Goal: Task Accomplishment & Management: Complete application form

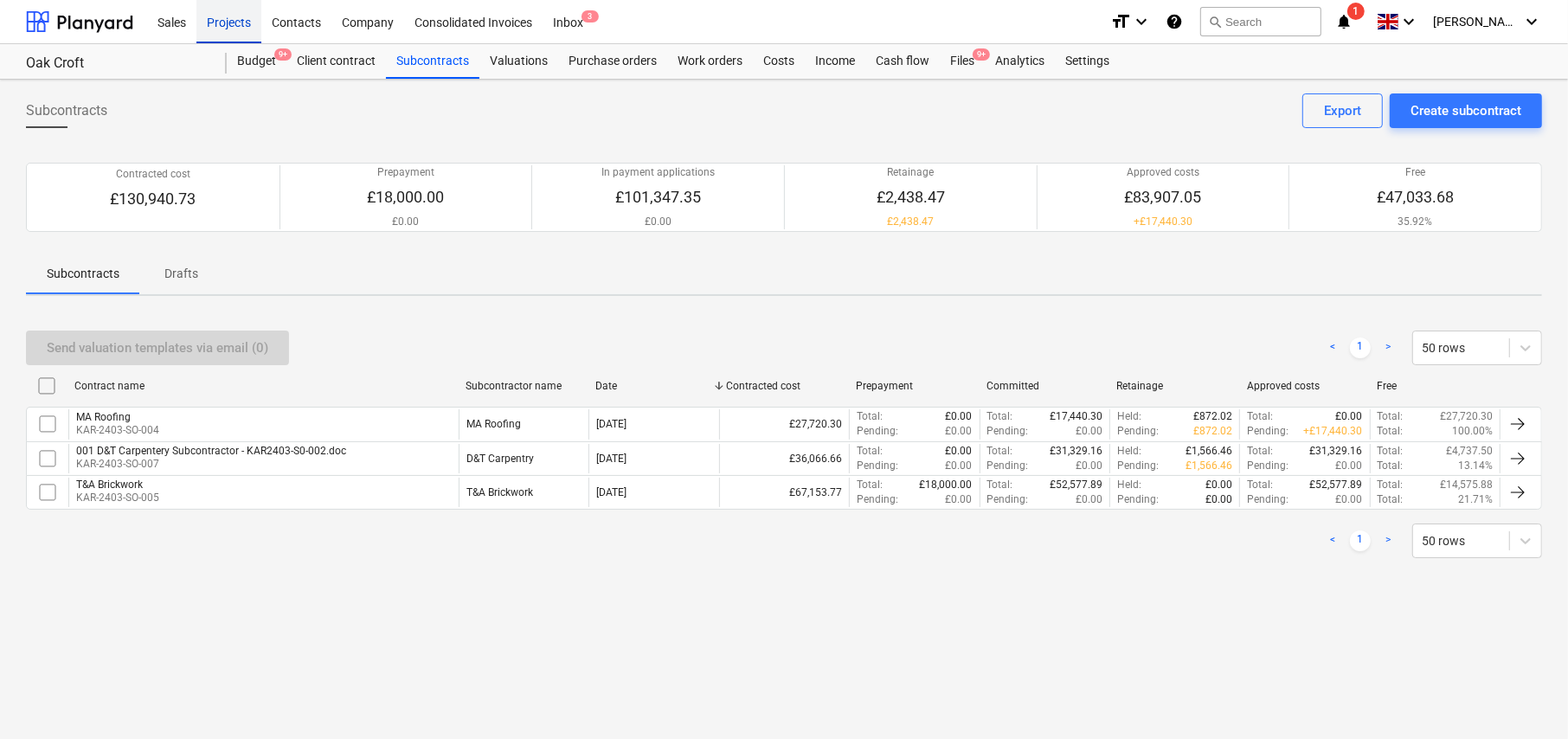
click at [237, 26] on div "Projects" at bounding box center [228, 21] width 65 height 44
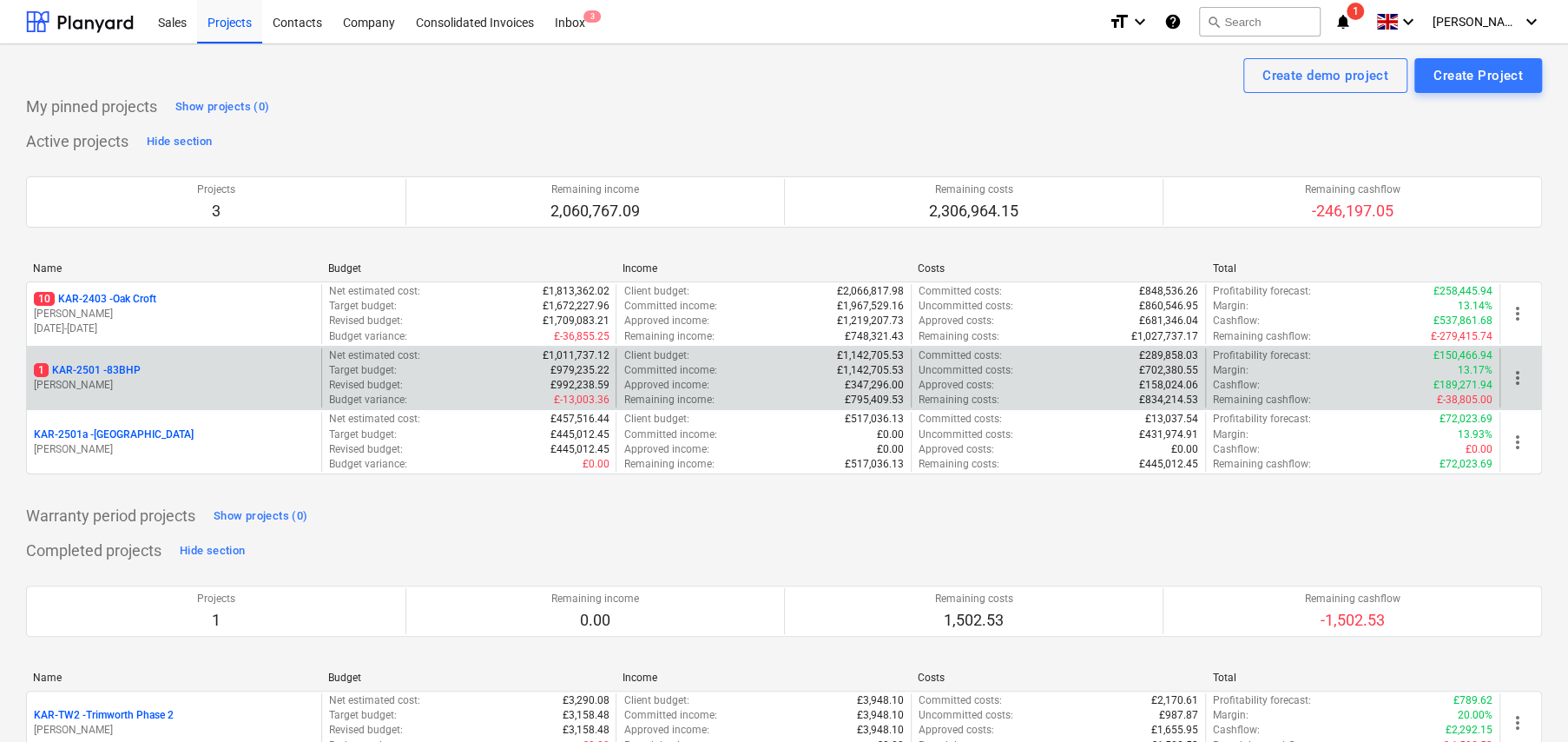
click at [130, 365] on p "1 KAR-2501 - 83BHP" at bounding box center [87, 371] width 107 height 14
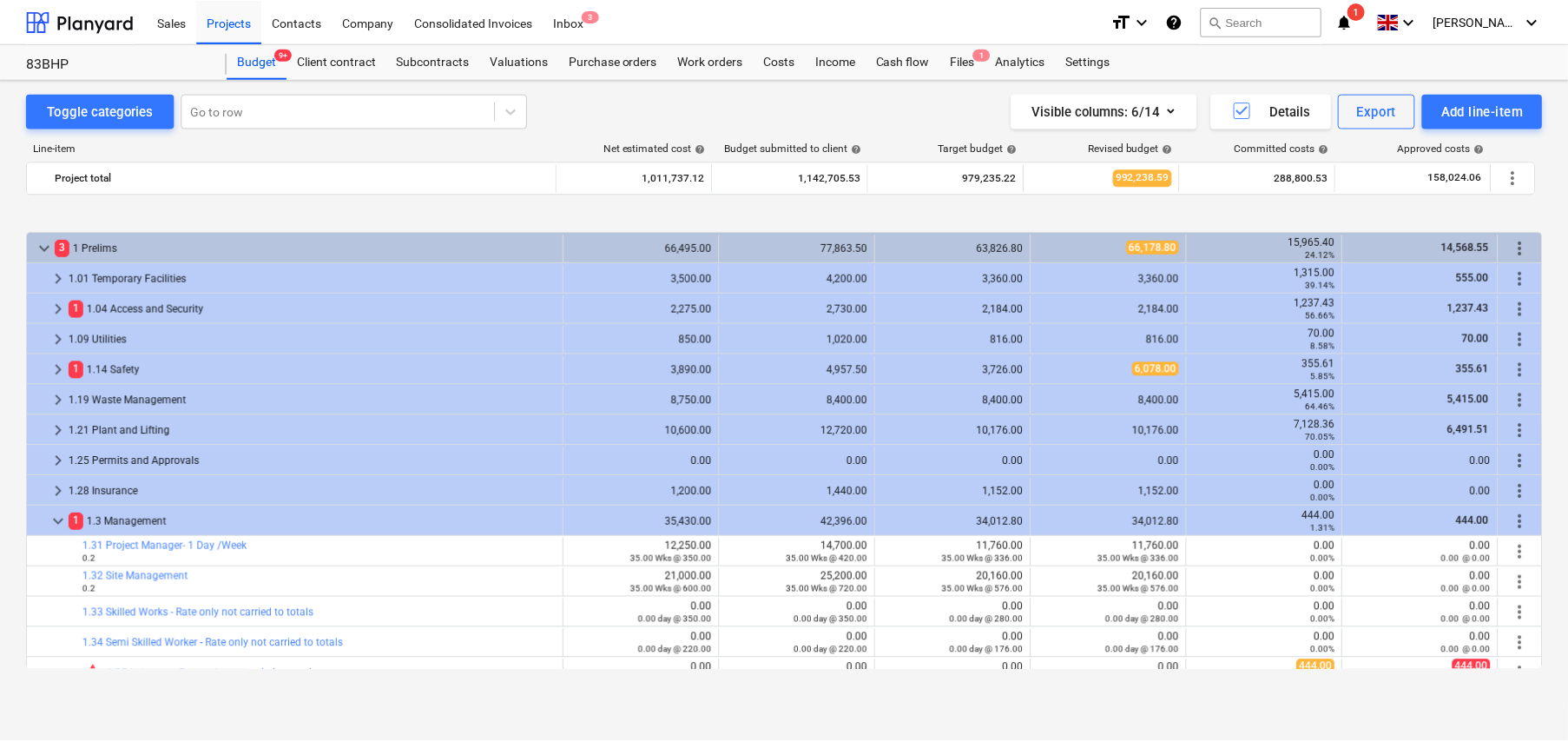
scroll to position [651, 0]
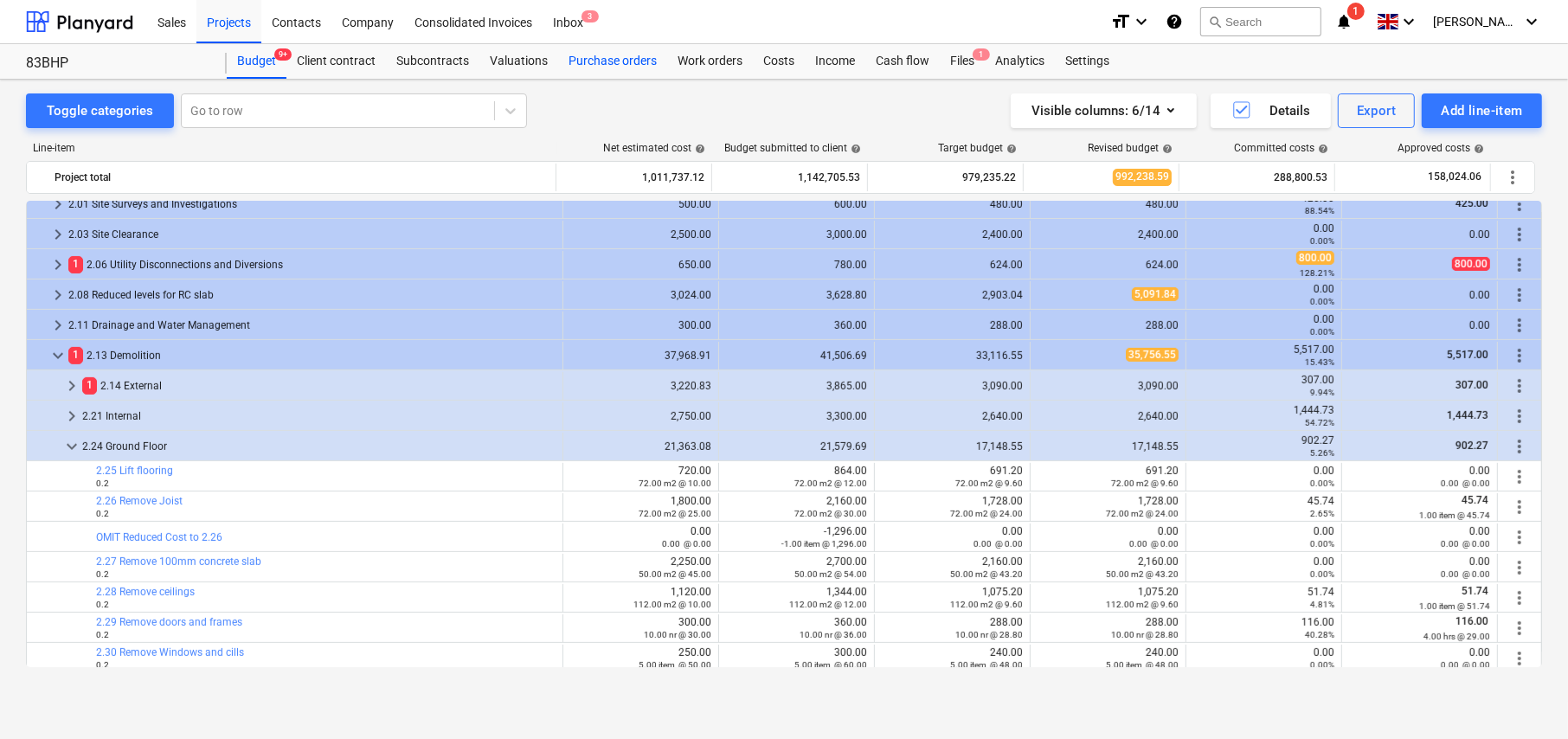
click at [607, 63] on div "Purchase orders" at bounding box center [613, 61] width 109 height 35
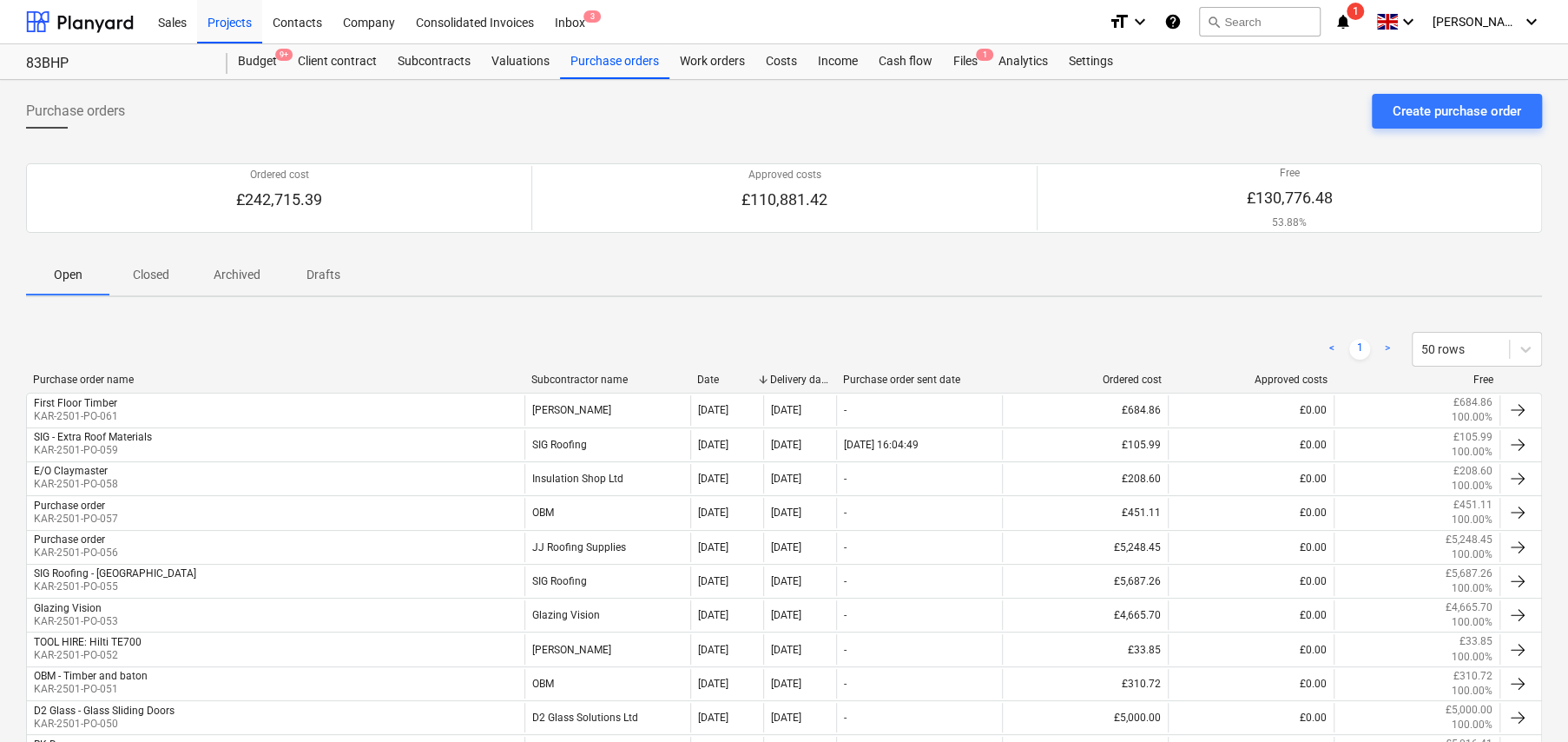
click at [149, 273] on p "Closed" at bounding box center [151, 274] width 41 height 18
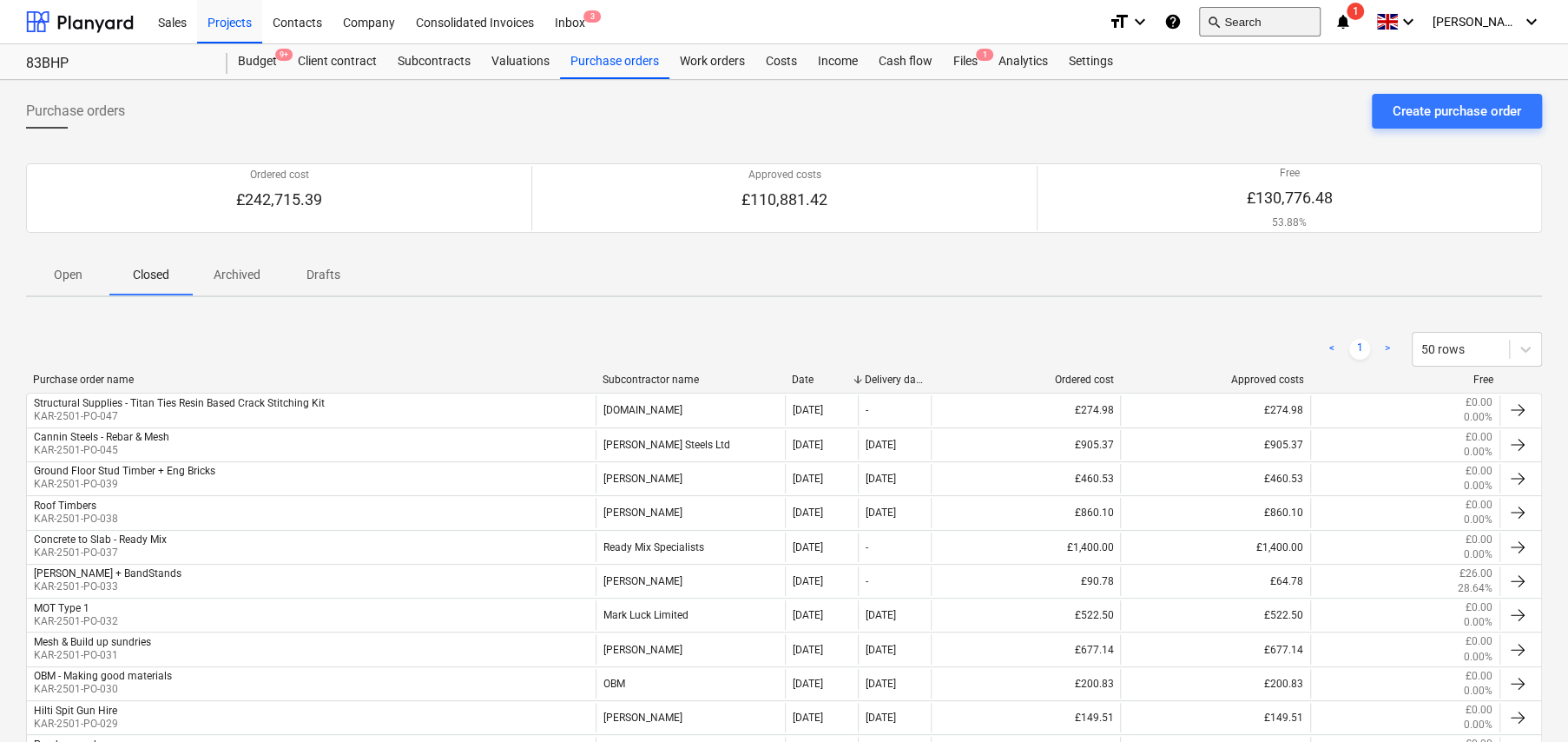
click at [1264, 19] on button "search Search" at bounding box center [1259, 22] width 121 height 30
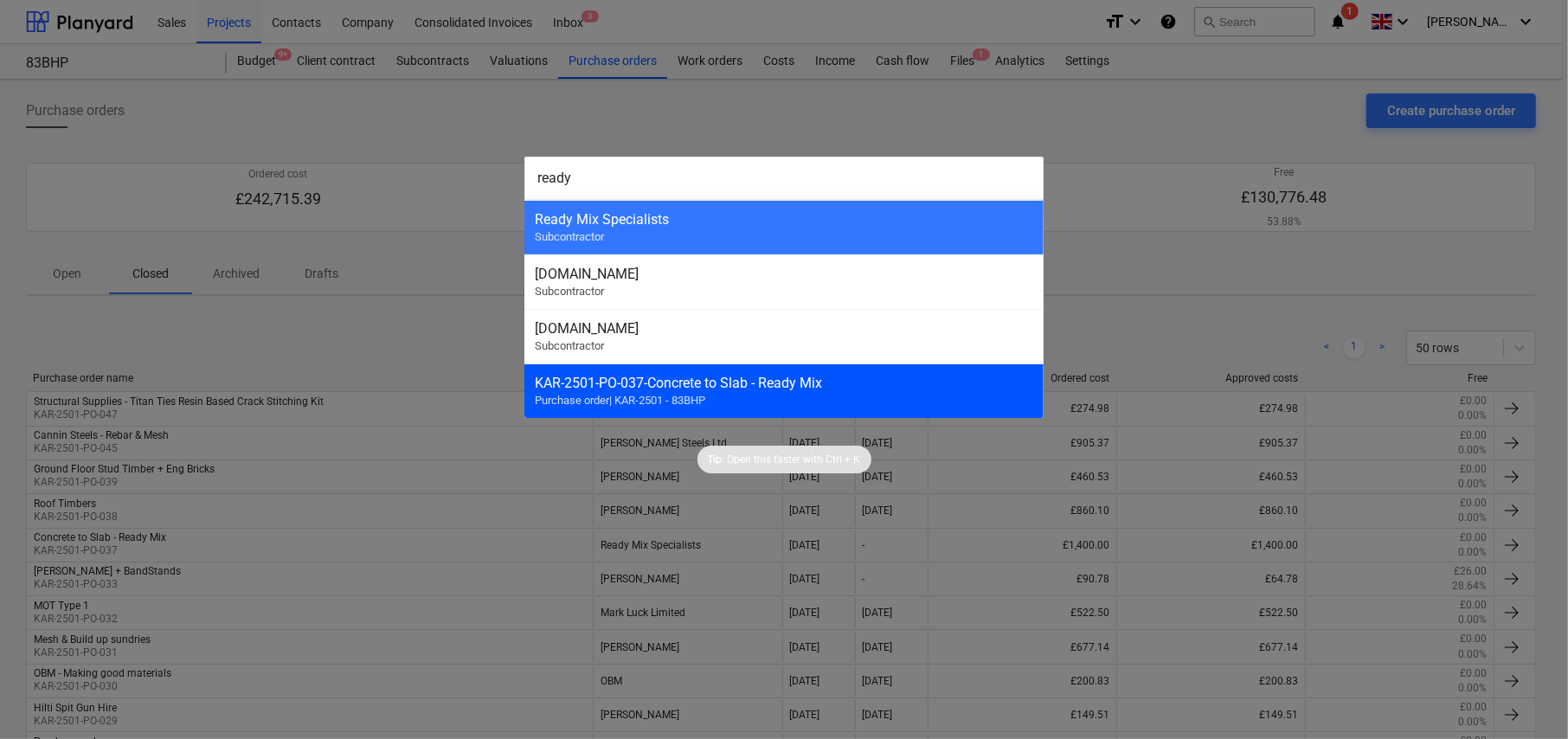
type input "ready"
click at [590, 393] on span "Purchase order | KAR-2501 - 83BHP" at bounding box center [620, 400] width 170 height 13
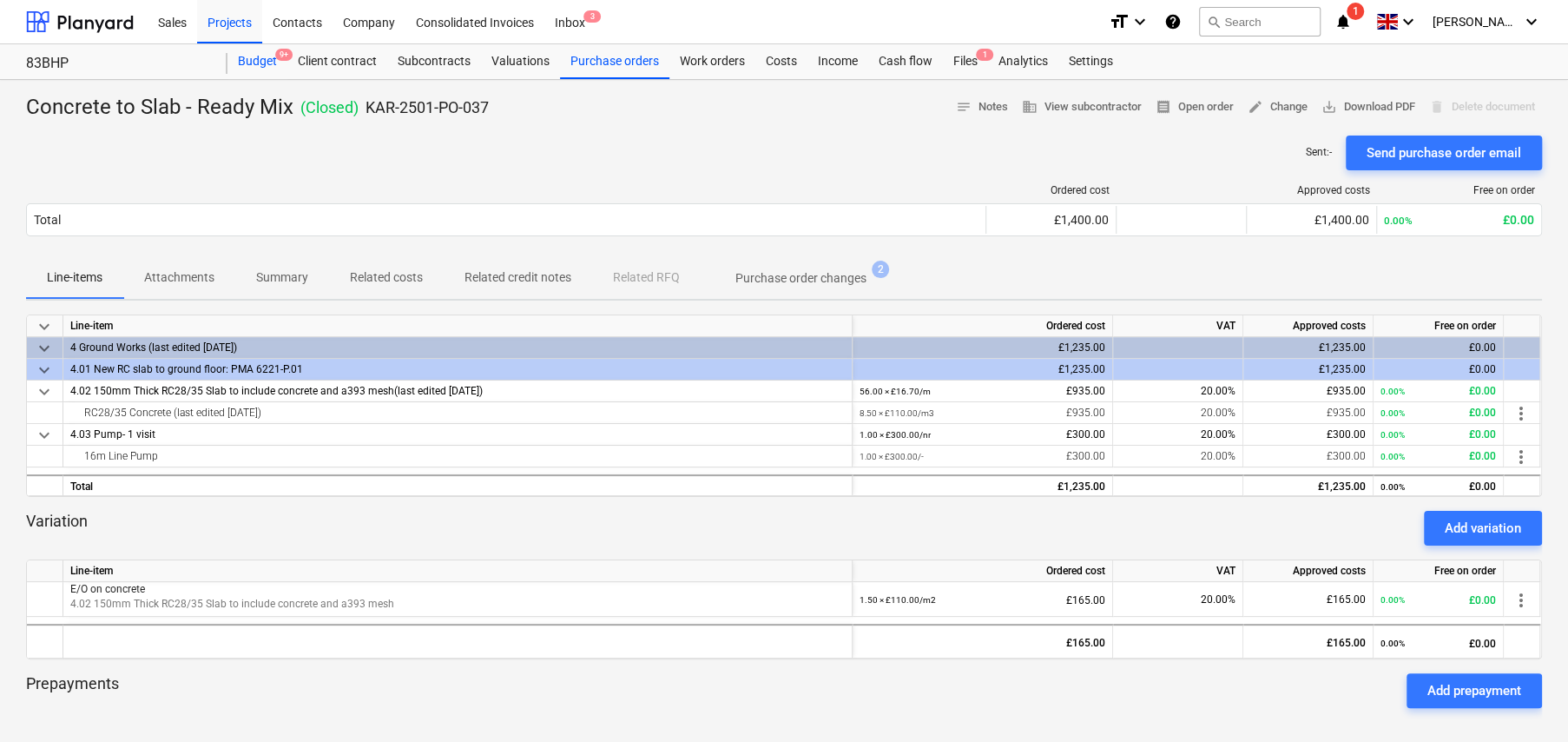
click at [265, 60] on div "Budget 9+" at bounding box center [257, 61] width 60 height 35
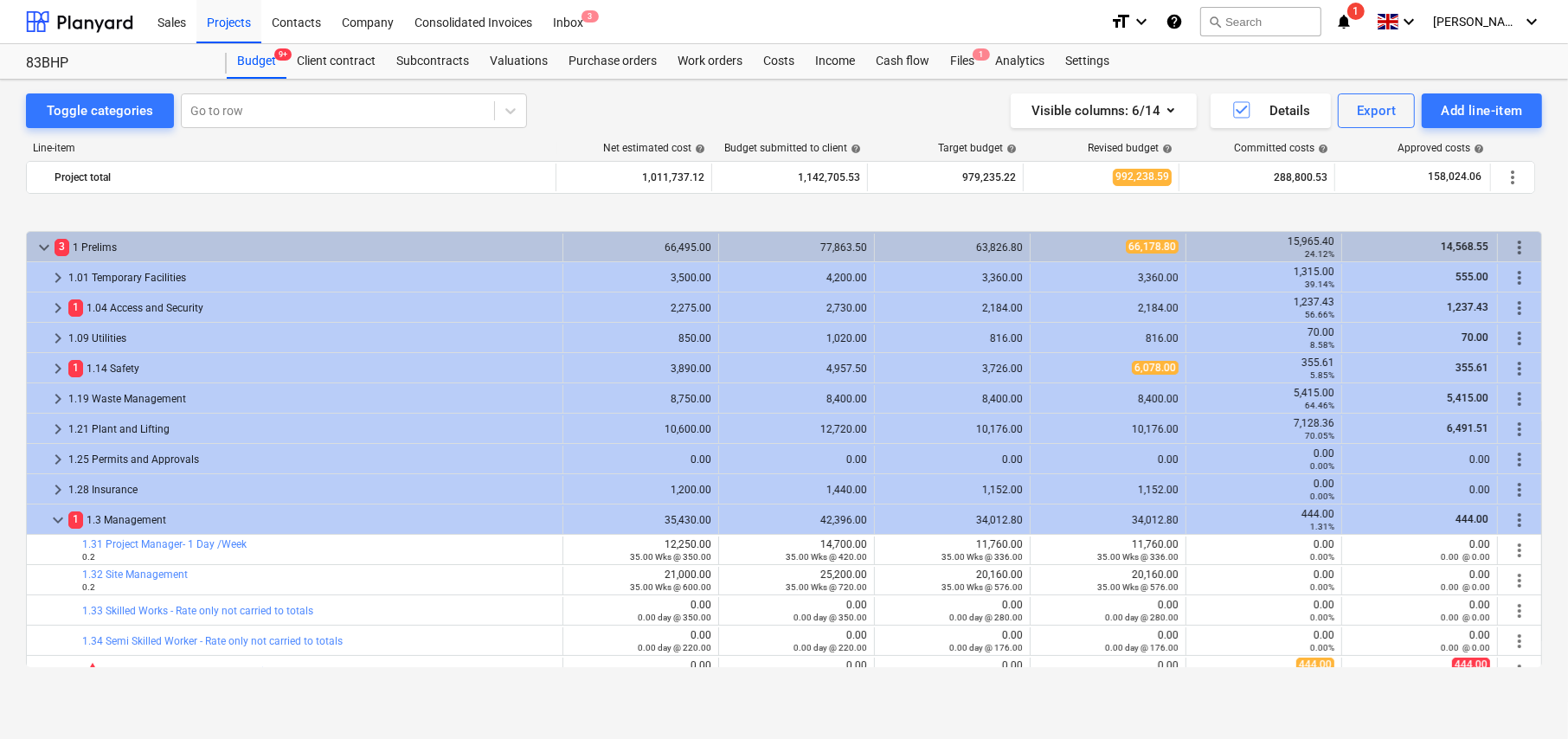
scroll to position [649, 0]
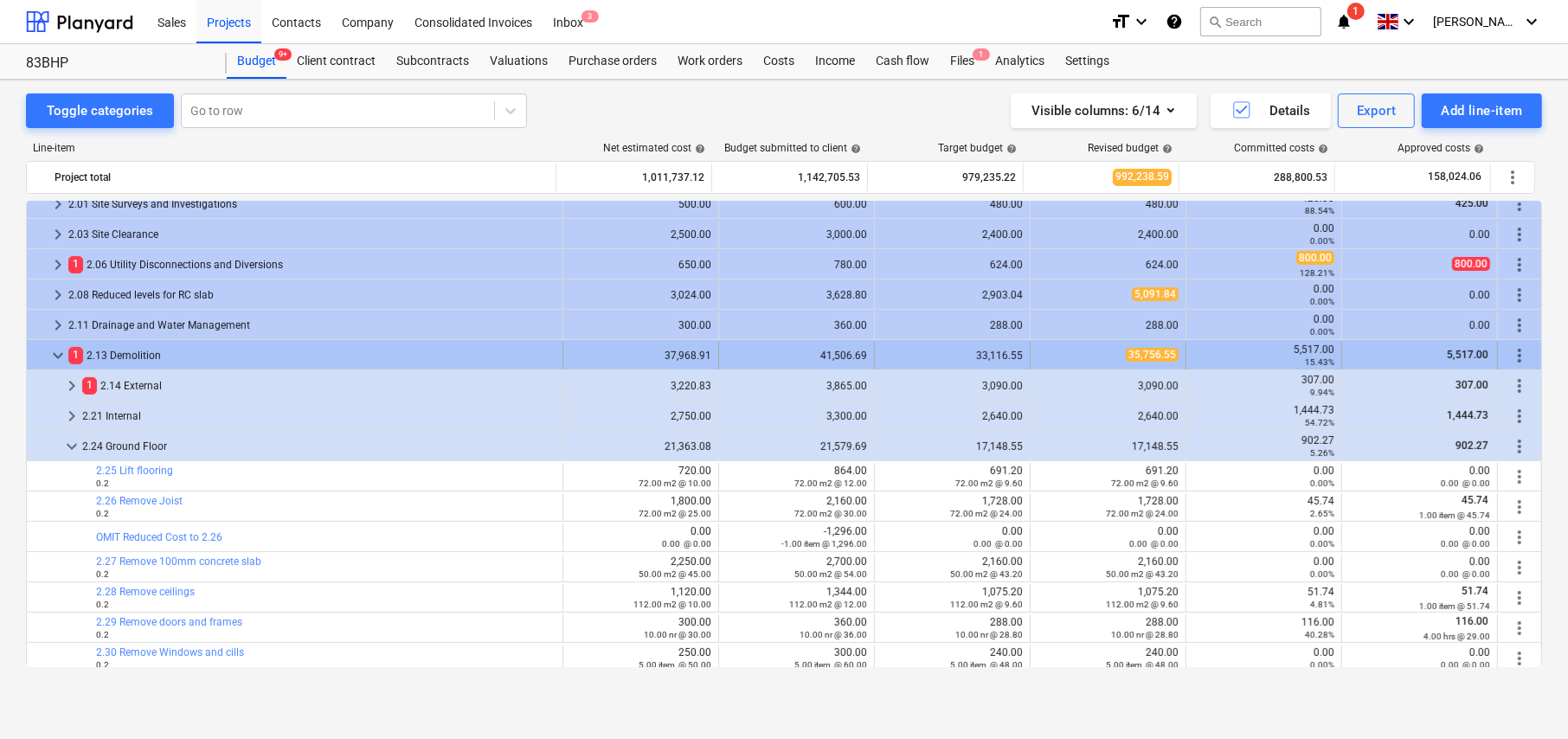
click at [57, 353] on span "keyboard_arrow_down" at bounding box center [57, 355] width 21 height 21
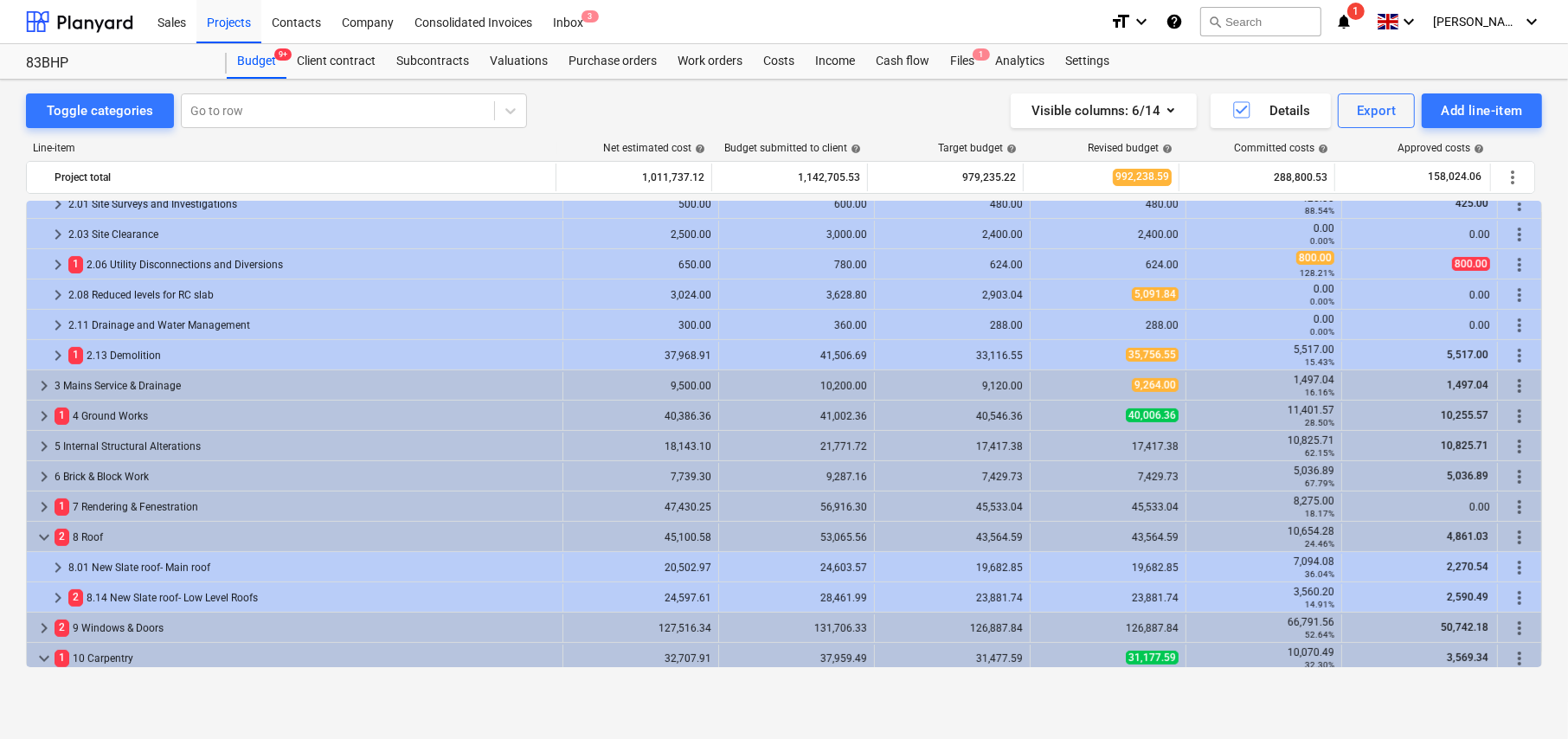
scroll to position [994, 0]
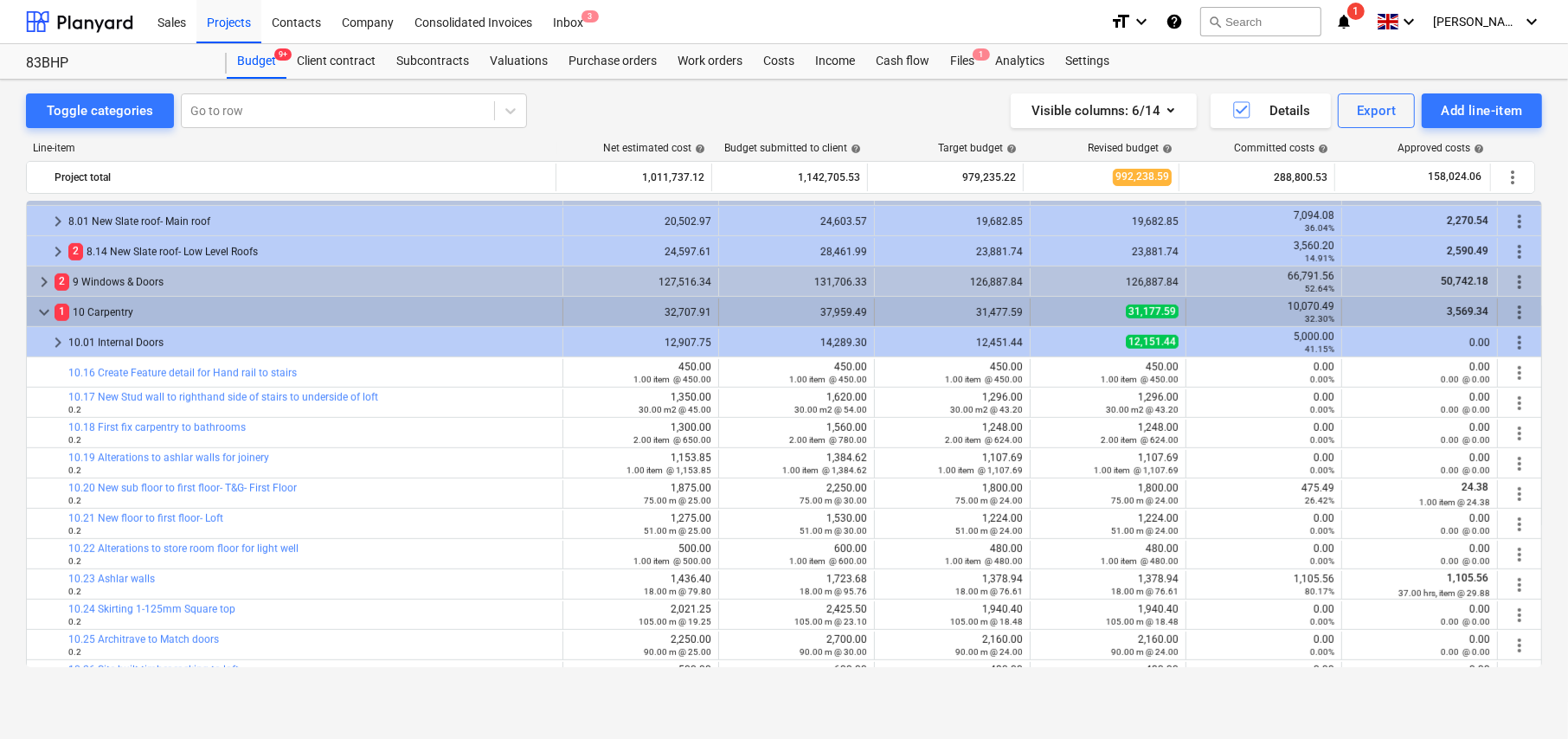
click at [43, 309] on span "keyboard_arrow_down" at bounding box center [44, 312] width 21 height 21
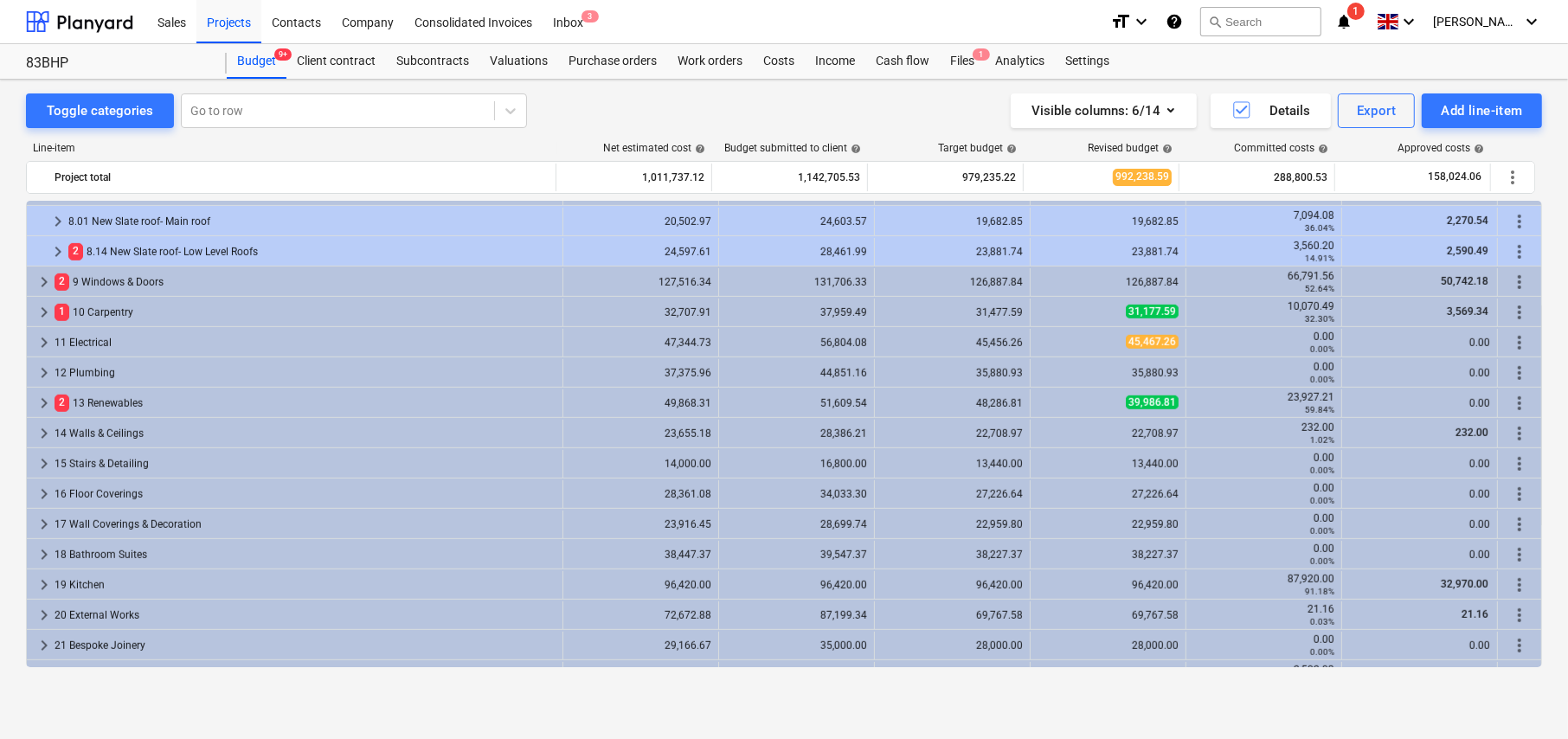
scroll to position [1341, 0]
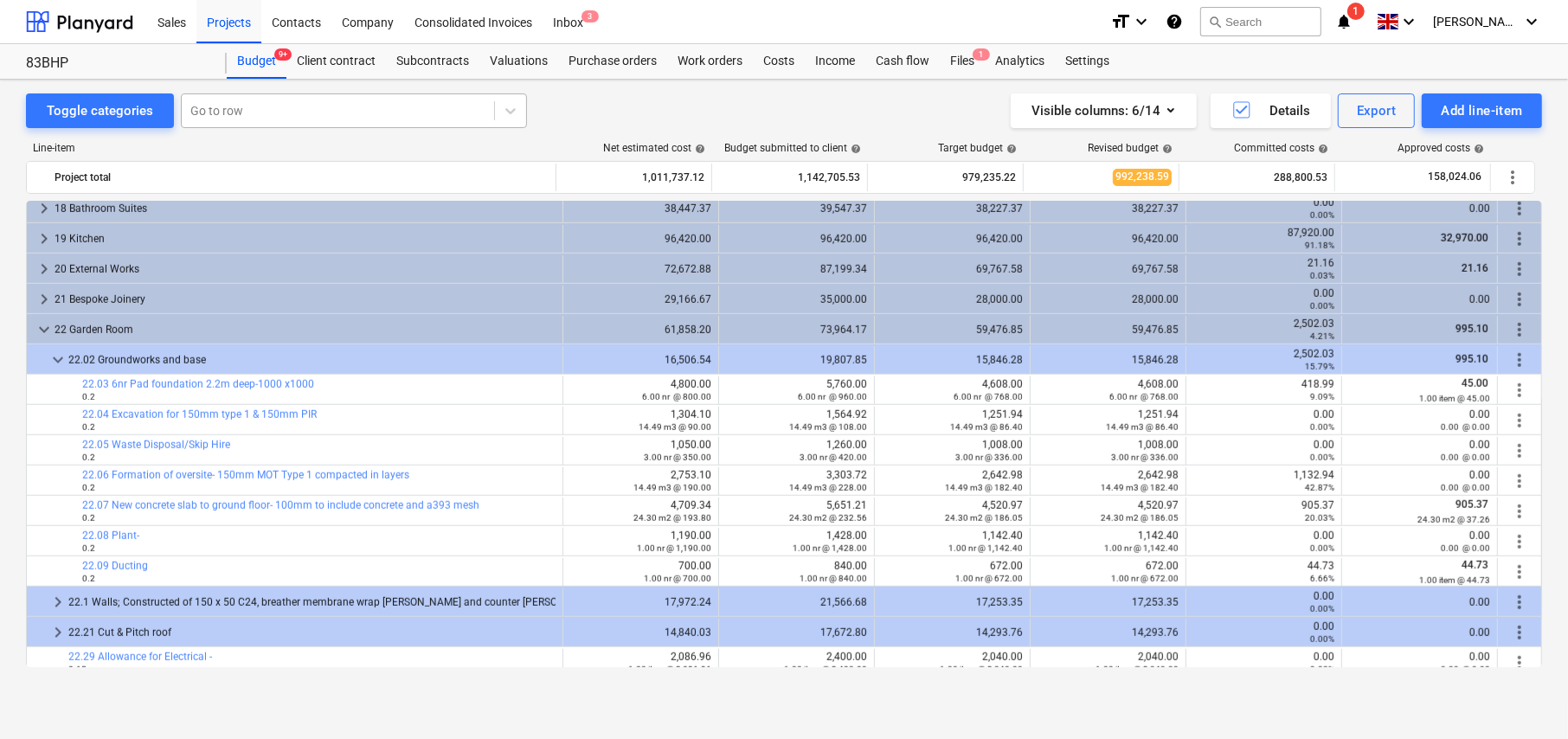
click at [246, 110] on div at bounding box center [337, 110] width 295 height 17
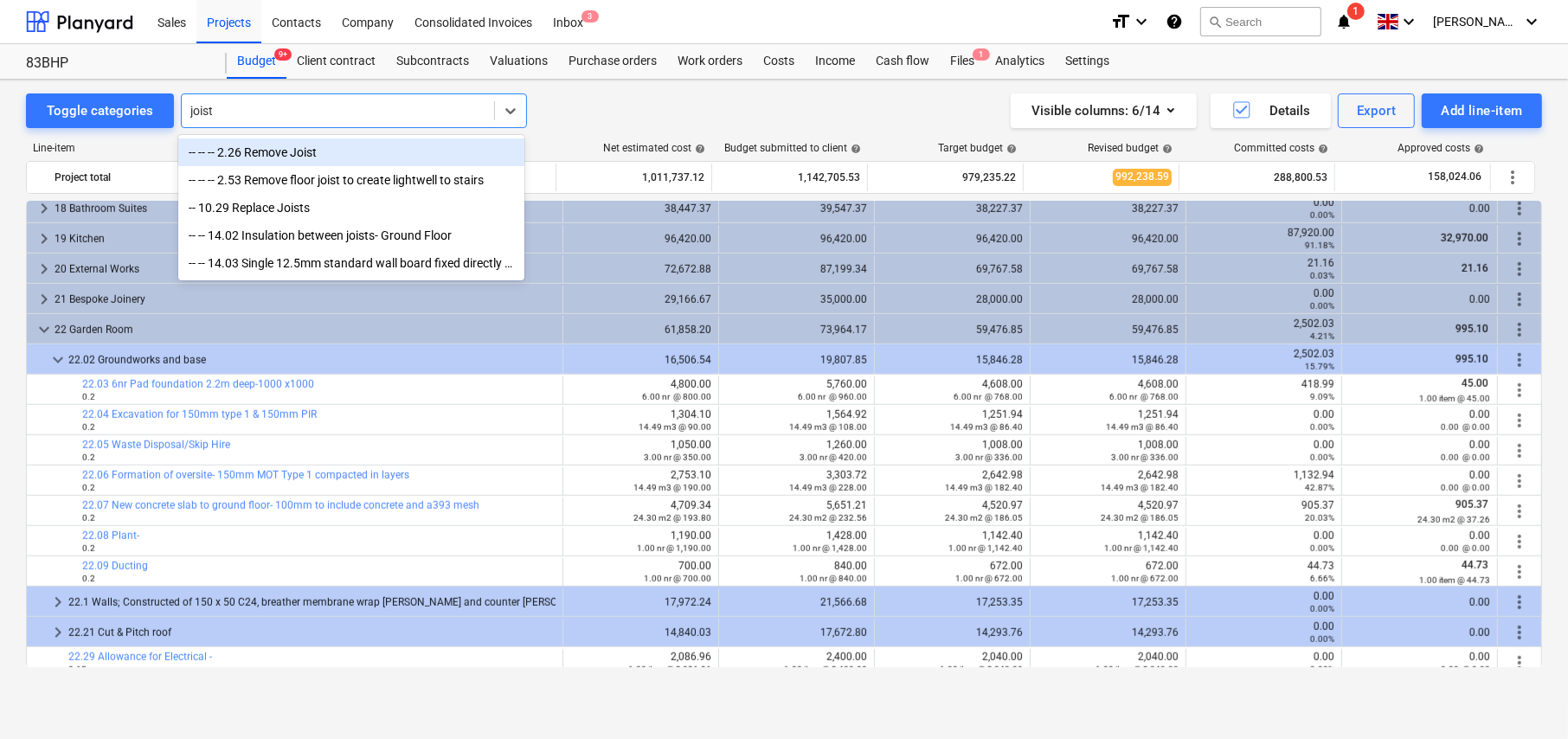
type input "joists"
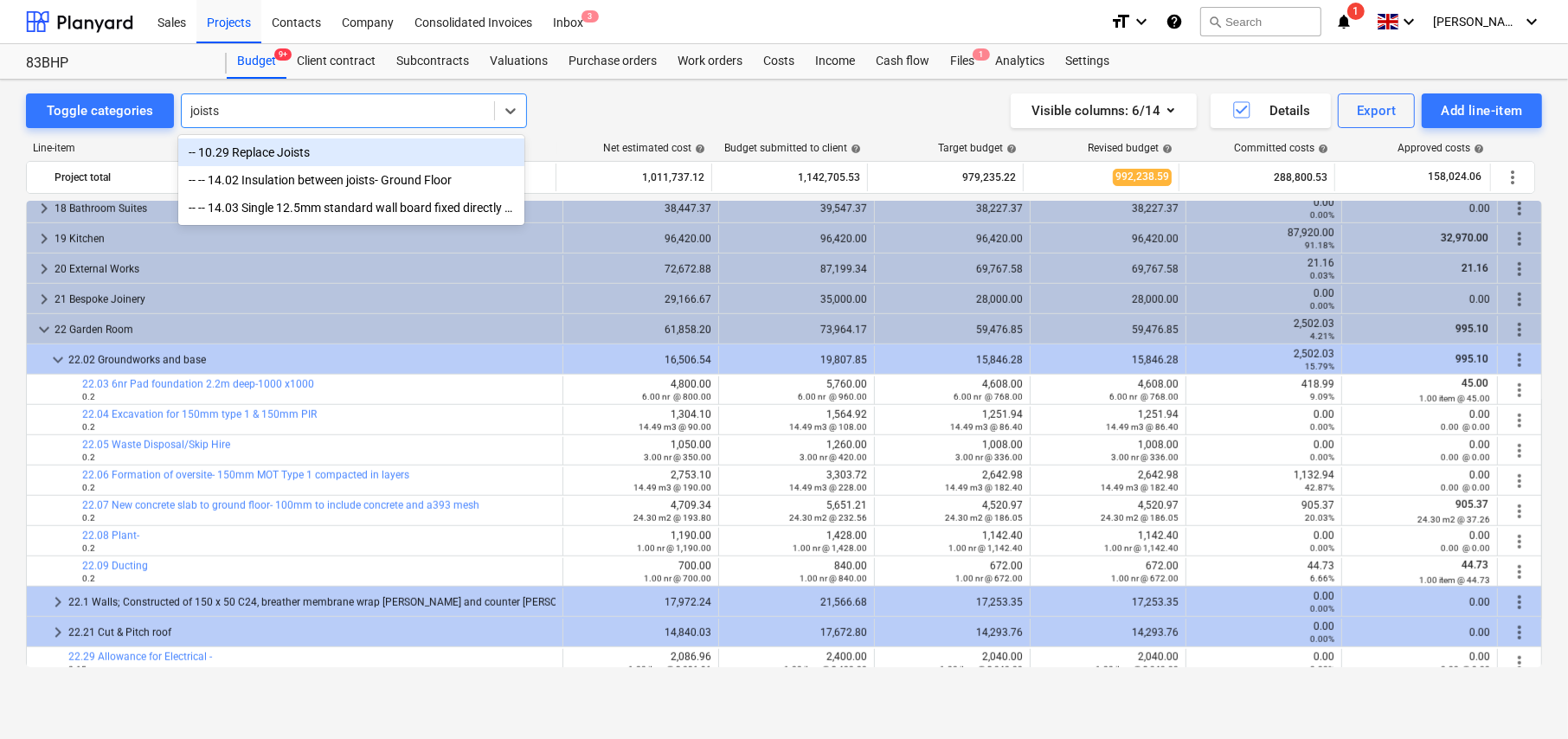
click at [263, 151] on div "-- 10.29 Replace Joists" at bounding box center [351, 151] width 346 height 28
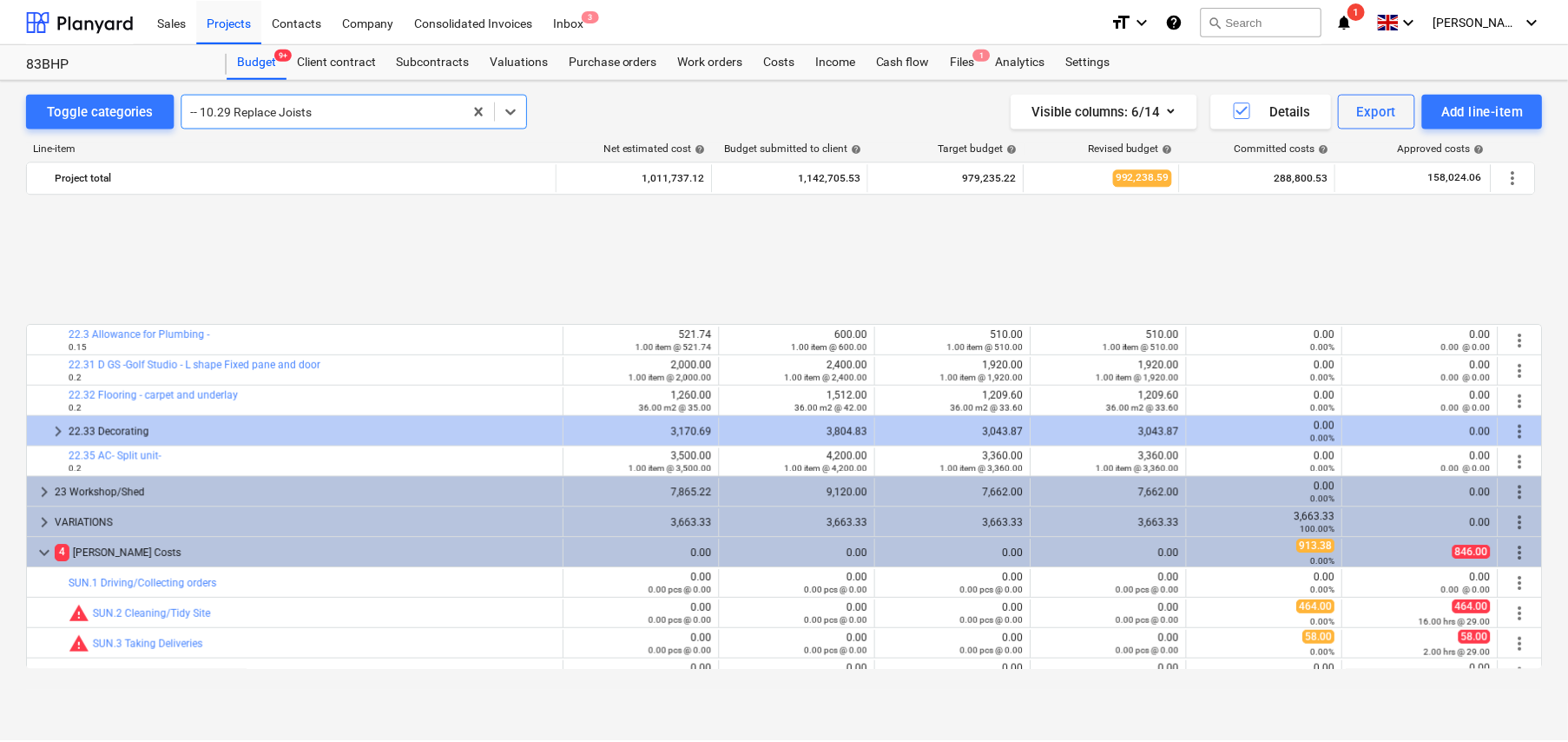
scroll to position [2329, 0]
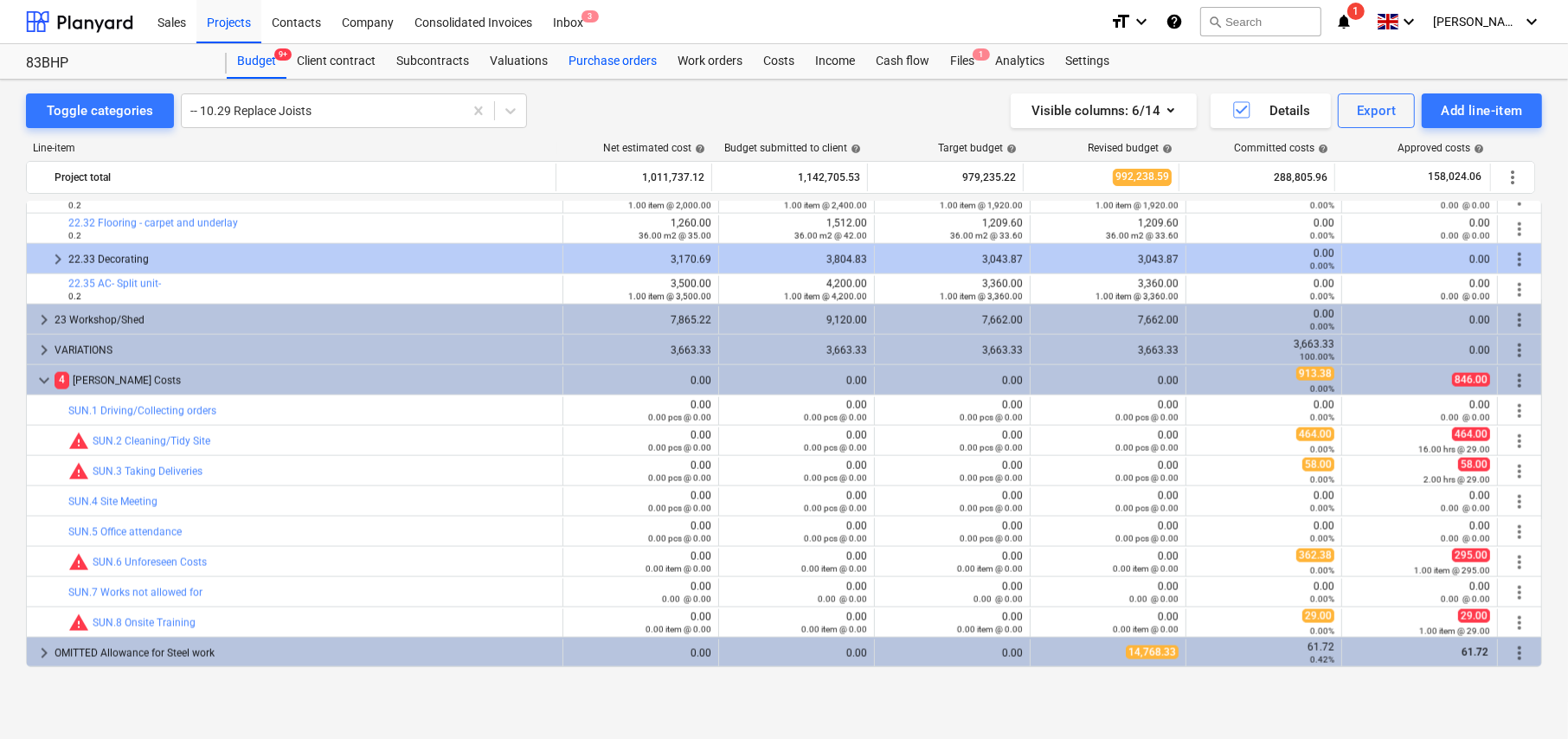
click at [607, 56] on div "Purchase orders" at bounding box center [613, 61] width 109 height 35
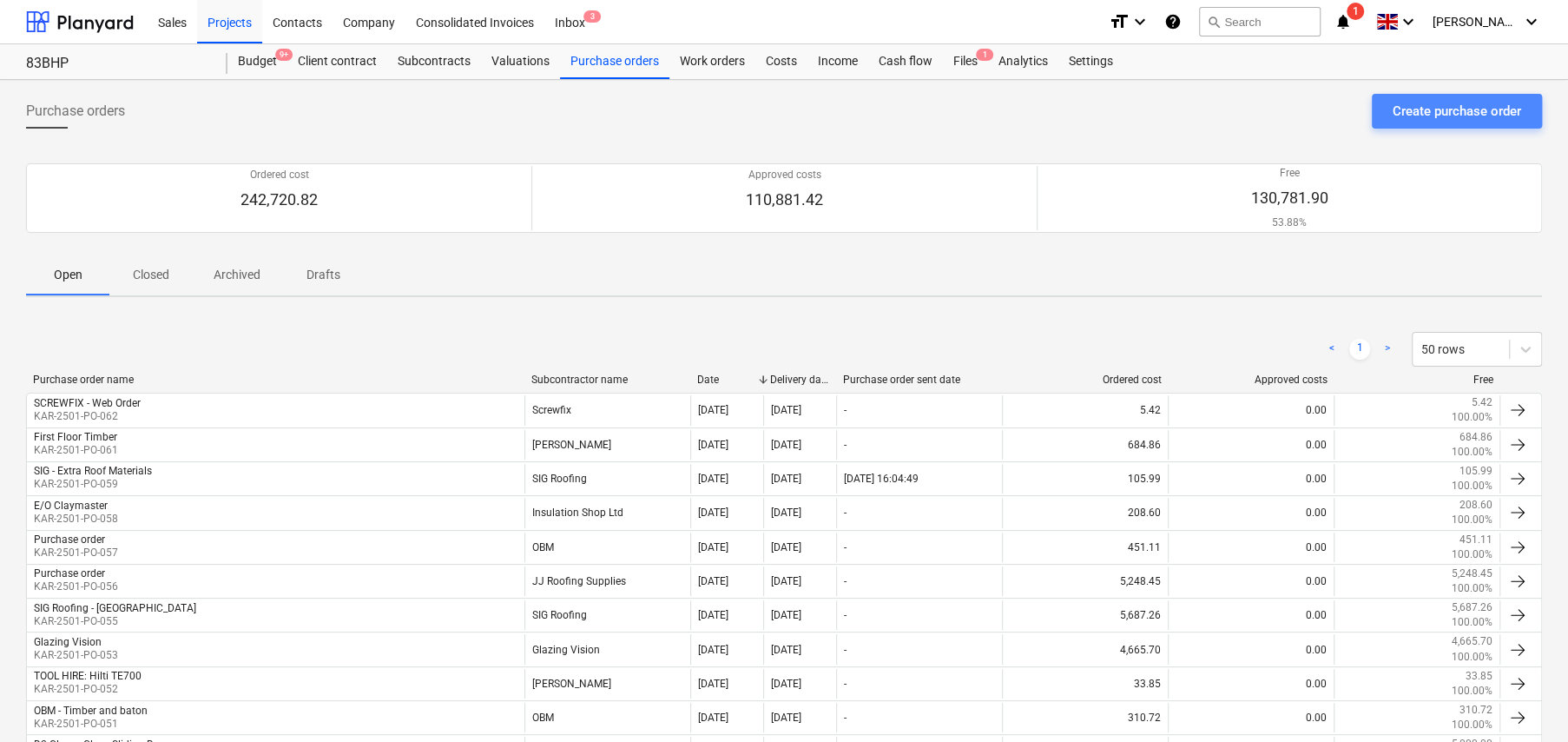
click at [1444, 103] on div "Create purchase order" at bounding box center [1457, 111] width 129 height 22
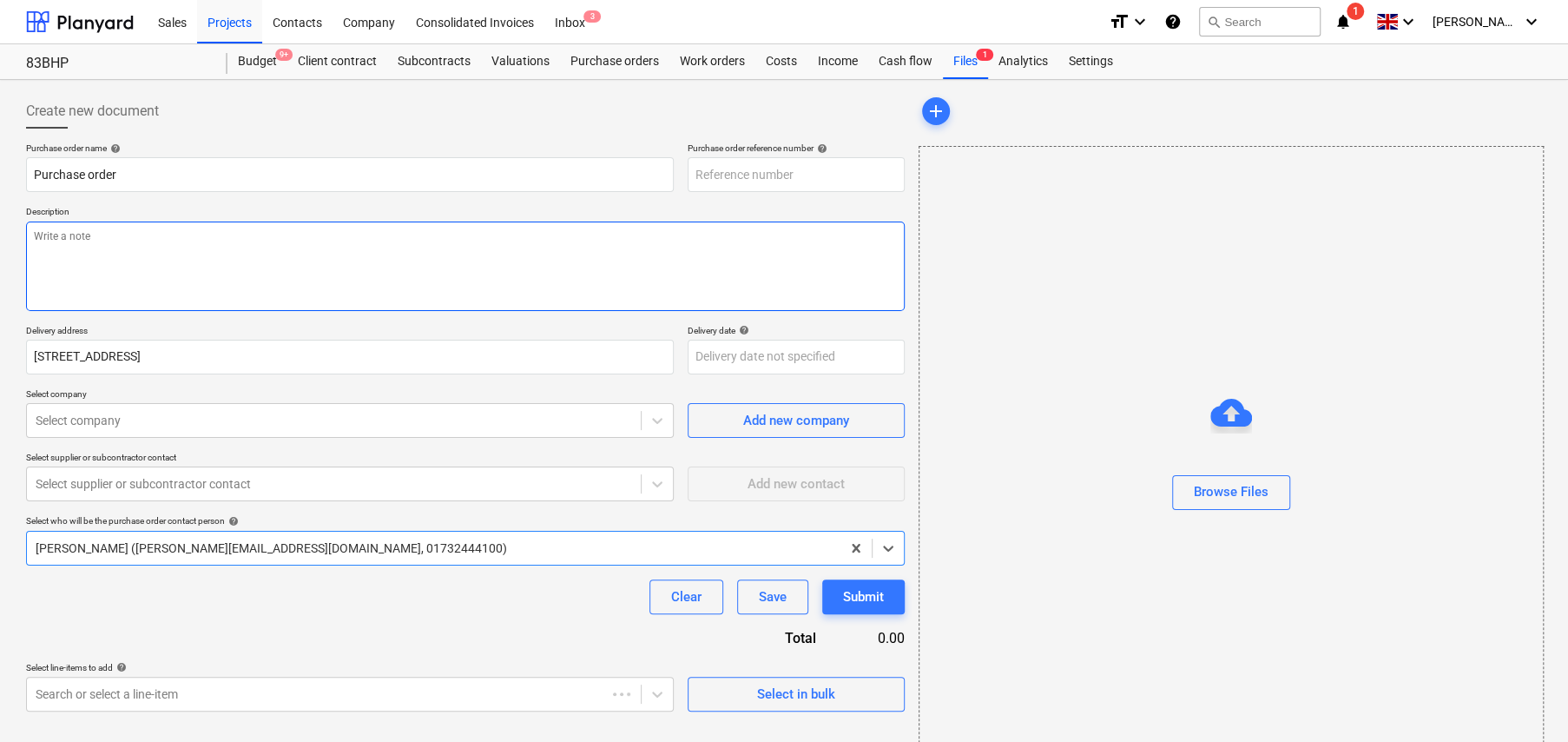
type textarea "x"
type input "KAR-2501-PO-063"
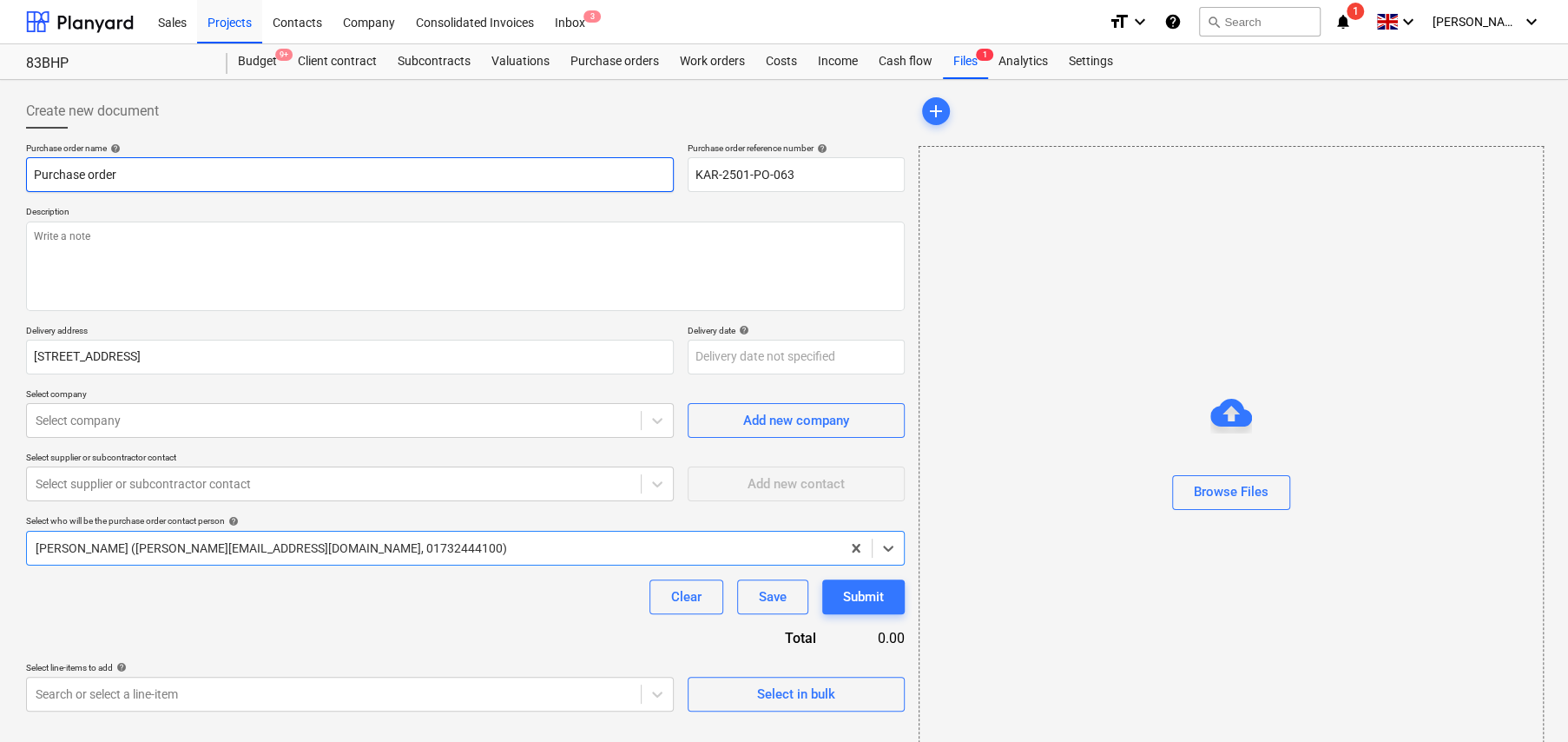
click at [203, 172] on input "Purchase order" at bounding box center [350, 174] width 647 height 35
type textarea "x"
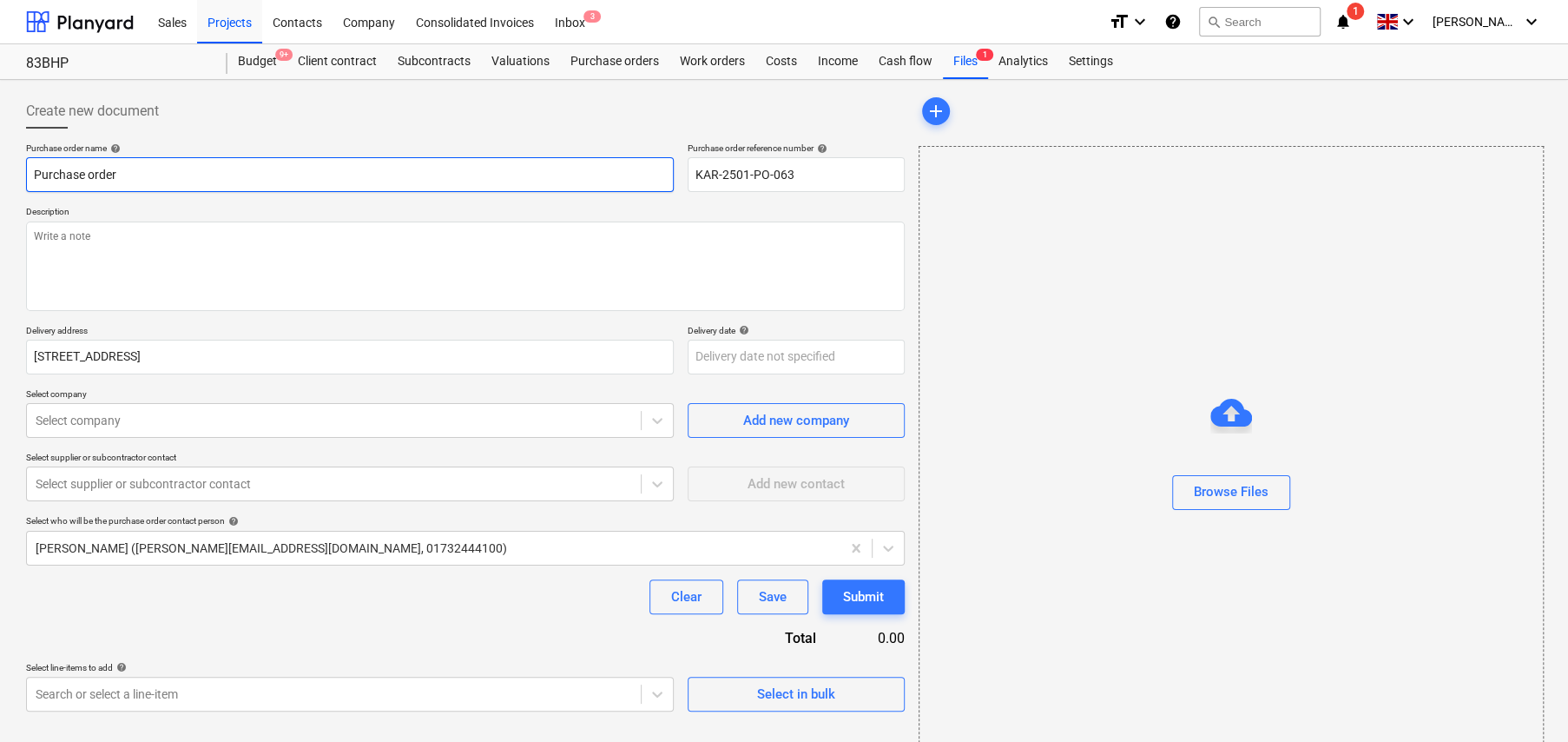
type input "G"
type textarea "x"
type input "Go"
type textarea "x"
type input "Gol"
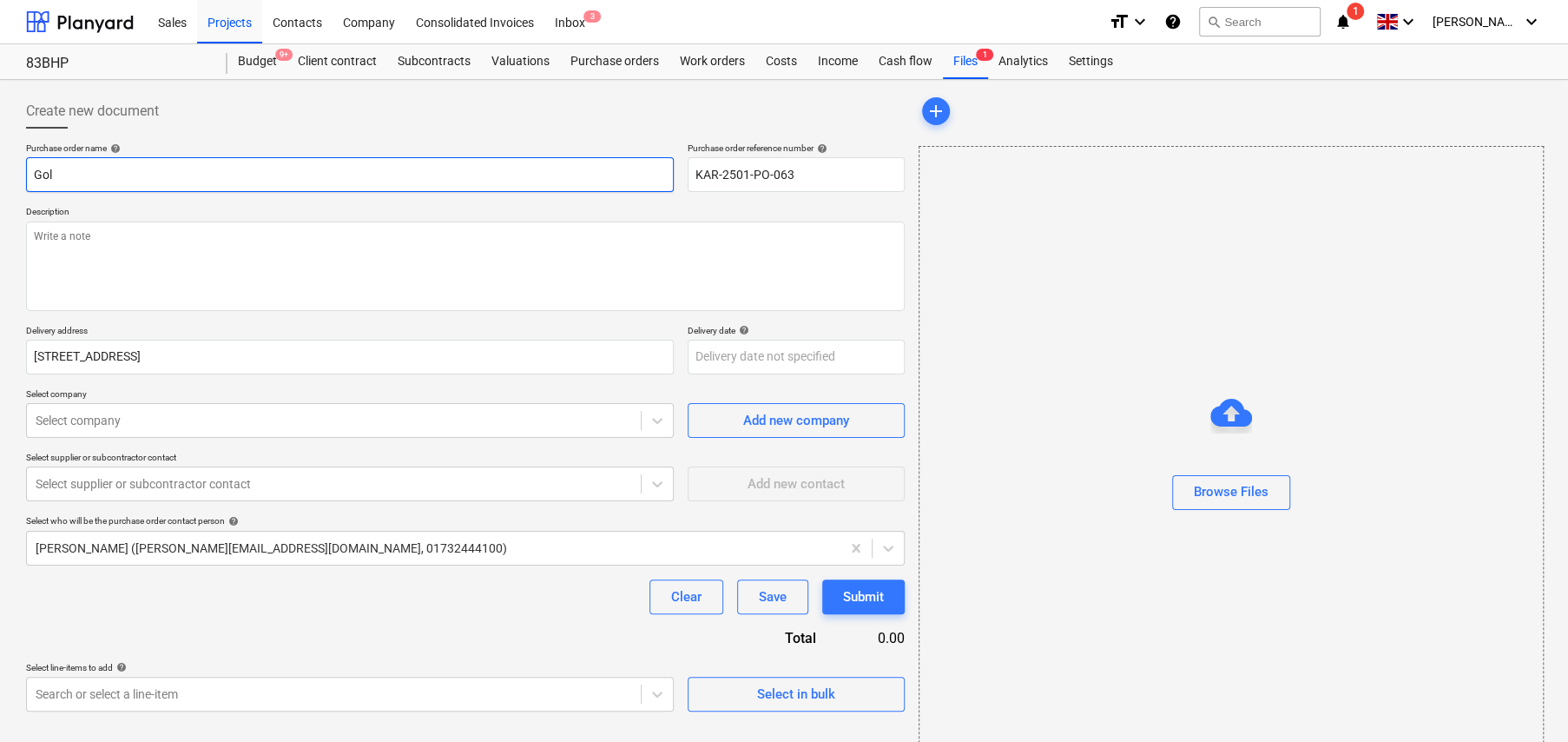
type textarea "x"
type input "Golf"
type textarea "x"
type input "Golf"
type textarea "x"
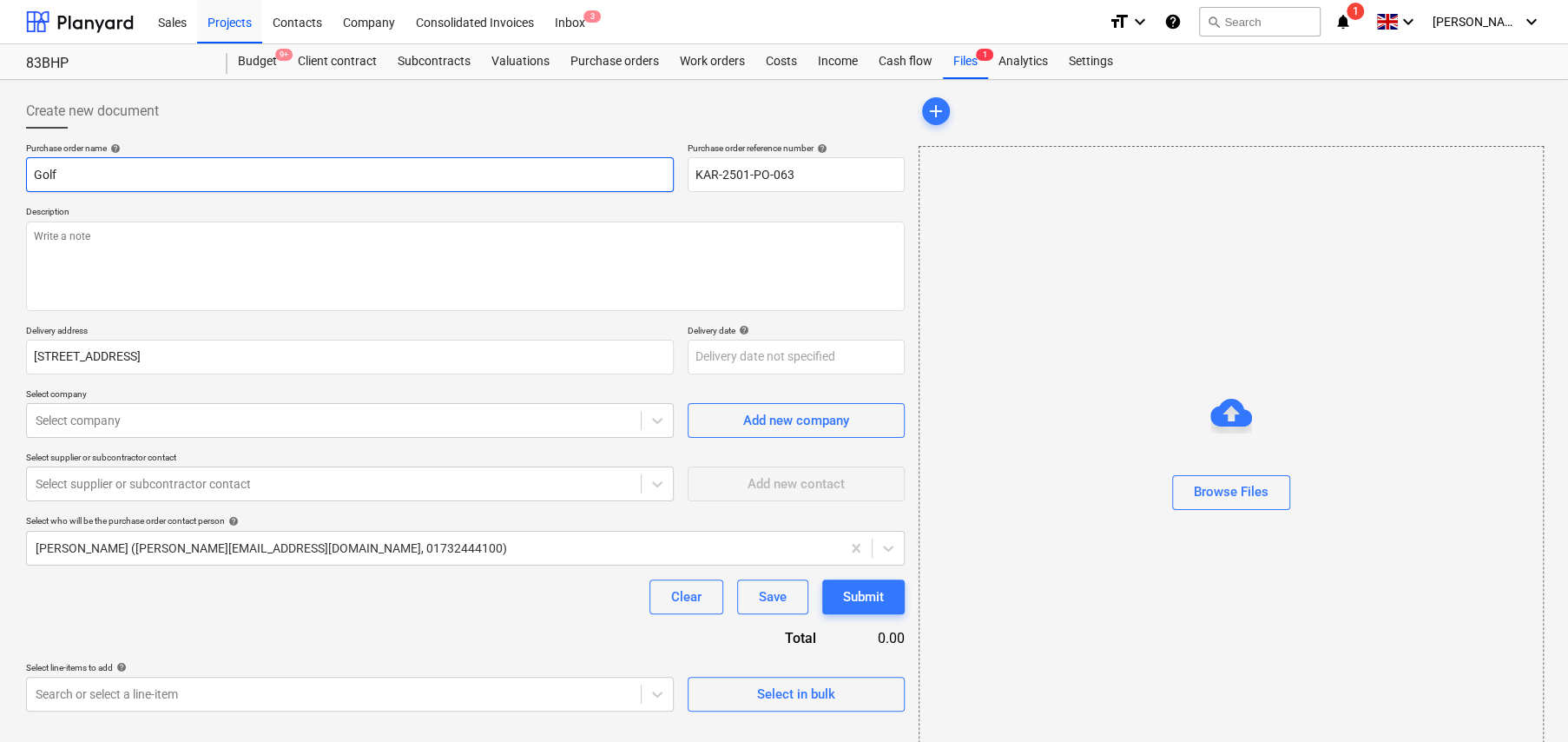
type input "Golf S"
type textarea "x"
type input "Golf St"
type textarea "x"
type input "Golf Stu"
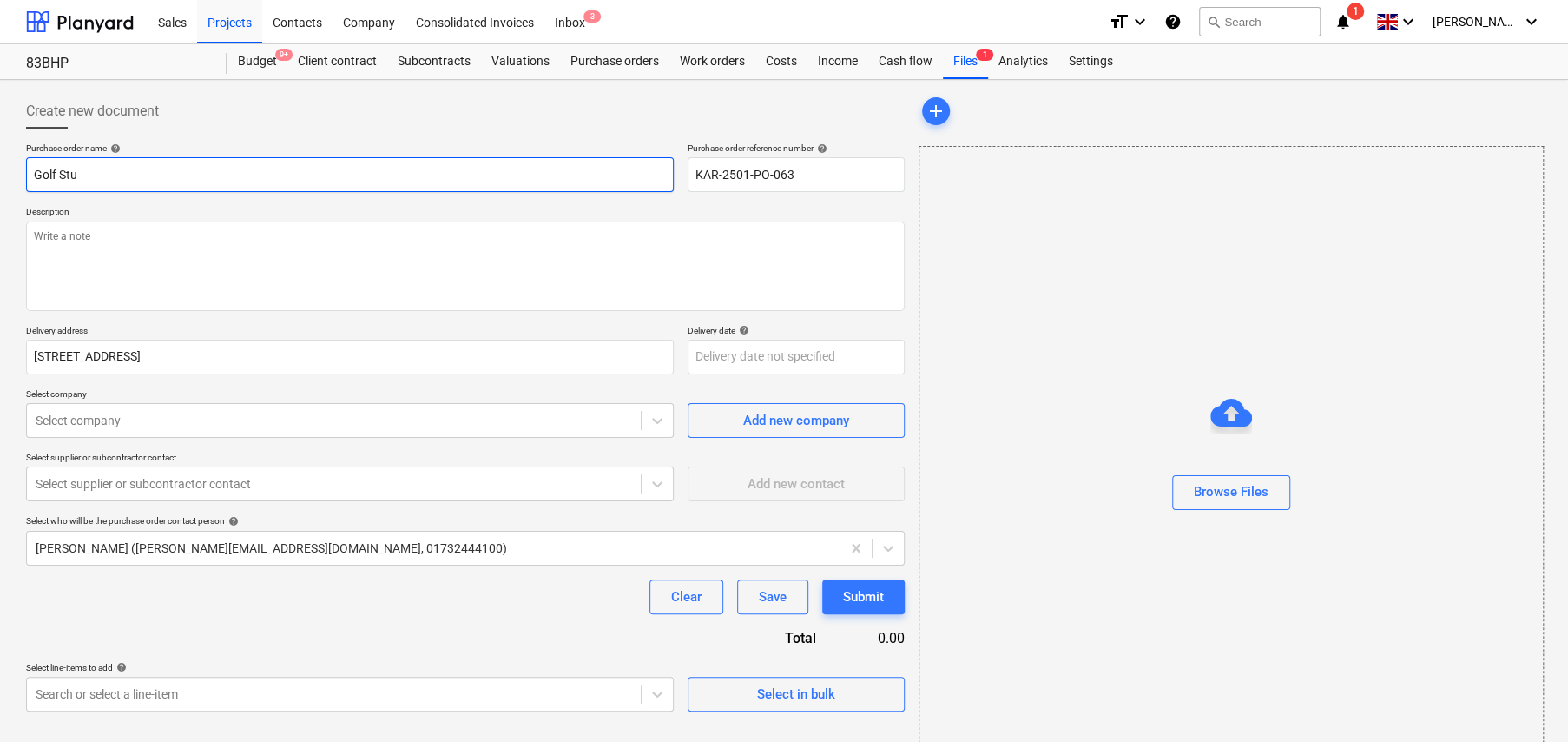
type textarea "x"
type input "Golf Stud"
type textarea "x"
type input "Golf Studi"
type textarea "x"
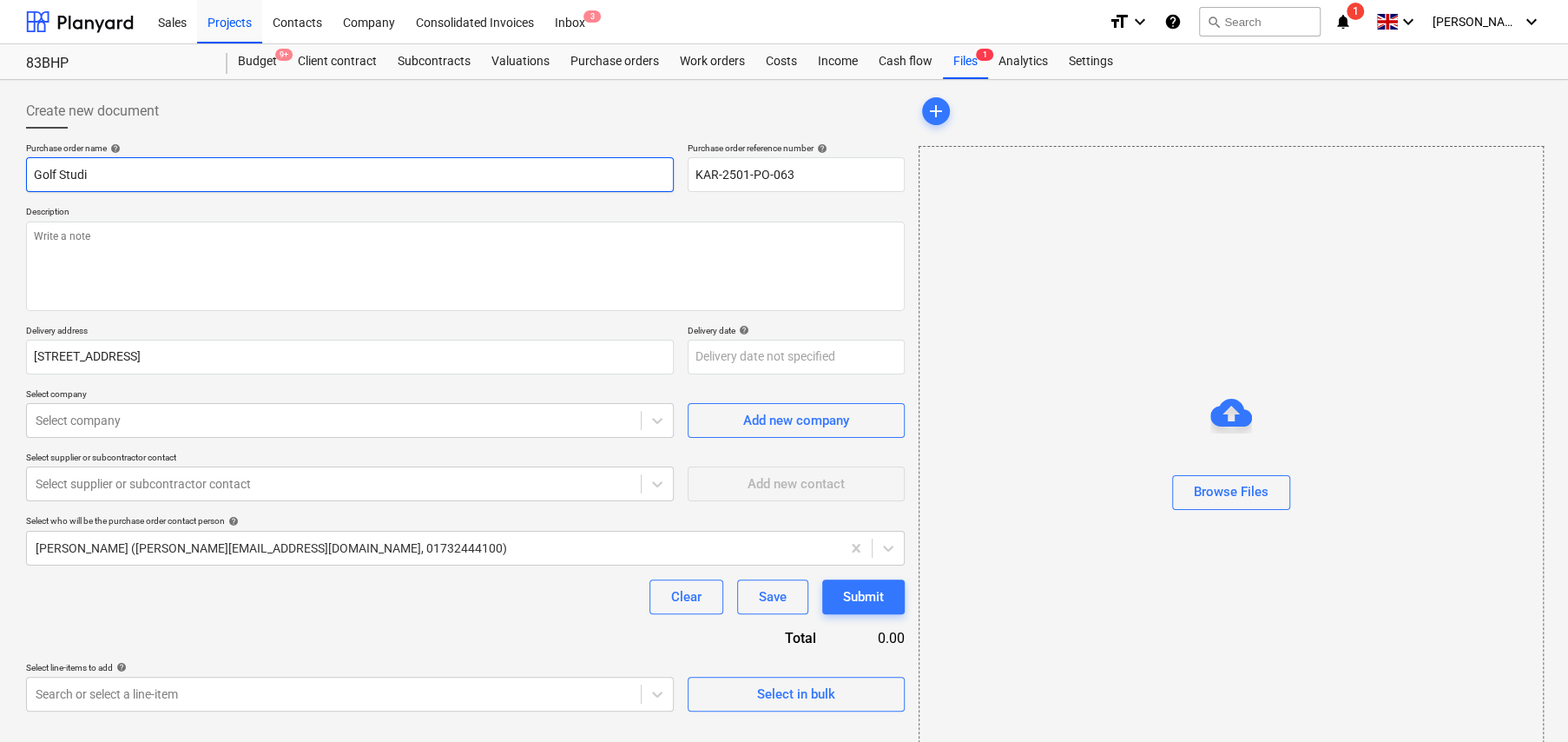
type input "Golf Studio"
type textarea "x"
type input "Golf Studio"
type textarea "x"
type input "Golf Studio -"
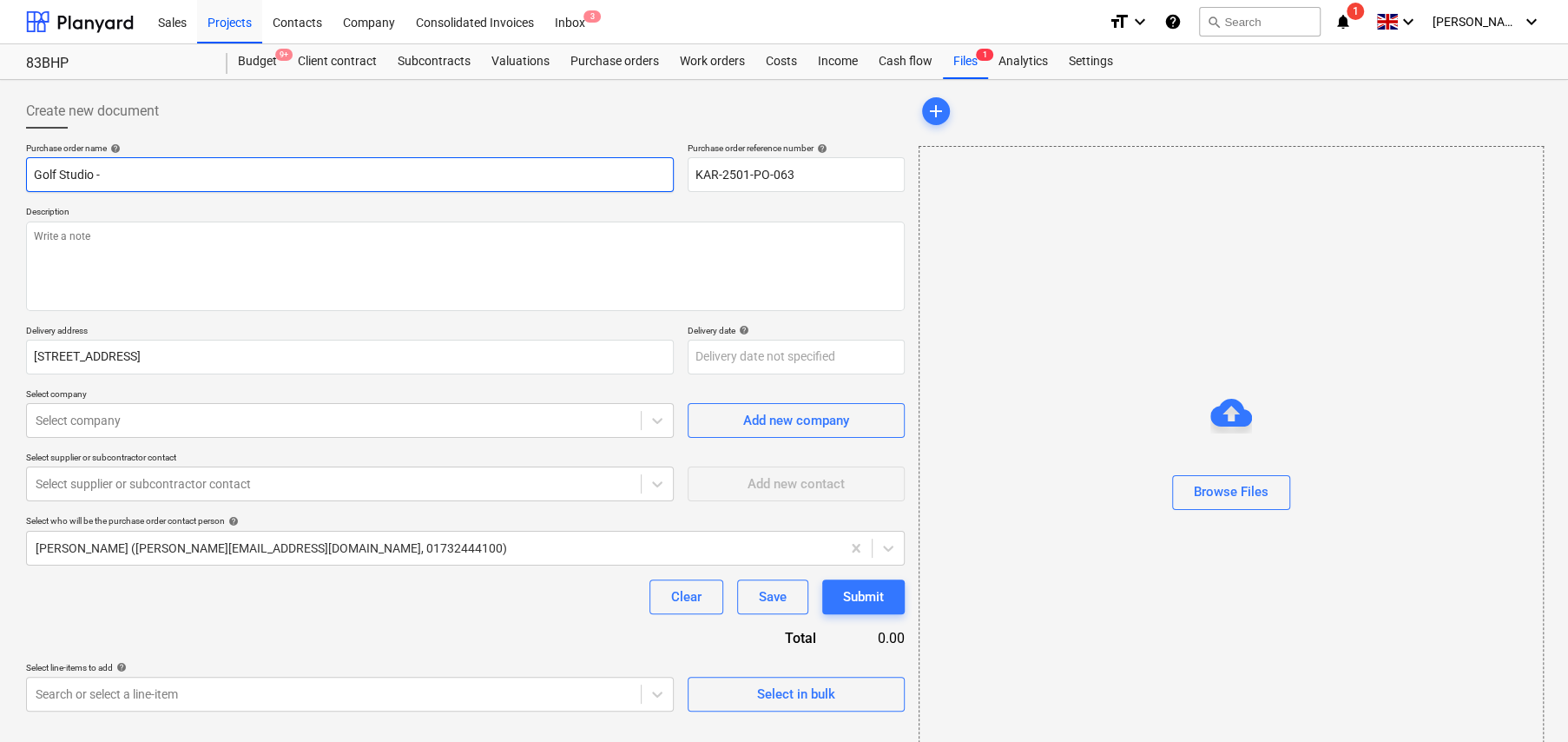
type textarea "x"
type input "Golf Studio -"
type textarea "x"
type input "Golf Studio - S"
type textarea "x"
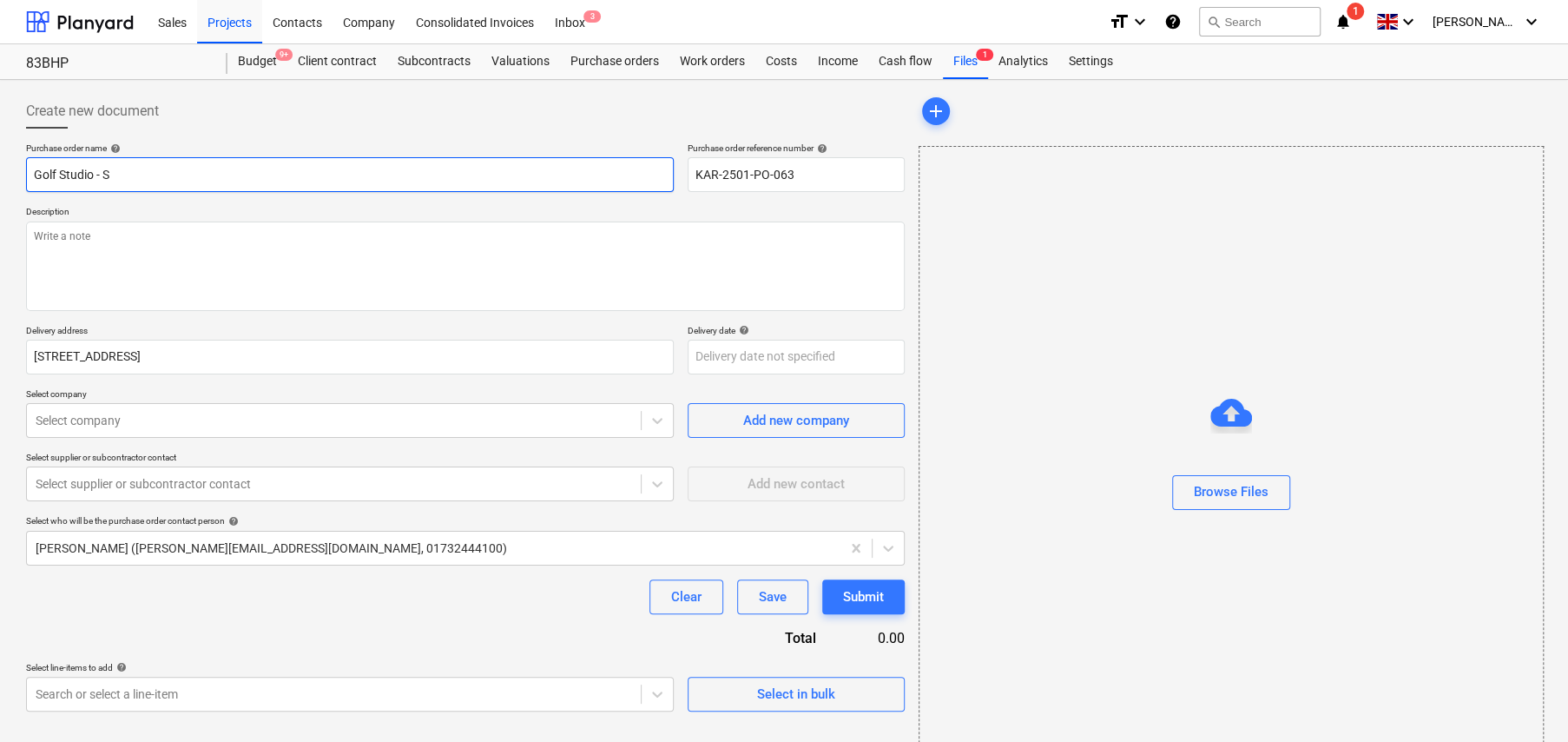
type input "Golf Studio - Sl"
type textarea "x"
type input "Golf Studio - Sla"
type textarea "x"
type input "Golf Studio - Slap"
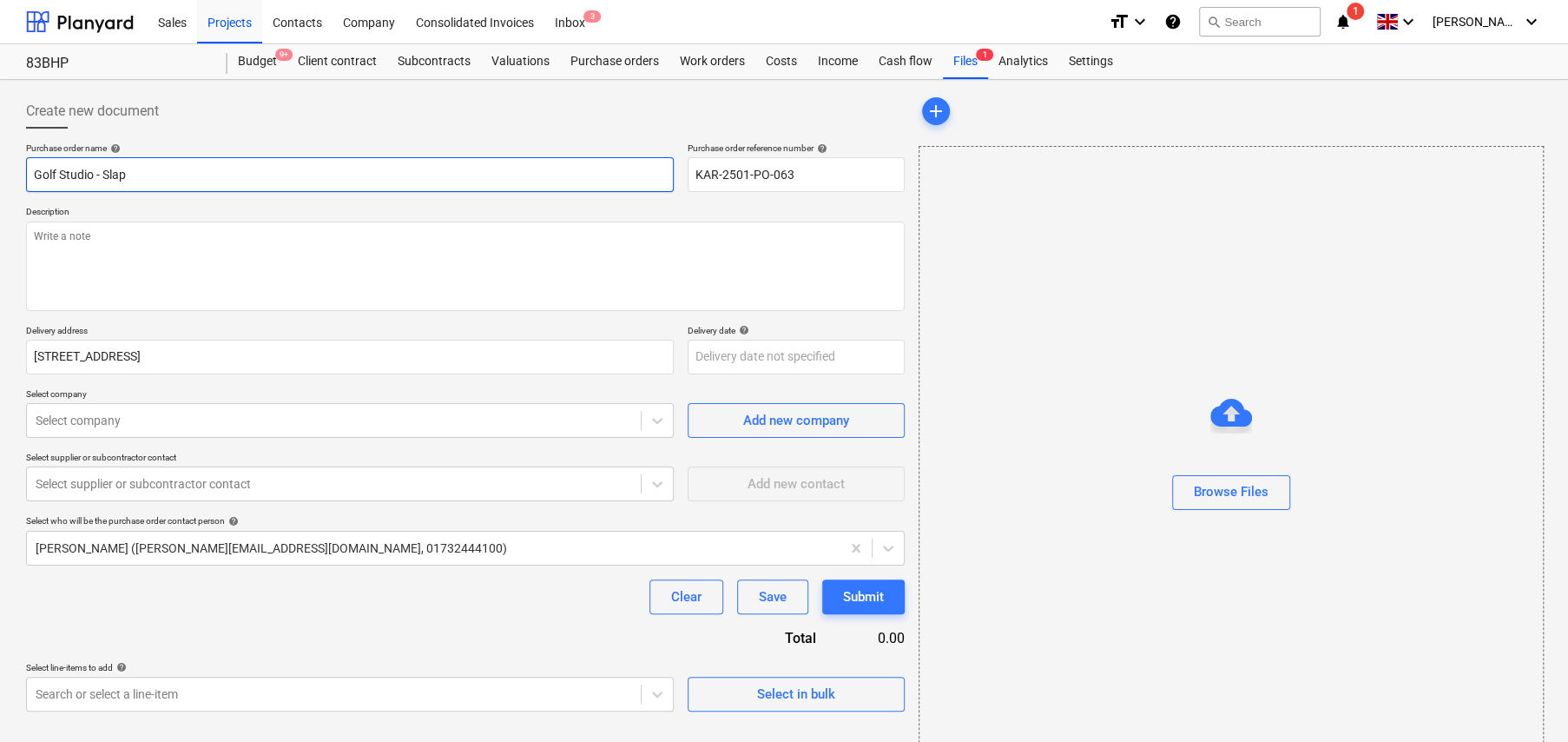
type textarea "x"
type input "Golf Studio - Sla"
type textarea "x"
type input "Golf Studio - Slab"
type textarea "x"
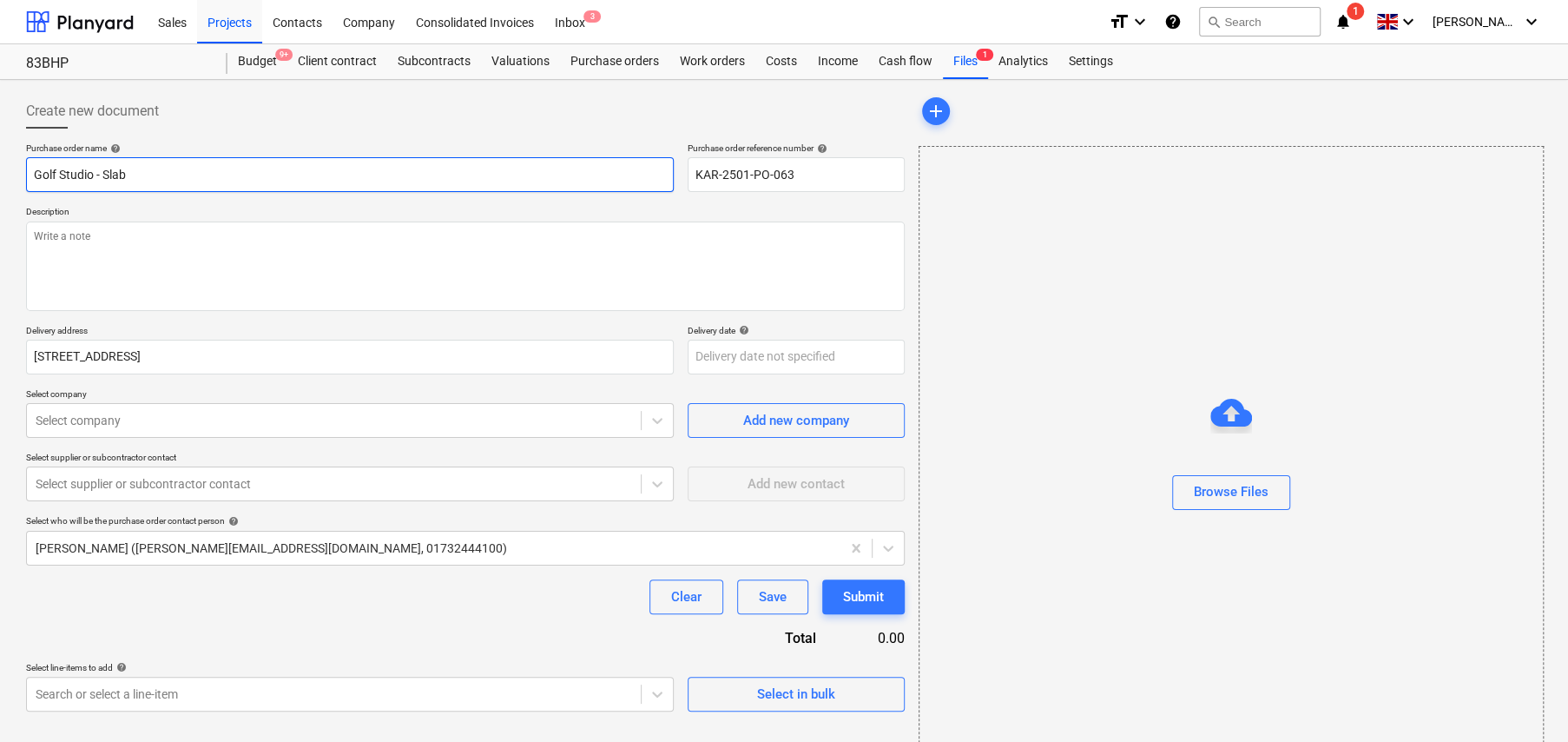
type input "Golf Studio - Slab"
type textarea "x"
type input "Golf Studio - Slab P"
type textarea "x"
type input "Golf Studio - Slab Po"
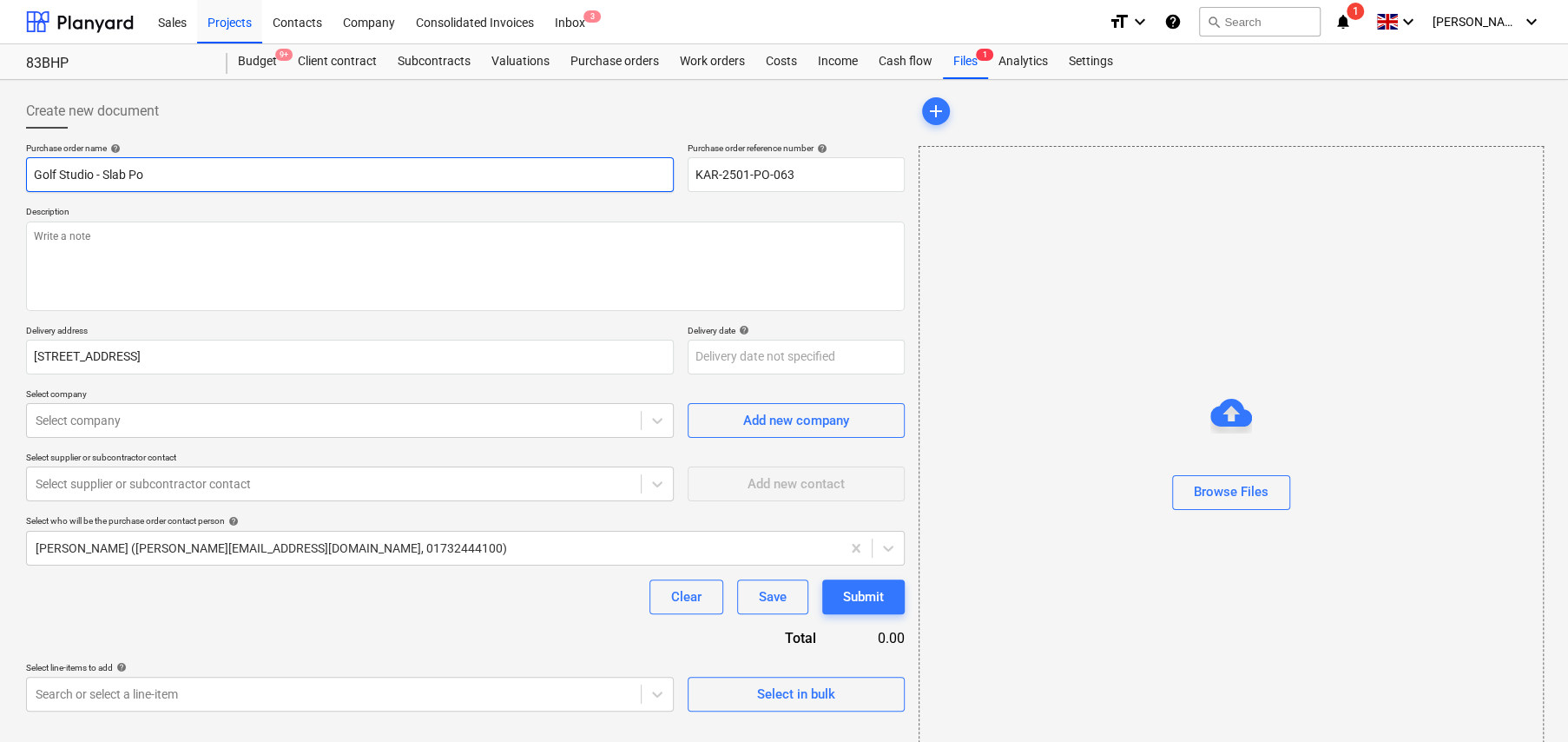
type textarea "x"
type input "Golf Studio - Slab Pou"
type textarea "x"
type input "Golf Studio - Slab Pour"
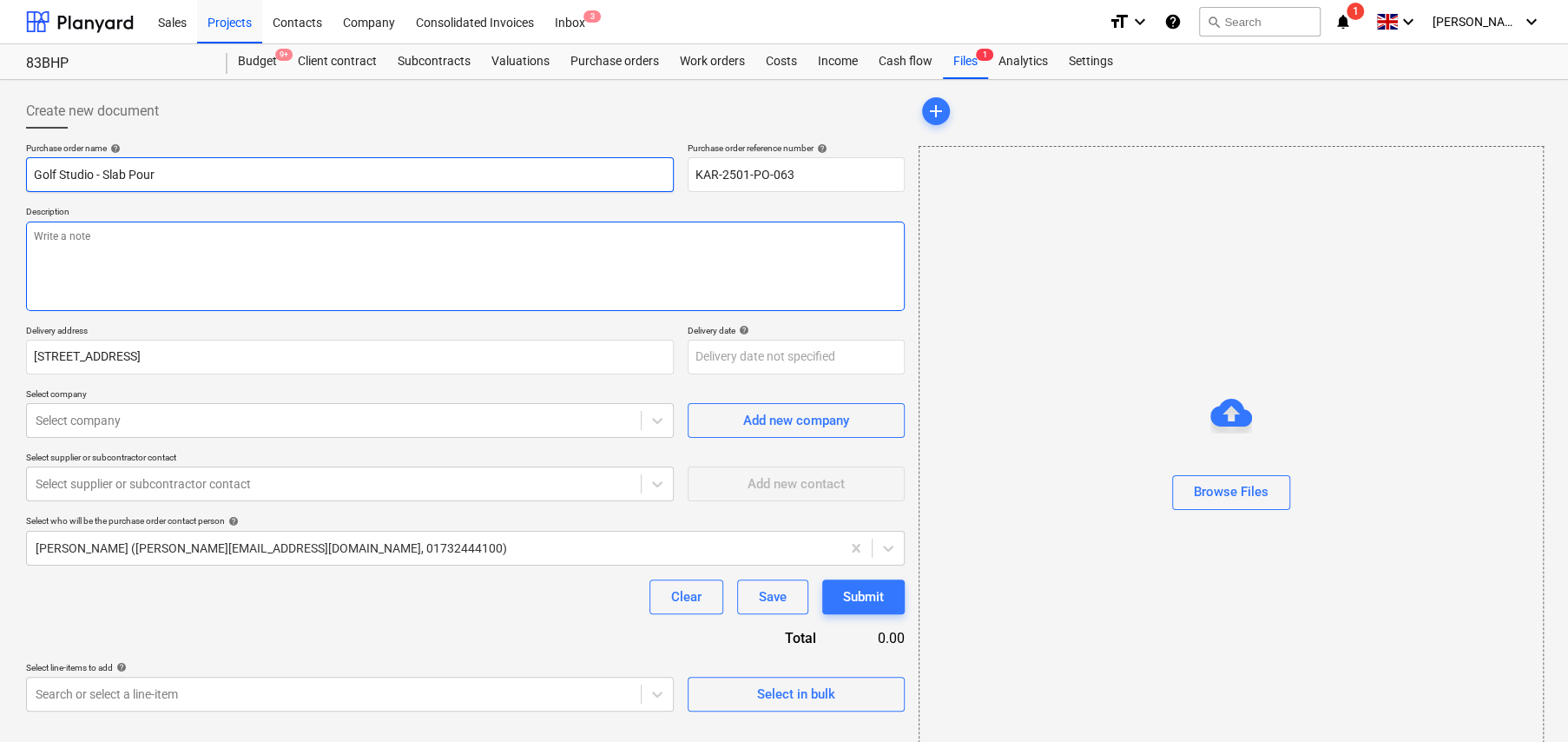
type textarea "x"
type textarea "F"
type textarea "x"
type textarea "Fo"
type textarea "x"
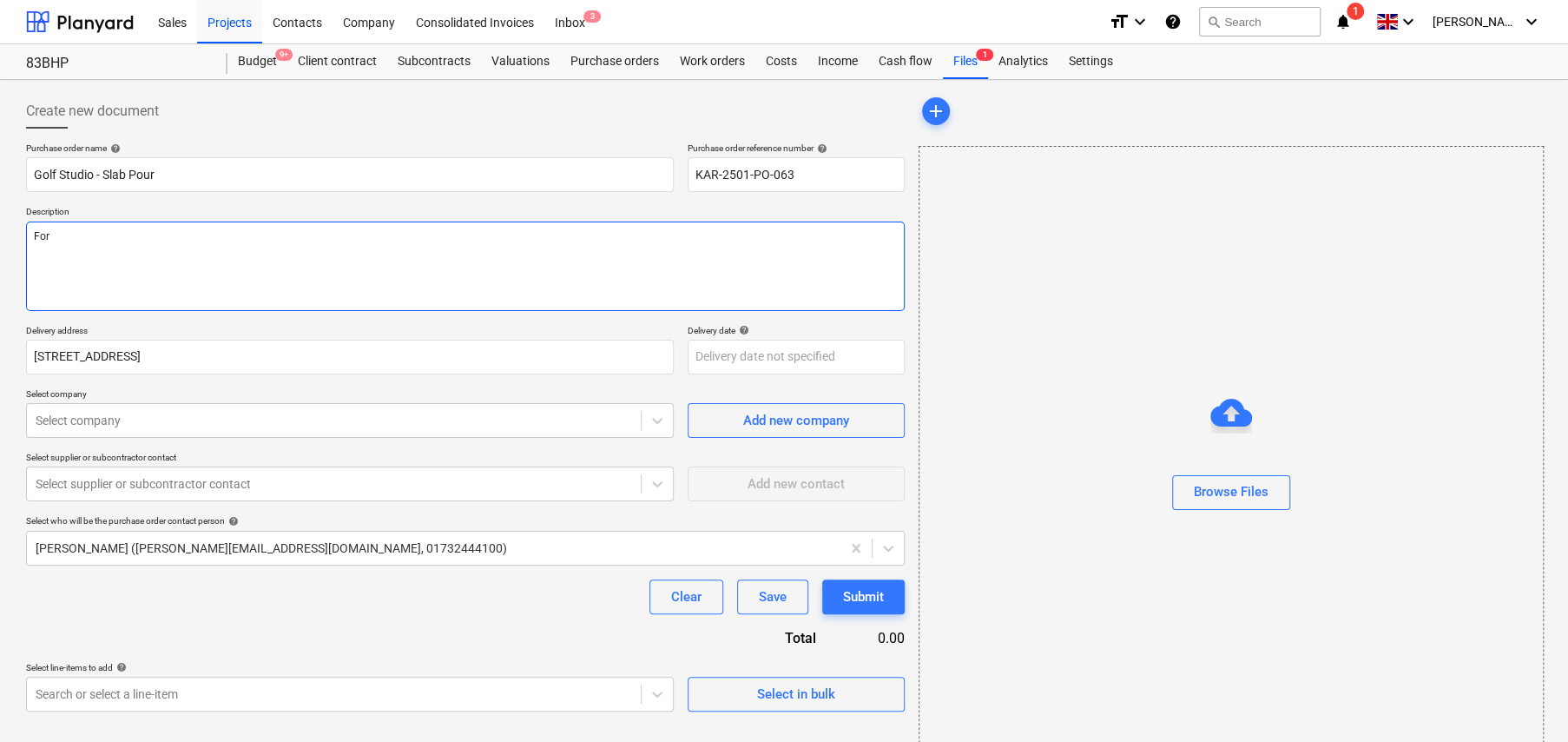
type textarea "For"
click at [139, 240] on textarea "For" at bounding box center [465, 265] width 878 height 89
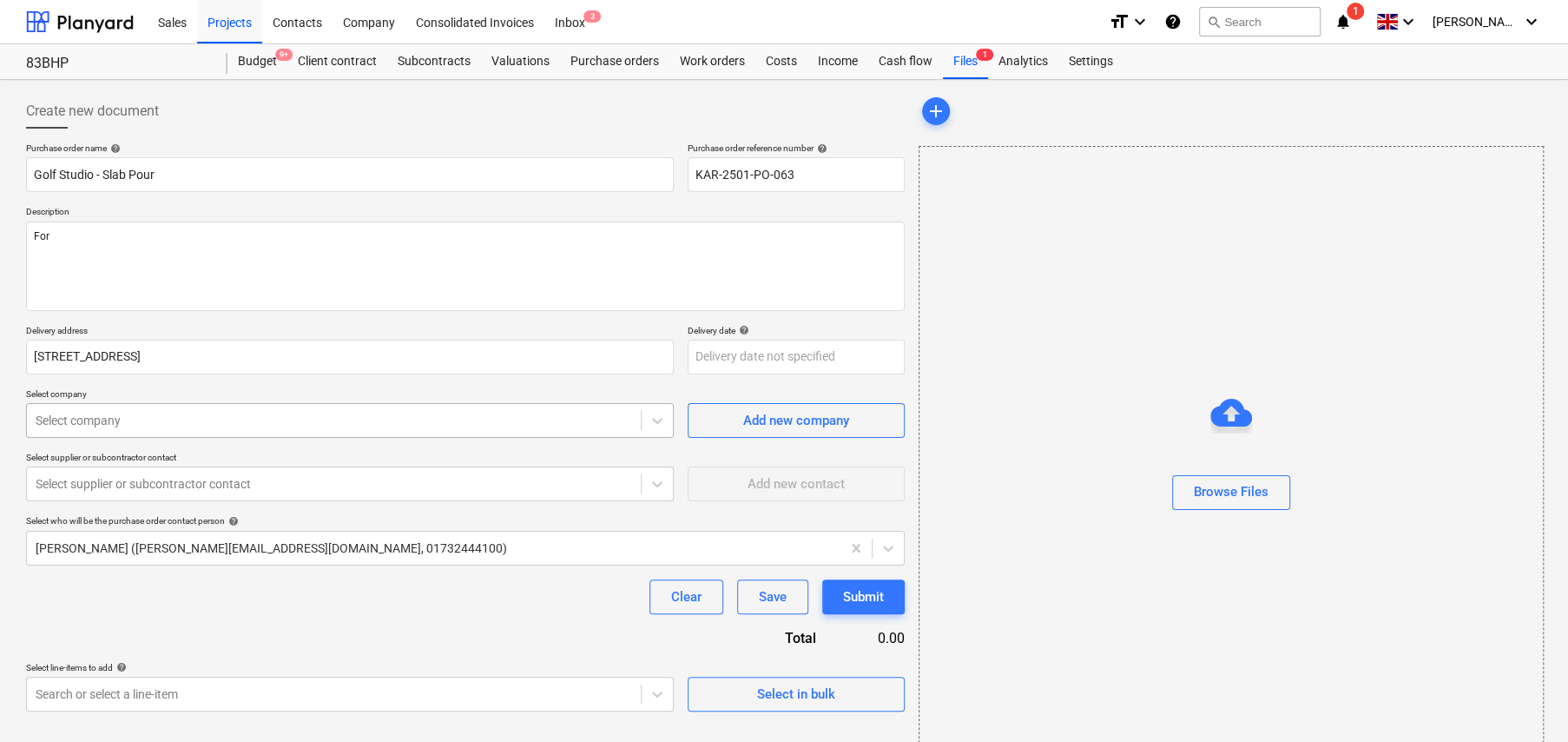
type textarea "x"
click at [191, 420] on div at bounding box center [334, 420] width 596 height 17
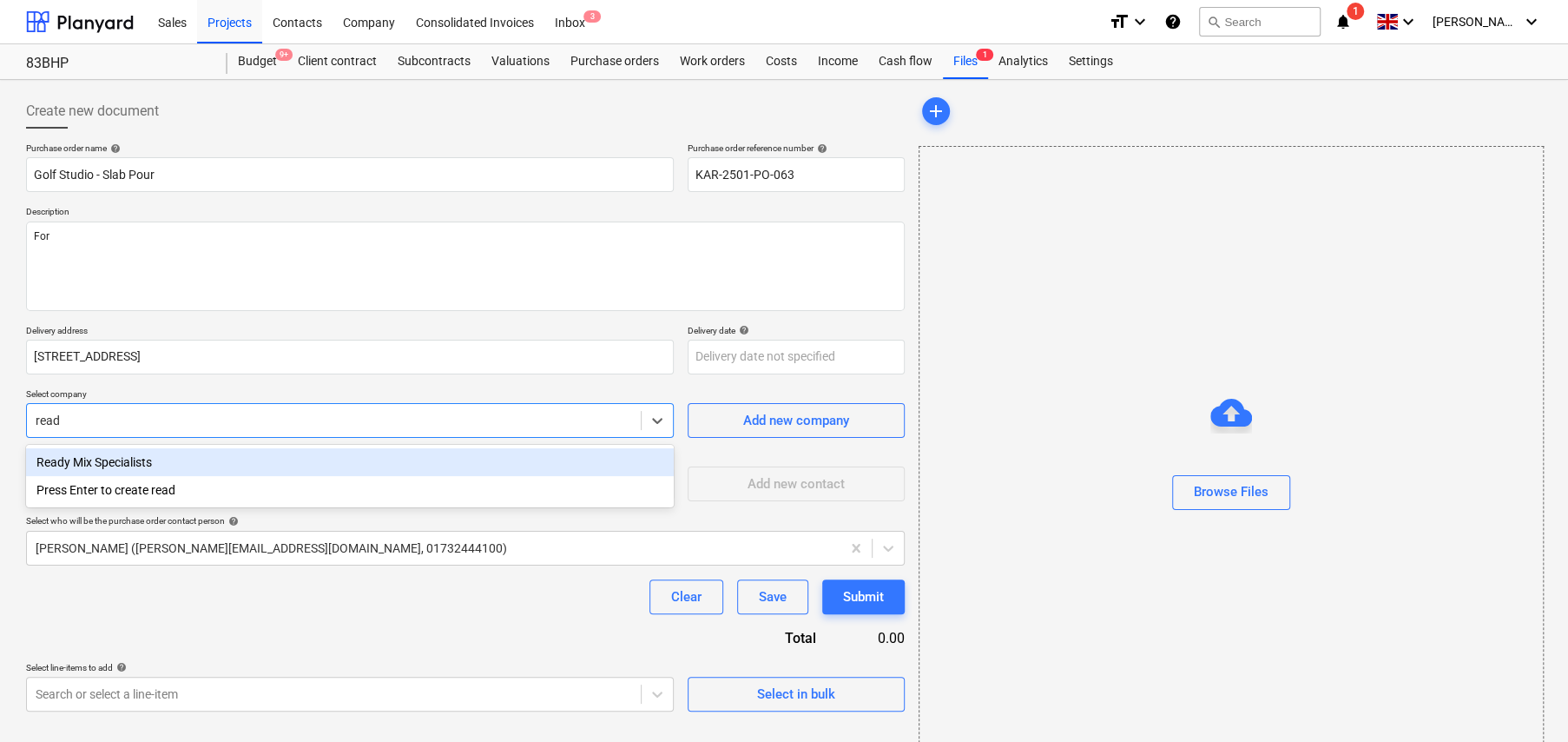
type input "ready"
click at [127, 462] on div "Ready Mix Specialists" at bounding box center [350, 461] width 647 height 28
type textarea "x"
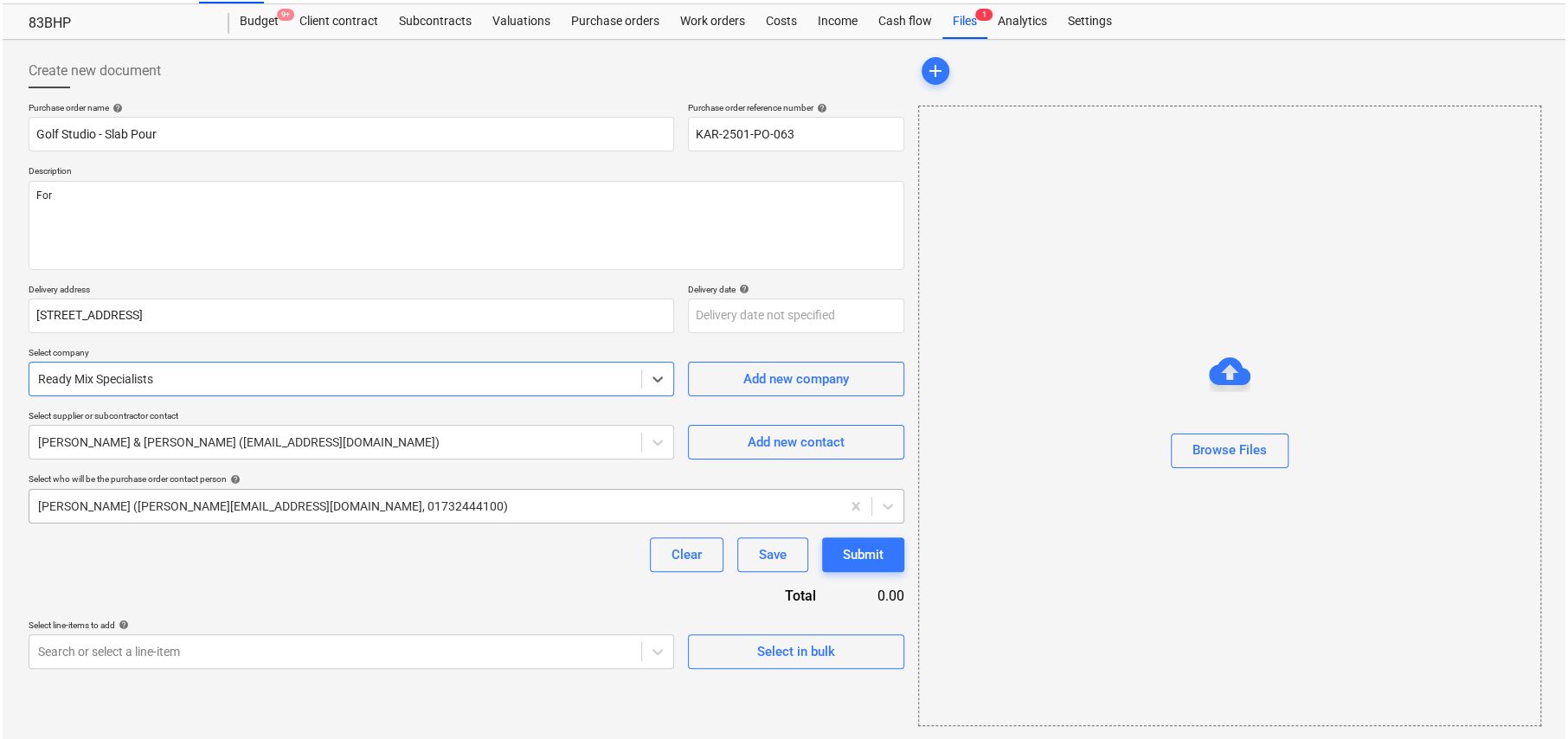
scroll to position [40, 0]
click at [784, 649] on div "Select in bulk" at bounding box center [793, 650] width 78 height 22
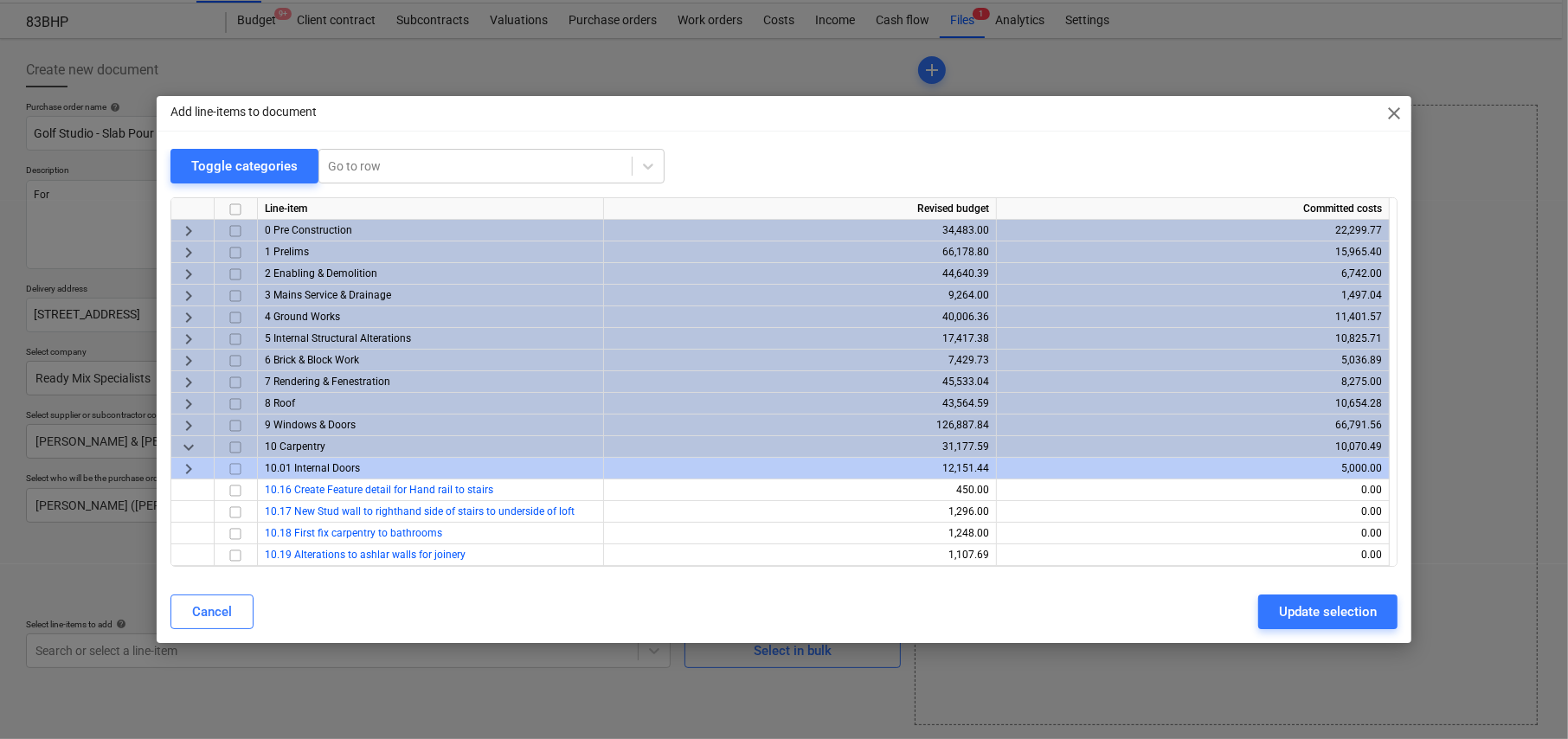
click at [188, 446] on span "keyboard_arrow_down" at bounding box center [188, 447] width 21 height 21
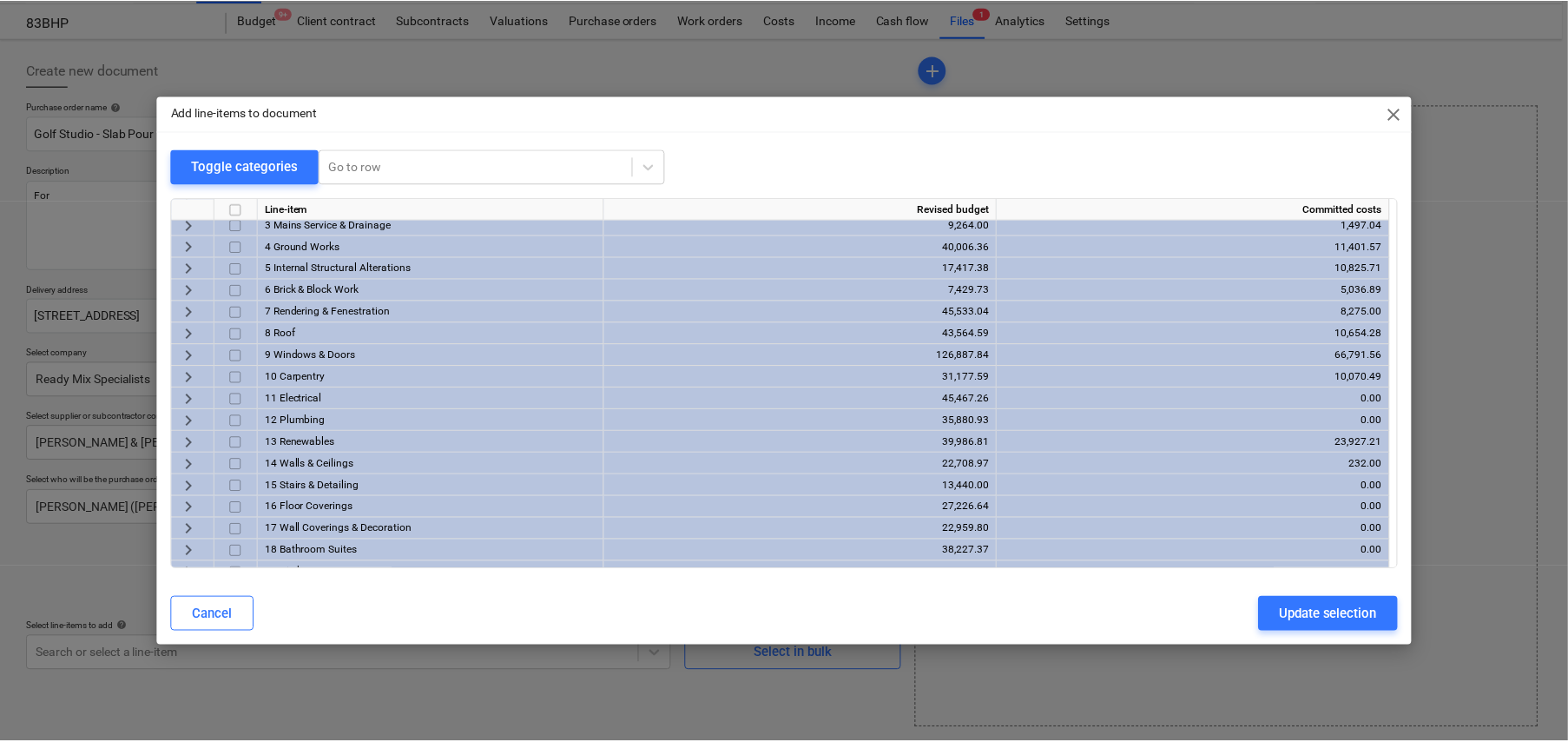
scroll to position [411, 0]
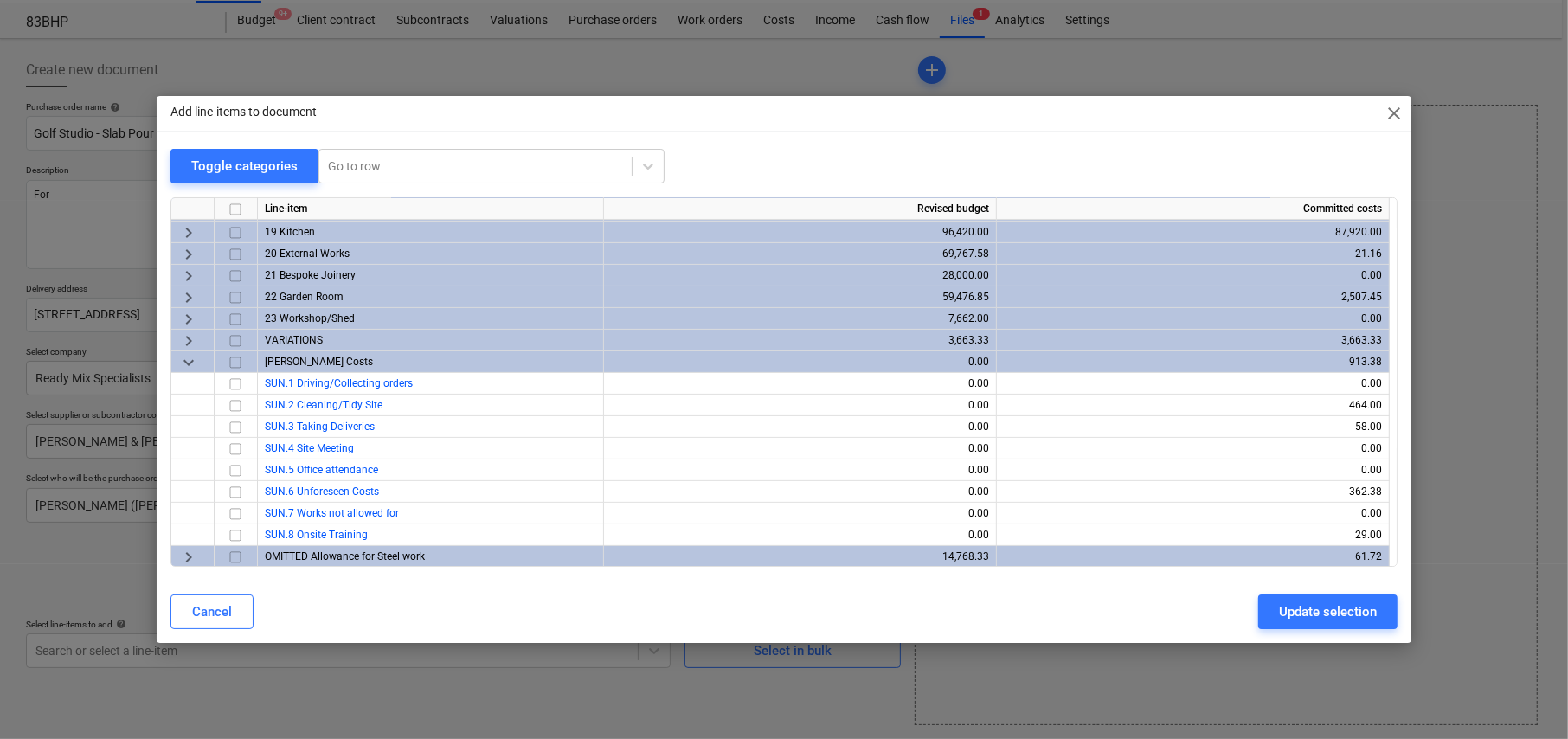
click at [185, 288] on span "keyboard_arrow_right" at bounding box center [188, 297] width 21 height 21
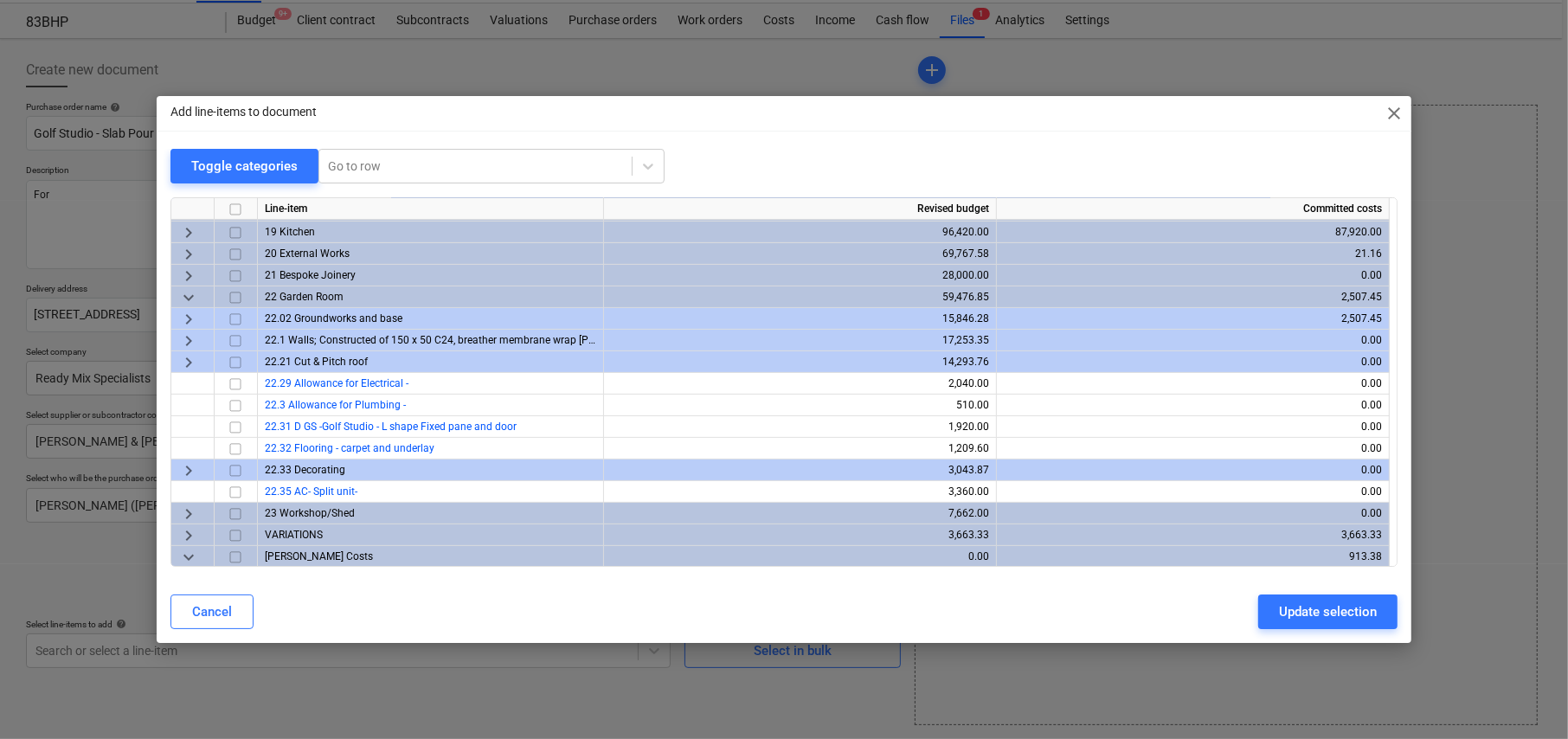
click at [193, 316] on span "keyboard_arrow_right" at bounding box center [188, 319] width 21 height 21
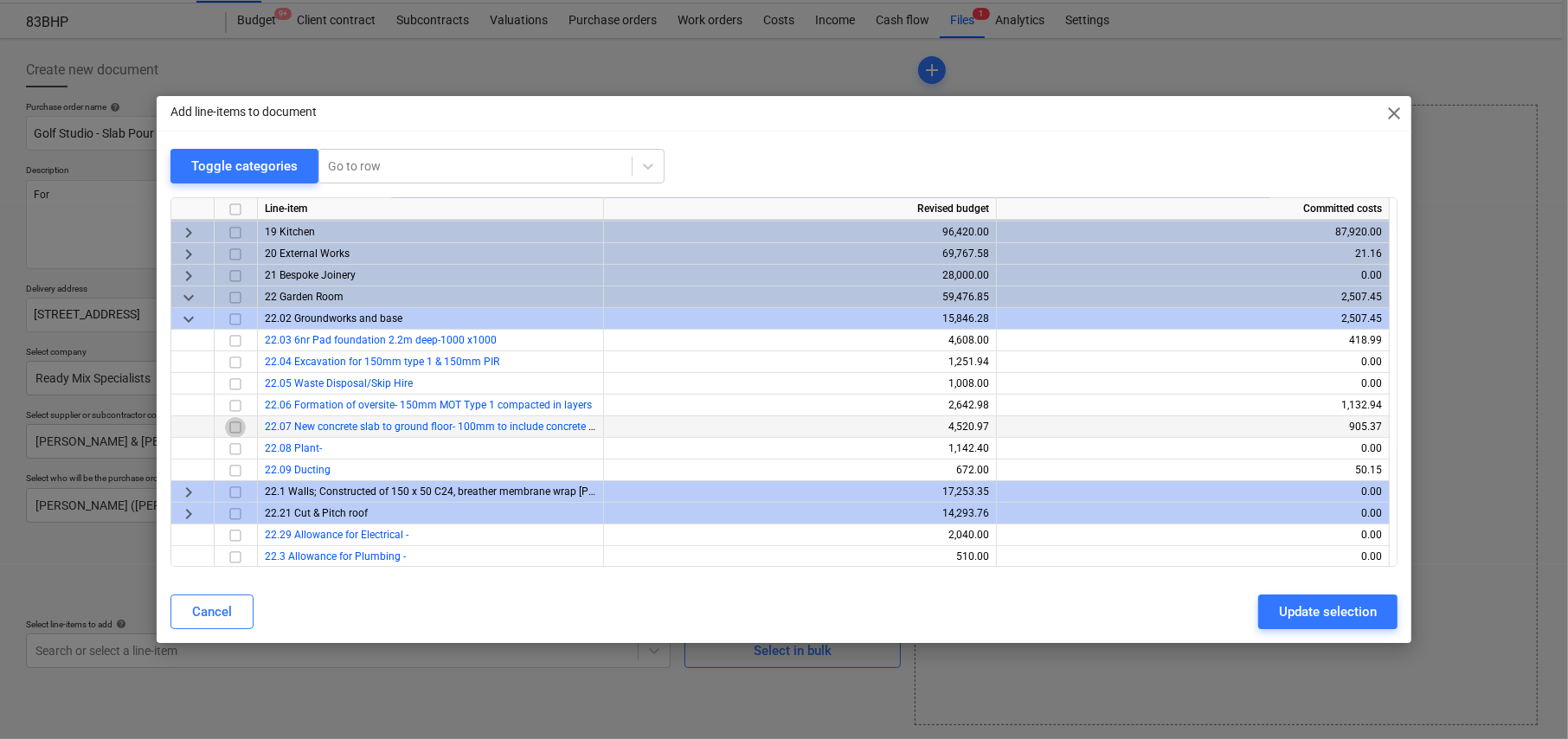
click at [234, 420] on input "checkbox" at bounding box center [235, 426] width 21 height 21
click at [1329, 611] on div "Update selection" at bounding box center [1327, 611] width 98 height 22
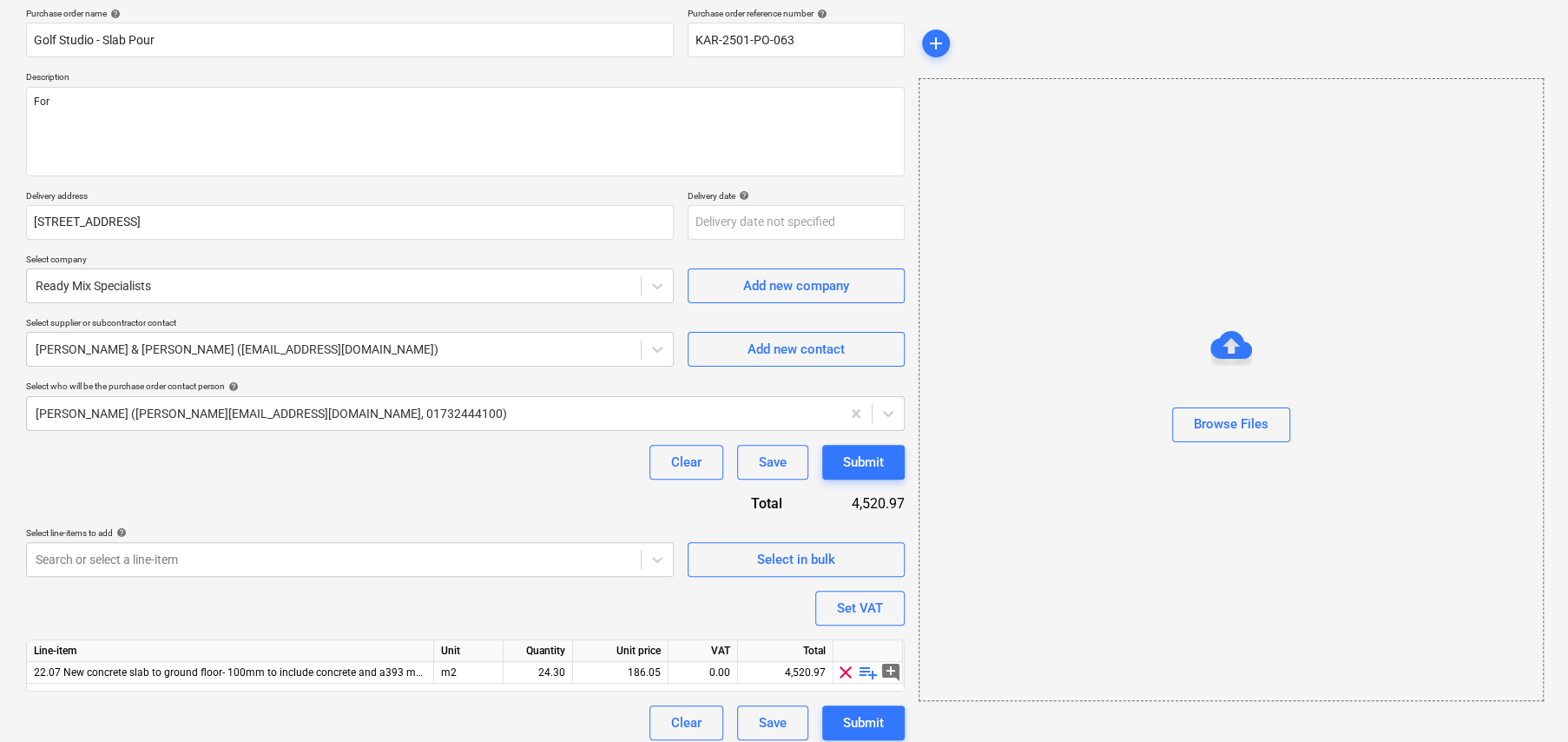
scroll to position [146, 0]
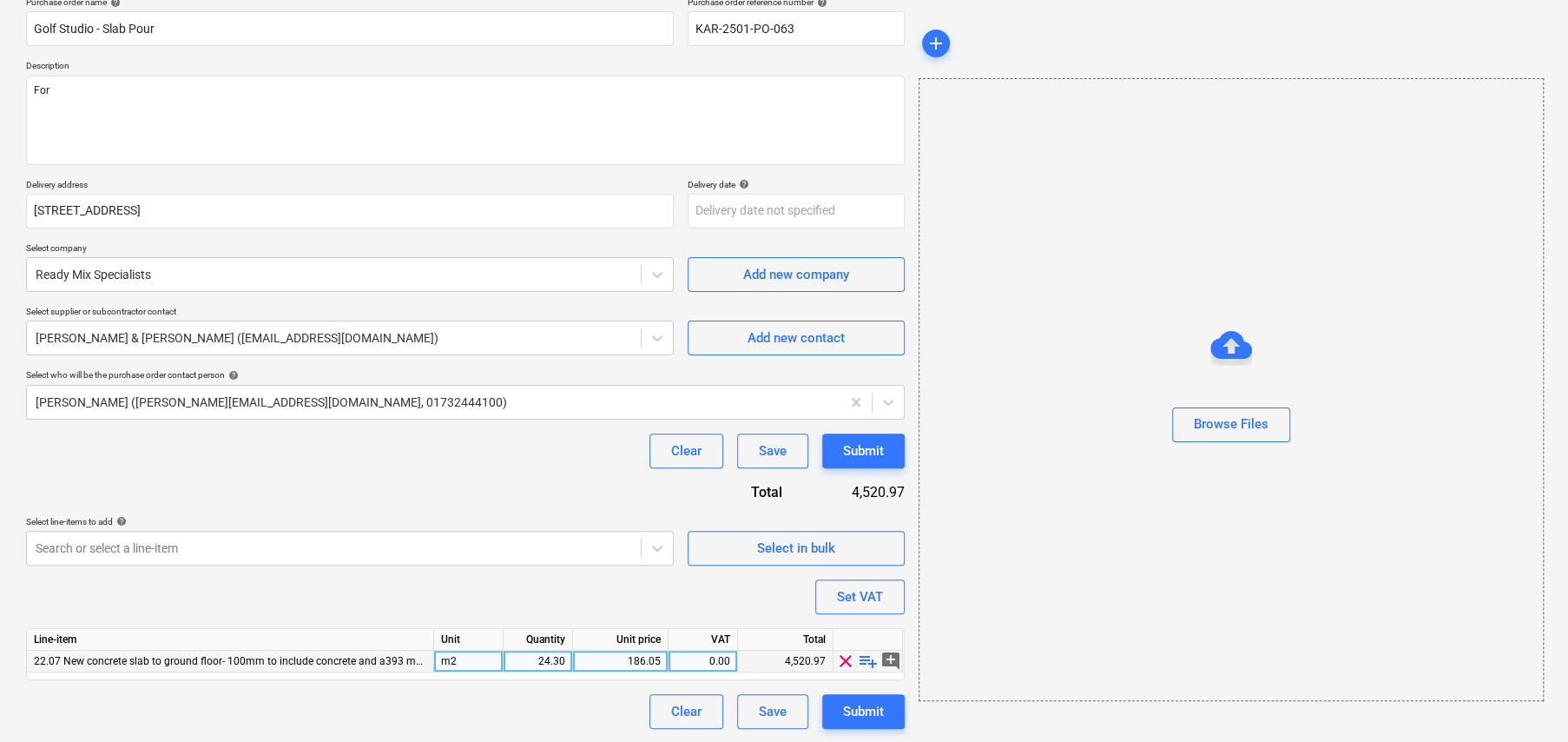
click at [869, 658] on span "playlist_add" at bounding box center [868, 660] width 21 height 21
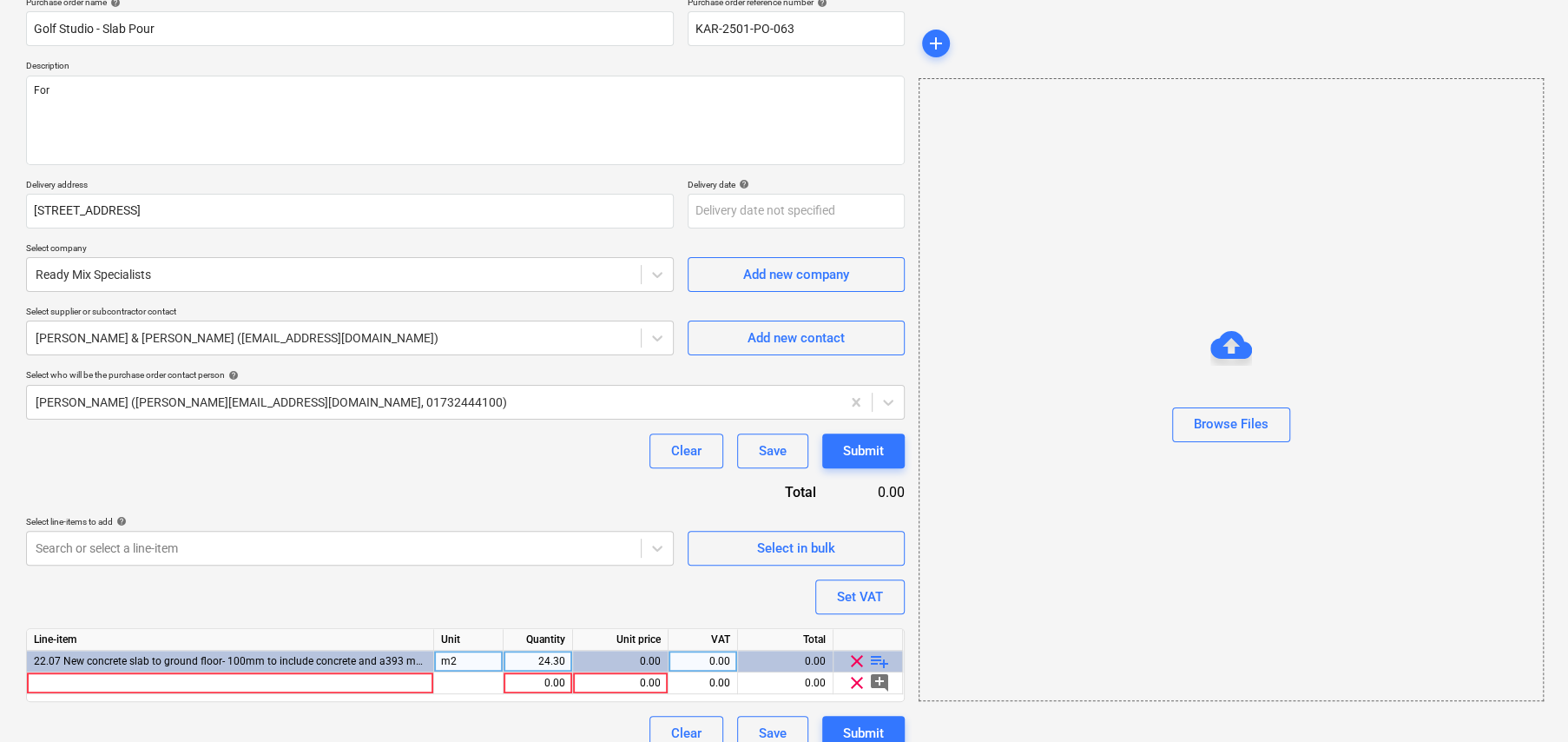
click at [878, 657] on span "playlist_add" at bounding box center [878, 660] width 21 height 21
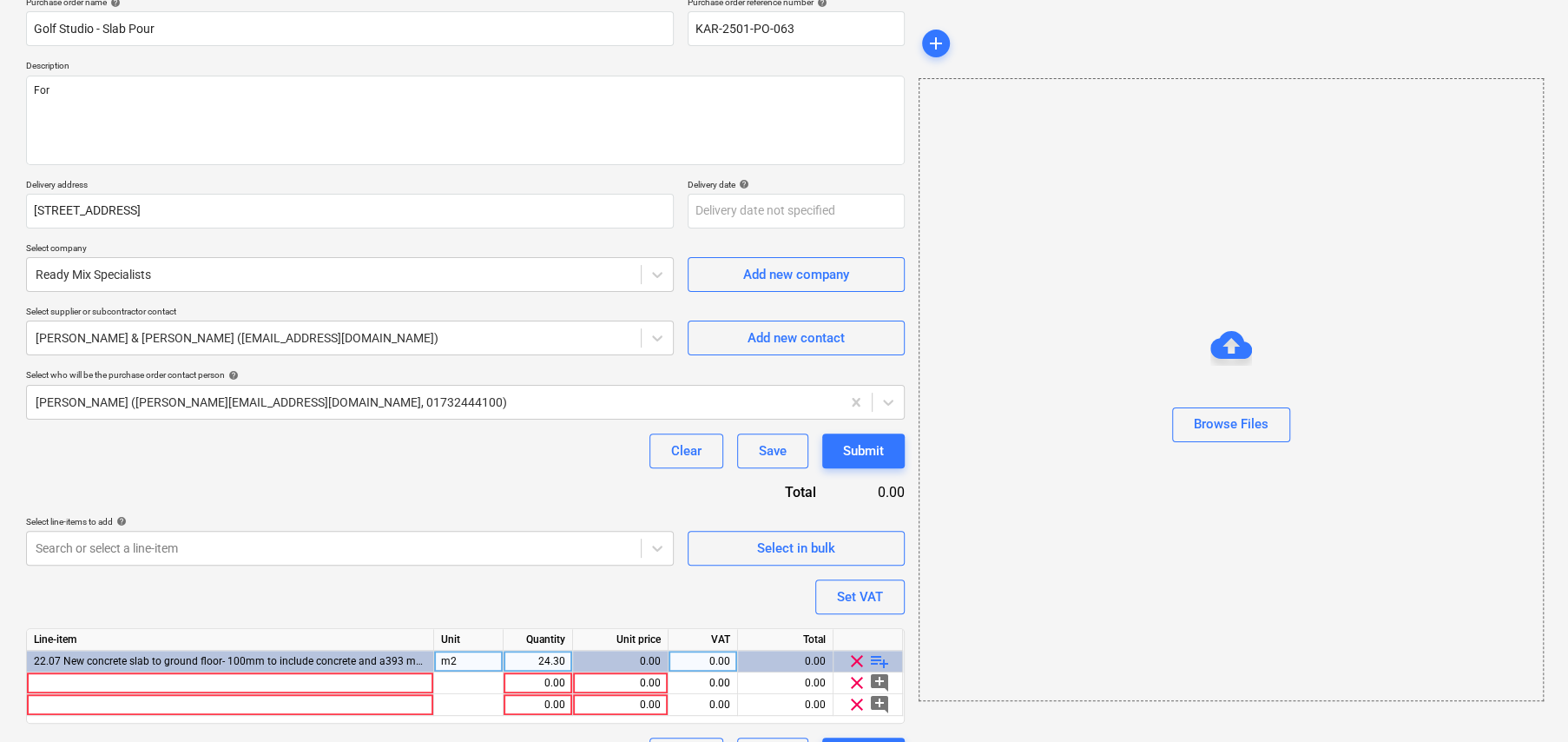
click at [884, 656] on span "playlist_add" at bounding box center [878, 660] width 21 height 21
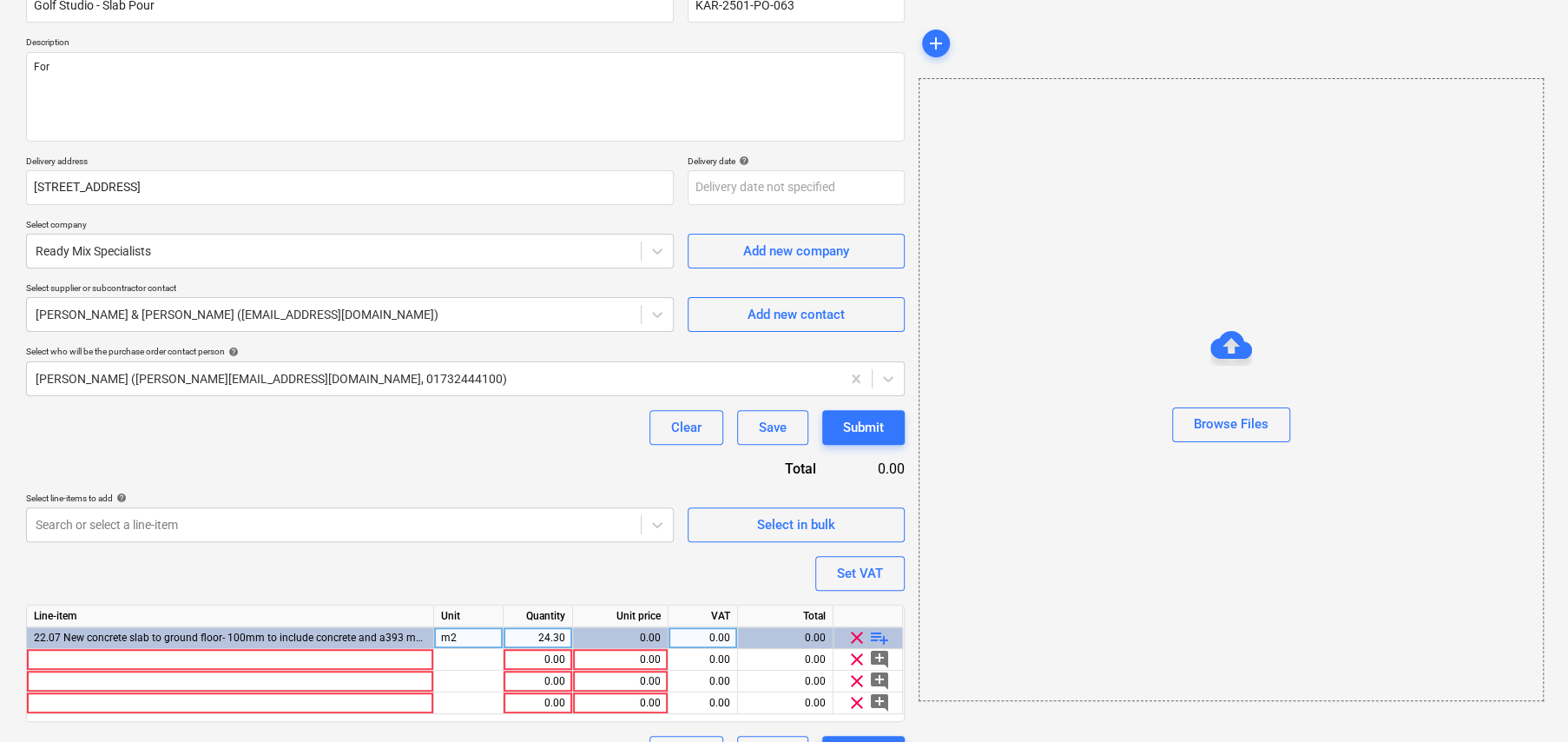
scroll to position [211, 0]
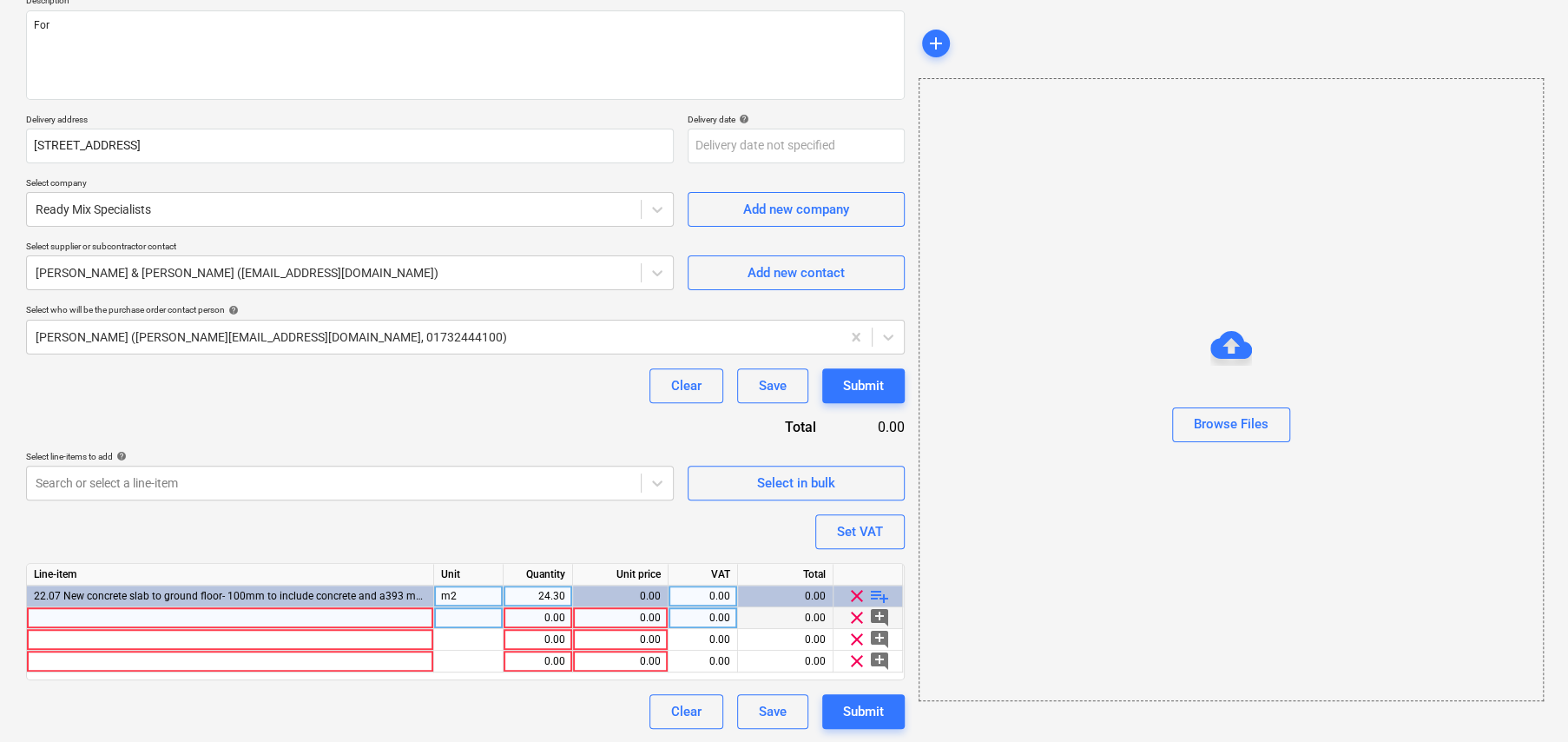
click at [95, 609] on div at bounding box center [230, 618] width 407 height 22
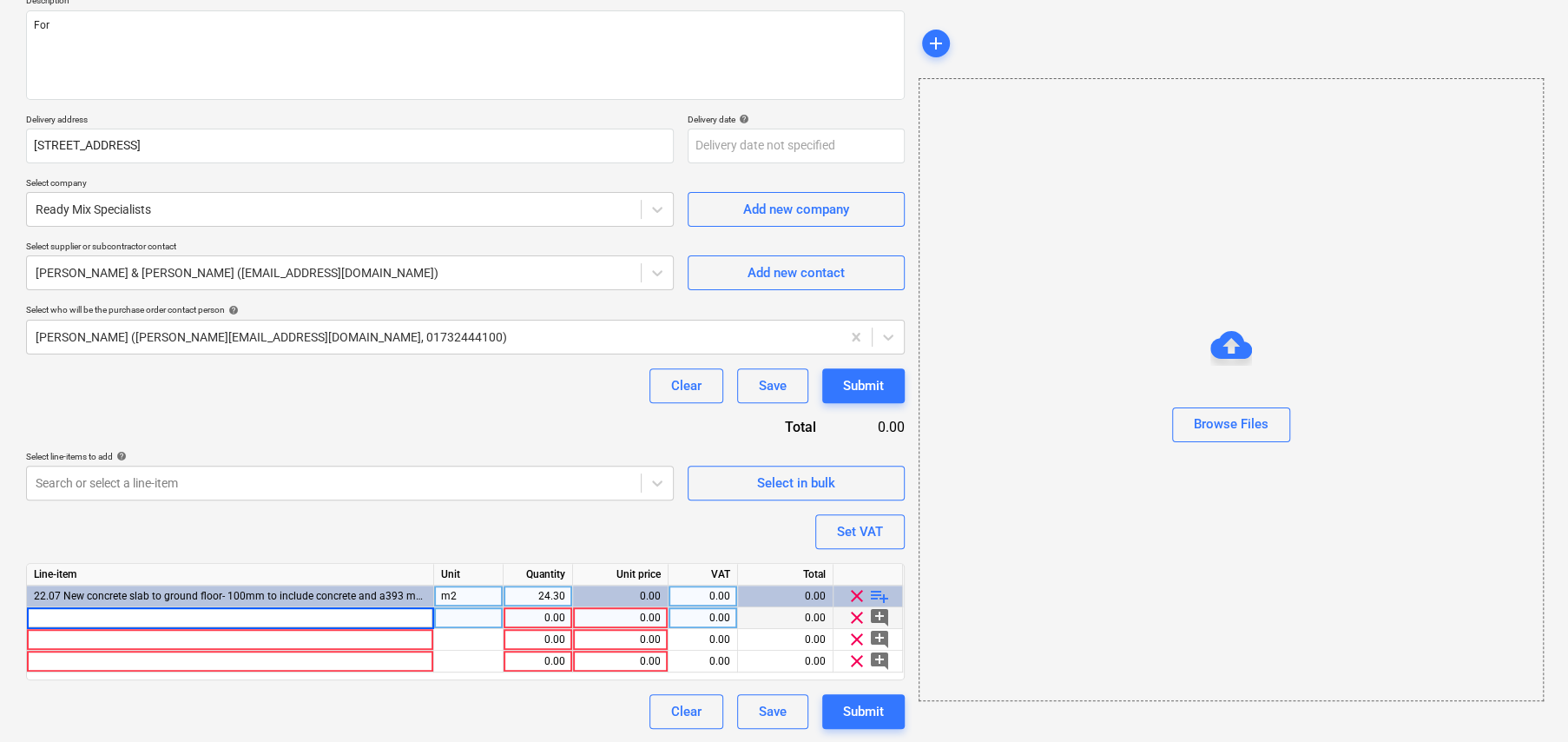
type textarea "x"
type input "RC28/35 Concrete"
type textarea "x"
type input "m3"
type textarea "x"
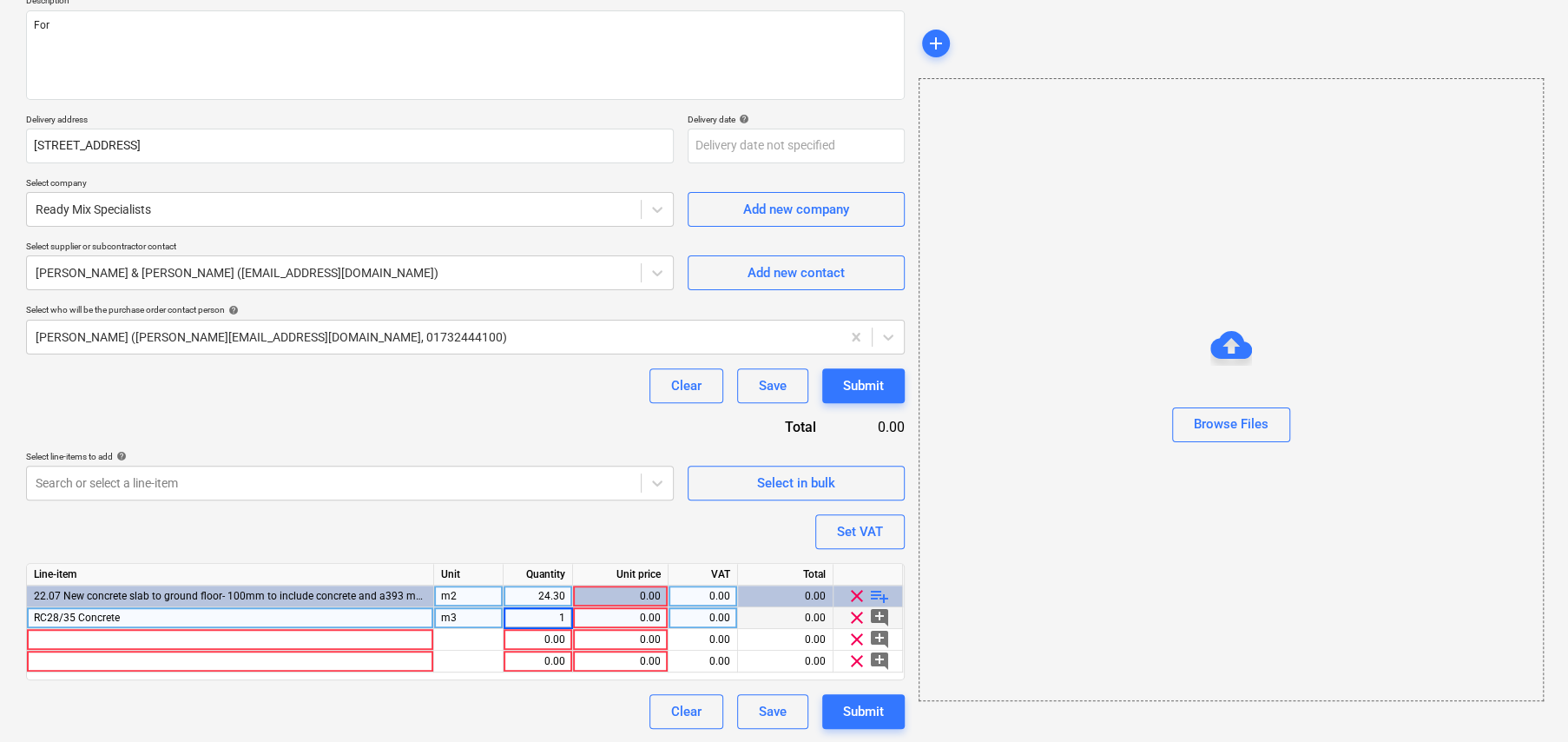
type input "14"
type textarea "x"
type input "110"
type textarea "x"
type input "20"
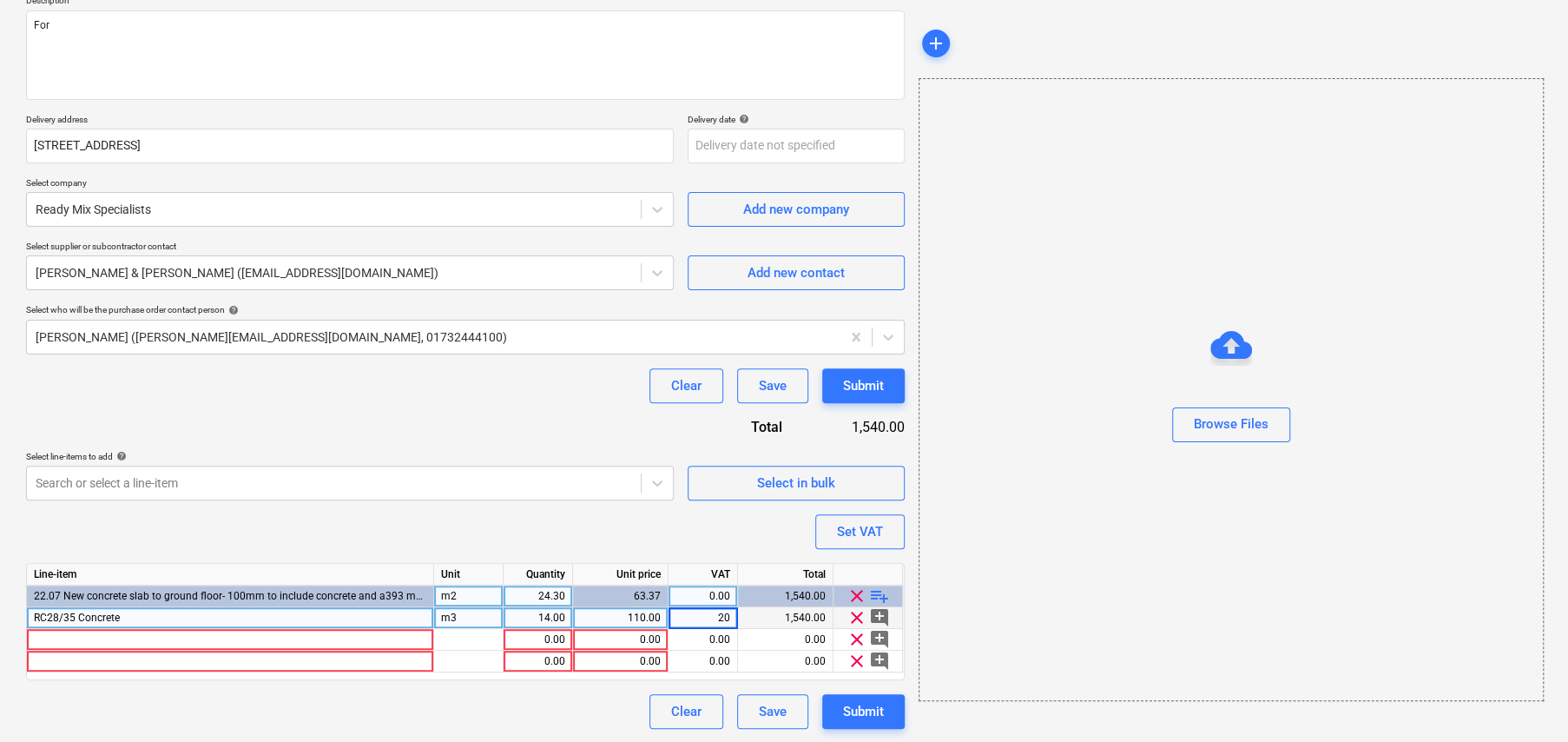
type textarea "x"
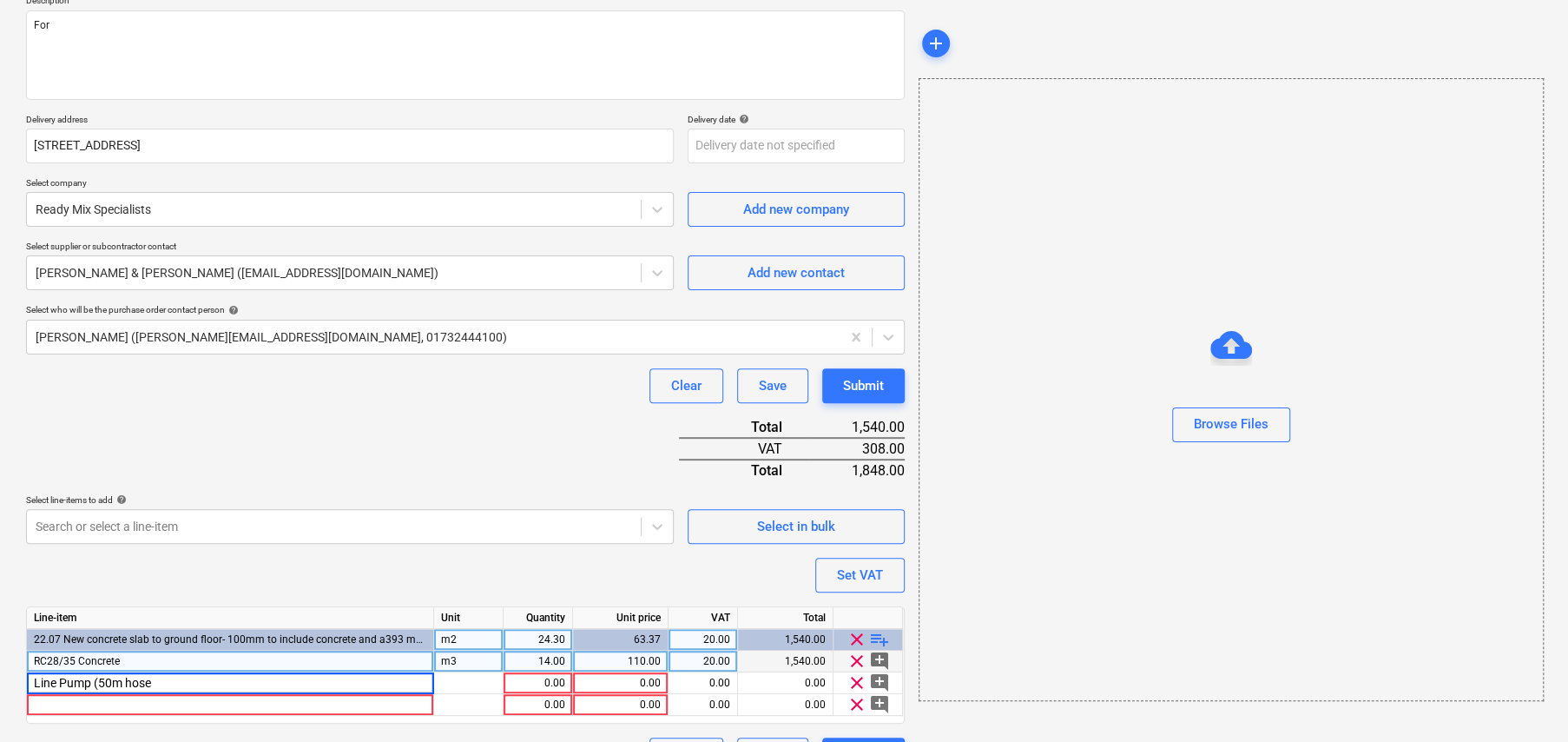
type input "Line Pump (50m hose)"
type textarea "x"
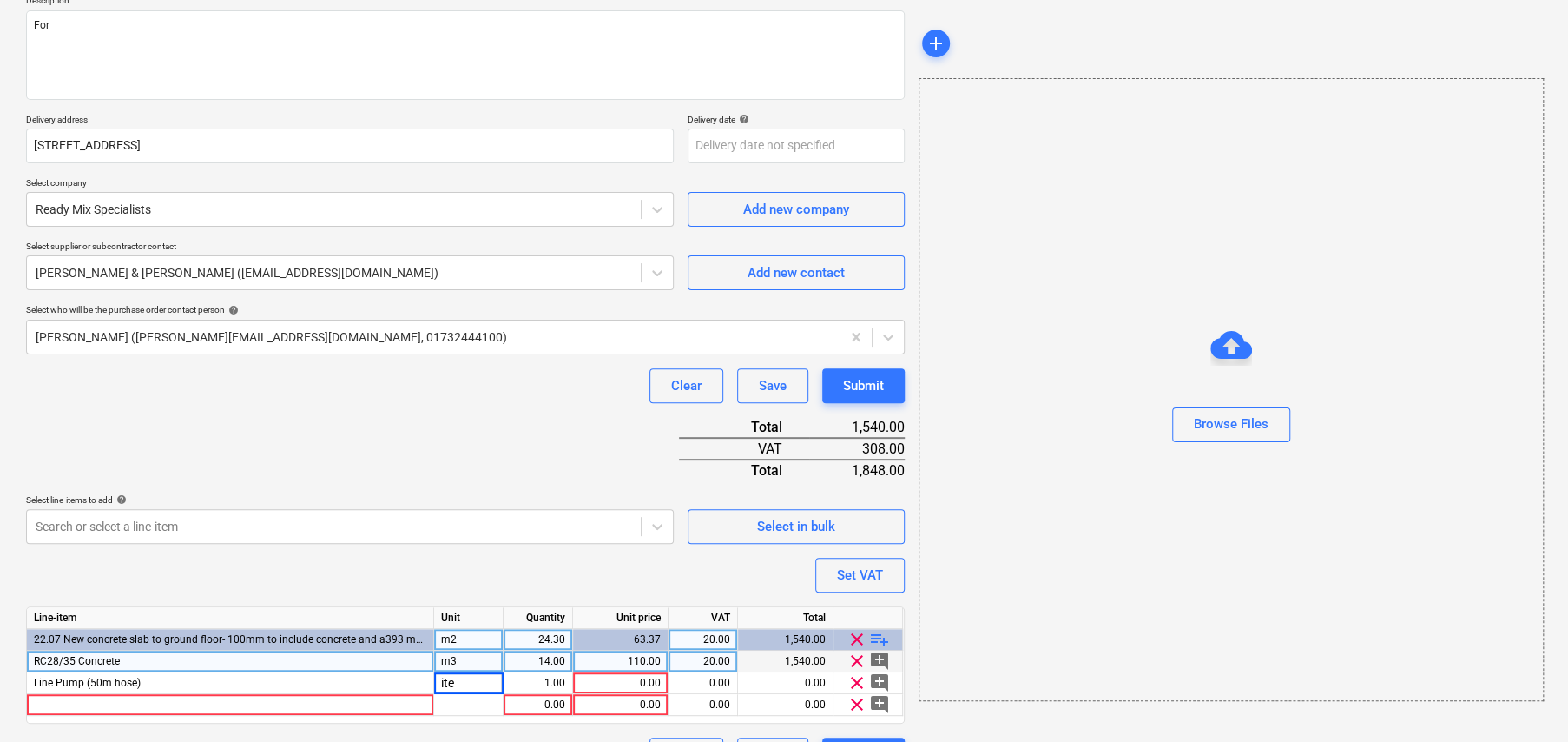
type input "item"
drag, startPoint x: 96, startPoint y: 609, endPoint x: 119, endPoint y: 617, distance: 24.4
click at [119, 617] on div "Line-item" at bounding box center [230, 618] width 407 height 22
type textarea "x"
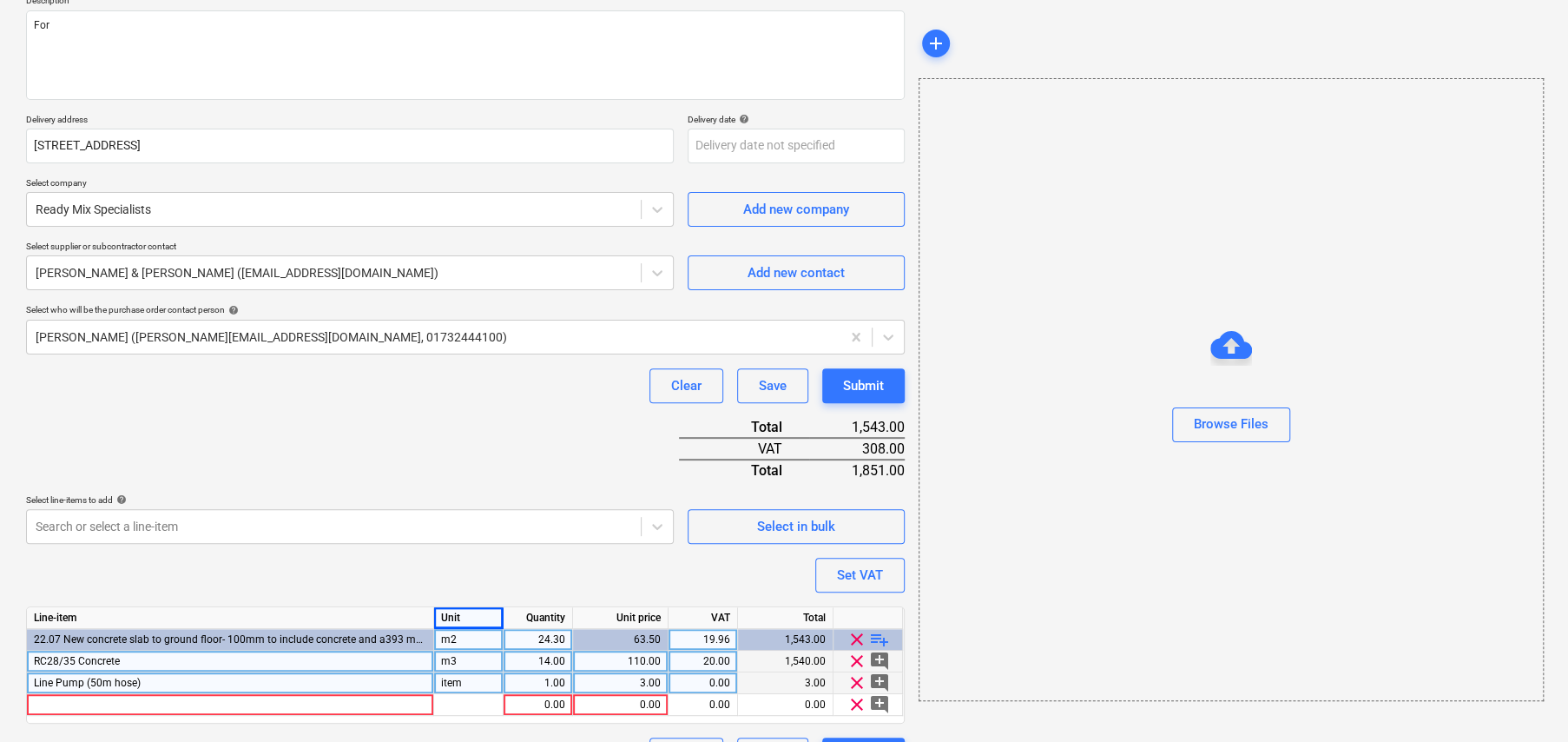
click at [649, 677] on div "3.00" at bounding box center [620, 683] width 81 height 22
type input "300"
type textarea "x"
type input "20"
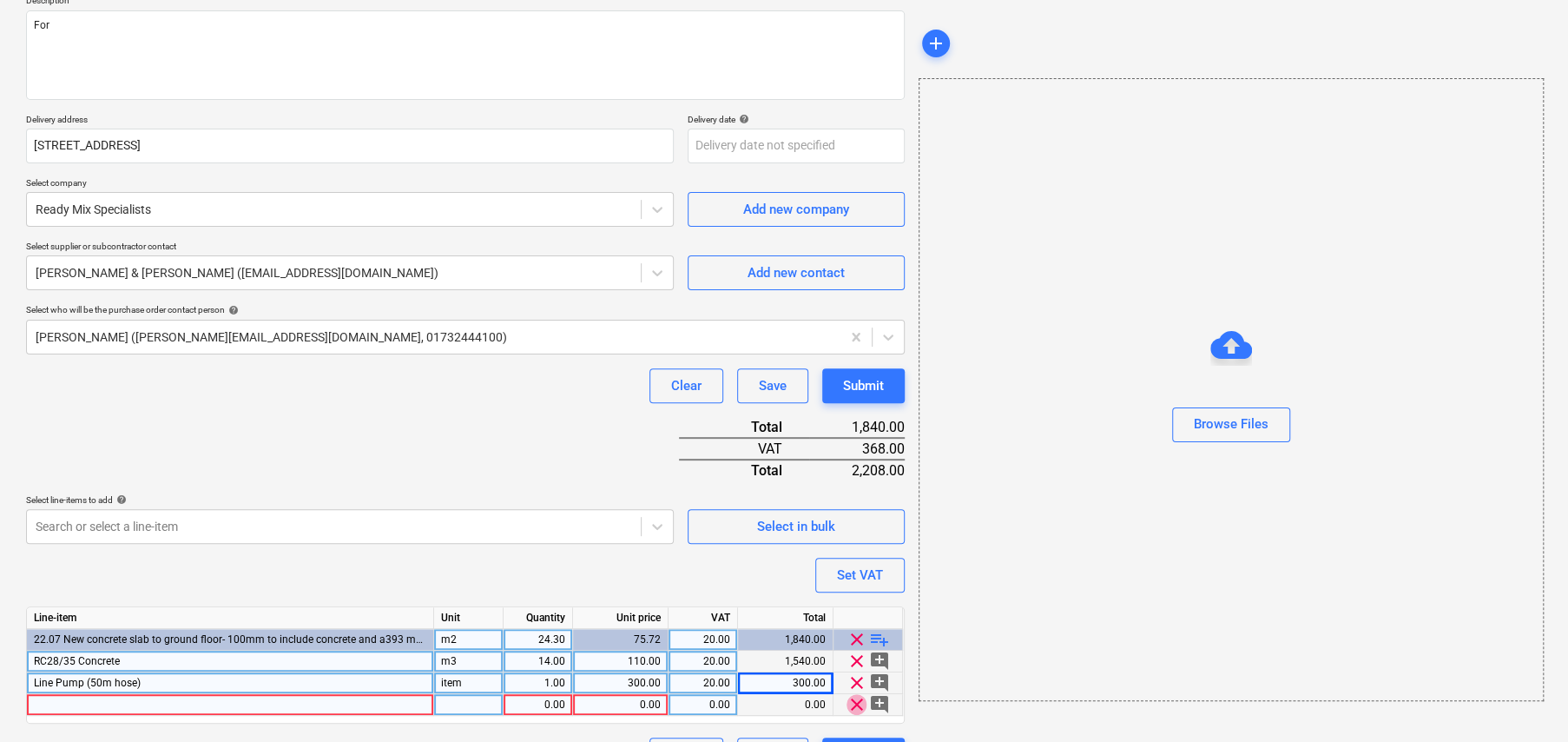
click at [853, 702] on span "clear" at bounding box center [856, 703] width 21 height 21
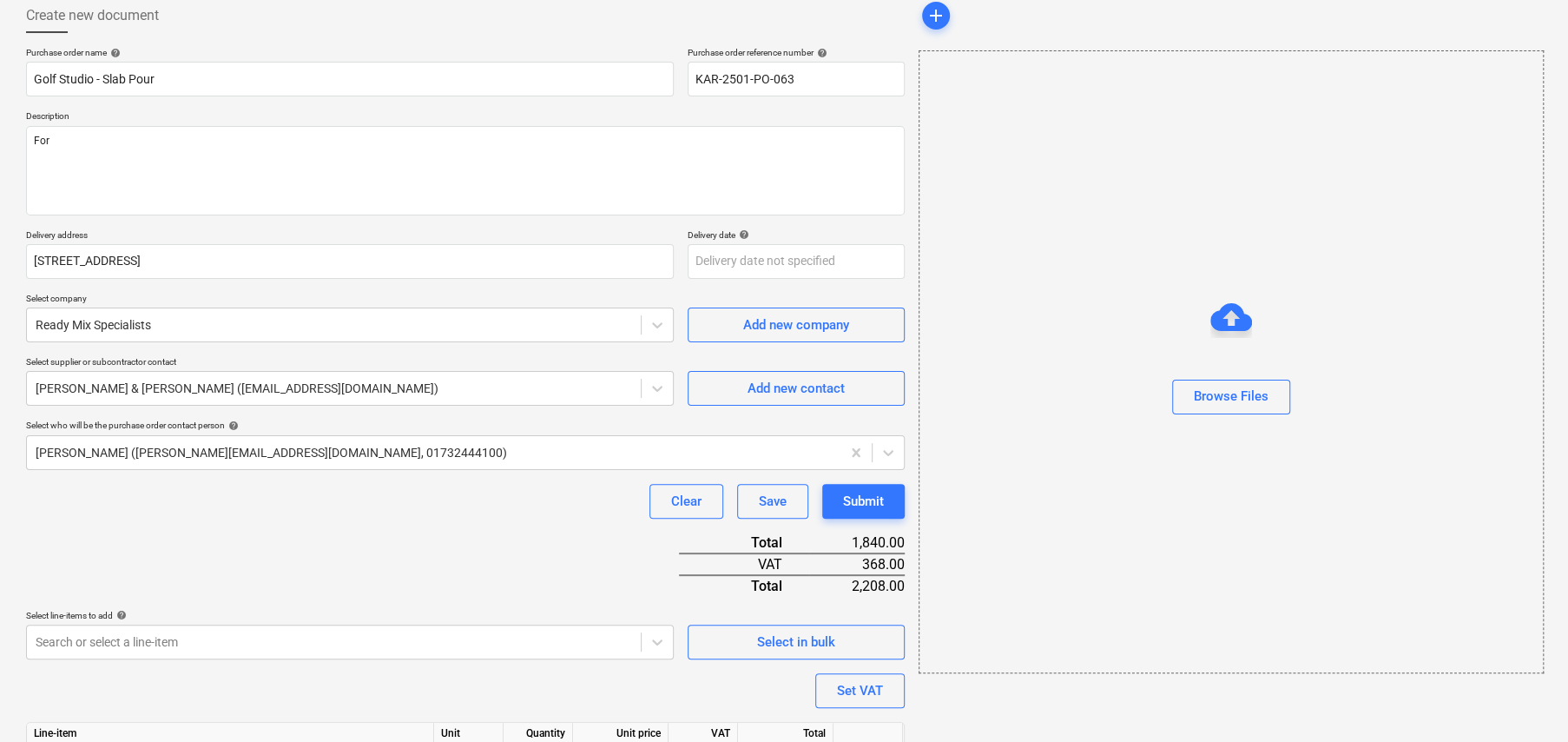
scroll to position [0, 0]
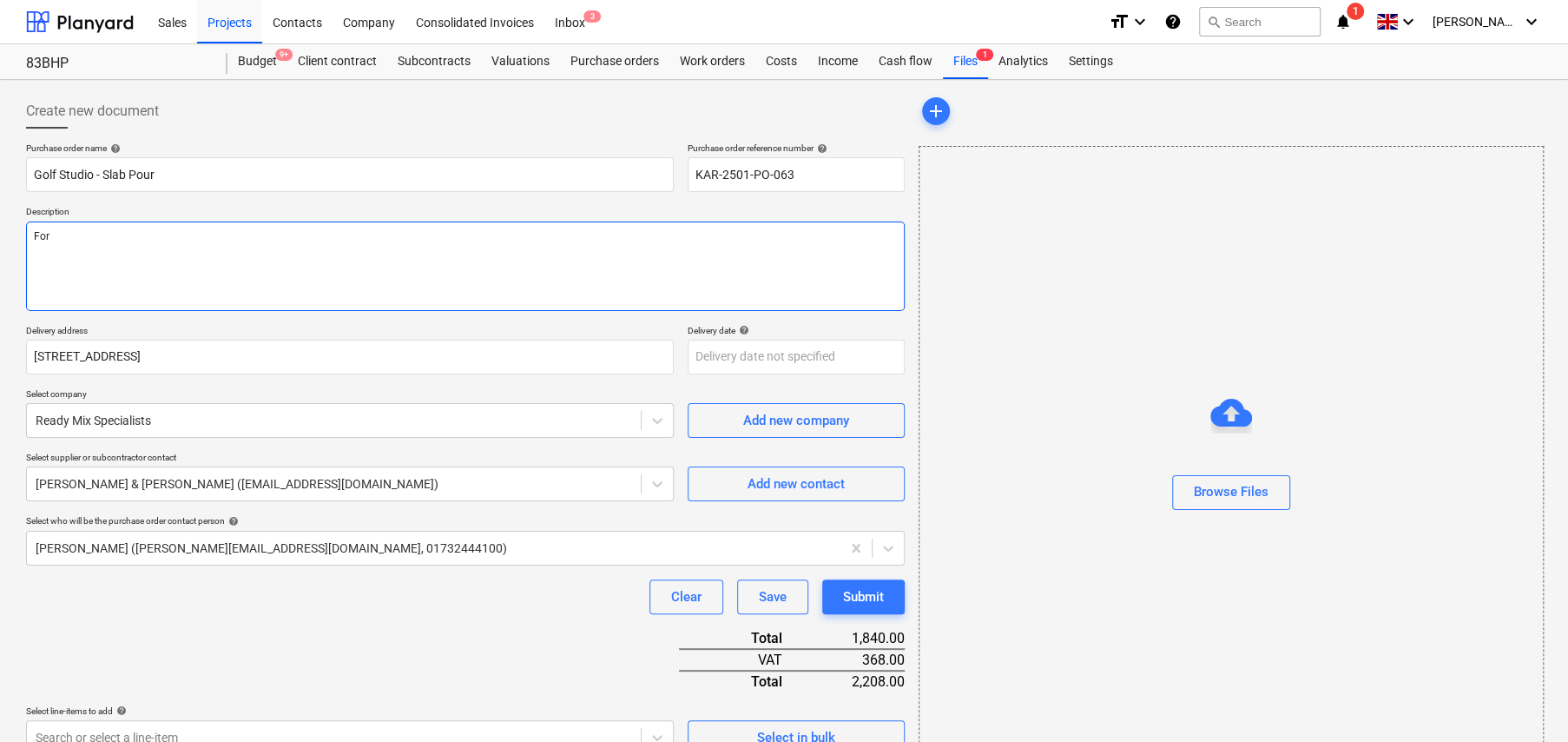
click at [215, 235] on textarea "For" at bounding box center [465, 265] width 878 height 89
type textarea "x"
type textarea "For"
type textarea "x"
type textarea "For c"
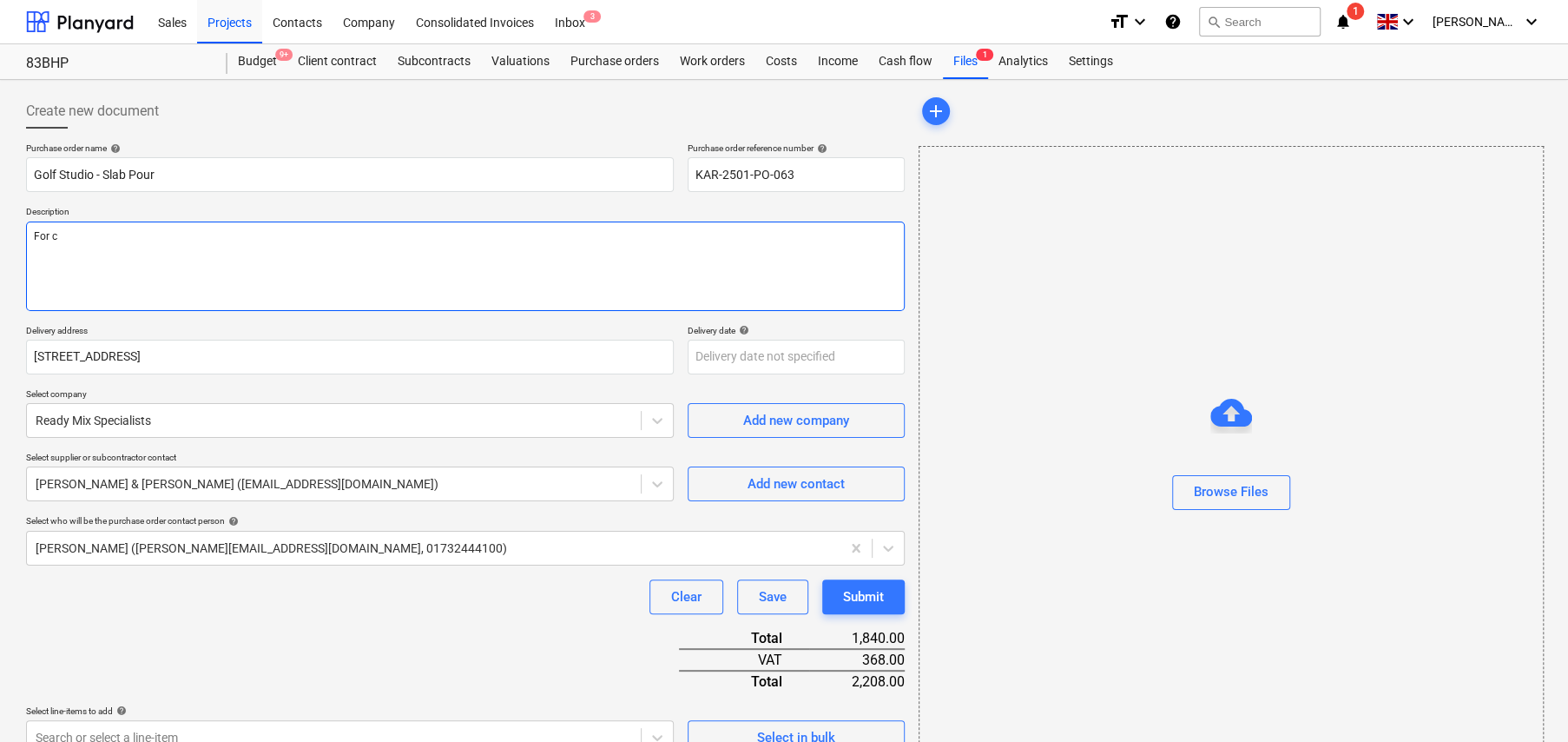
type textarea "x"
type textarea "For co"
type textarea "x"
type textarea "For con"
type textarea "x"
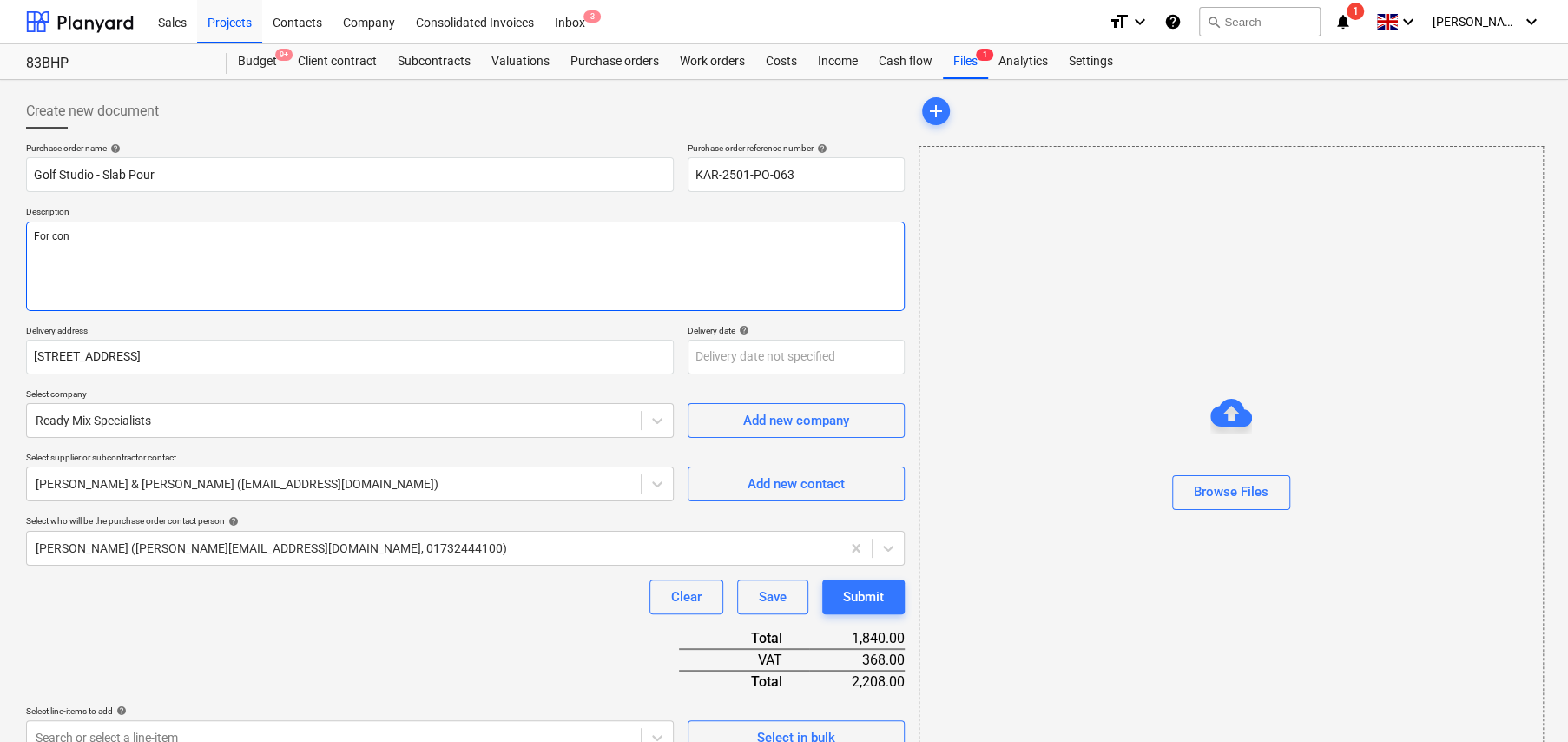
type textarea "For conc"
type textarea "x"
type textarea "For concr"
type textarea "x"
type textarea "For concre"
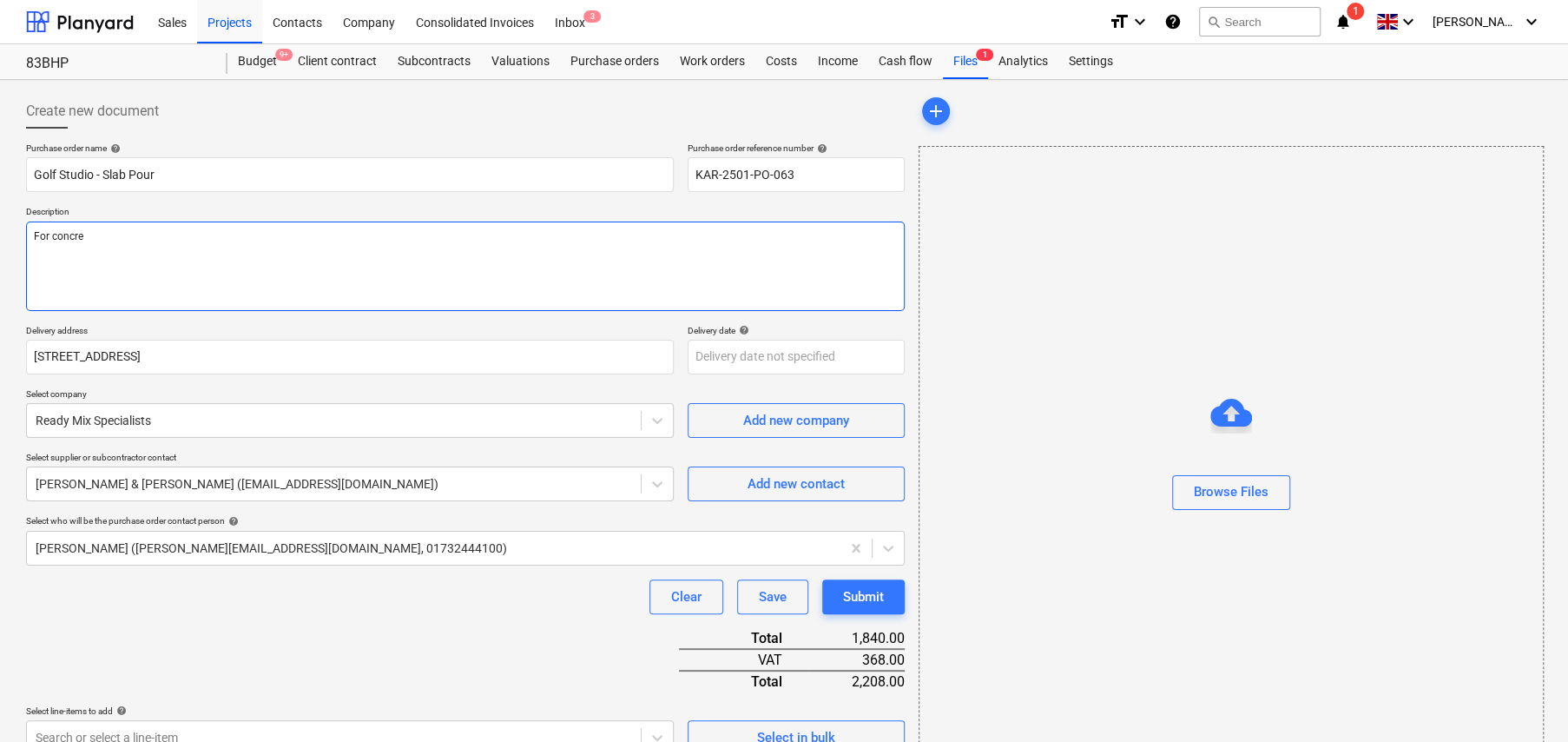
type textarea "x"
type textarea "For concret"
type textarea "x"
type textarea "For concrete"
type textarea "x"
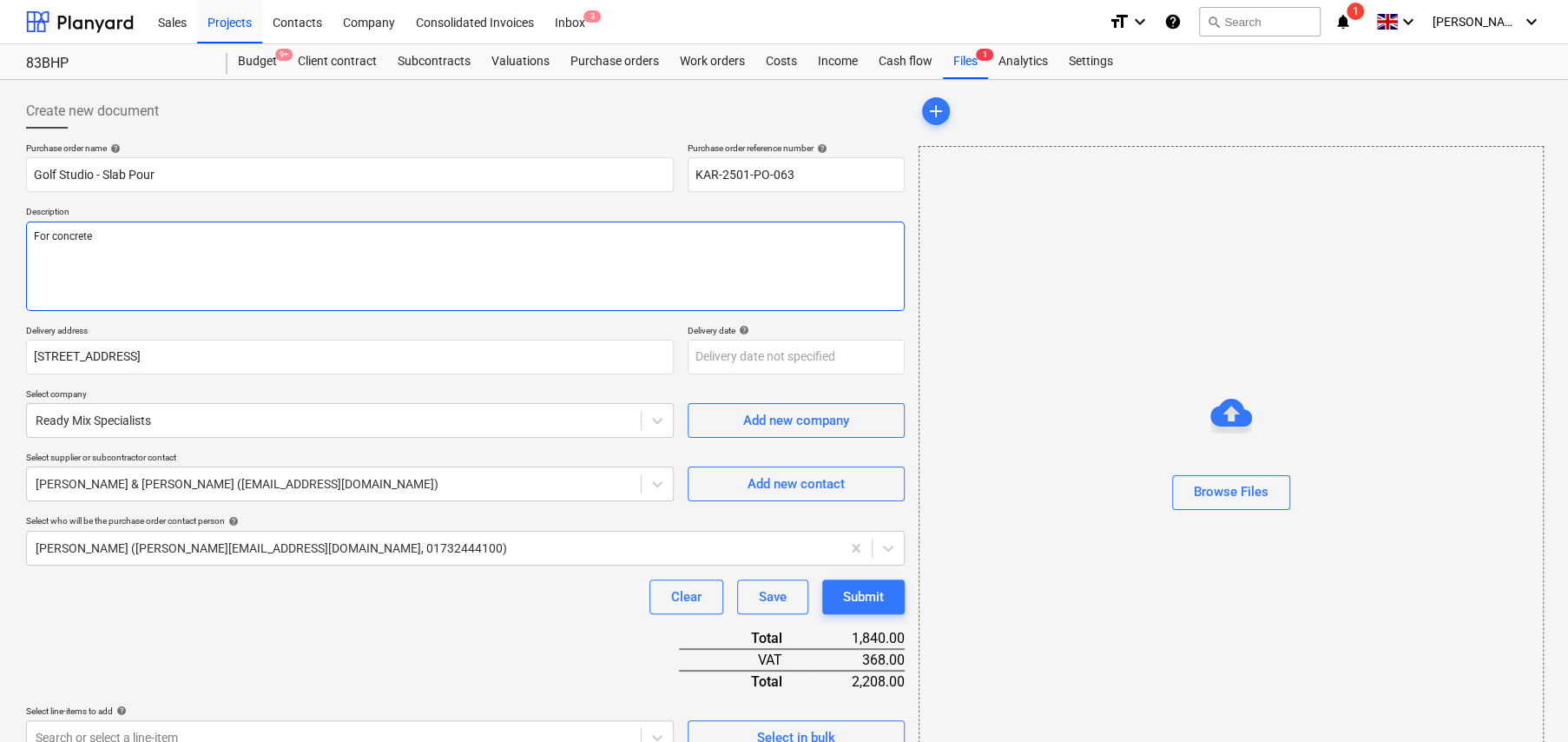
type textarea "For concrete"
type textarea "x"
type textarea "For concrete p"
type textarea "x"
type textarea "For concrete po"
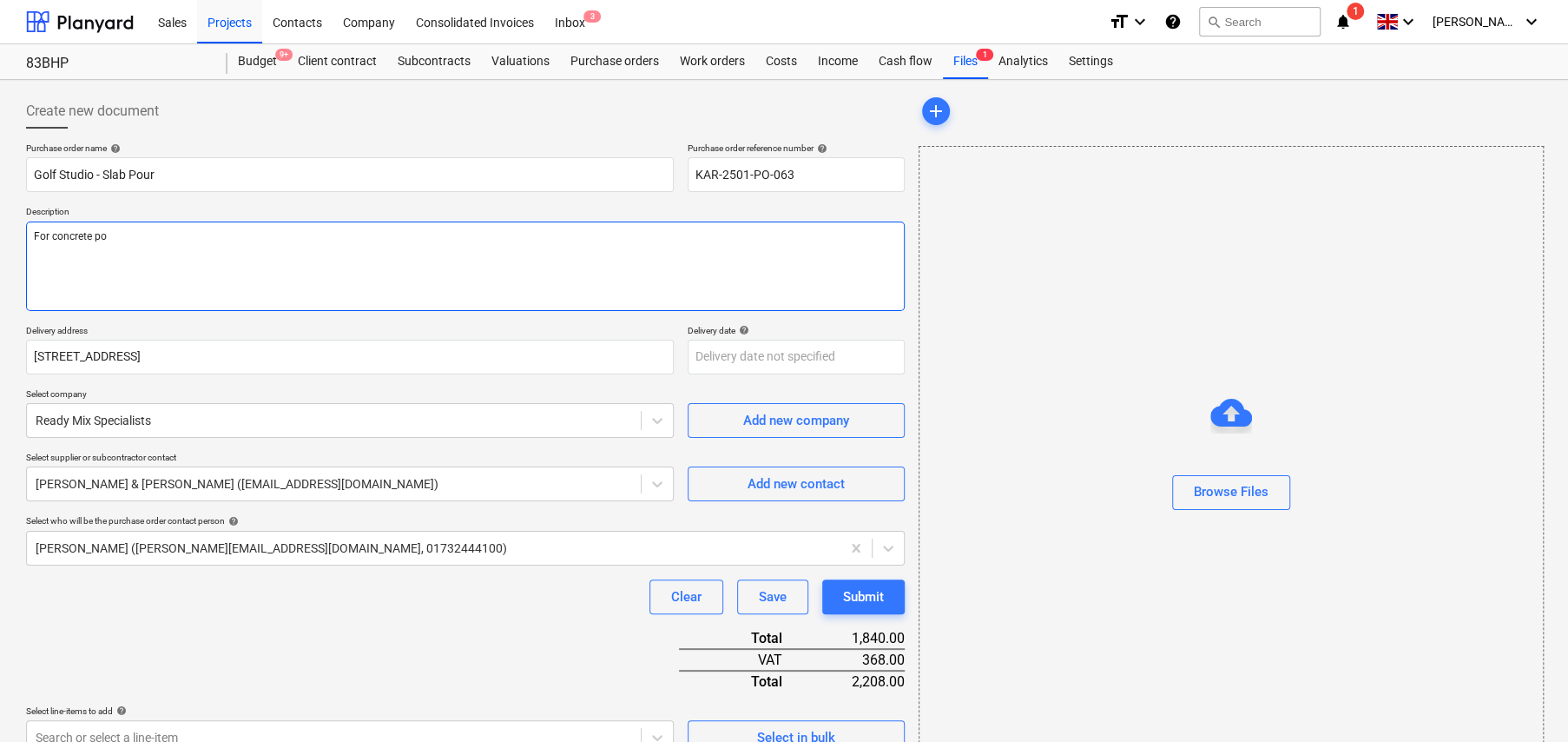
type textarea "x"
type textarea "For concrete pou"
type textarea "x"
type textarea "For concrete pour"
type textarea "x"
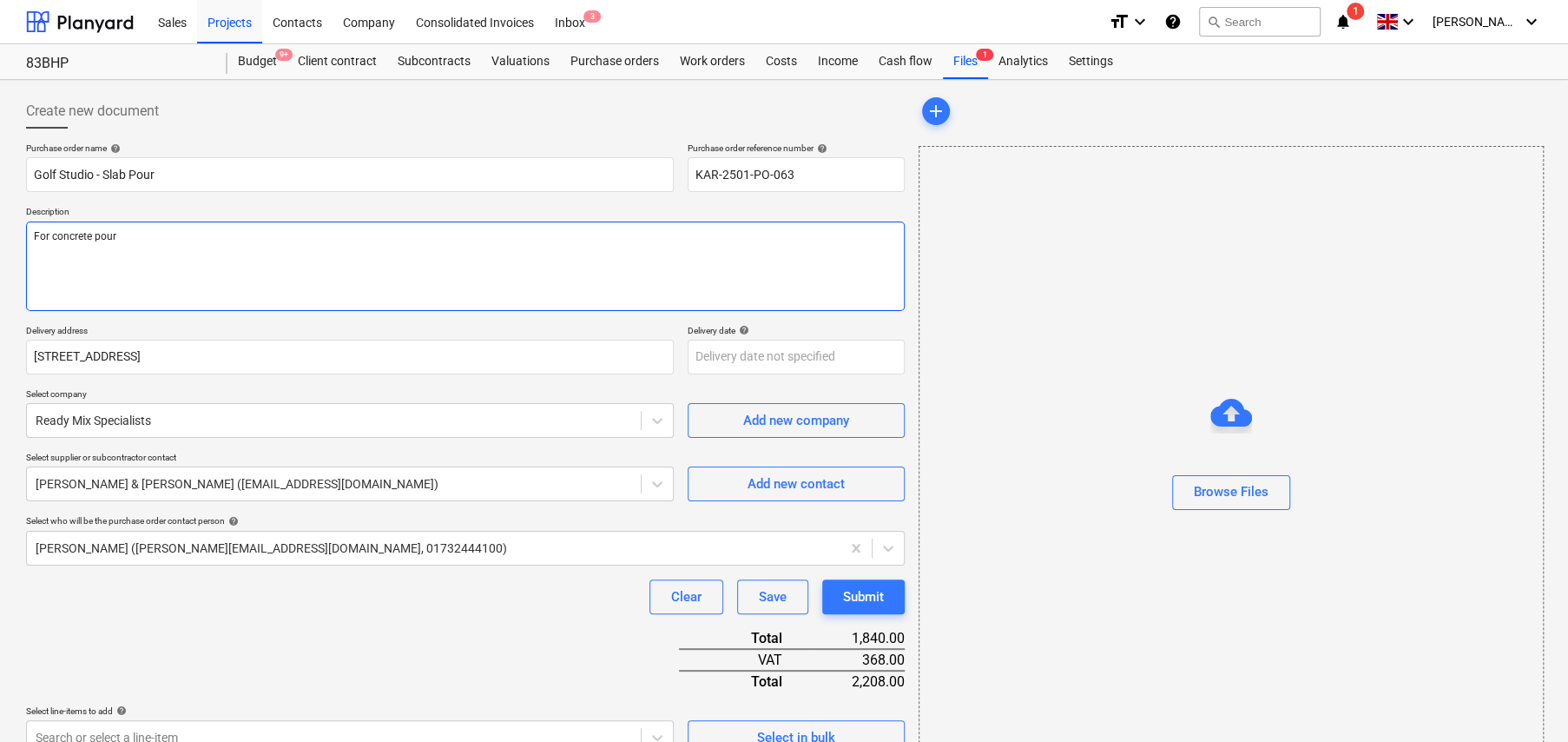
type textarea "For concrete pour"
type textarea "x"
type textarea "For concrete pour t"
type textarea "x"
type textarea "For concrete pour to"
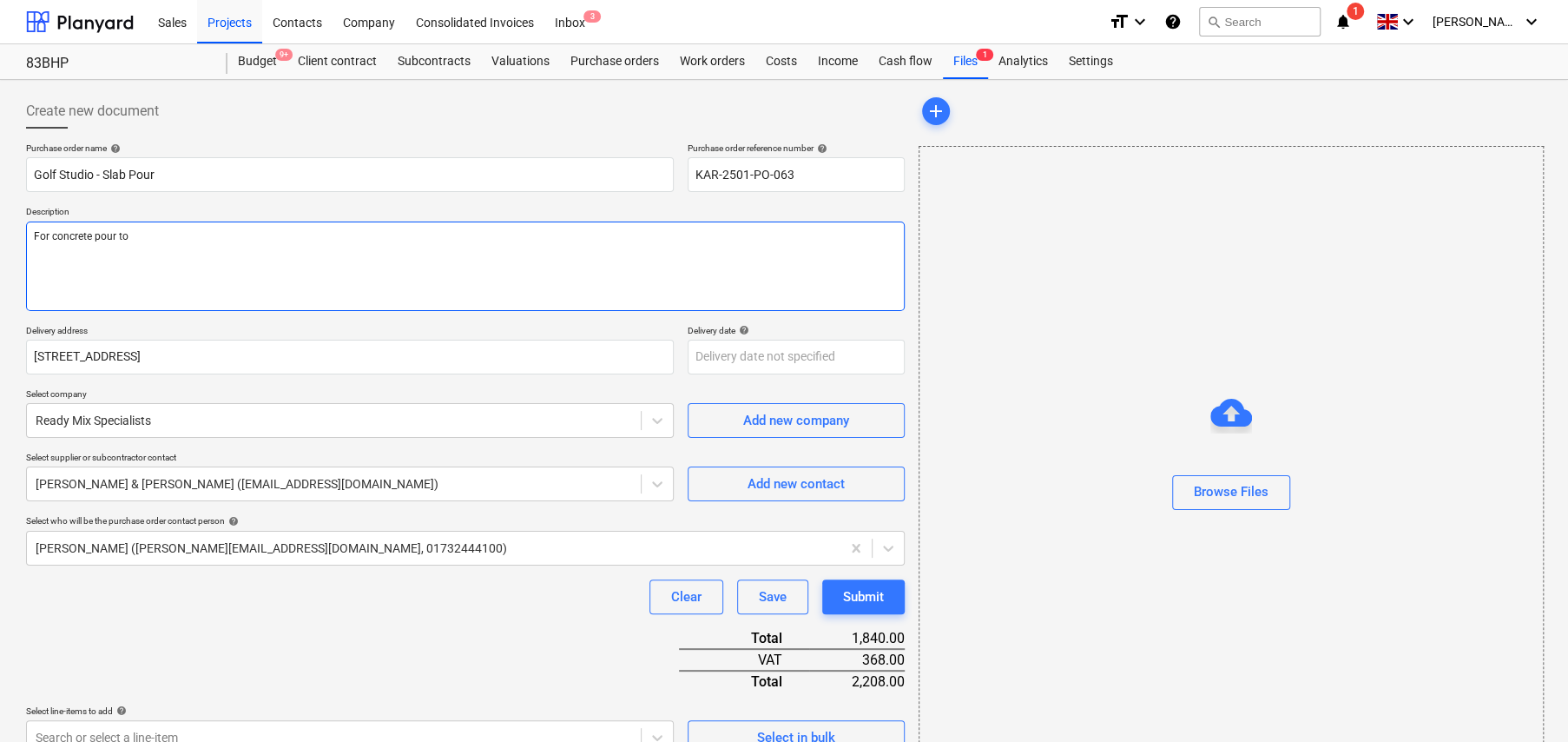
type textarea "x"
type textarea "For concrete pour to"
type textarea "x"
type textarea "For concrete pour to s"
type textarea "x"
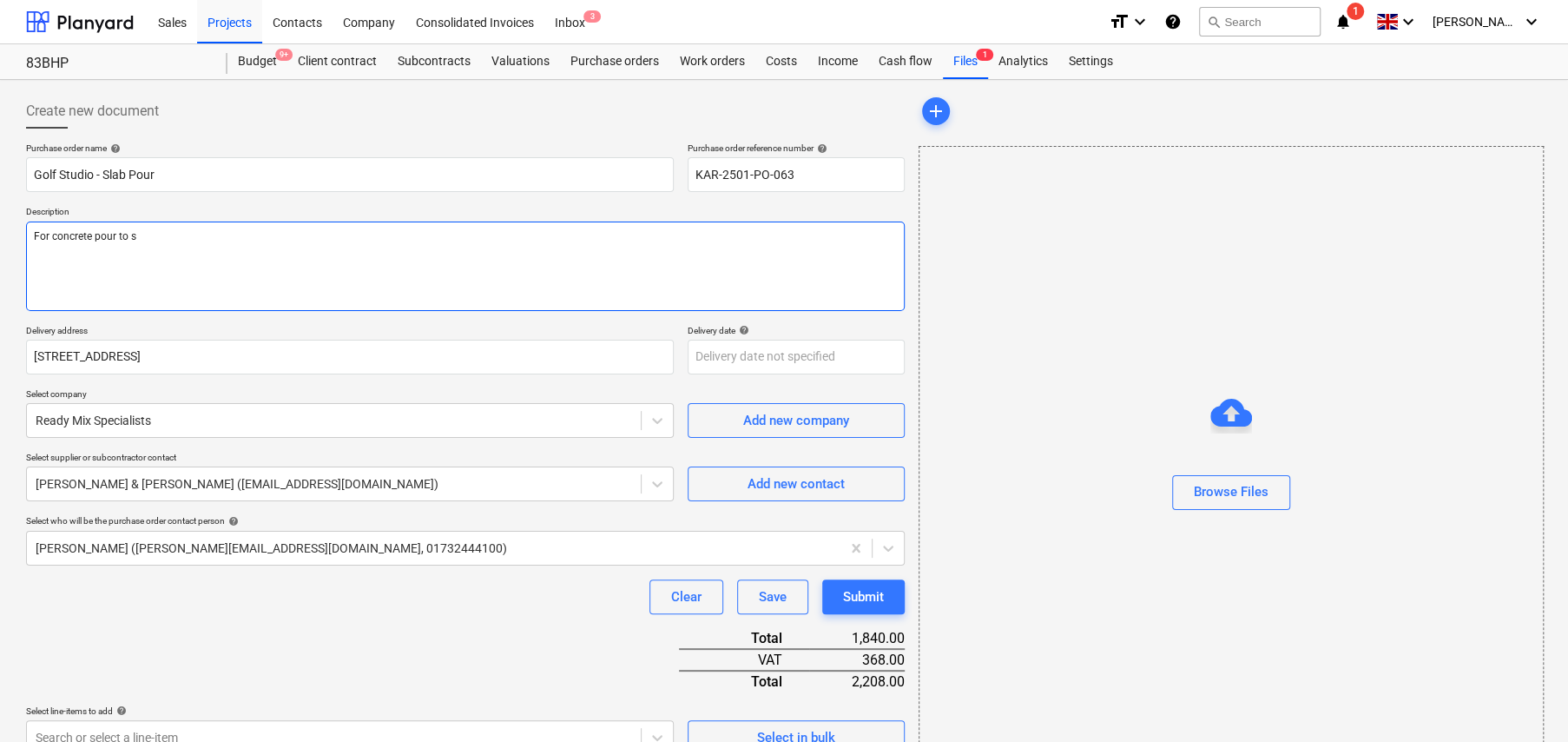
type textarea "For concrete pour to sl"
type textarea "x"
type textarea "For concrete pour to sla"
type textarea "x"
type textarea "For concrete pour to slab"
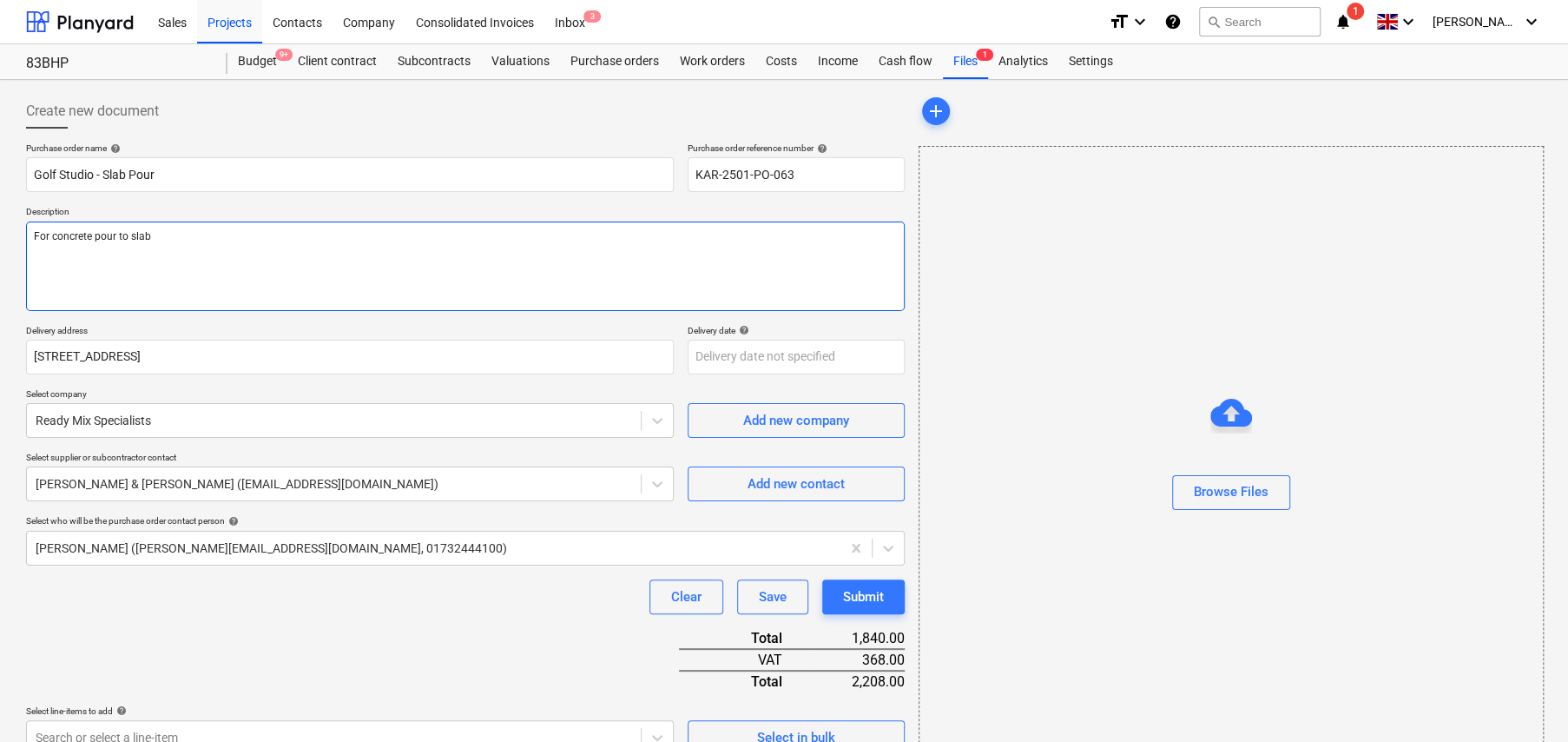
type textarea "x"
type textarea "For concrete pour to slab"
type textarea "x"
type textarea "For concrete pour to slab @"
type textarea "x"
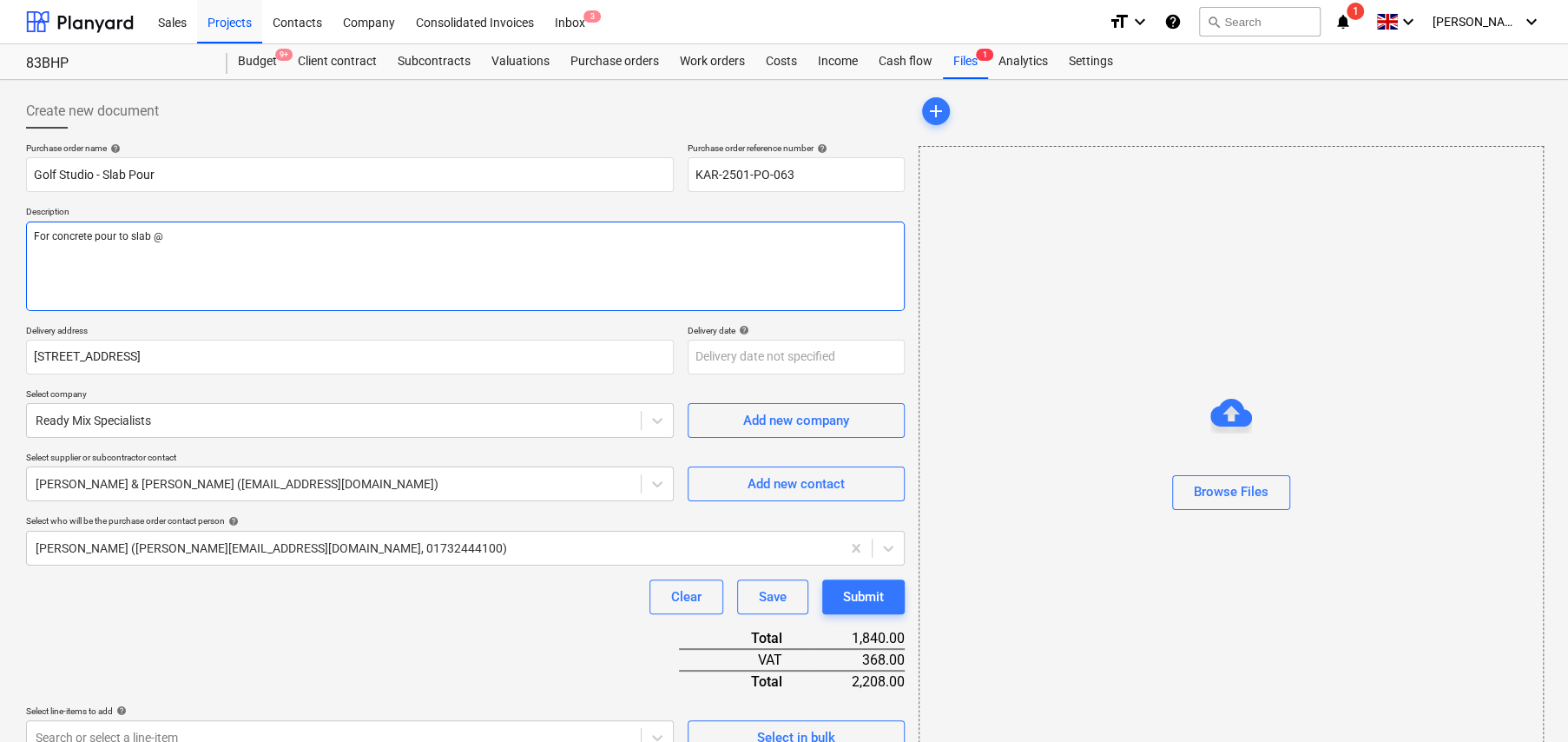
type textarea "For concrete pour to slab @"
type textarea "x"
type textarea "For concrete pour to slab @ 8"
type textarea "x"
type textarea "For concrete pour to slab @ 83"
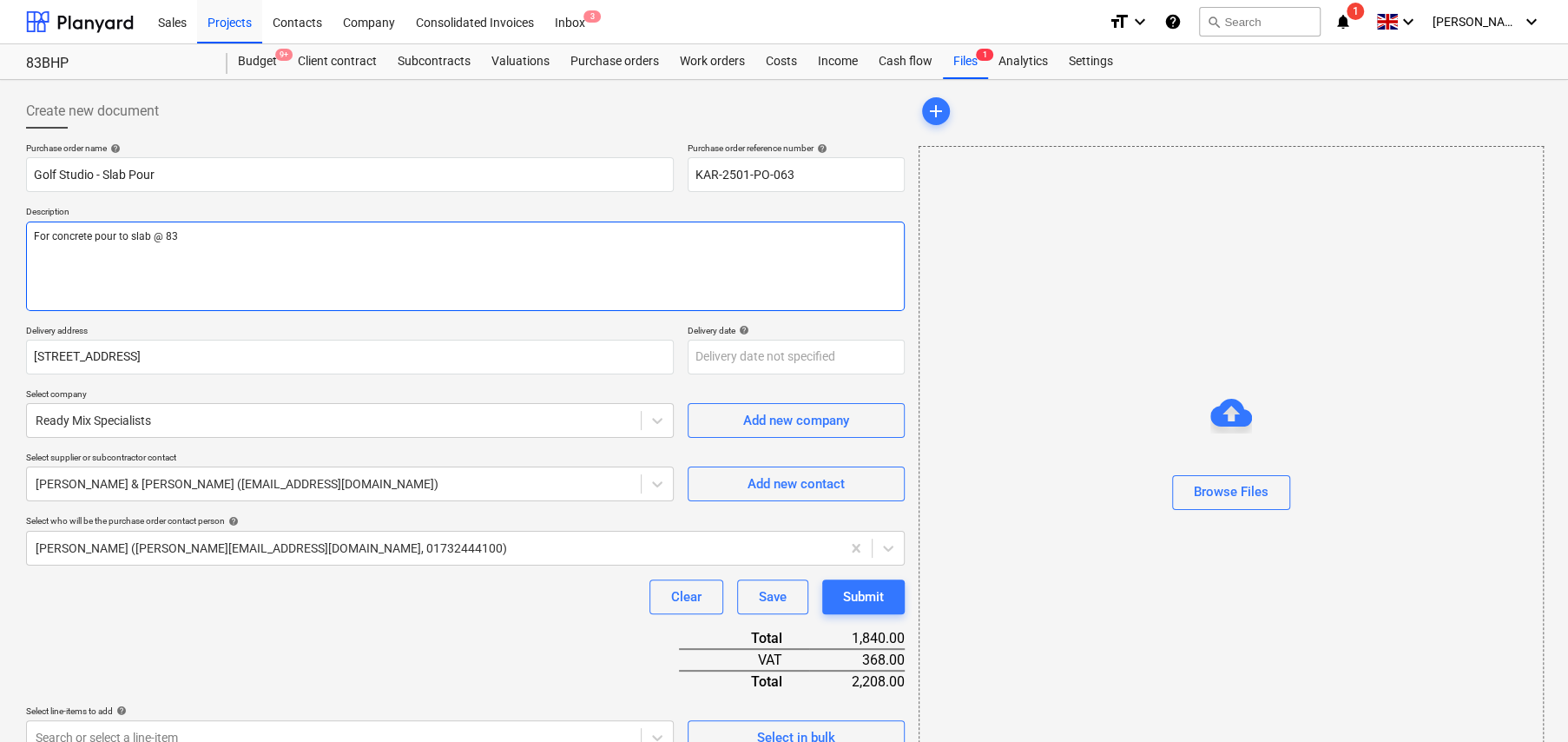
type textarea "x"
type textarea "For concrete pour to slab @ 83"
type textarea "x"
type textarea "For concrete pour to slab @ 83 B"
type textarea "x"
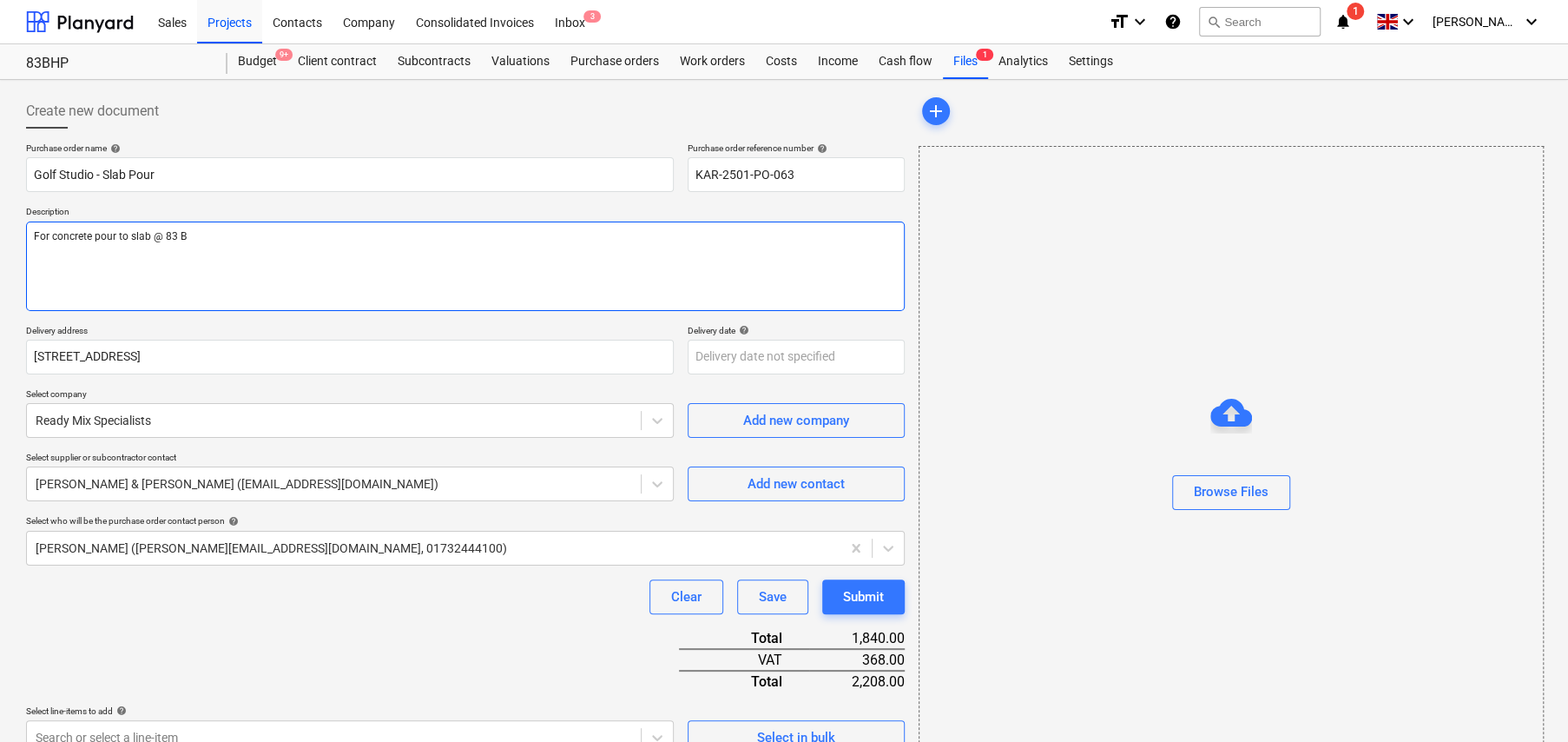
type textarea "For concrete pour to slab @ 83 Bl"
type textarea "x"
type textarea "For concrete pour to slab @ 83 Bla"
type textarea "x"
type textarea "For concrete pour to slab @ 83 Blac"
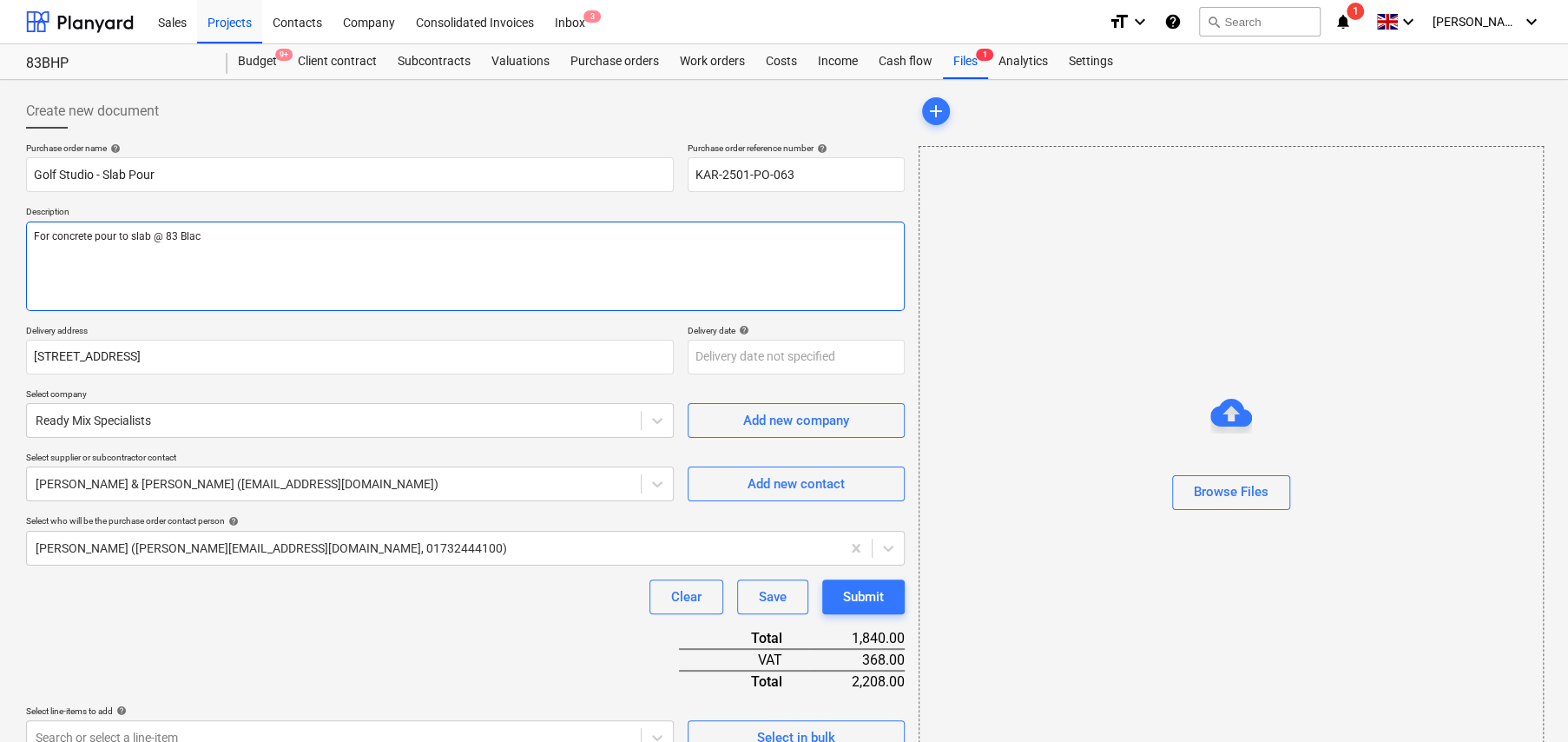
type textarea "x"
type textarea "For concrete pour to slab @ 83 Black"
type textarea "x"
type textarea "For concrete pour to slab @ 83 Blackh"
type textarea "x"
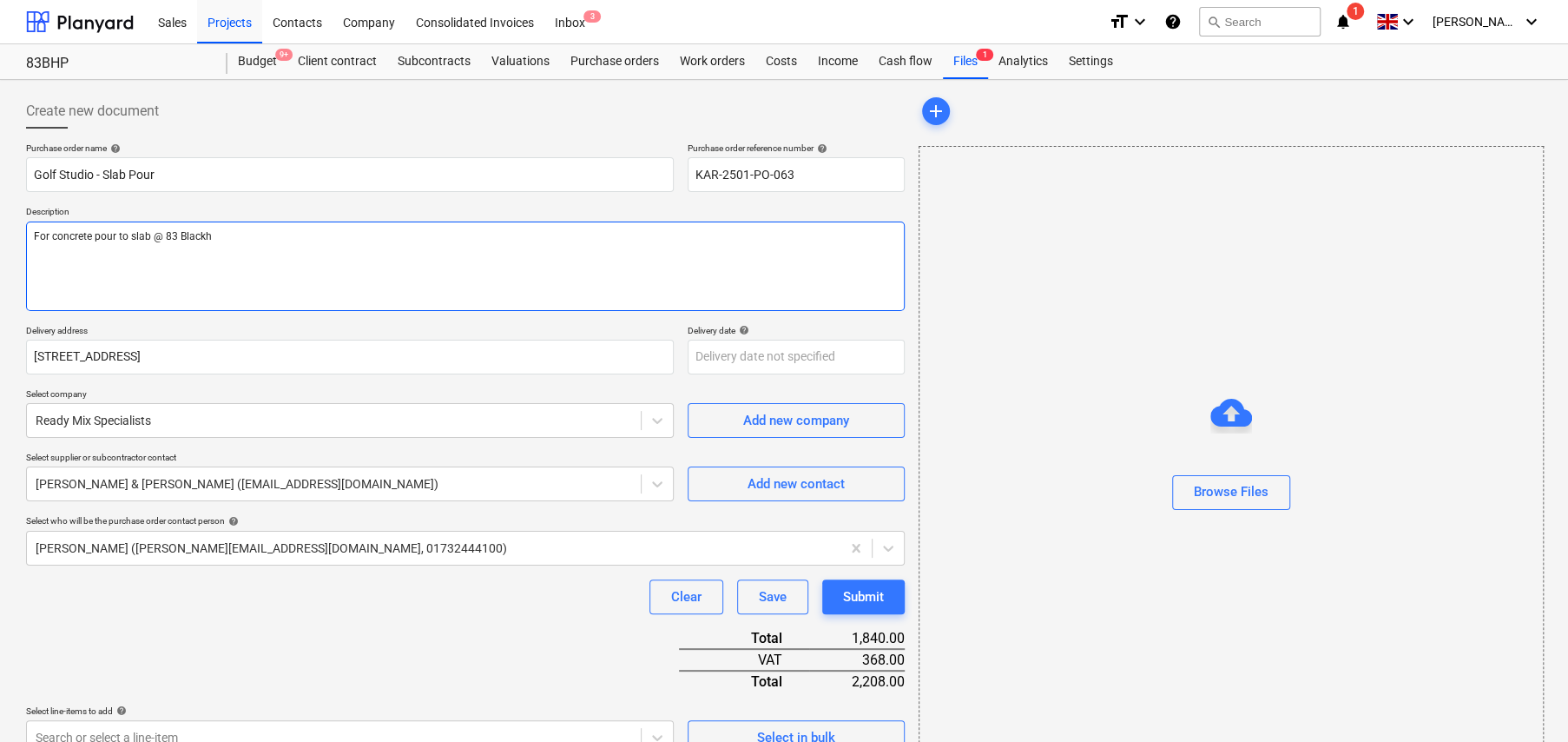
type textarea "For concrete pour to slab @ 83 Blackhe"
type textarea "x"
type textarea "For concrete pour to slab @ 83 Blackhea"
type textarea "x"
type textarea "For concrete pour to slab @ 83 Blackheat"
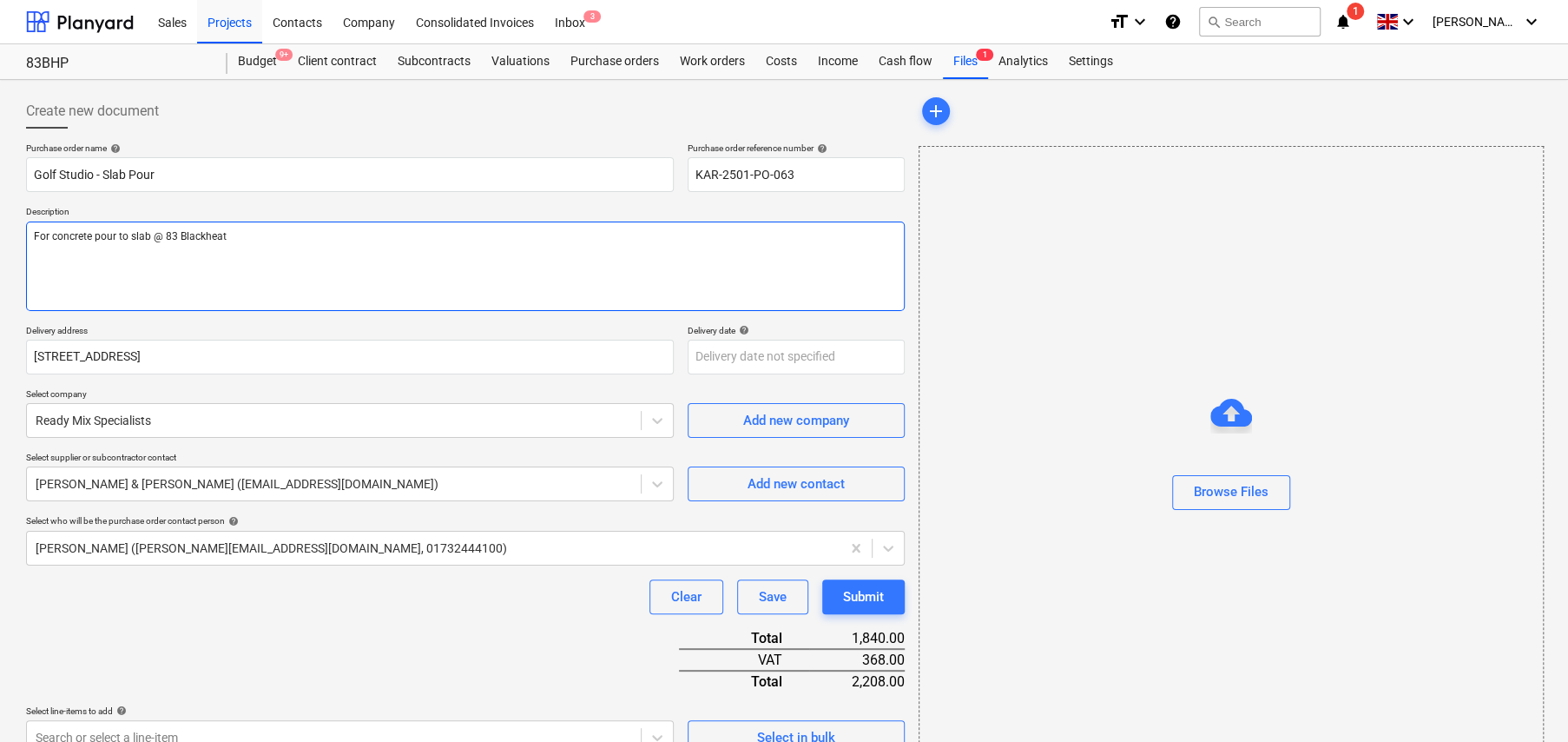
type textarea "x"
type textarea "For concrete pour to slab @ 83 Blackheath"
type textarea "x"
type textarea "For concrete pour to slab @ 83 Blackheath"
type textarea "x"
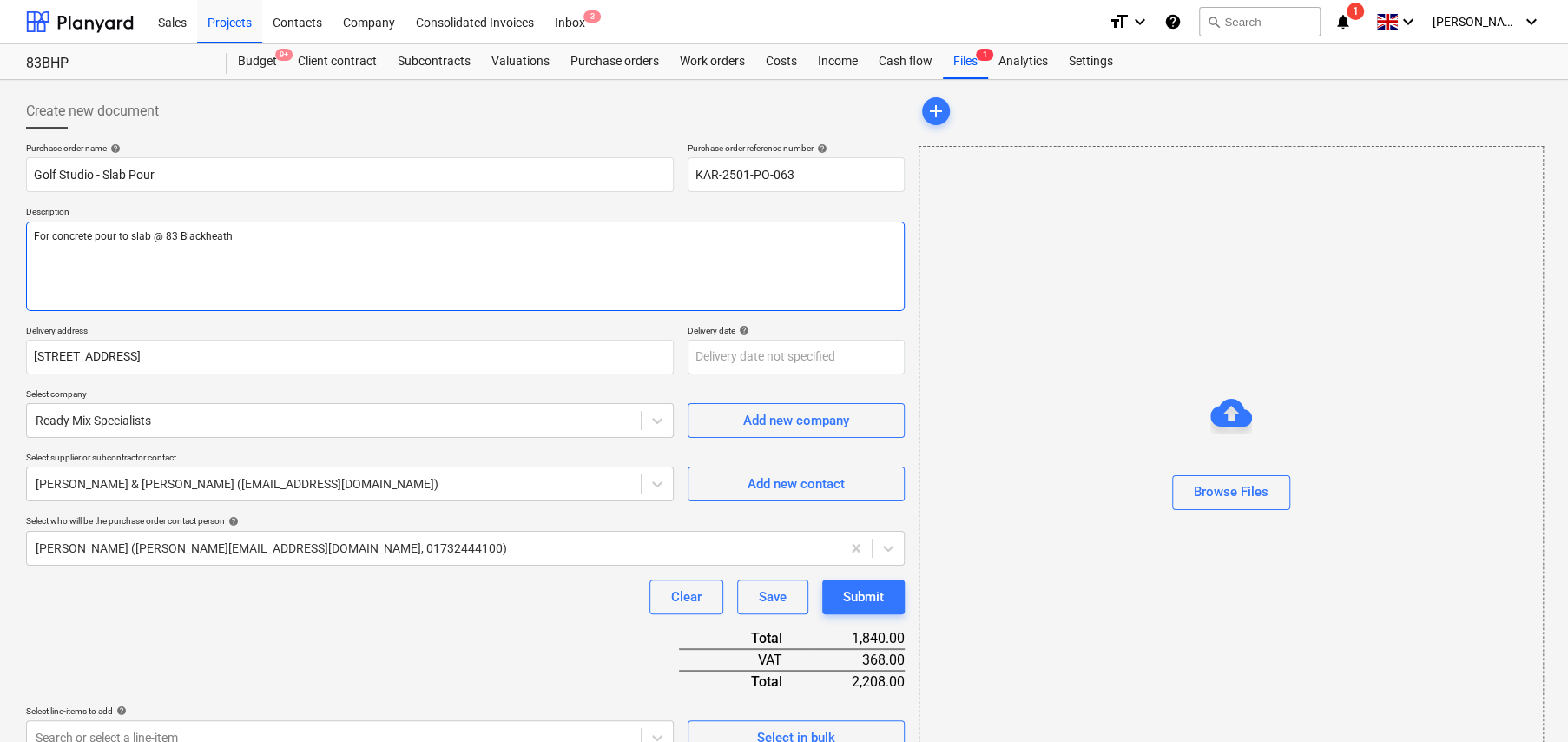
type textarea "For concrete pour to slab @ [STREET_ADDRESS]"
type textarea "x"
type textarea "For concrete pour to slab @ [STREET_ADDRESS]"
type textarea "x"
type textarea "For concrete pour to slab @ [STREET_ADDRESS]"
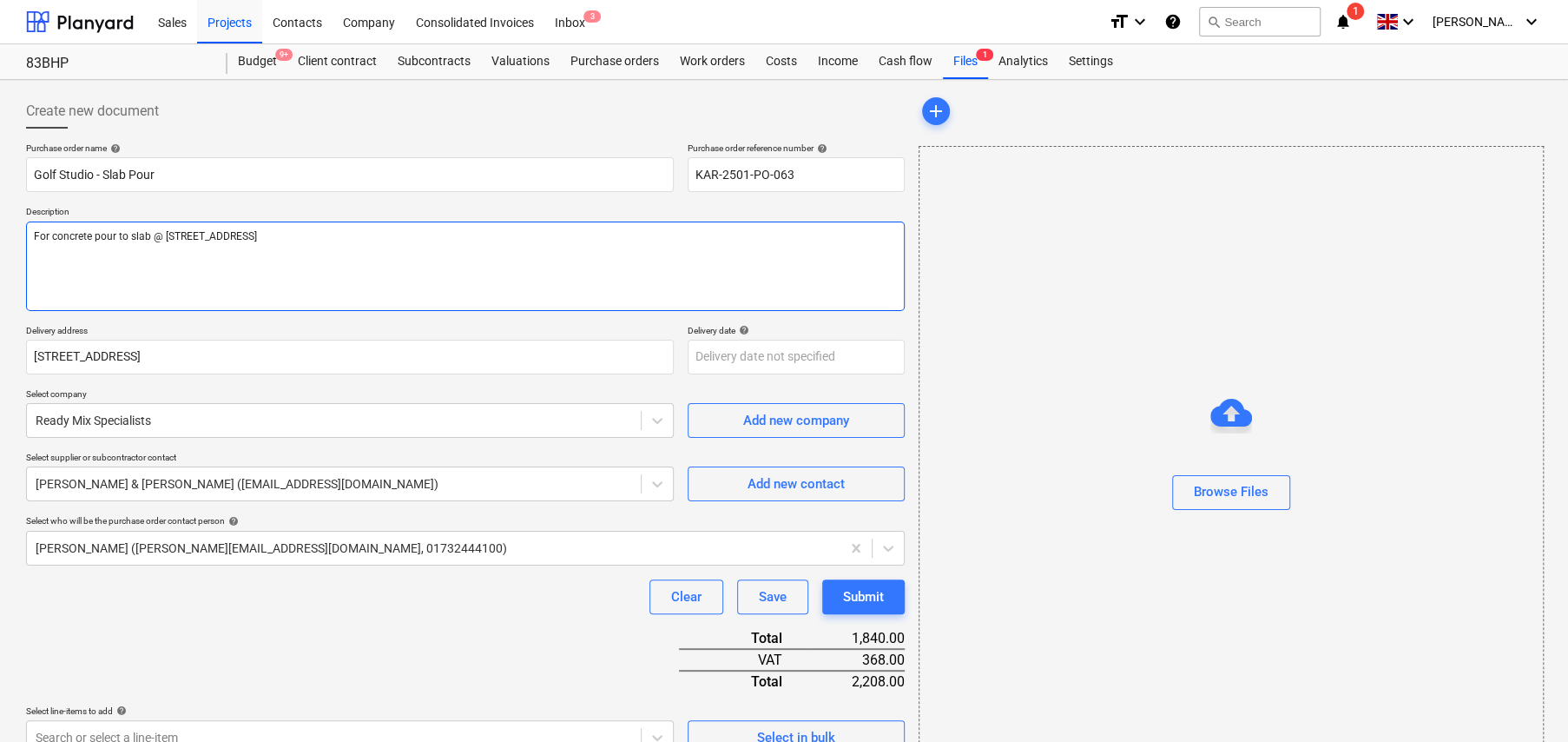
type textarea "x"
type textarea "For concrete pour to slab @ [STREET_ADDRESS]"
type textarea "x"
type textarea "For concrete pour to slab @ [STREET_ADDRESS]"
type textarea "x"
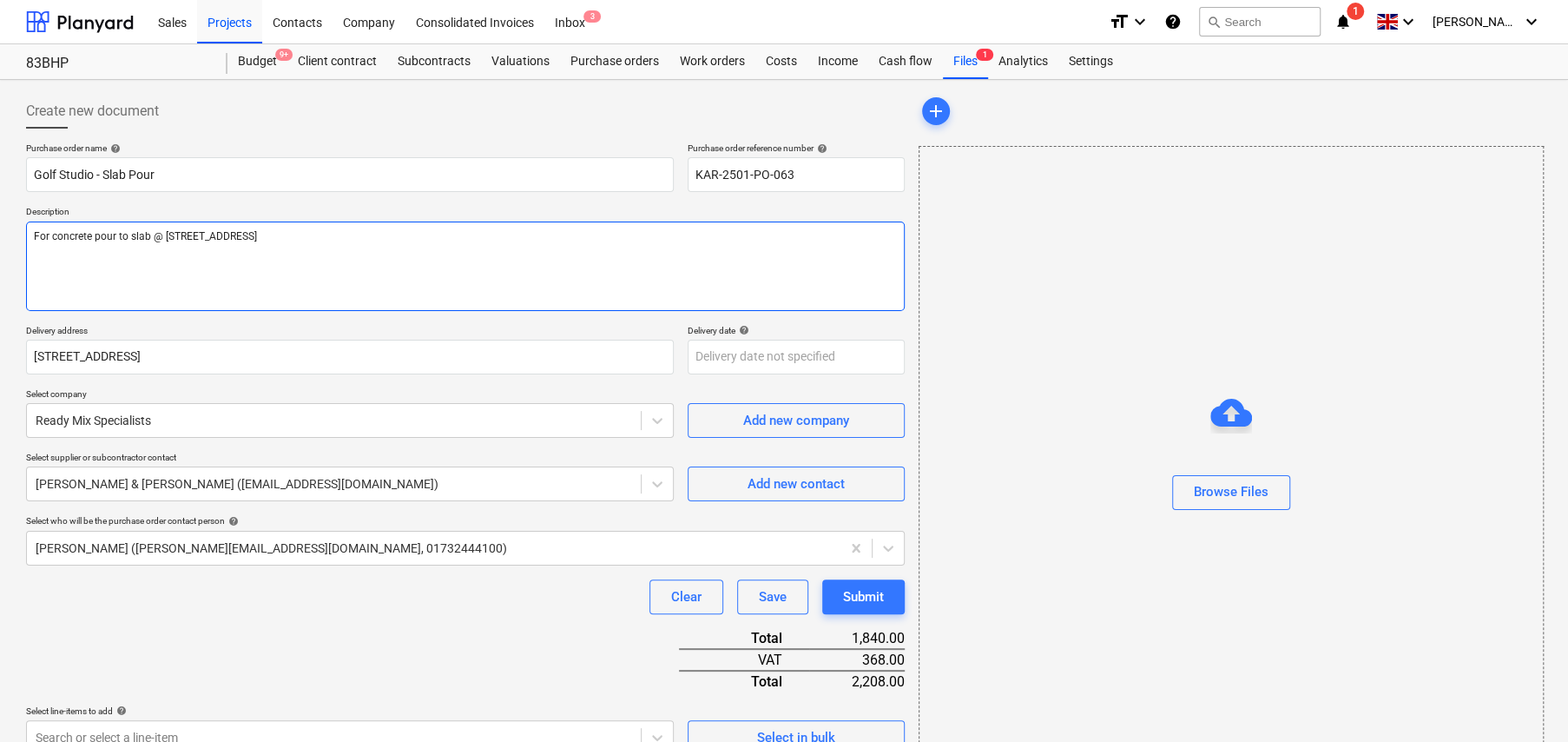
type textarea "For concrete pour to slab @ [STREET_ADDRESS]"
type textarea "x"
type textarea "For concrete pour to slab @ [STREET_ADDRESS] S"
type textarea "x"
type textarea "For concrete pour to slab @ [STREET_ADDRESS] Si"
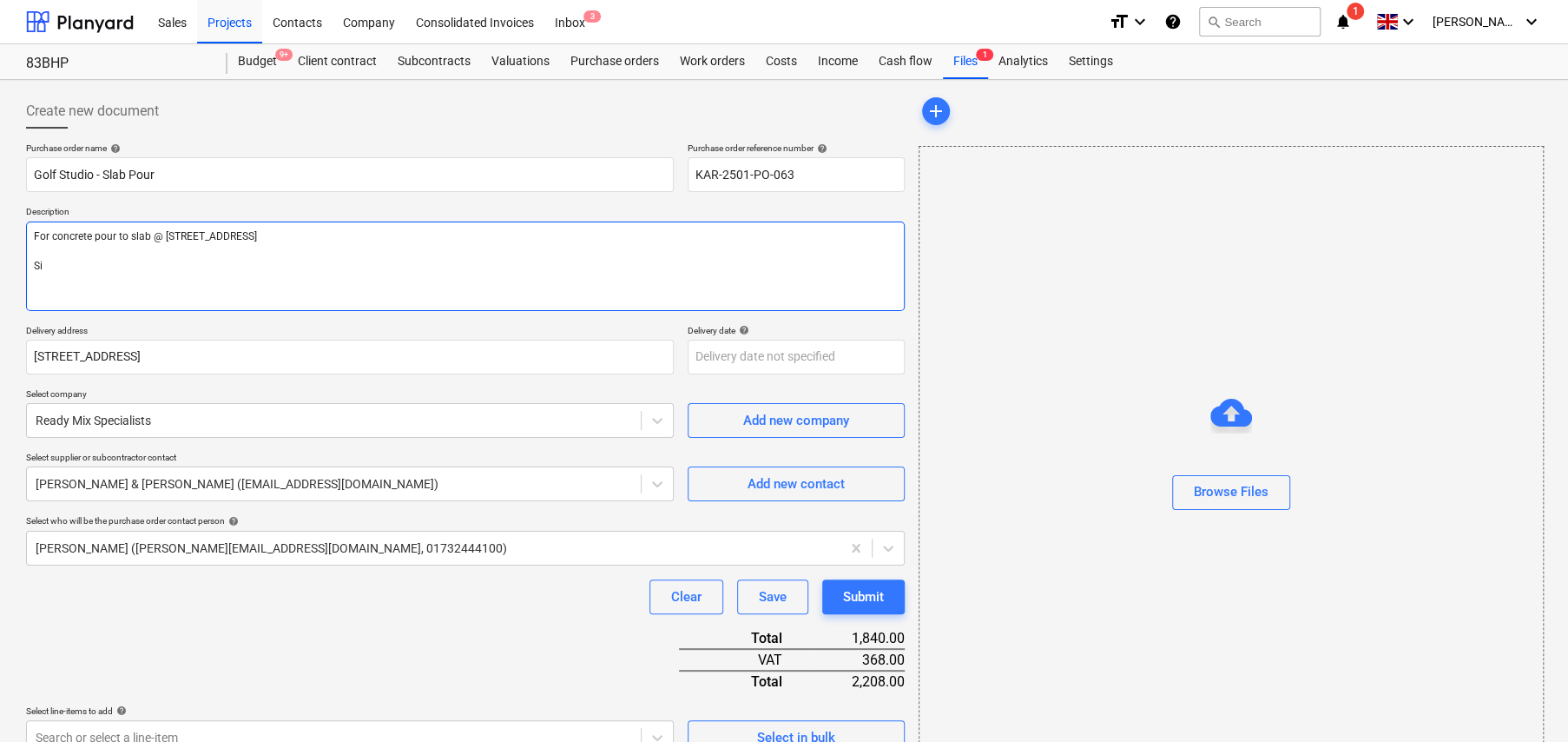
type textarea "x"
type textarea "For concrete pour to slab @ [STREET_ADDRESS] Sit"
type textarea "x"
type textarea "For concrete pour to slab @ [STREET_ADDRESS] Site"
type textarea "x"
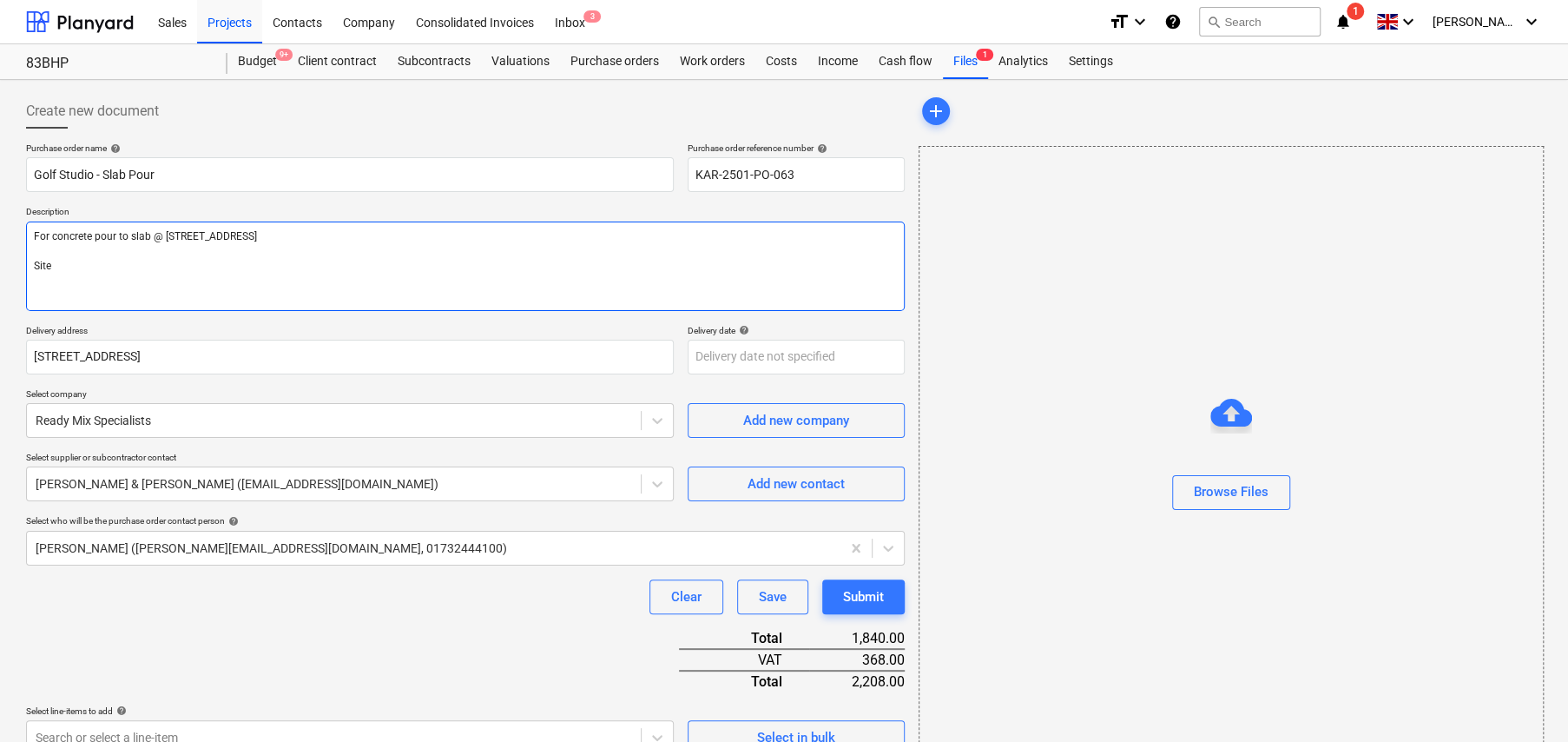
type textarea "For concrete pour to slab @ [STREET_ADDRESS] Site"
type textarea "x"
type textarea "For concrete pour to slab @ [STREET_ADDRESS] Site M"
type textarea "x"
type textarea "For concrete pour to slab @ [STREET_ADDRESS] Site Ma"
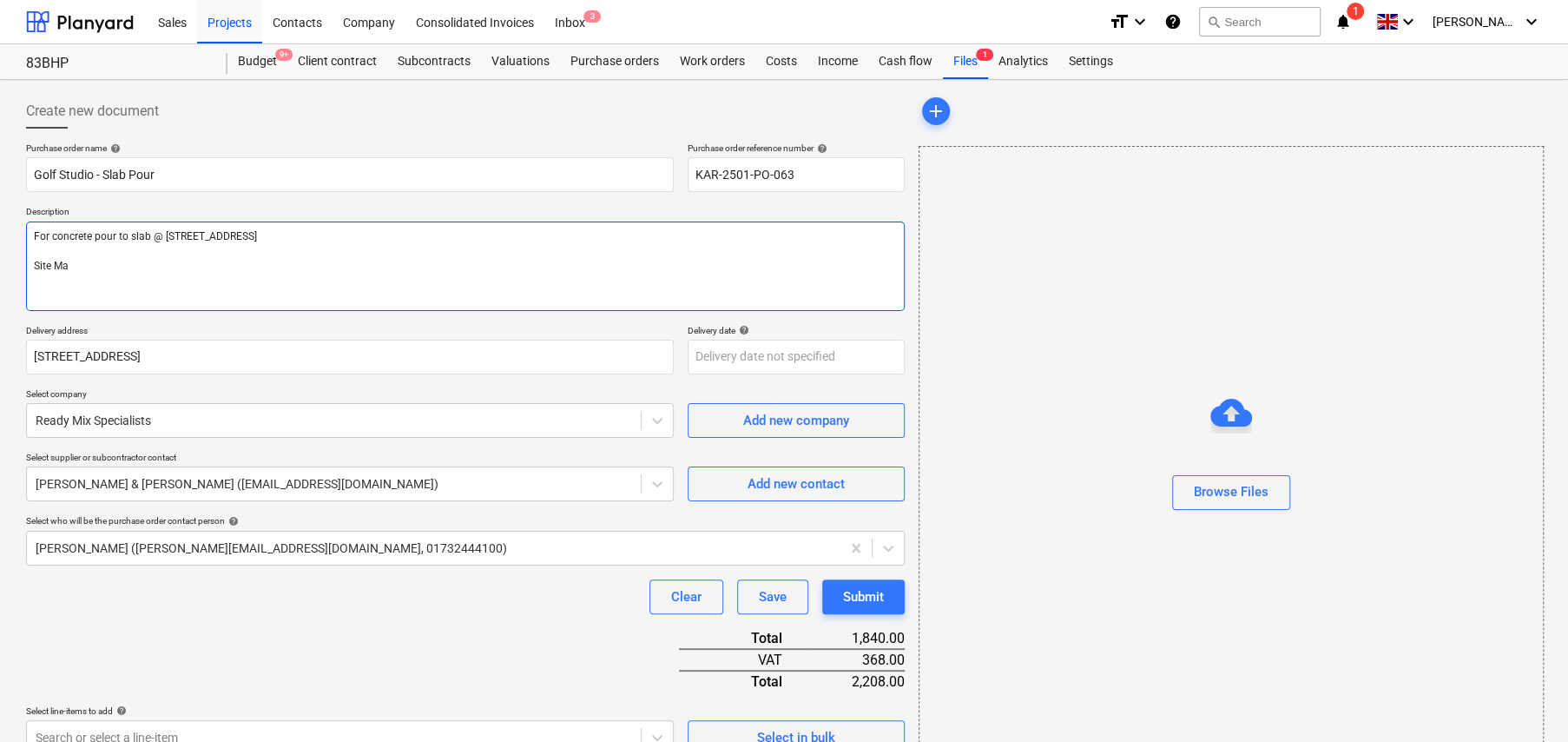
type textarea "x"
type textarea "For concrete pour to slab @ [STREET_ADDRESS] Site Maa"
type textarea "x"
type textarea "For concrete pour to slab @ [STREET_ADDRESS] Site Ma"
type textarea "x"
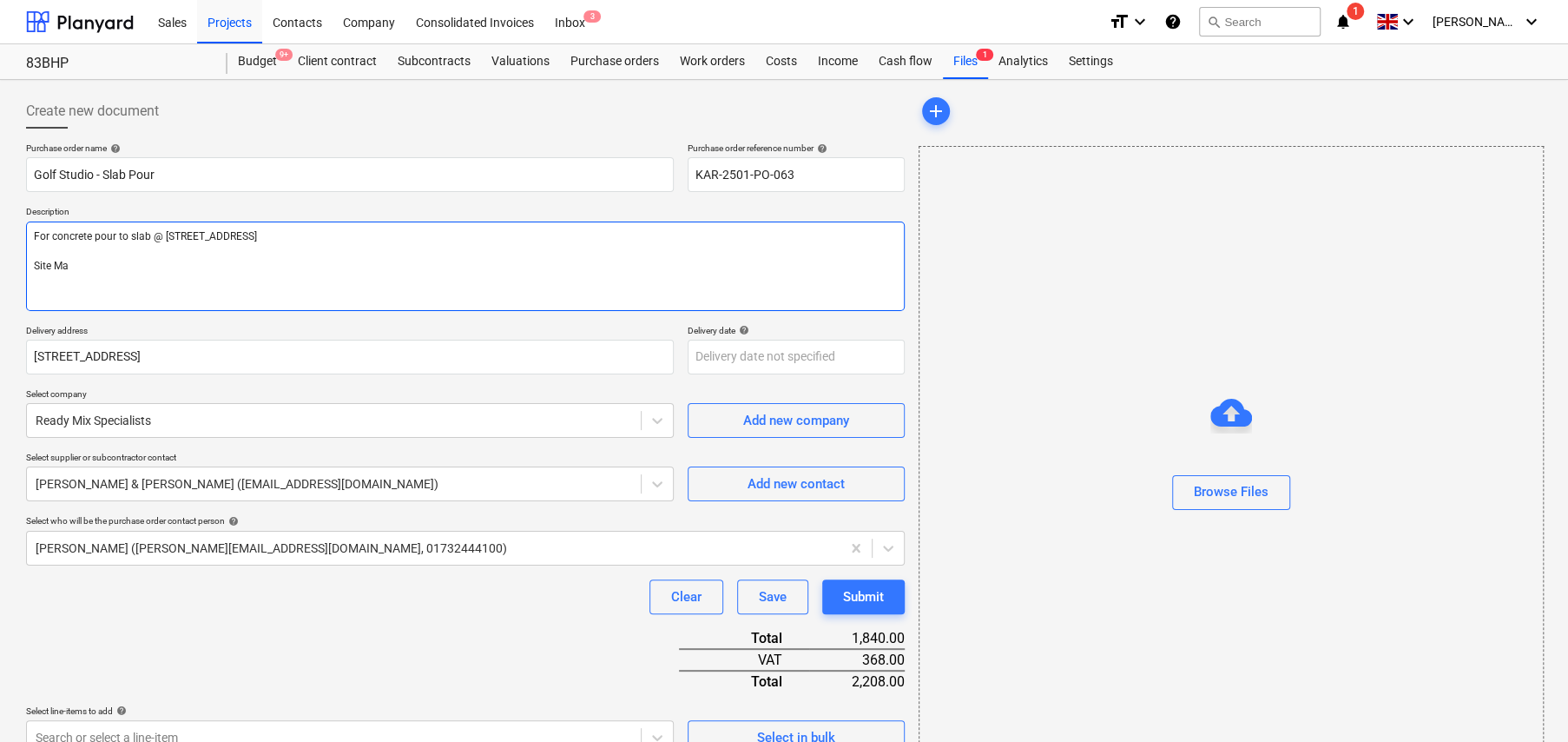
type textarea "For concrete pour to slab @ [STREET_ADDRESS] Site Man"
type textarea "x"
type textarea "For concrete pour to slab @ [STREET_ADDRESS] Site Mana"
type textarea "x"
type textarea "For concrete pour to slab @ [STREET_ADDRESS] Site Manag"
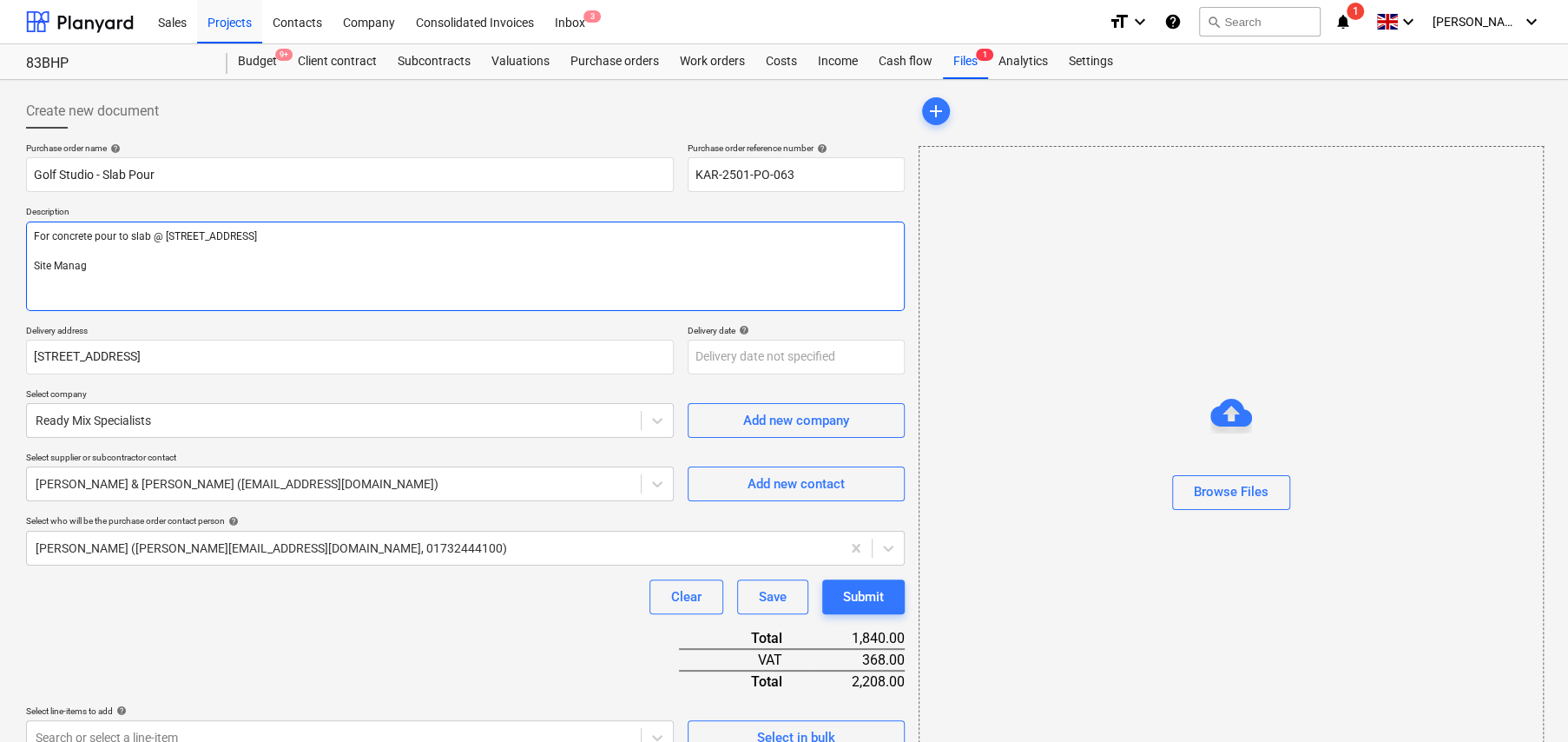
type textarea "x"
type textarea "For concrete pour to slab @ [STREET_ADDRESS] Site Manage"
type textarea "x"
click at [321, 235] on textarea "For concrete pour to slab @ [STREET_ADDRESS] Site Manager: [PERSON_NAME] - 0792…" at bounding box center [465, 265] width 878 height 89
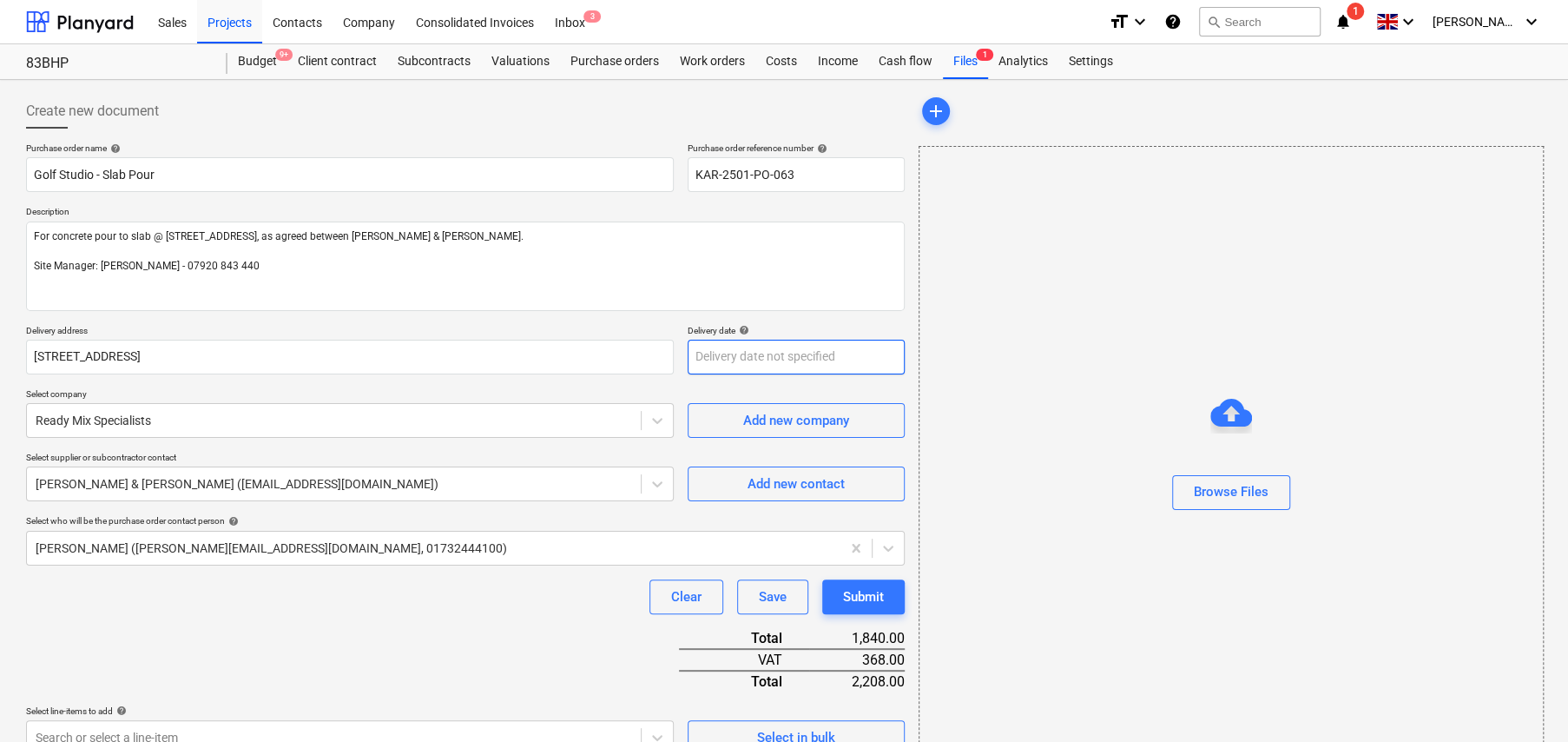
click at [731, 358] on body "Sales Projects Contacts Company Consolidated Invoices Inbox 3 format_size keybo…" at bounding box center [784, 371] width 1568 height 742
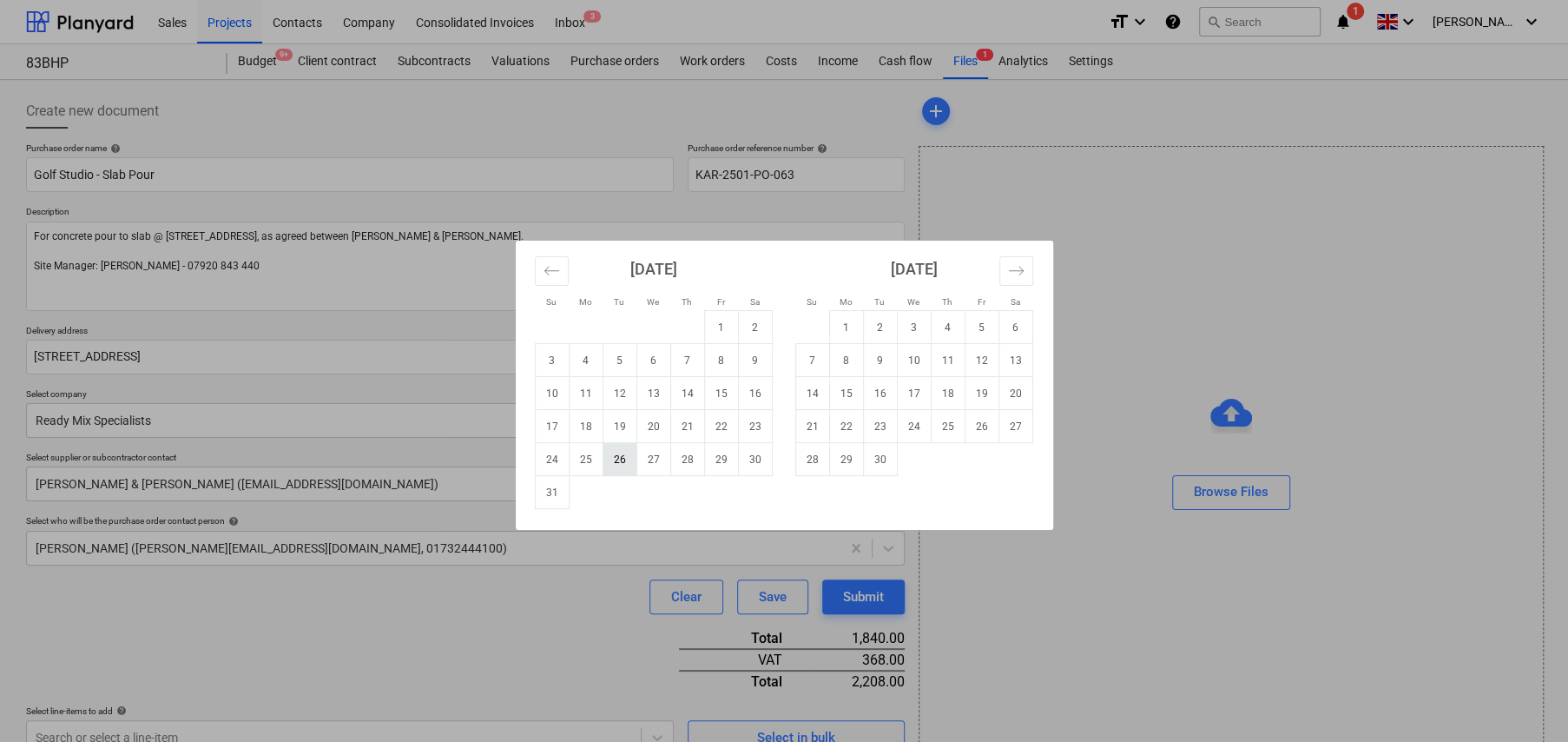
click at [616, 462] on td "26" at bounding box center [619, 459] width 34 height 33
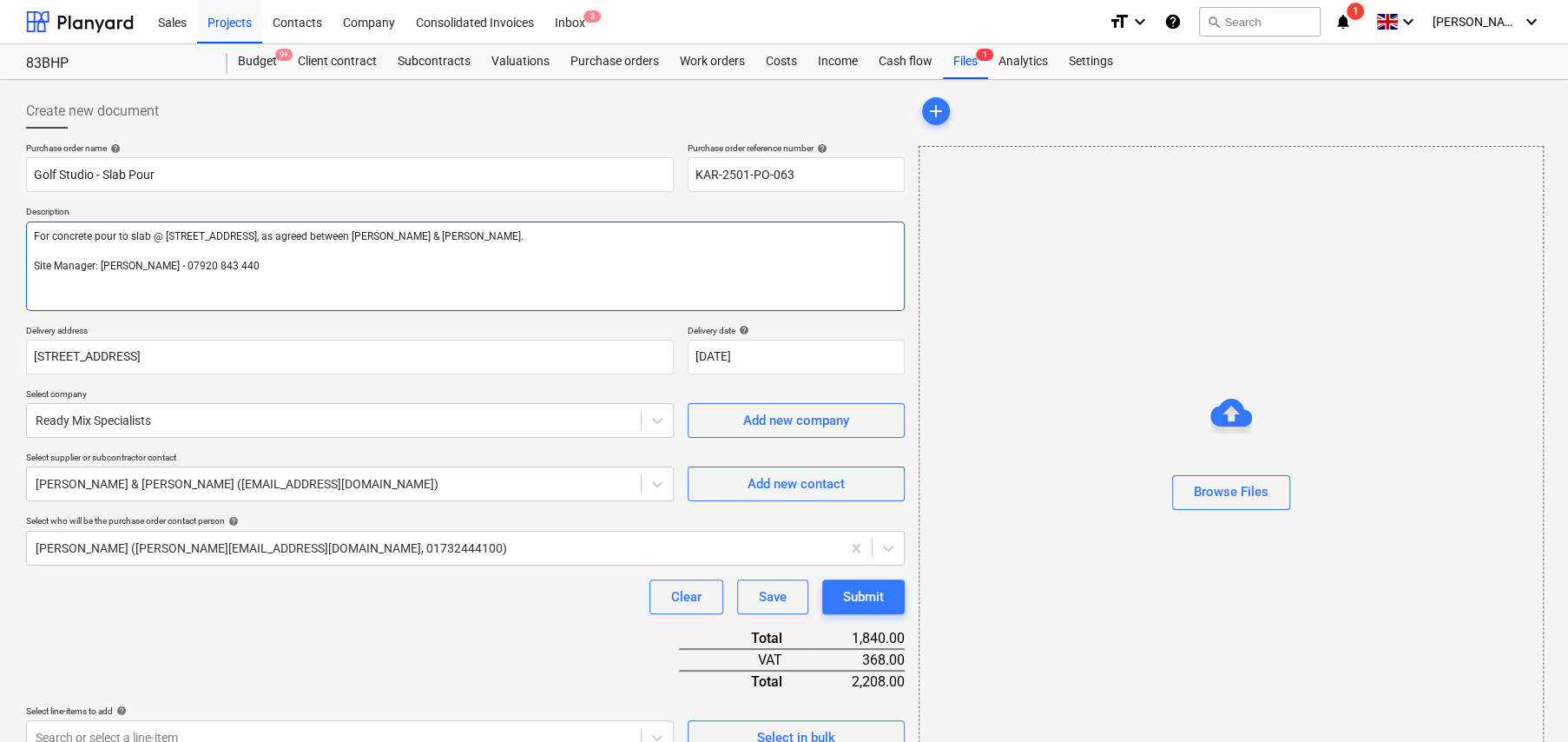
click at [384, 235] on textarea "For concrete pour to slab @ [STREET_ADDRESS], as agreed between [PERSON_NAME] &…" at bounding box center [465, 265] width 878 height 89
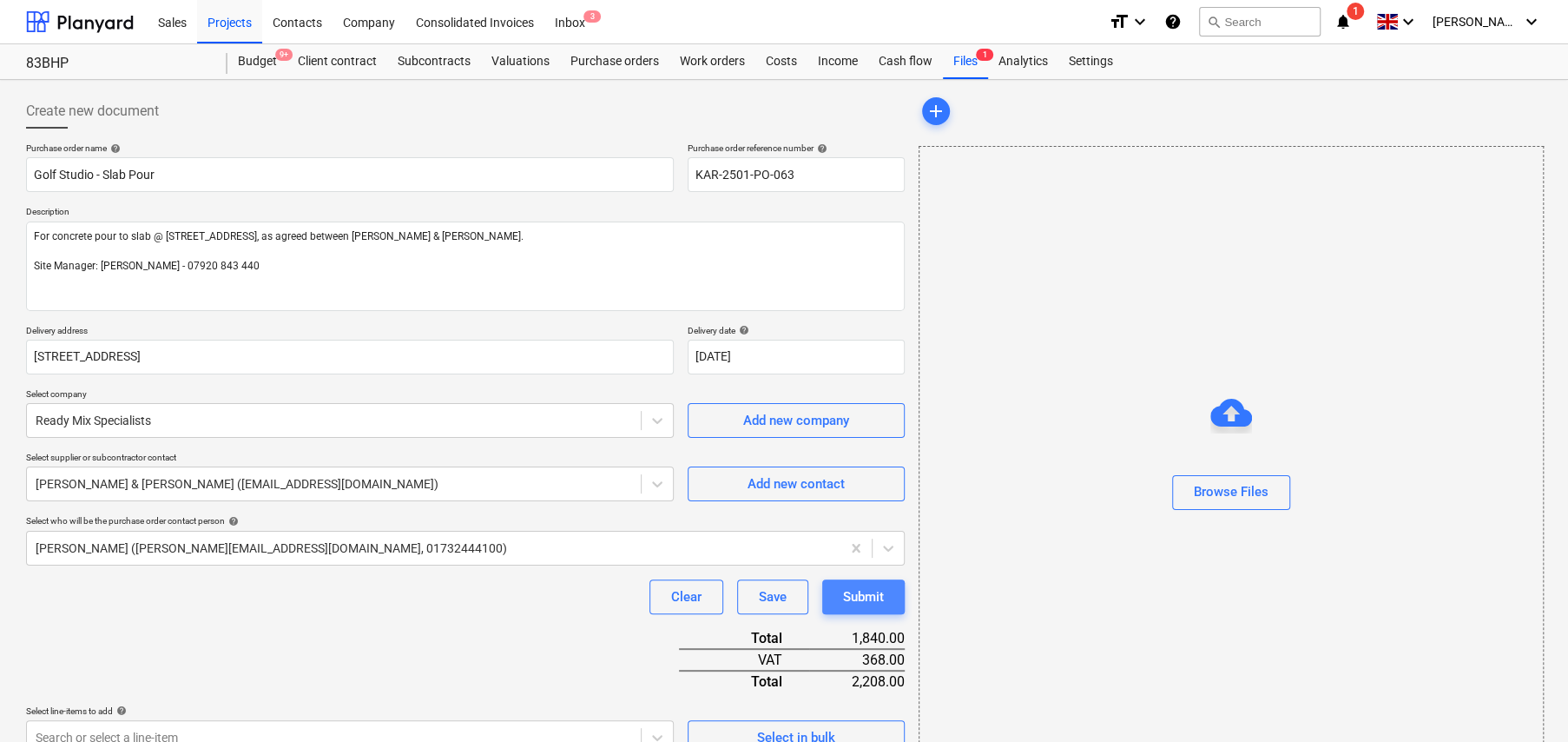
click at [866, 597] on div "Submit" at bounding box center [863, 596] width 40 height 22
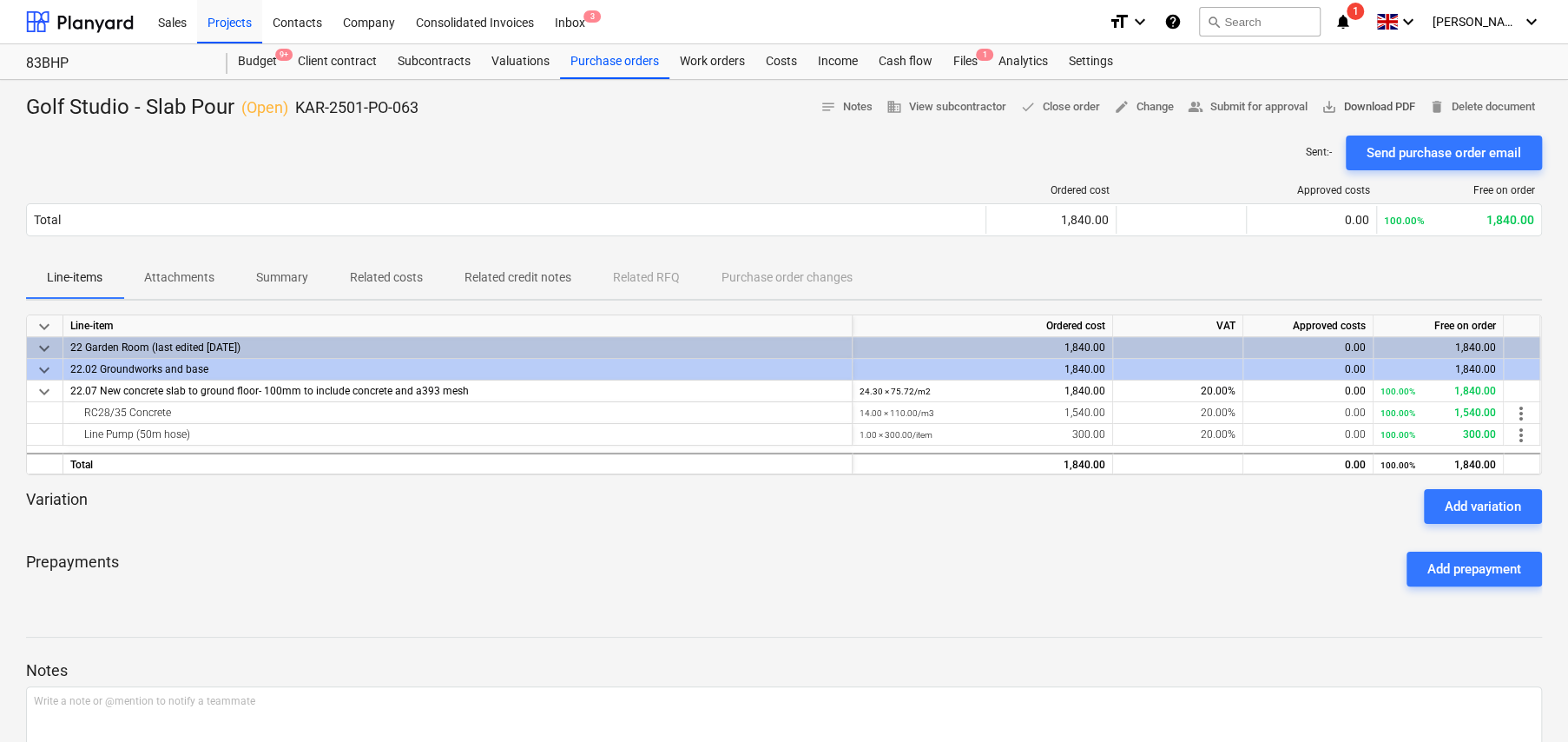
click at [1337, 105] on span "save_alt Download PDF" at bounding box center [1368, 107] width 94 height 20
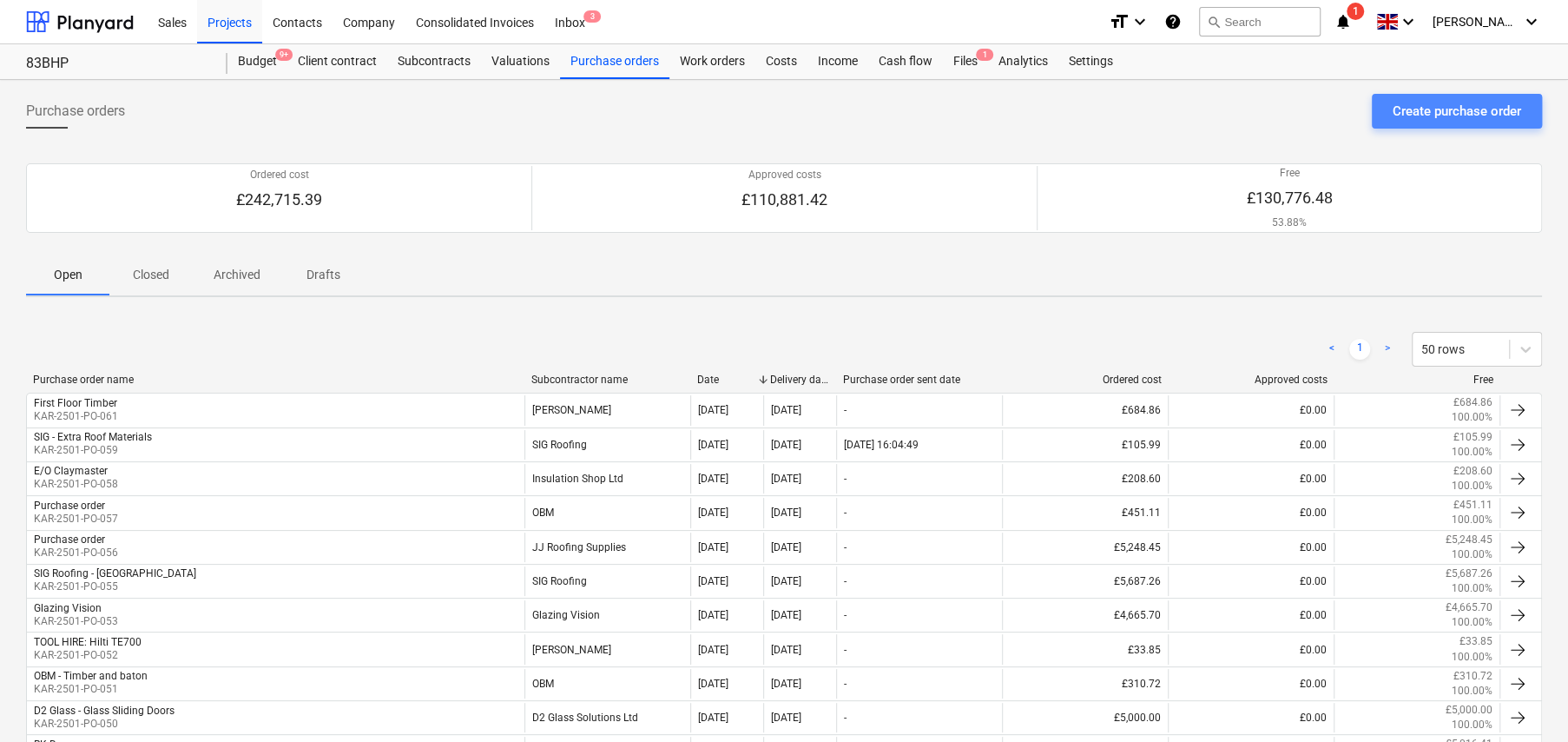
click at [1406, 112] on div "Create purchase order" at bounding box center [1457, 111] width 129 height 22
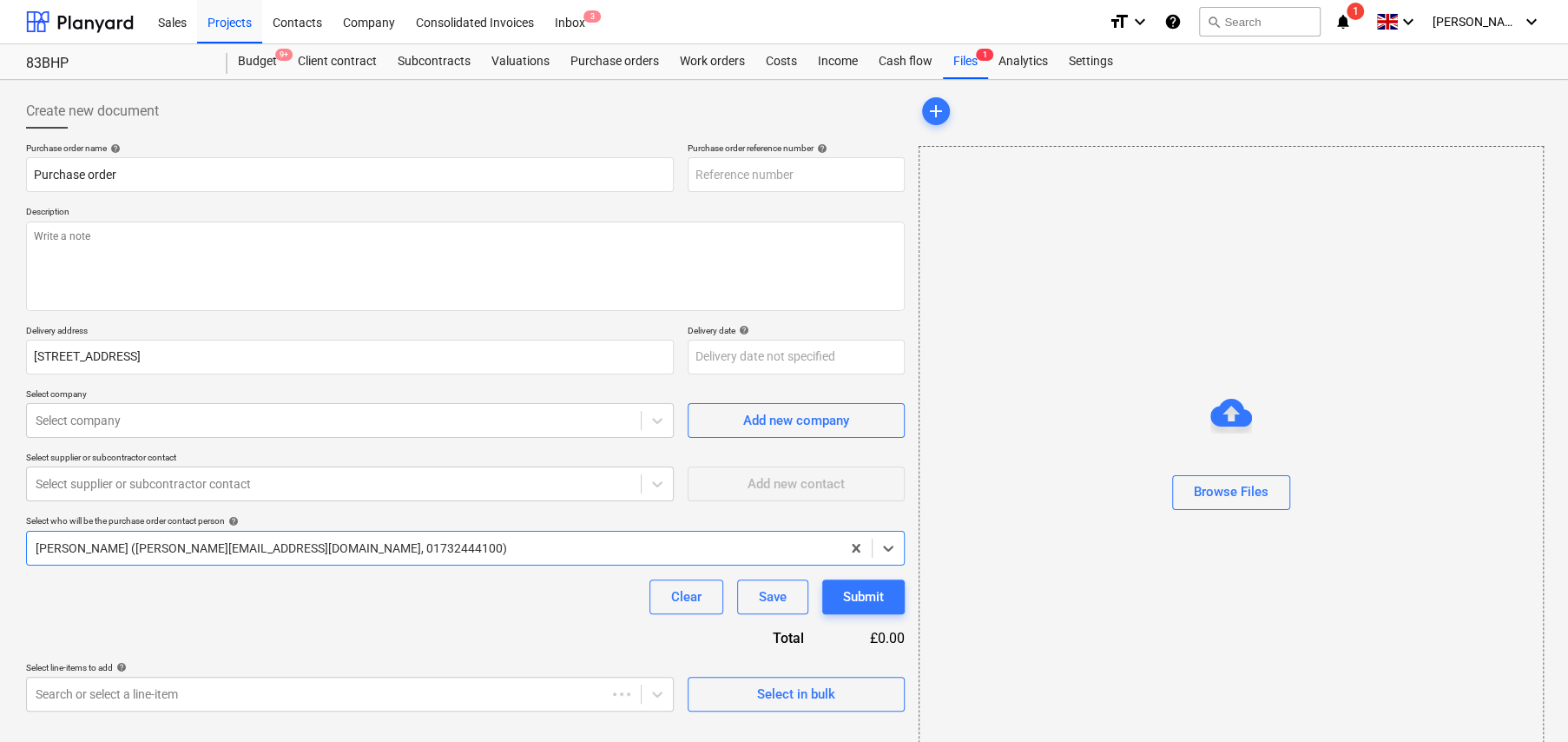
type textarea "x"
type input "KAR-2501-PO-062"
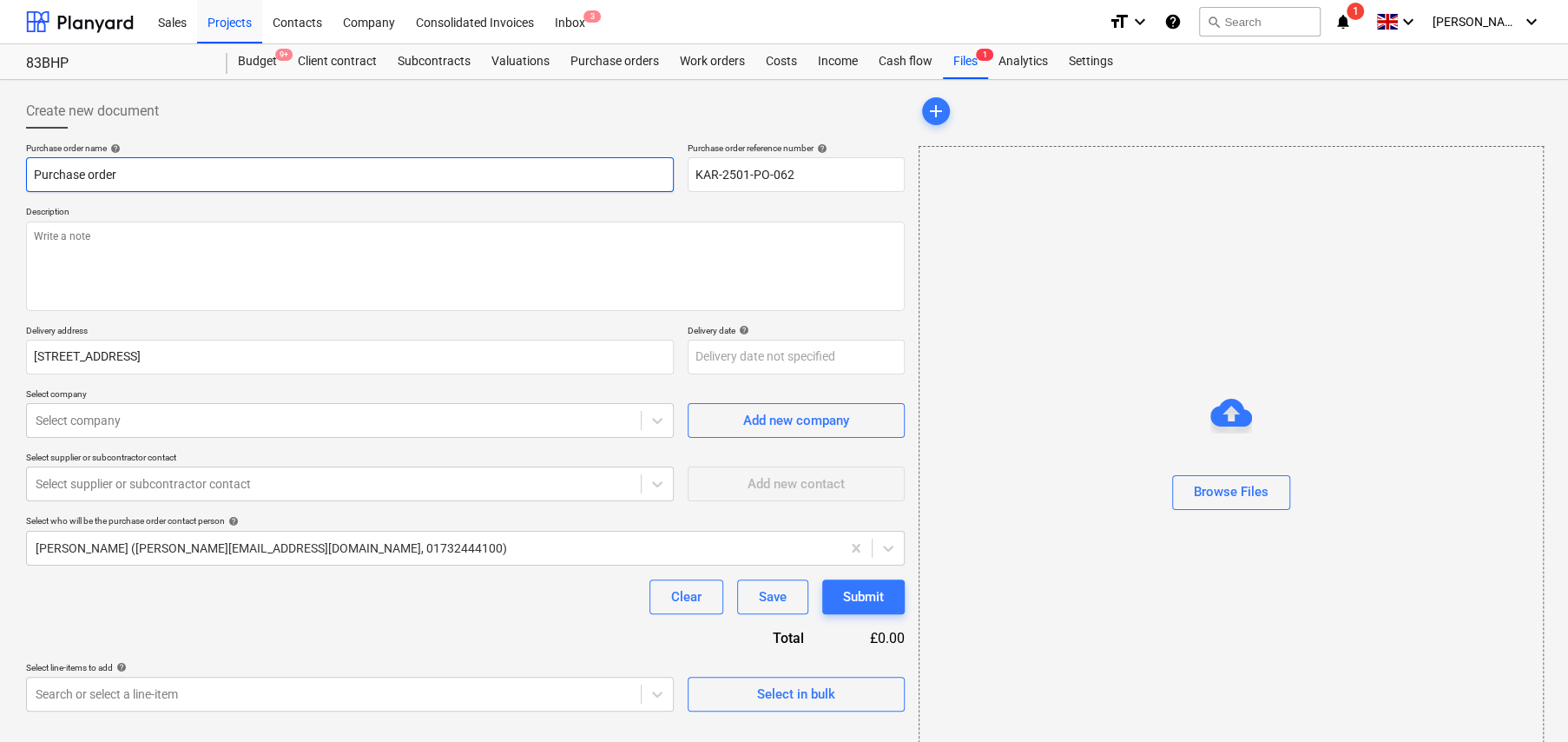
click at [132, 171] on input "Purchase order" at bounding box center [350, 174] width 647 height 35
type textarea "x"
type input "S"
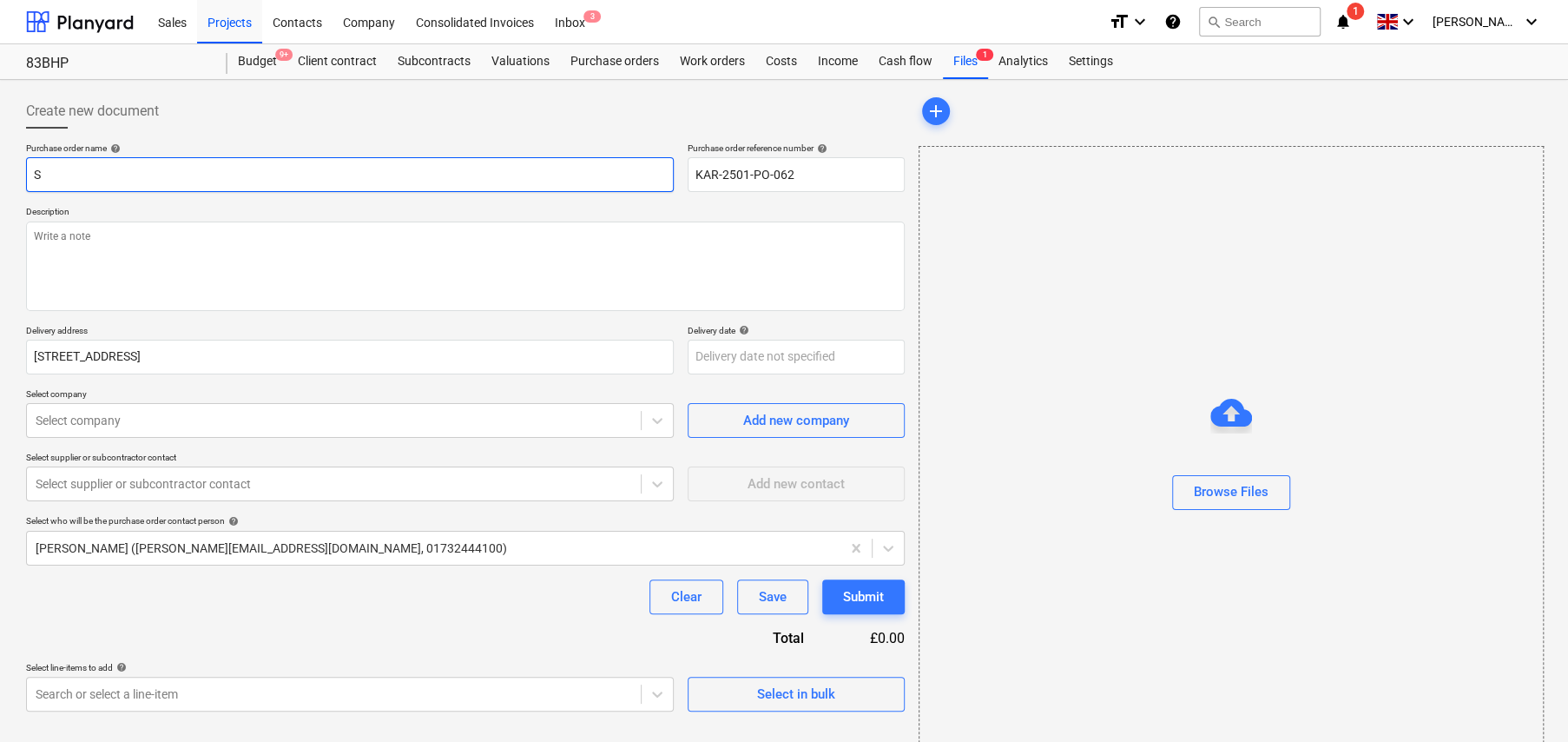
type textarea "x"
type input "SC"
type textarea "x"
type input "SCR"
type textarea "x"
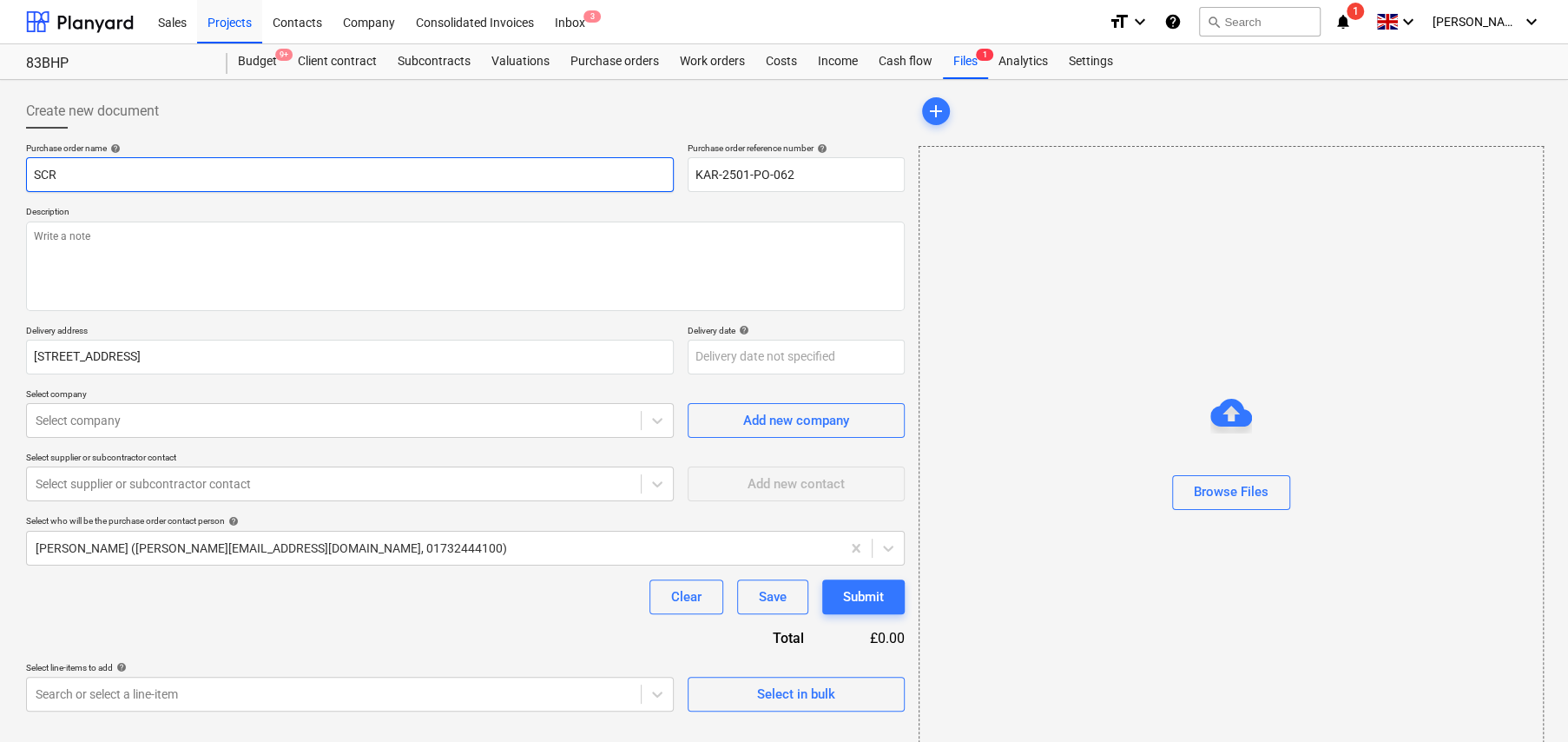
type input "SCRE"
type textarea "x"
type input "SCREW"
type textarea "x"
type input "SCREWF"
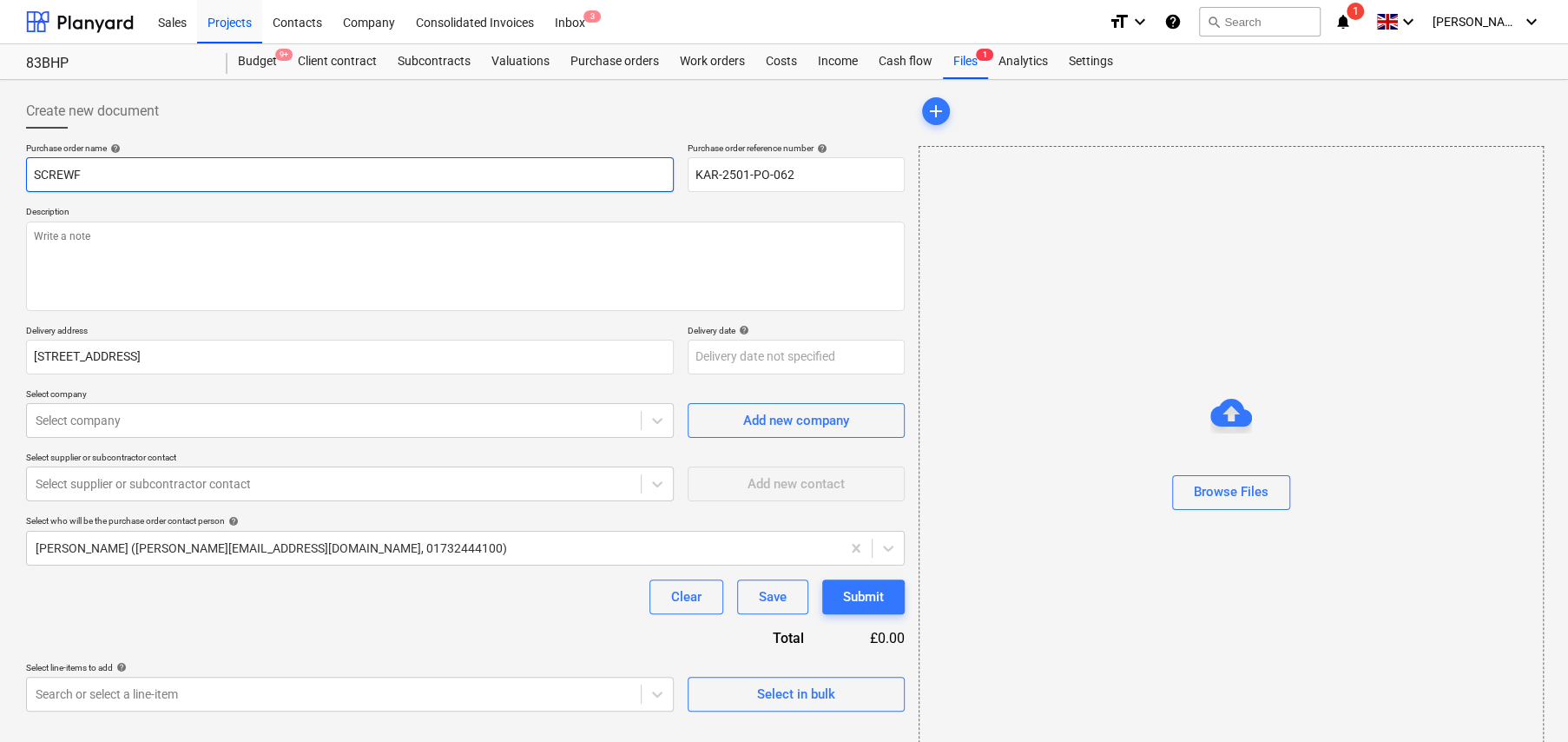
type textarea "x"
type input "SCREWFI"
type textarea "x"
type input "SCREWFIX"
type textarea "x"
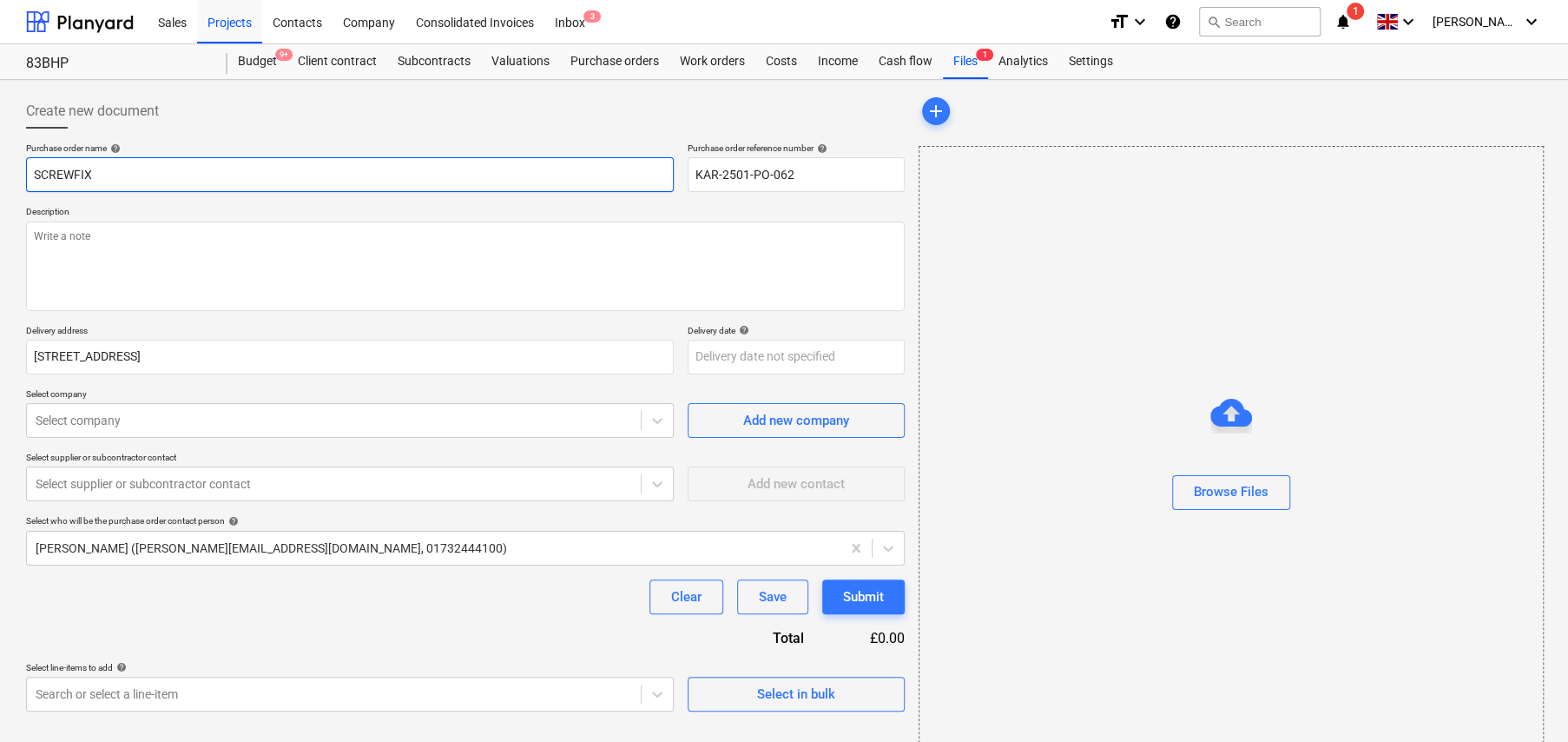
type input "SCREWFIX"
type textarea "x"
type input "SCREWFIX -"
type textarea "x"
type input "SCREWFIX -"
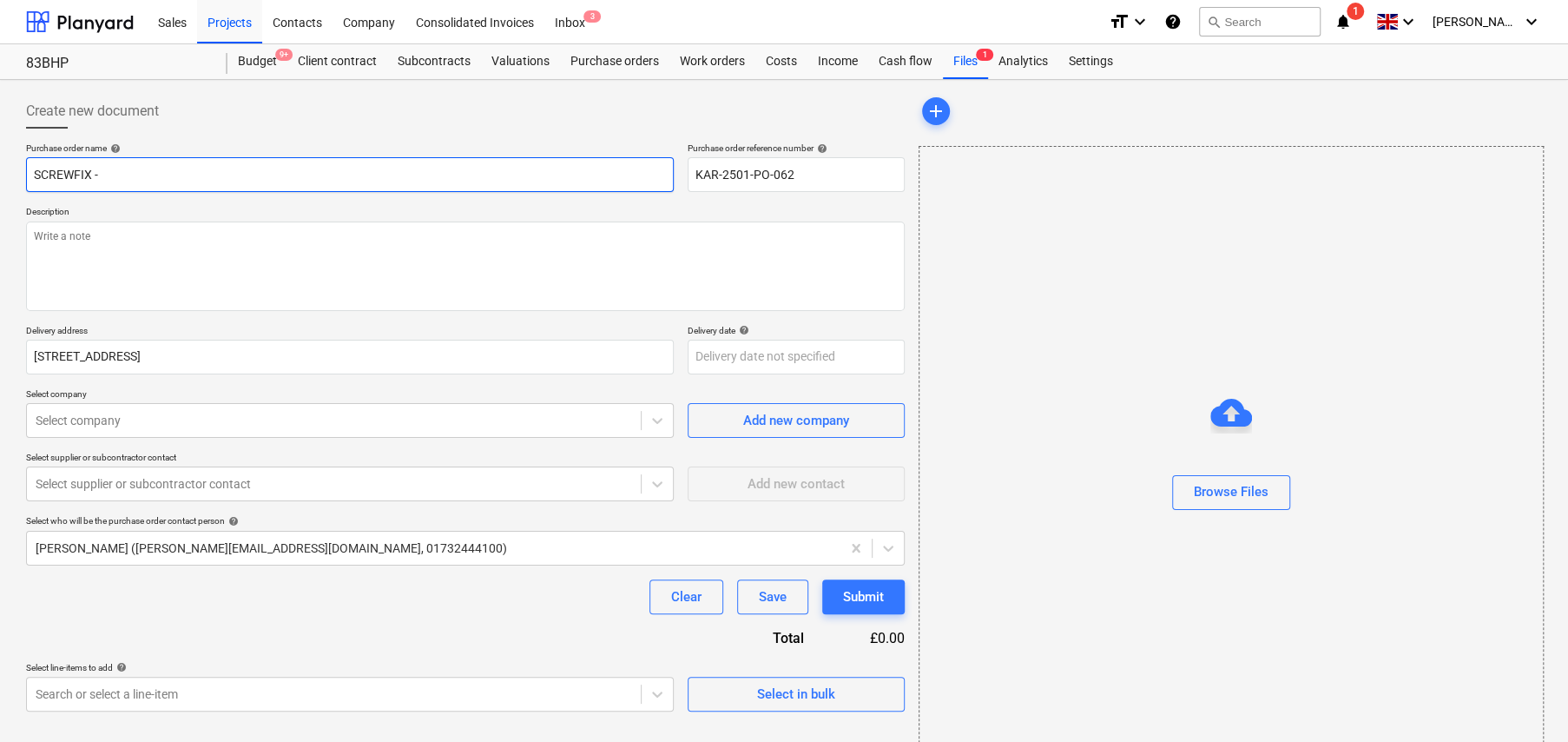
type textarea "x"
type input "SCREWFIX - C"
type textarea "x"
type input "SCREWFIX - Co"
type textarea "x"
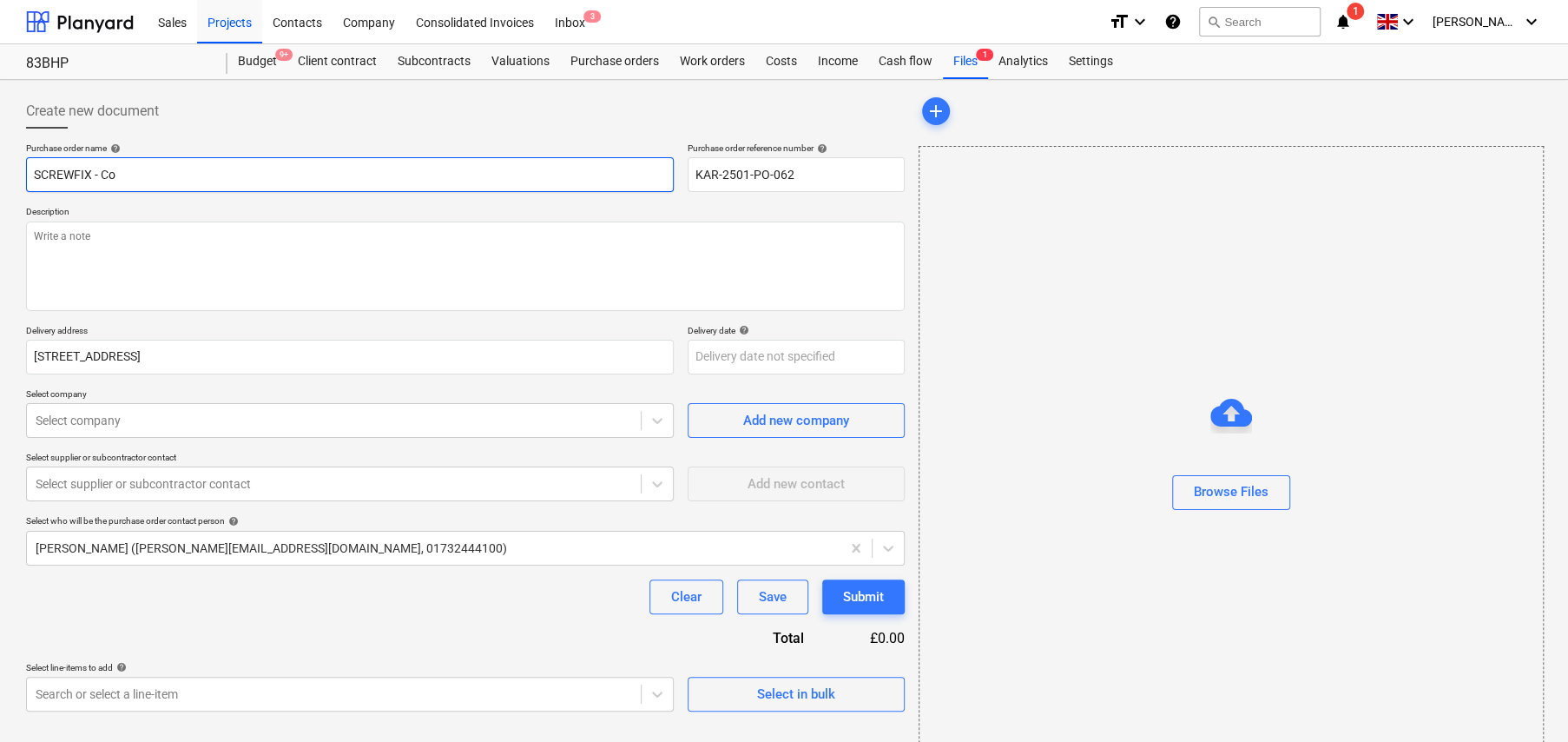
type input "SCREWFIX - C"
type textarea "x"
type input "SCREWFIX -"
type textarea "x"
type input "SCREWFIX - W"
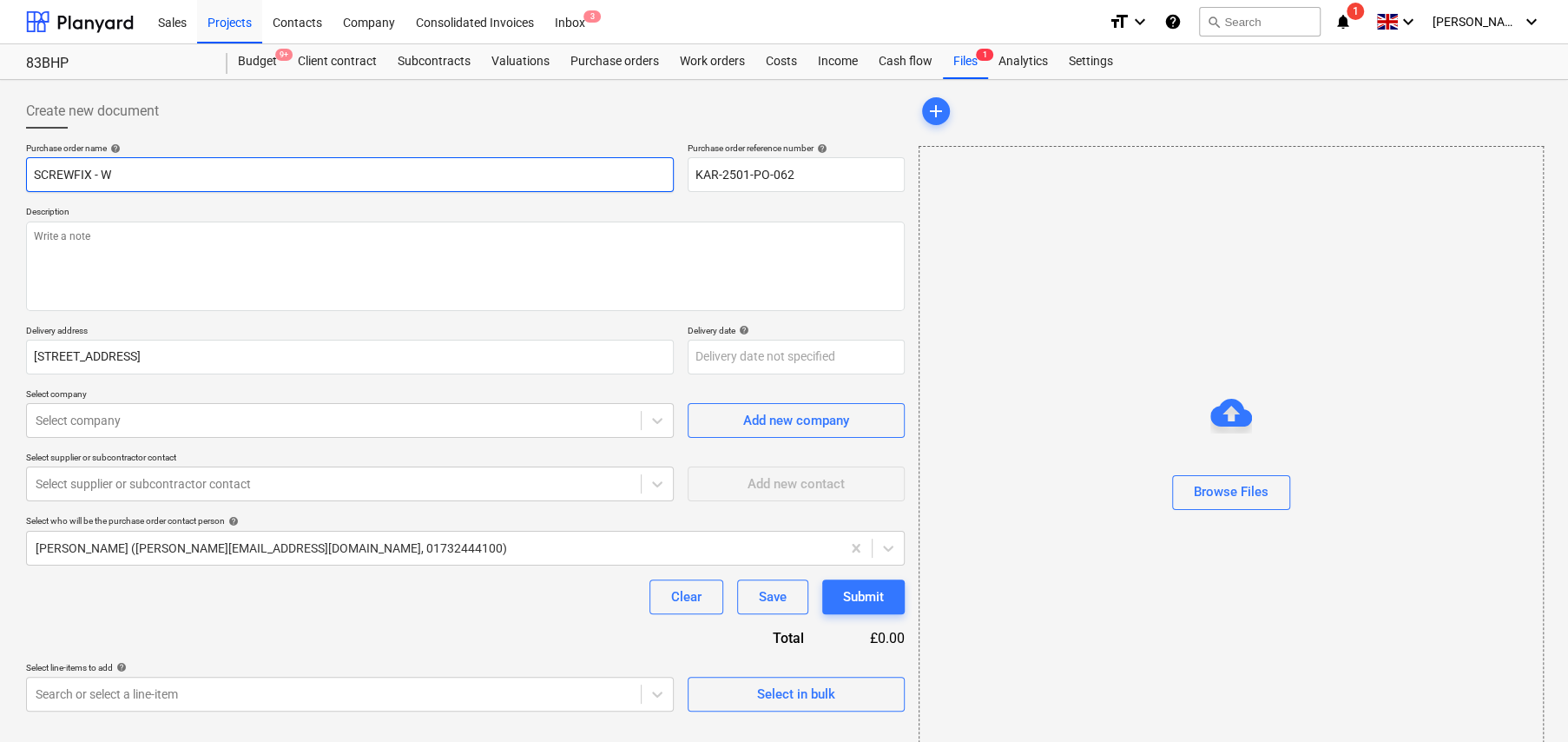
type textarea "x"
type input "SCREWFIX - We"
type textarea "x"
type input "SCREWFIX - Web"
type textarea "x"
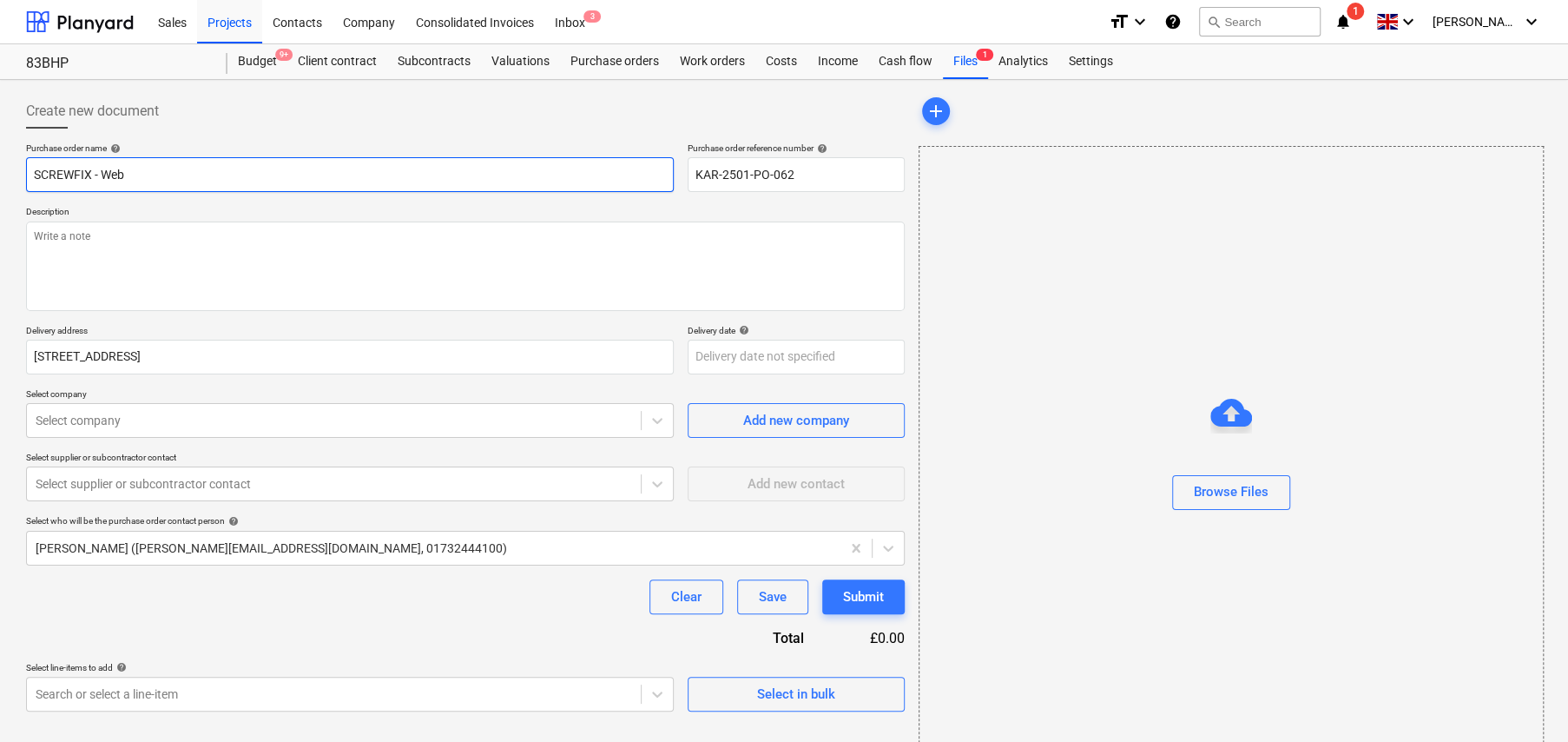
type input "SCREWFIX - Web"
type textarea "x"
type input "SCREWFIX - Web O"
type textarea "x"
type input "SCREWFIX - Web Or"
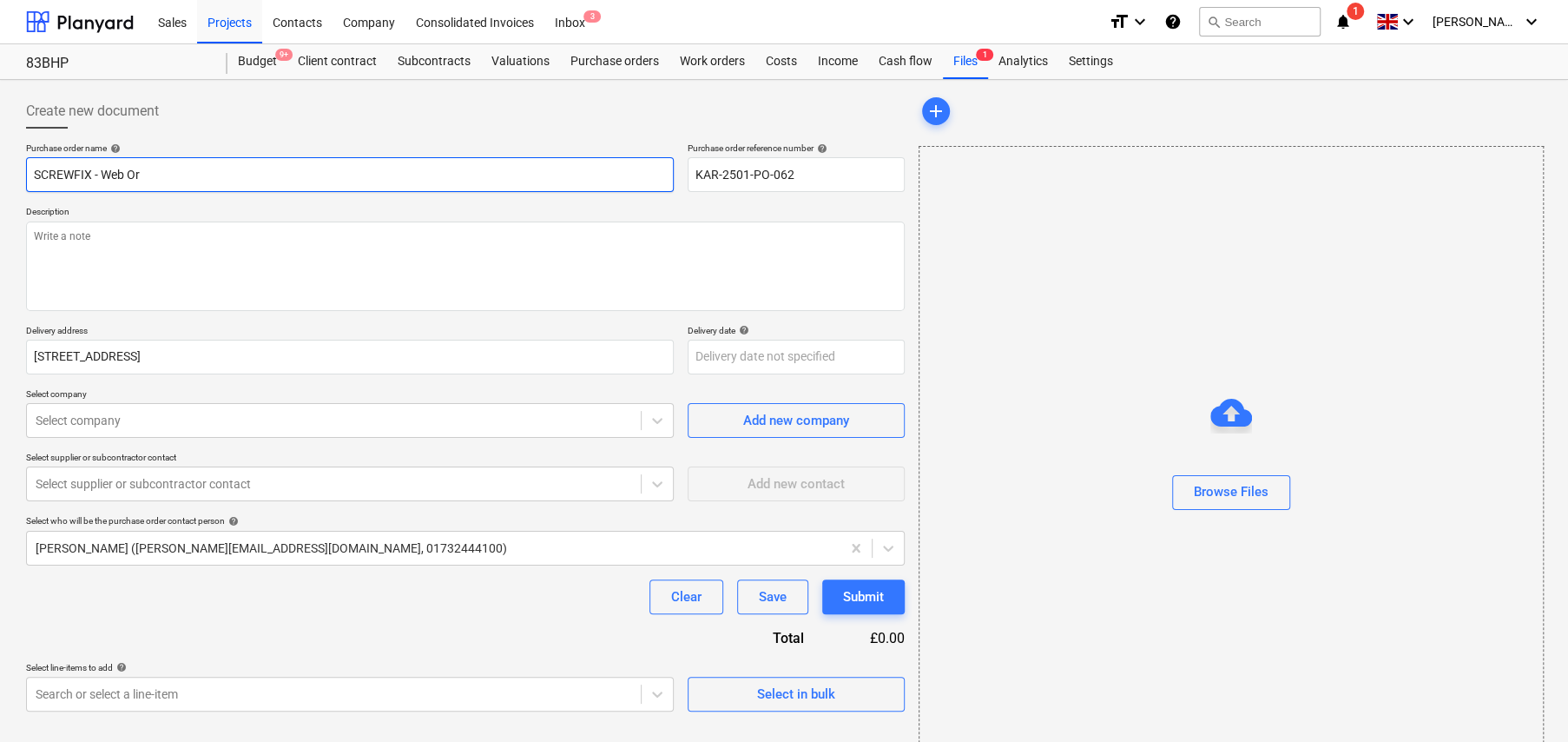
type textarea "x"
type input "SCREWFIX - Web Ord"
type textarea "x"
type input "SCREWFIX - Web Orde"
type textarea "x"
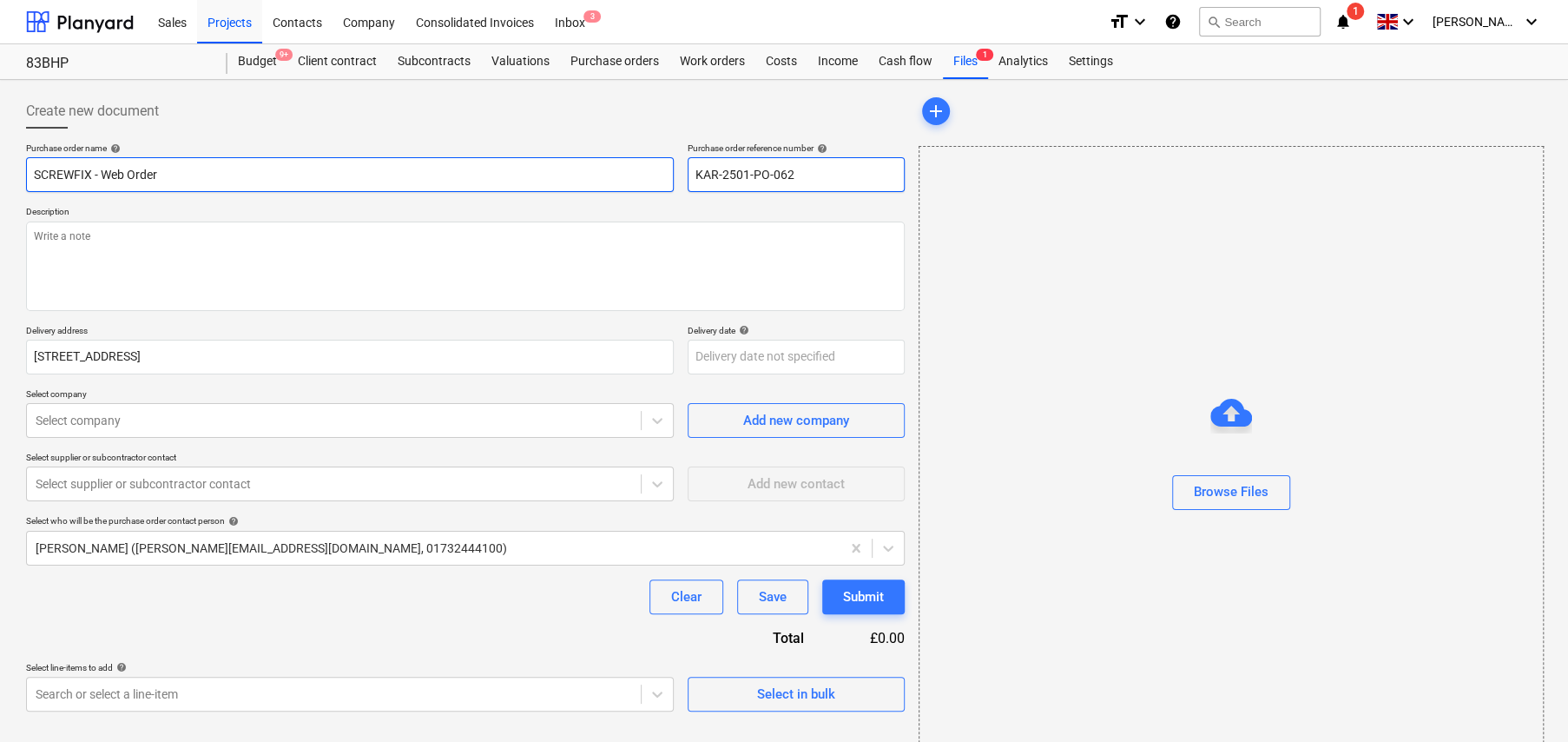
type input "SCREWFIX - Web Order"
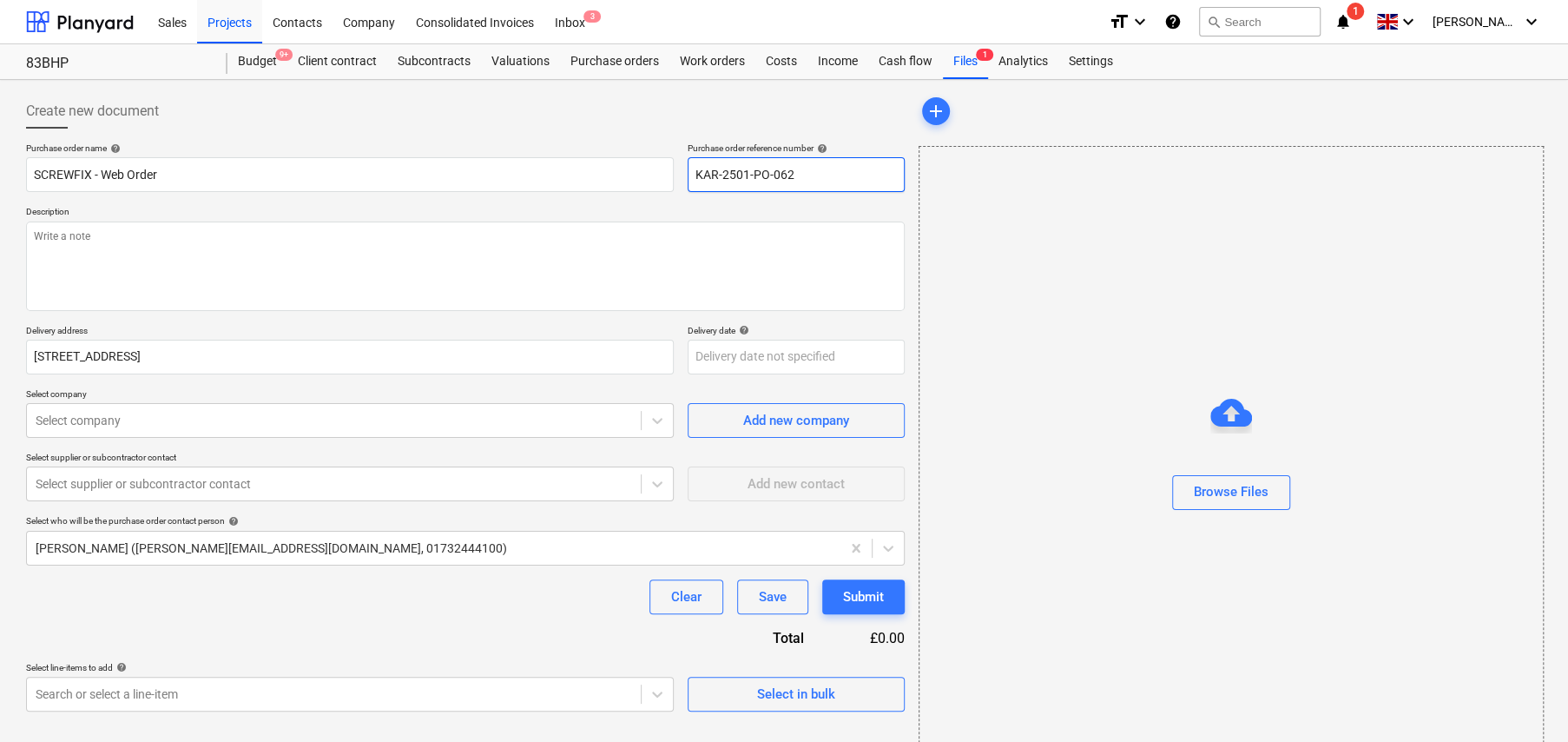
drag, startPoint x: 809, startPoint y: 169, endPoint x: 688, endPoint y: 169, distance: 121.0
click at [688, 169] on input "KAR-2501-PO-062" at bounding box center [796, 174] width 217 height 35
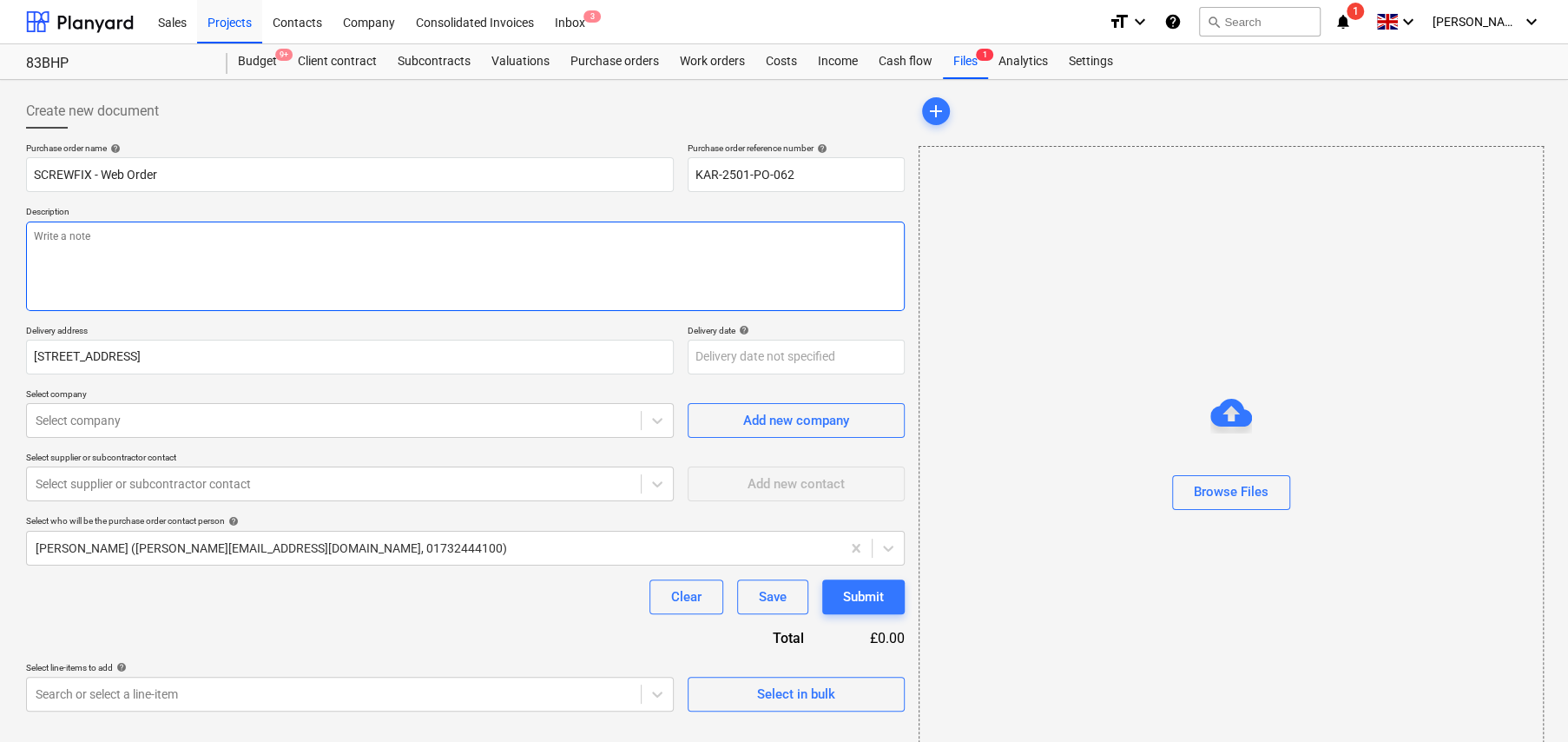
click at [171, 258] on textarea at bounding box center [465, 265] width 878 height 89
type textarea "x"
type textarea "P"
type textarea "x"
type textarea "Pe"
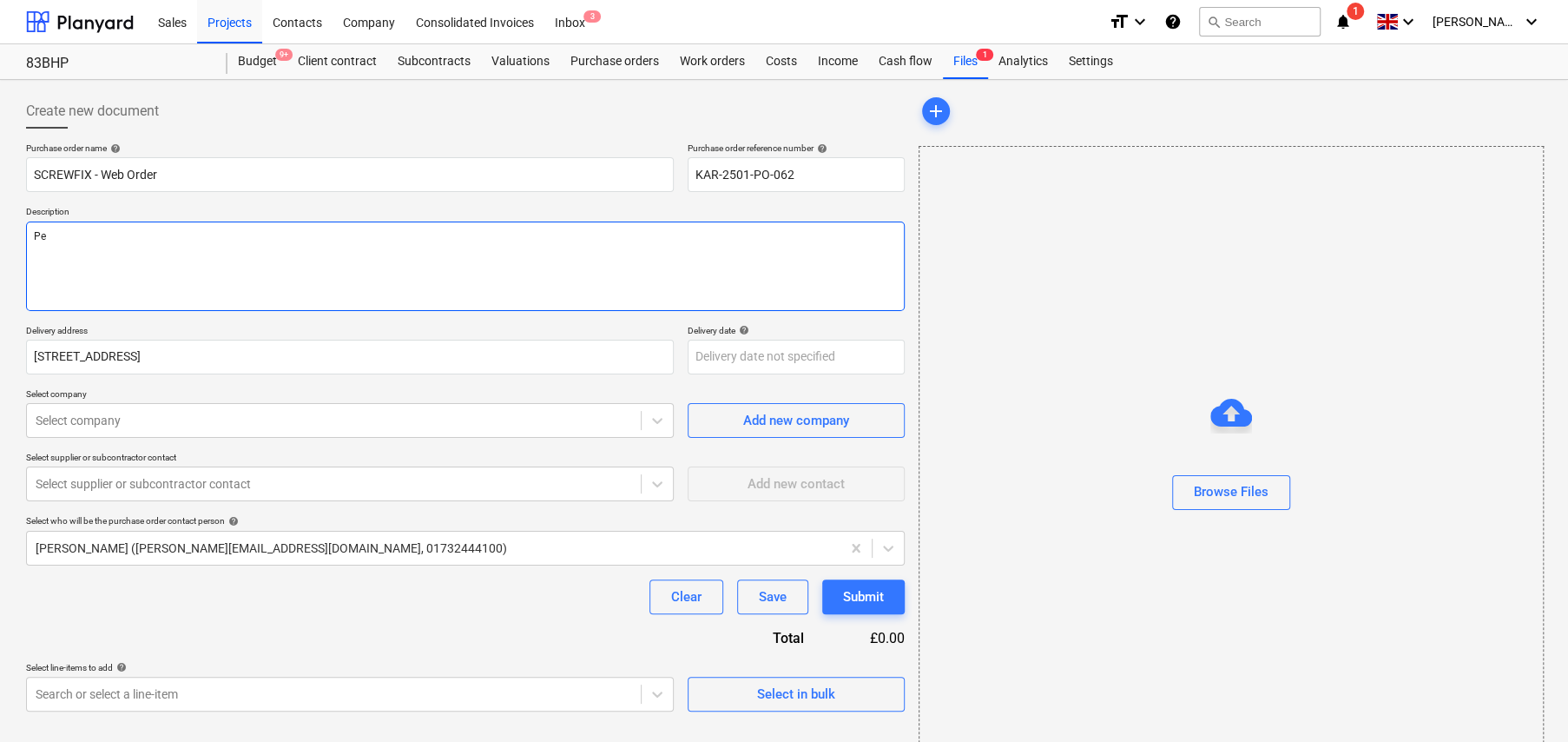
type textarea "x"
type textarea "Per"
type textarea "x"
type textarea "Perr"
type textarea "x"
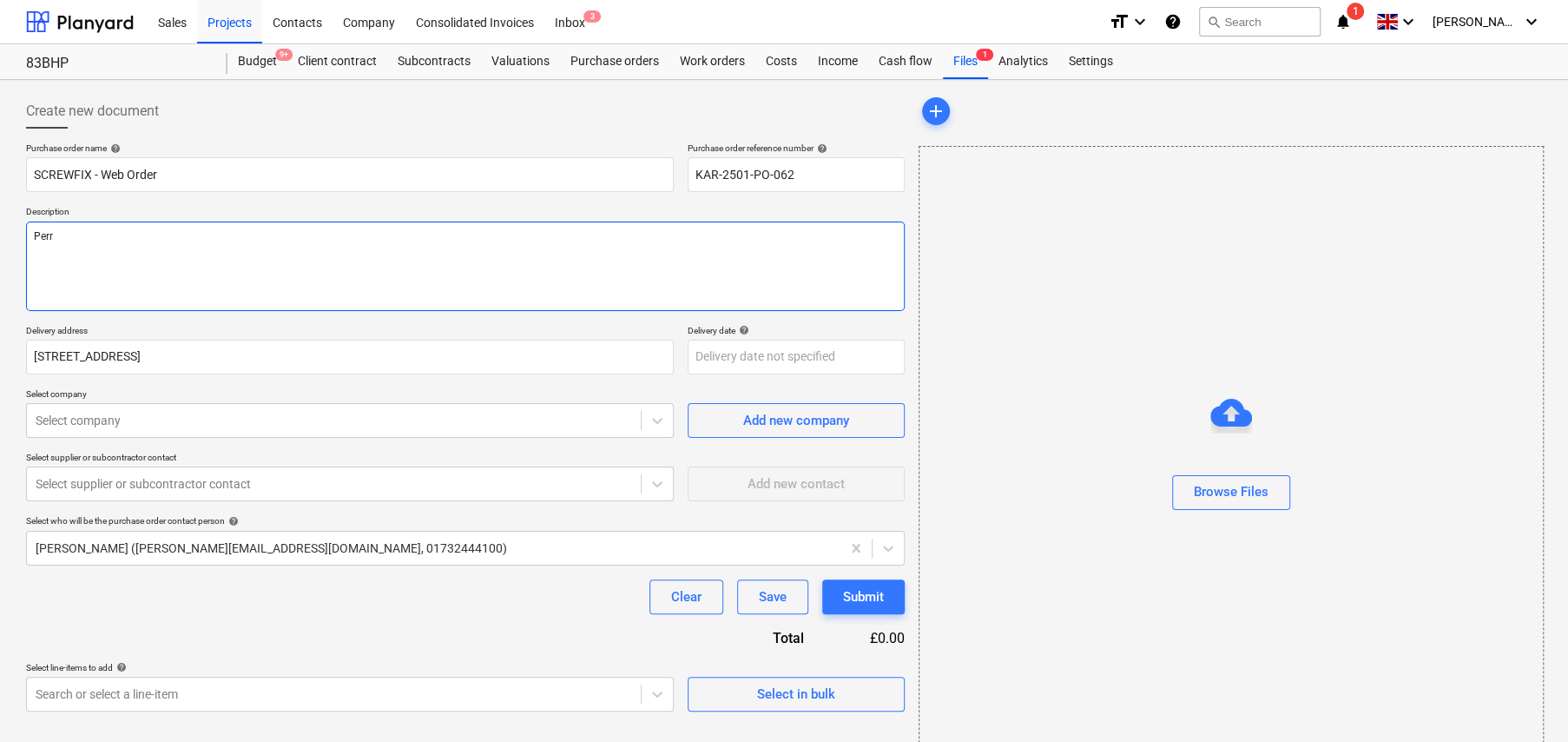
type textarea "Perry"
type textarea "x"
type textarea "Perry"
type textarea "x"
type textarea "Perry t"
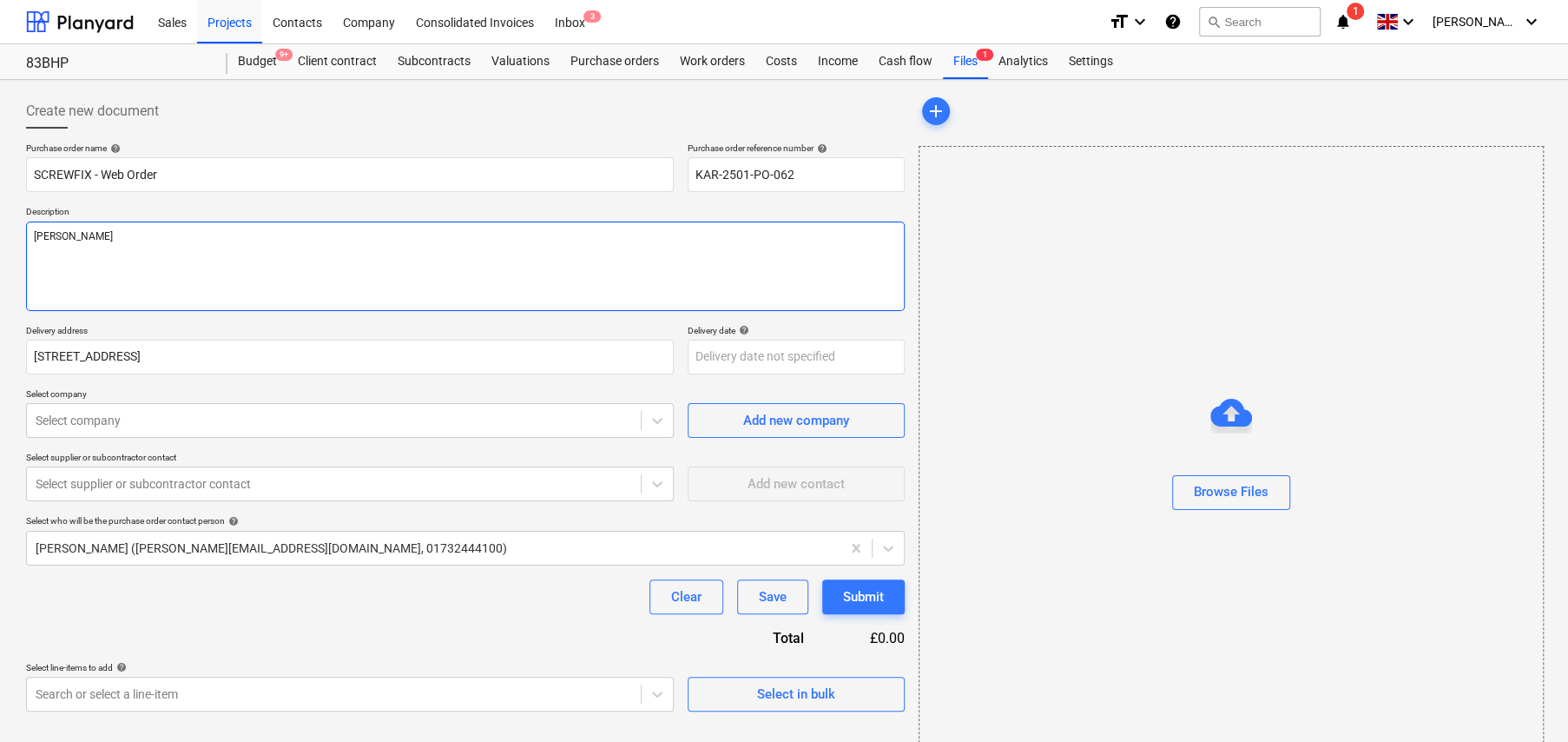
type textarea "x"
type textarea "Perry to"
type textarea "x"
type textarea "Perry to c"
type textarea "x"
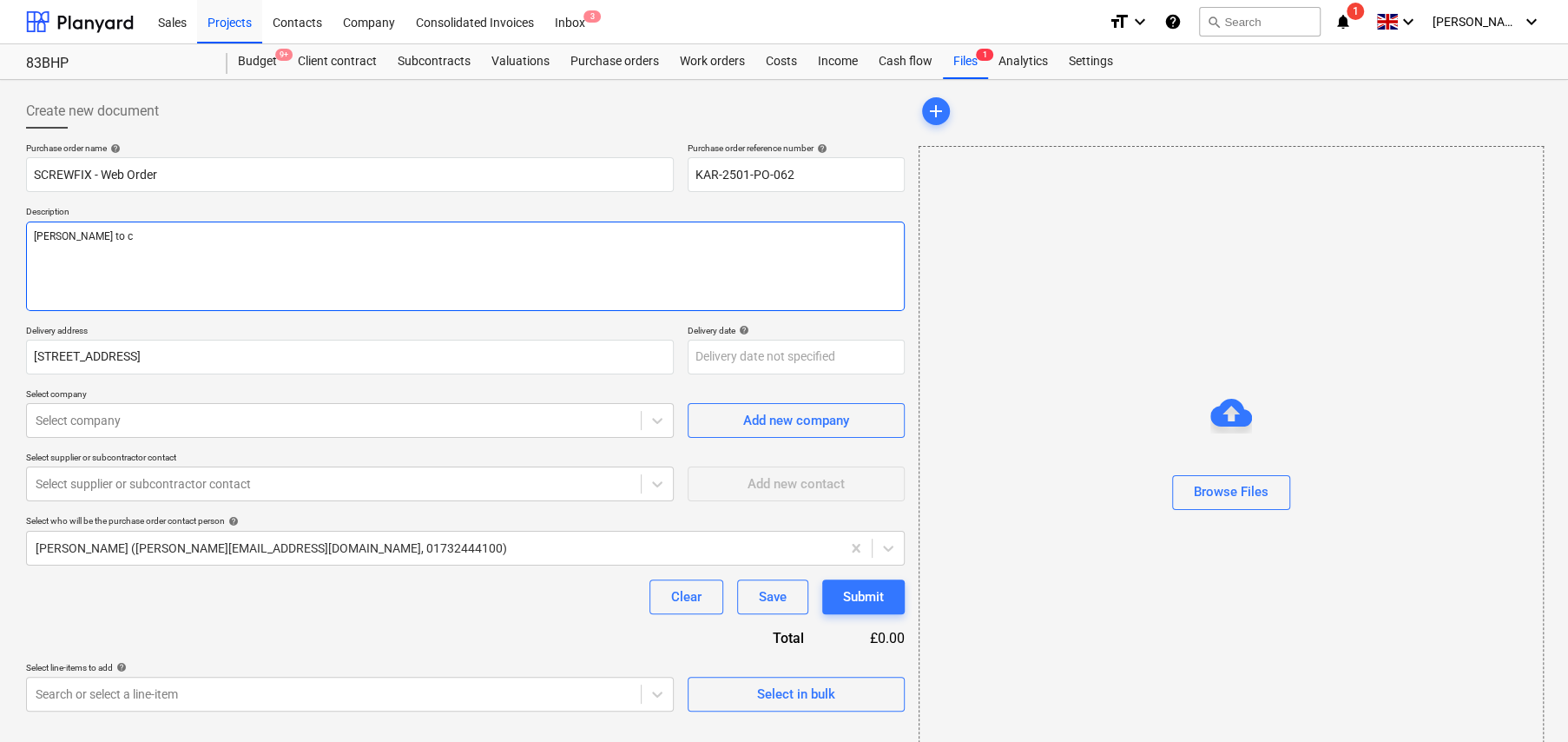
type textarea "Perry to co"
type textarea "x"
type textarea "Perry to col"
type textarea "x"
type textarea "Perry to colle"
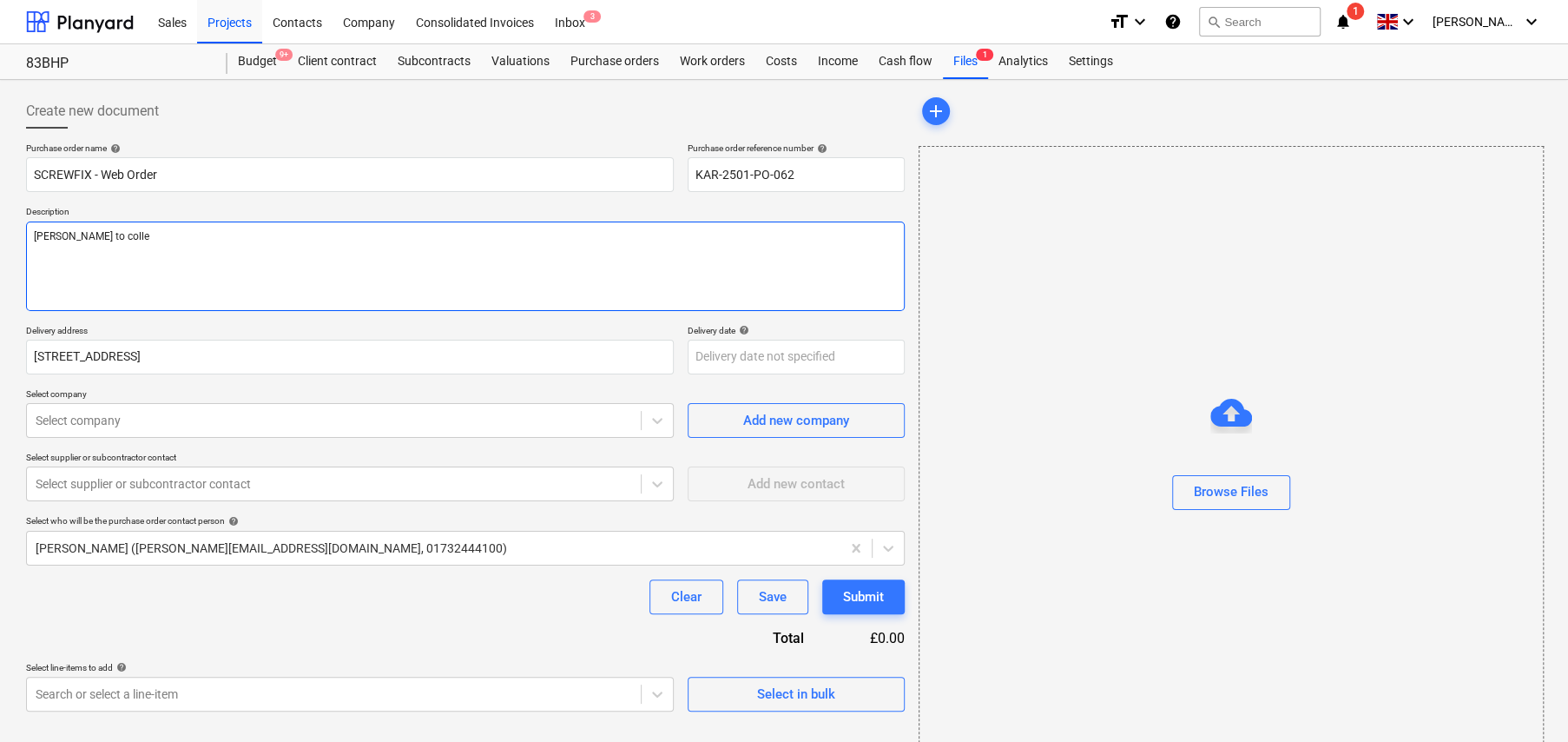
type textarea "x"
type textarea "Perry to collec"
type textarea "x"
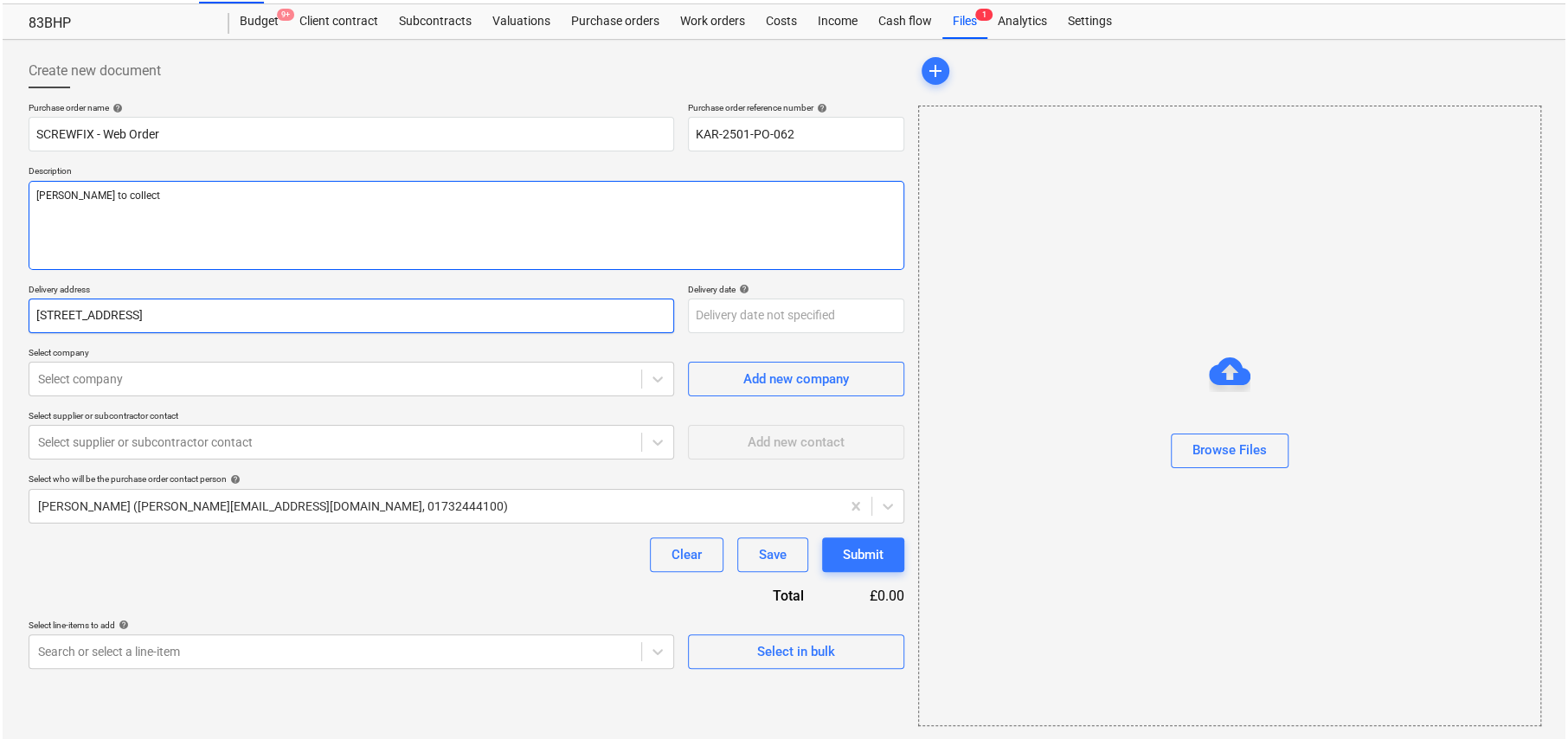
scroll to position [40, 0]
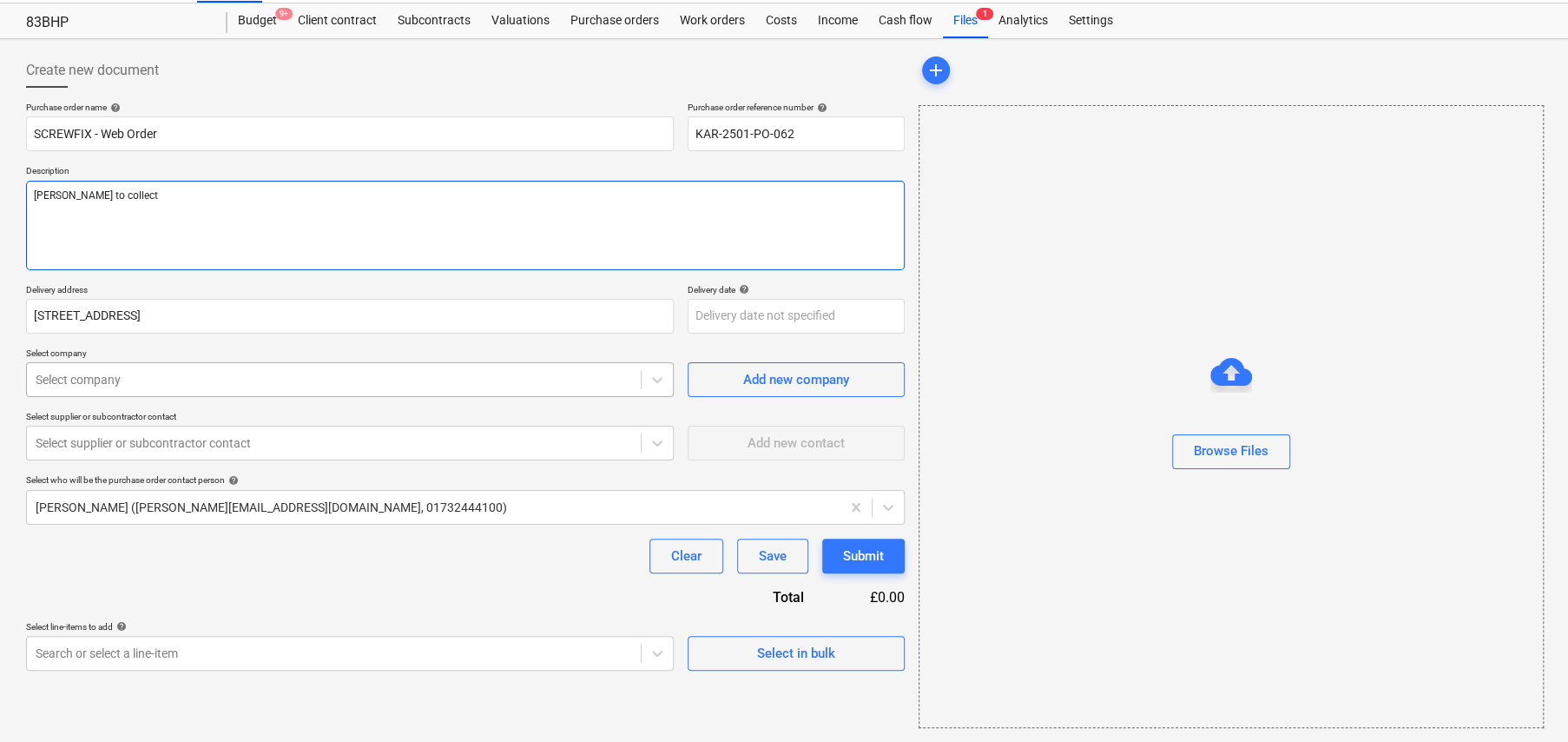
type textarea "Perry to collect"
type textarea "x"
click at [144, 378] on div at bounding box center [334, 379] width 596 height 17
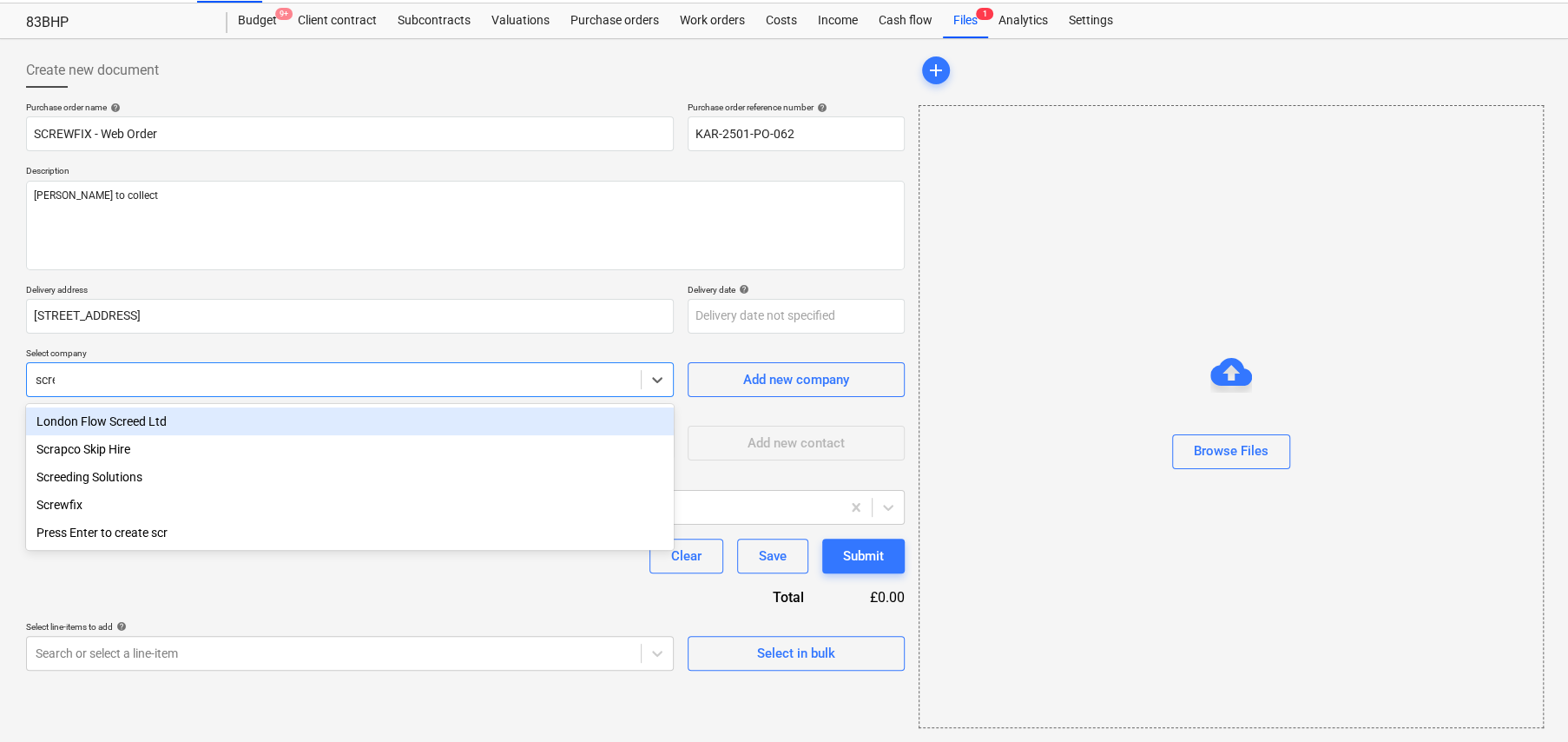
type input "screw"
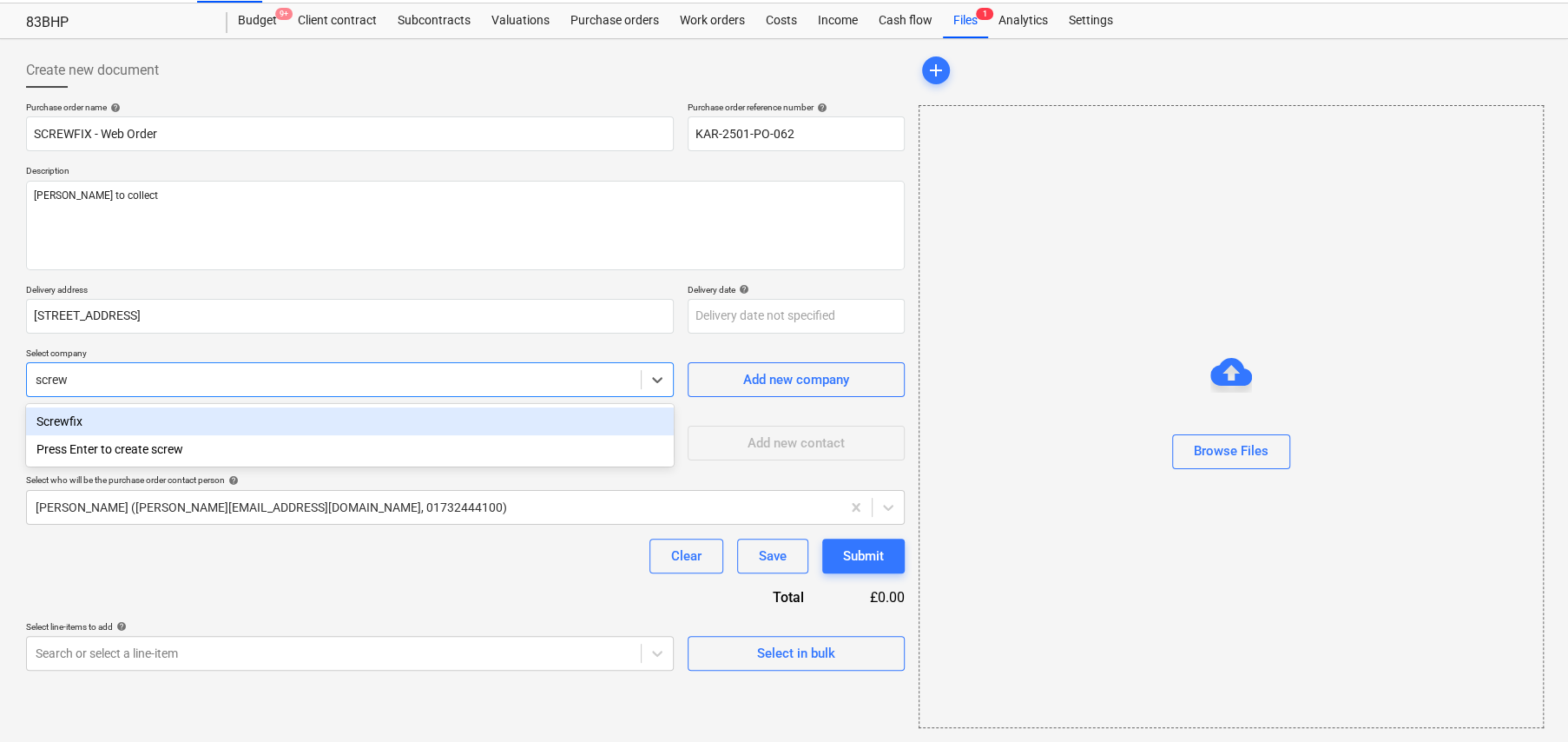
click at [81, 416] on div "Screwfix" at bounding box center [350, 421] width 647 height 28
type textarea "x"
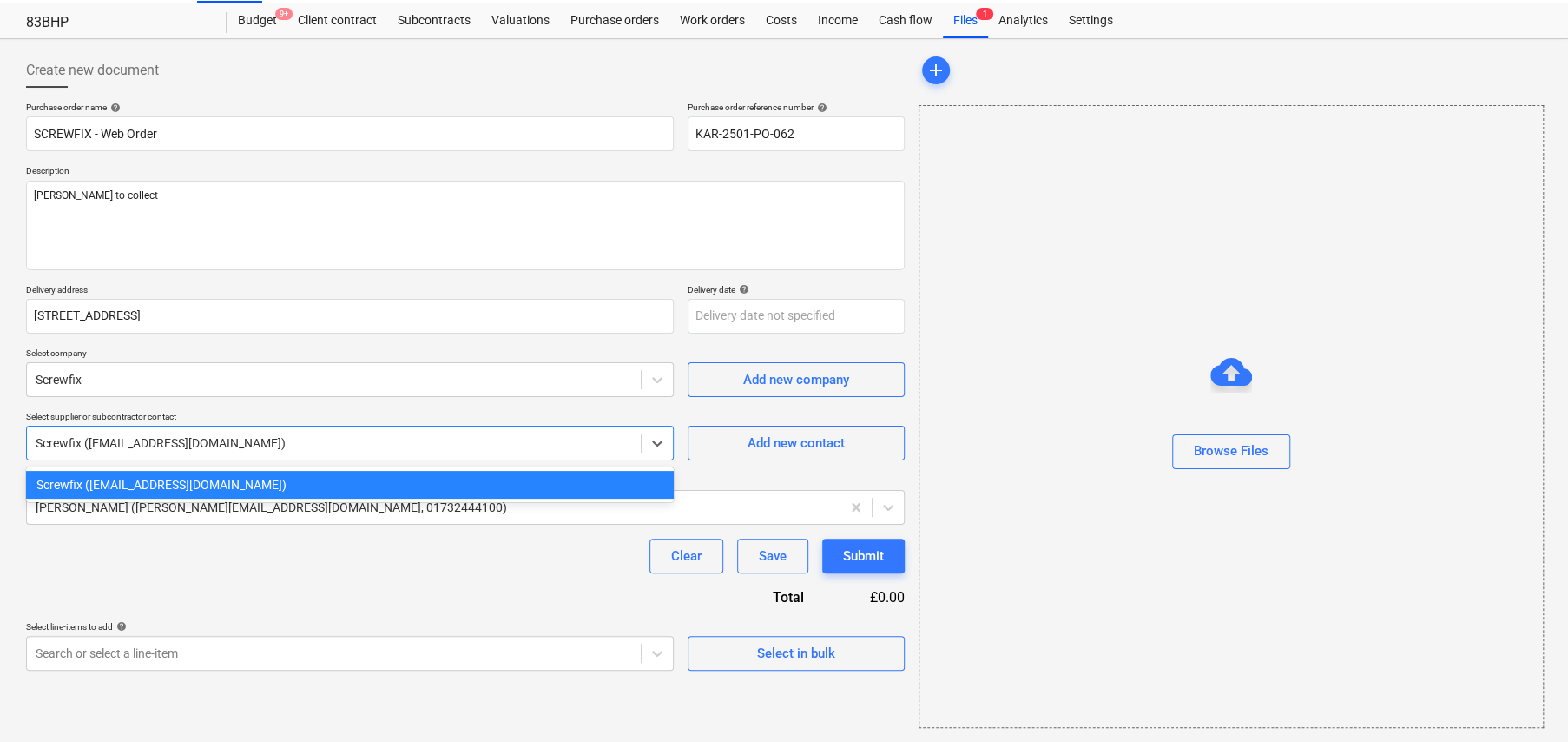
click at [138, 446] on div at bounding box center [334, 443] width 596 height 17
click at [155, 486] on div "Screwfix (online@screwfix.com)" at bounding box center [350, 484] width 647 height 28
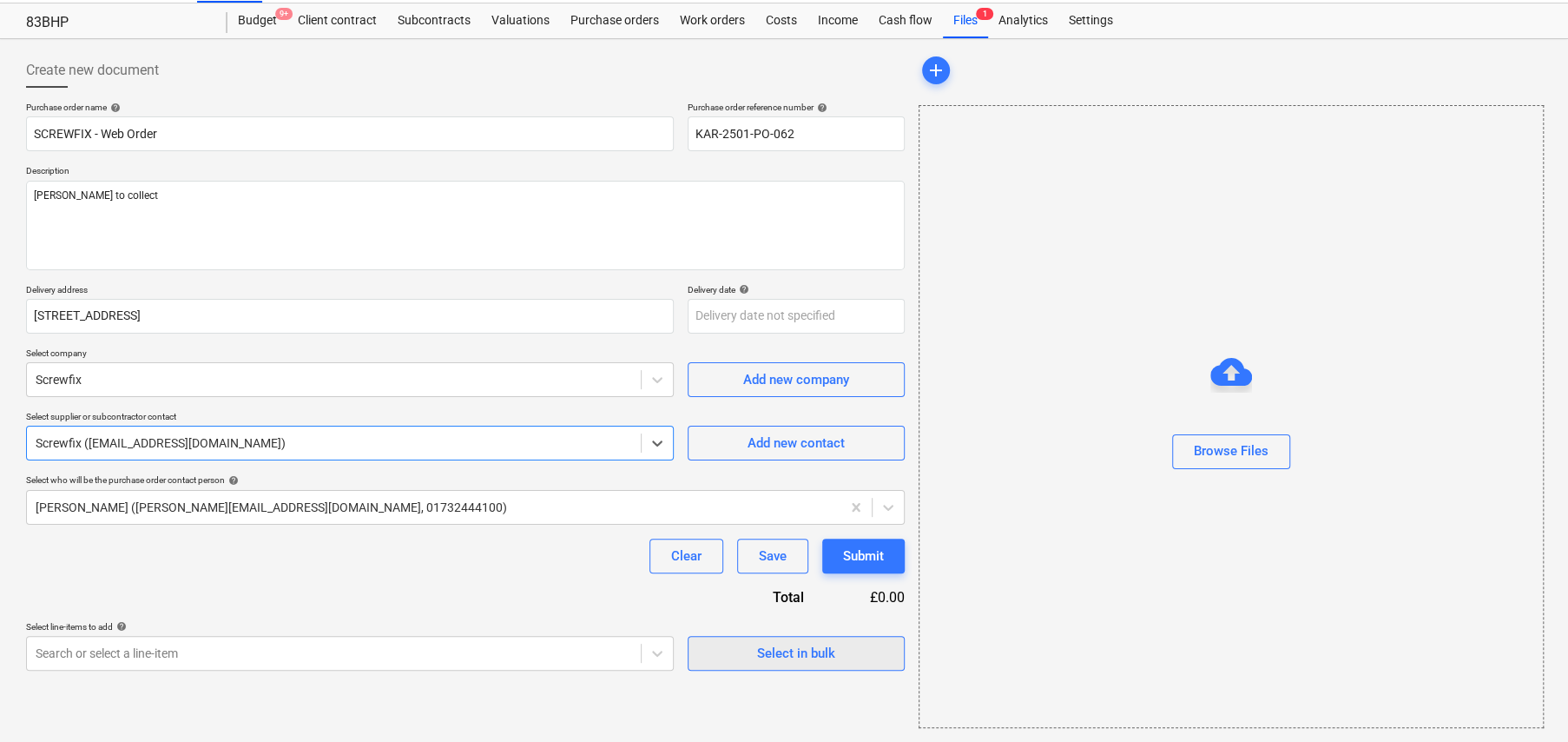
click at [819, 643] on div "Select in bulk" at bounding box center [796, 653] width 78 height 22
type textarea "x"
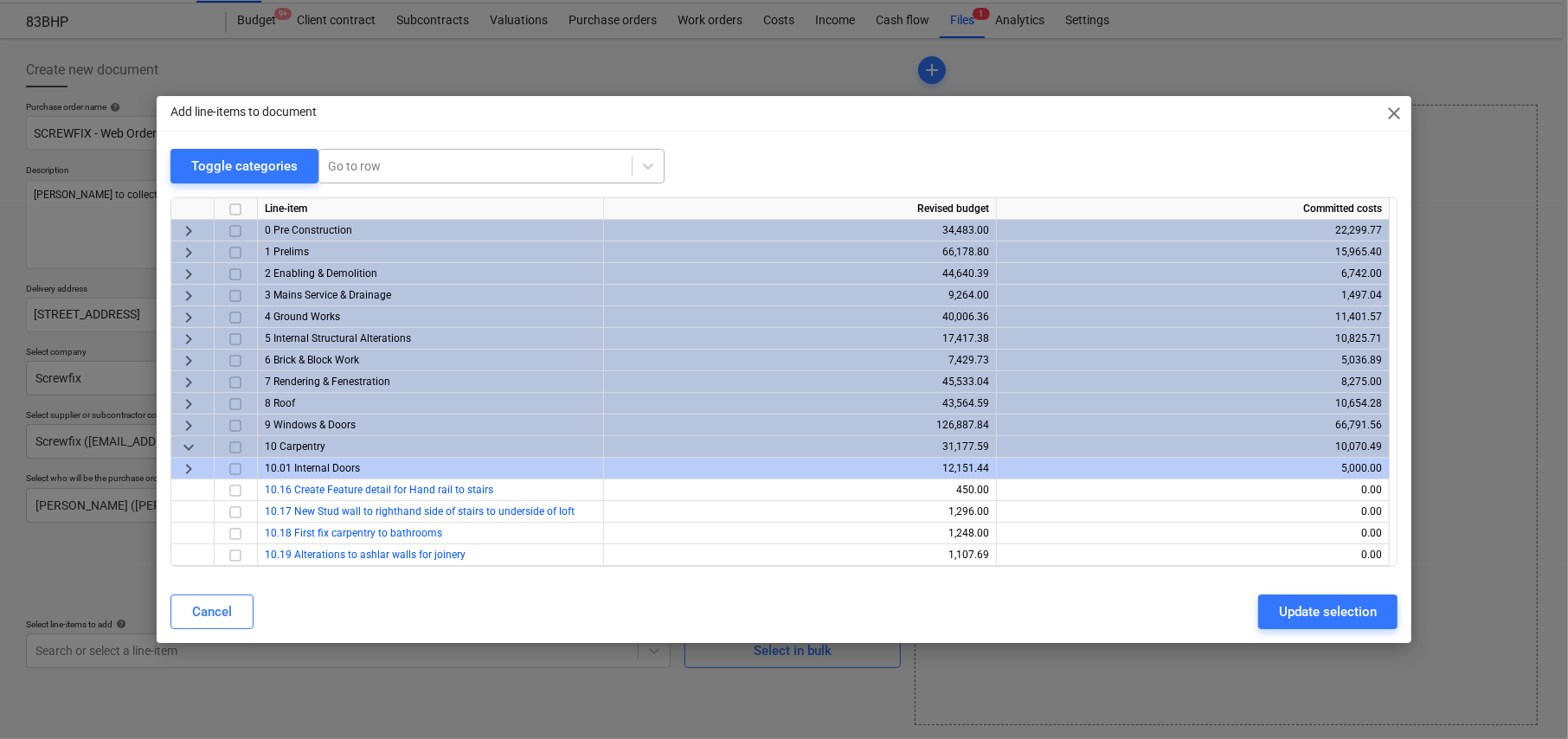
click at [372, 162] on div at bounding box center [475, 166] width 295 height 17
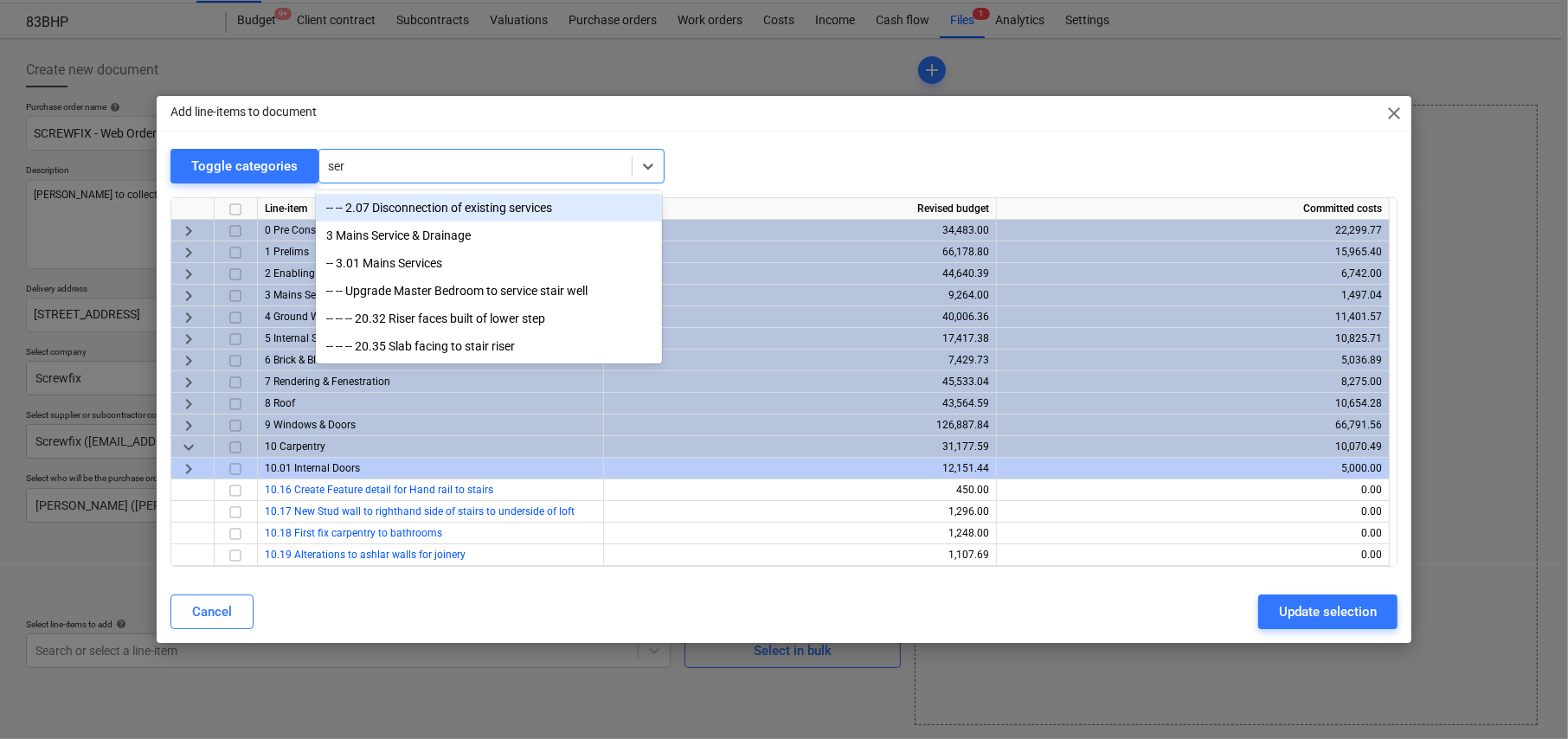
type input "serv"
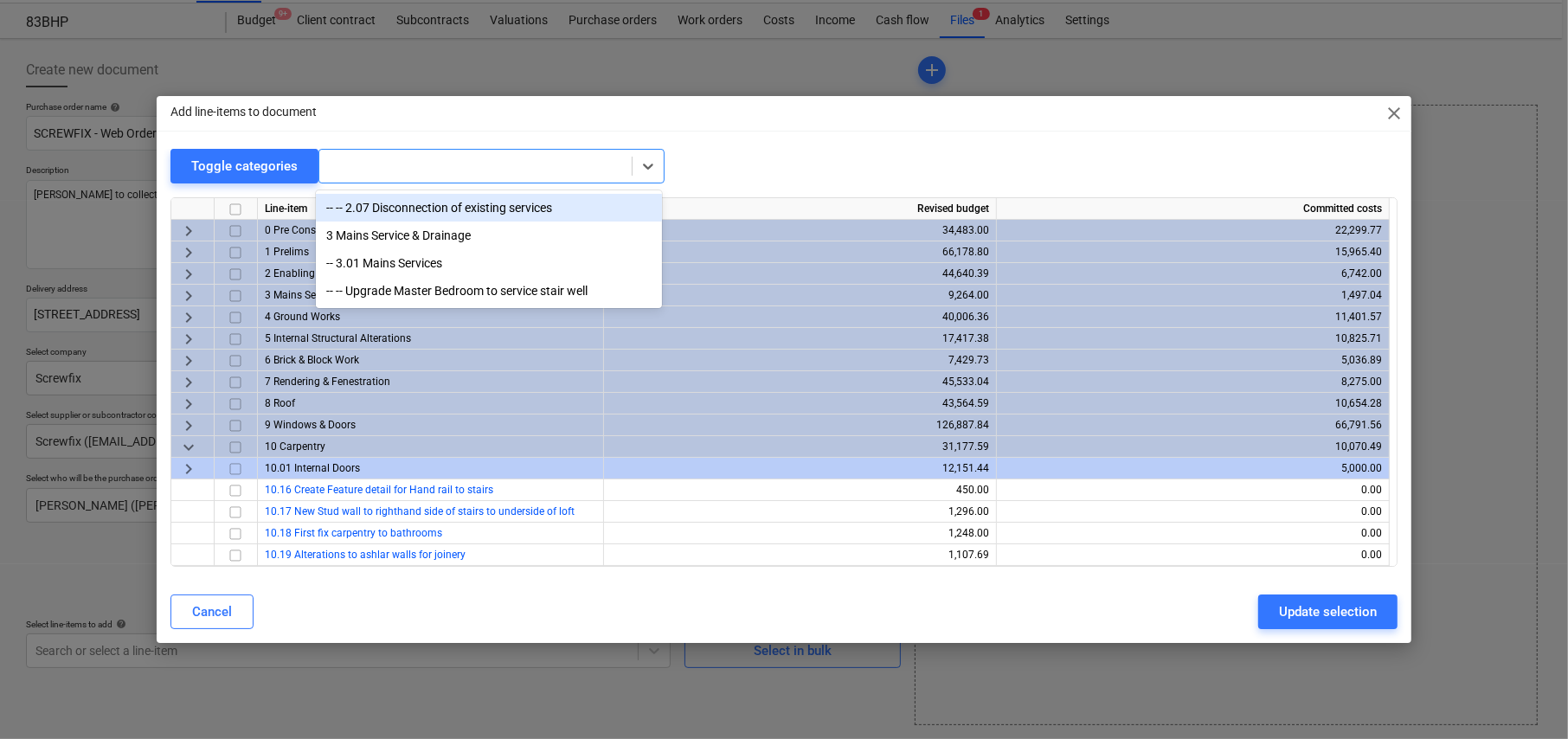
click at [365, 166] on div at bounding box center [475, 166] width 295 height 17
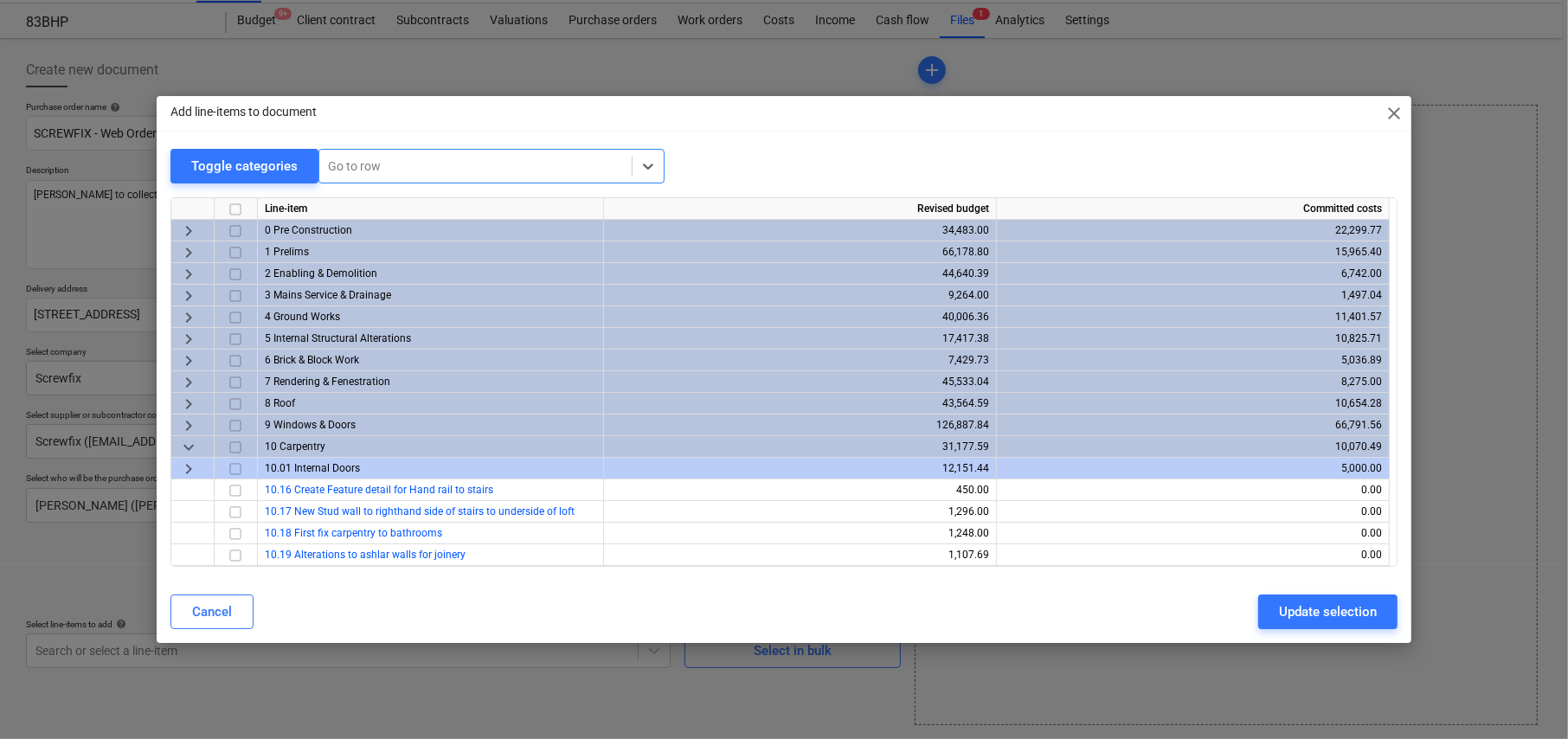
click at [365, 166] on div at bounding box center [475, 166] width 295 height 17
type input "garde"
click at [377, 204] on div "22 Garden Room" at bounding box center [488, 207] width 346 height 28
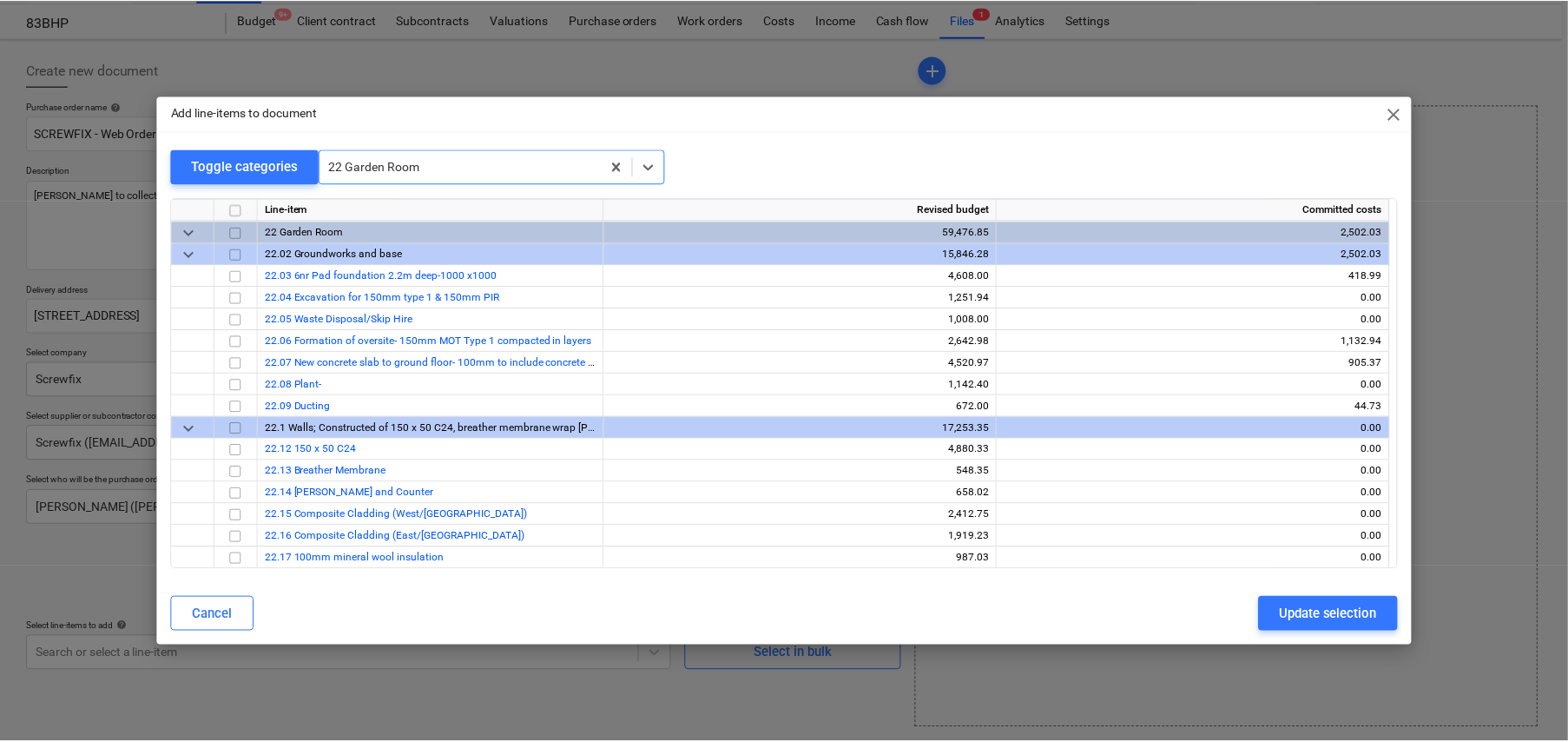
scroll to position [14198, 0]
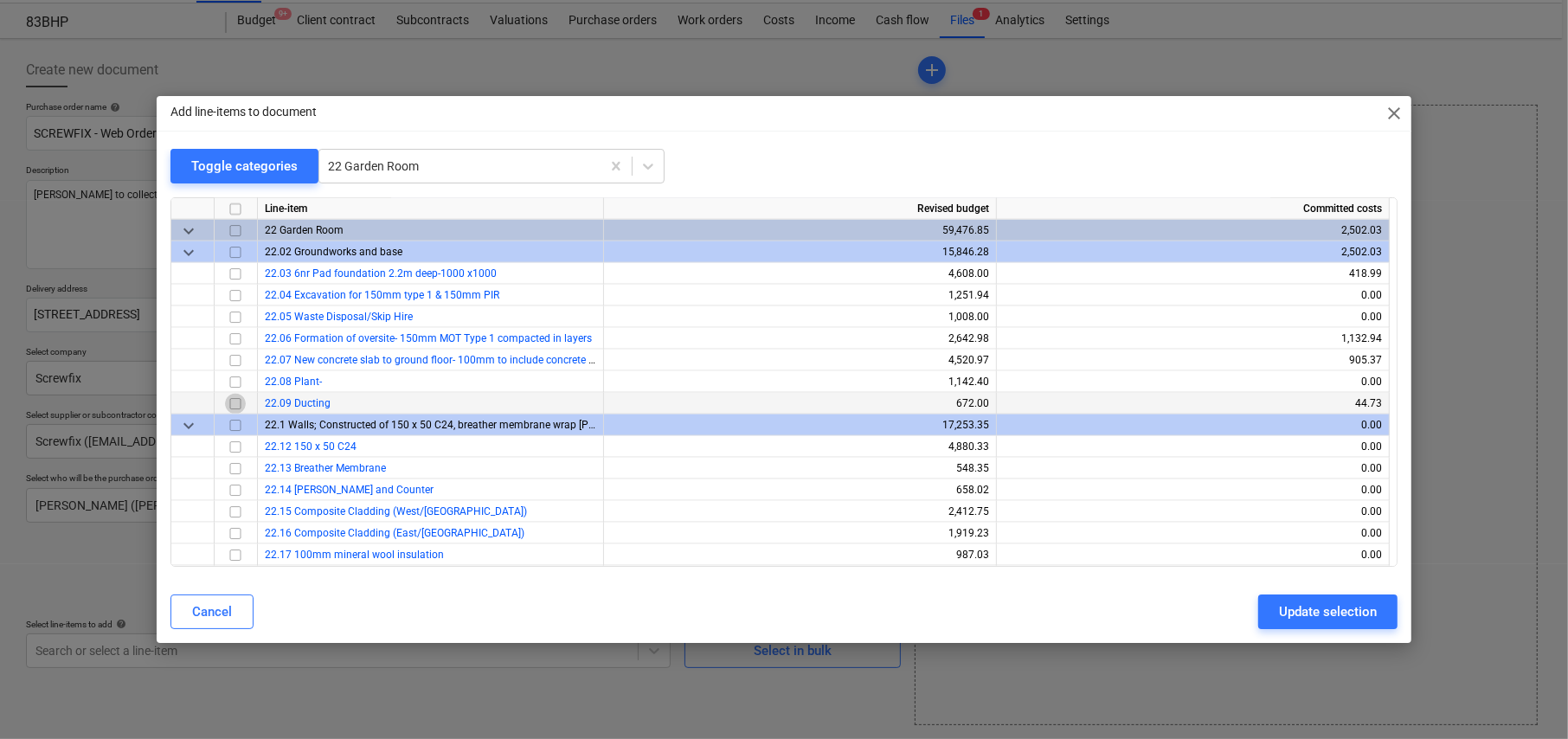
click at [237, 394] on input "checkbox" at bounding box center [235, 403] width 21 height 21
click at [1335, 614] on div "Update selection" at bounding box center [1327, 611] width 98 height 22
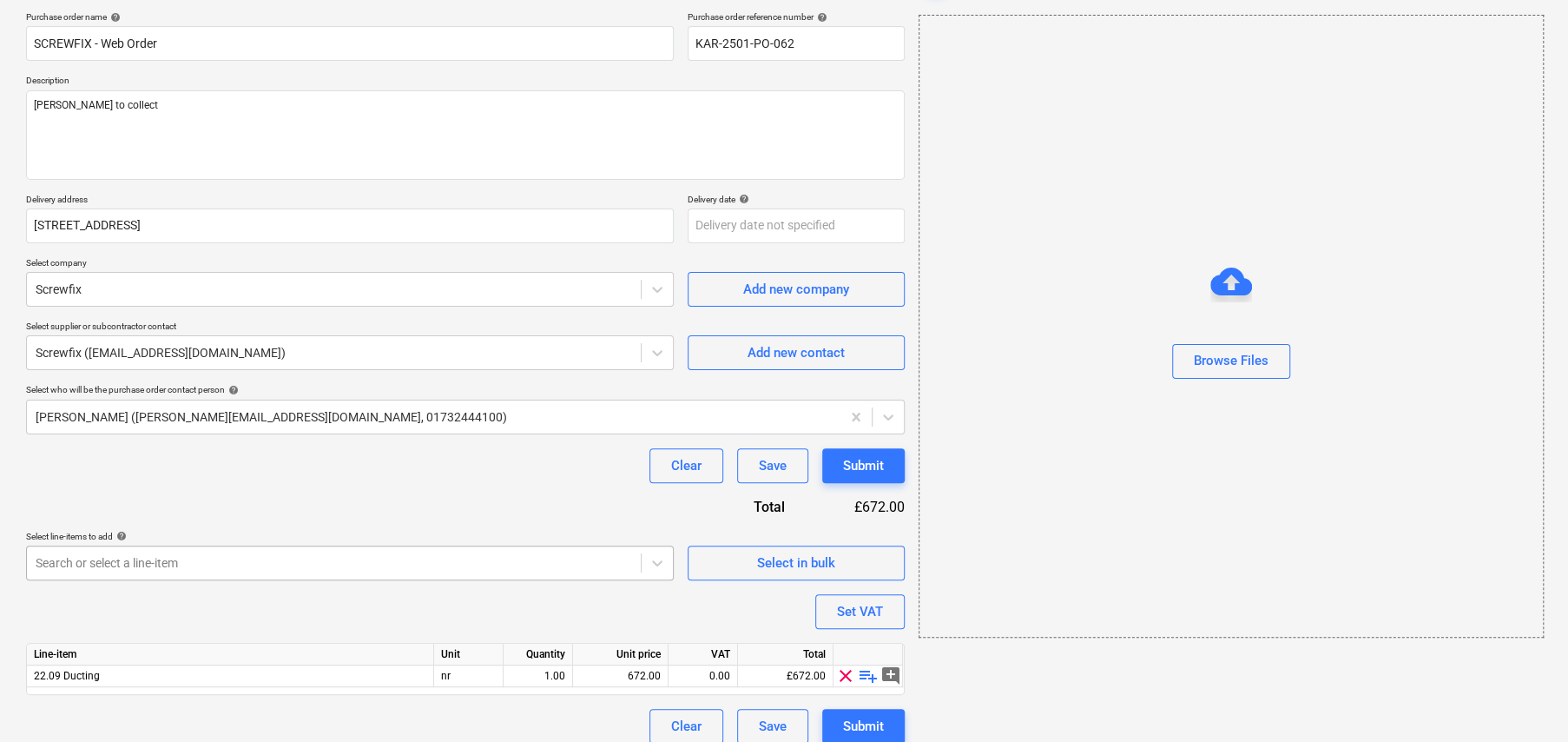
scroll to position [146, 0]
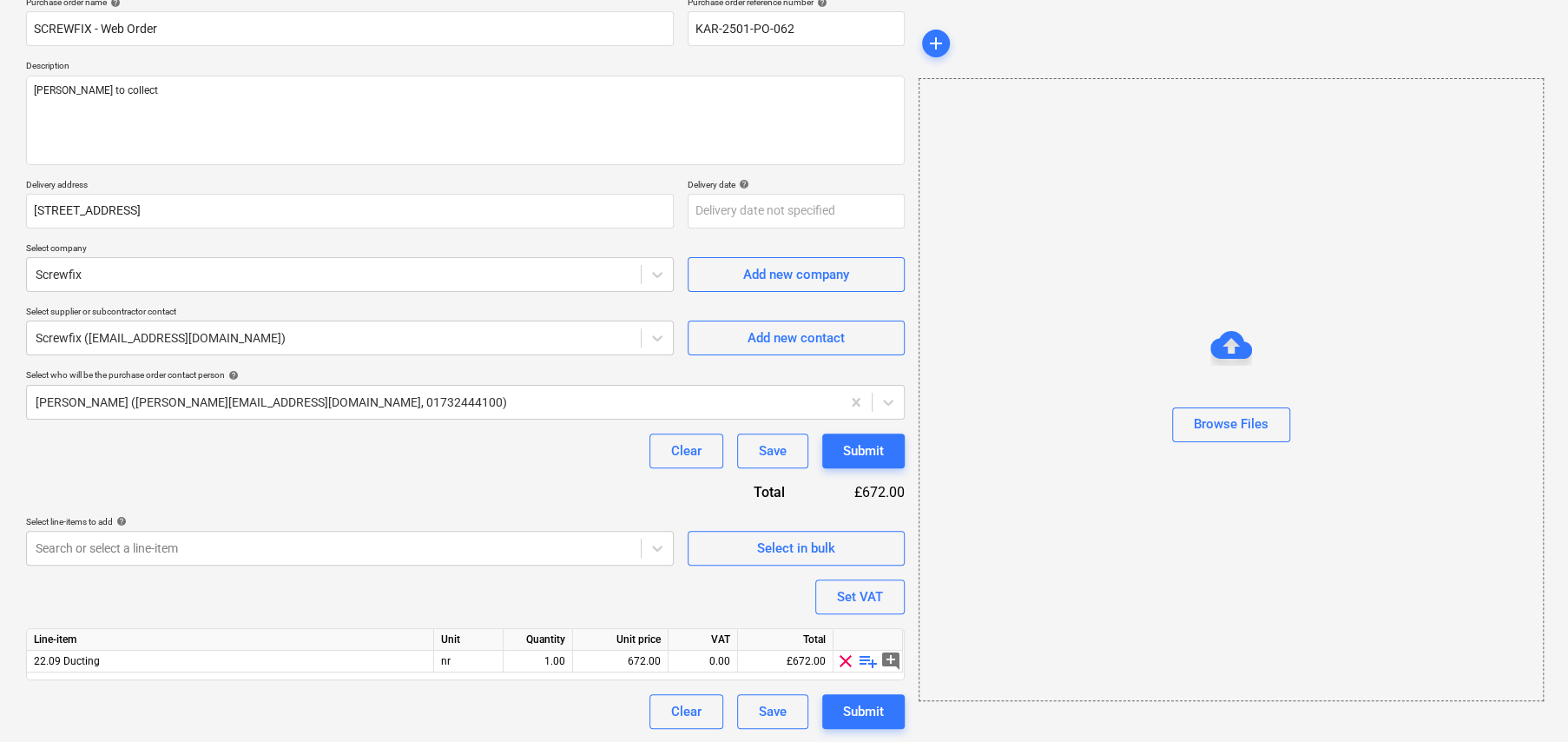
click at [869, 657] on span "playlist_add" at bounding box center [868, 660] width 21 height 21
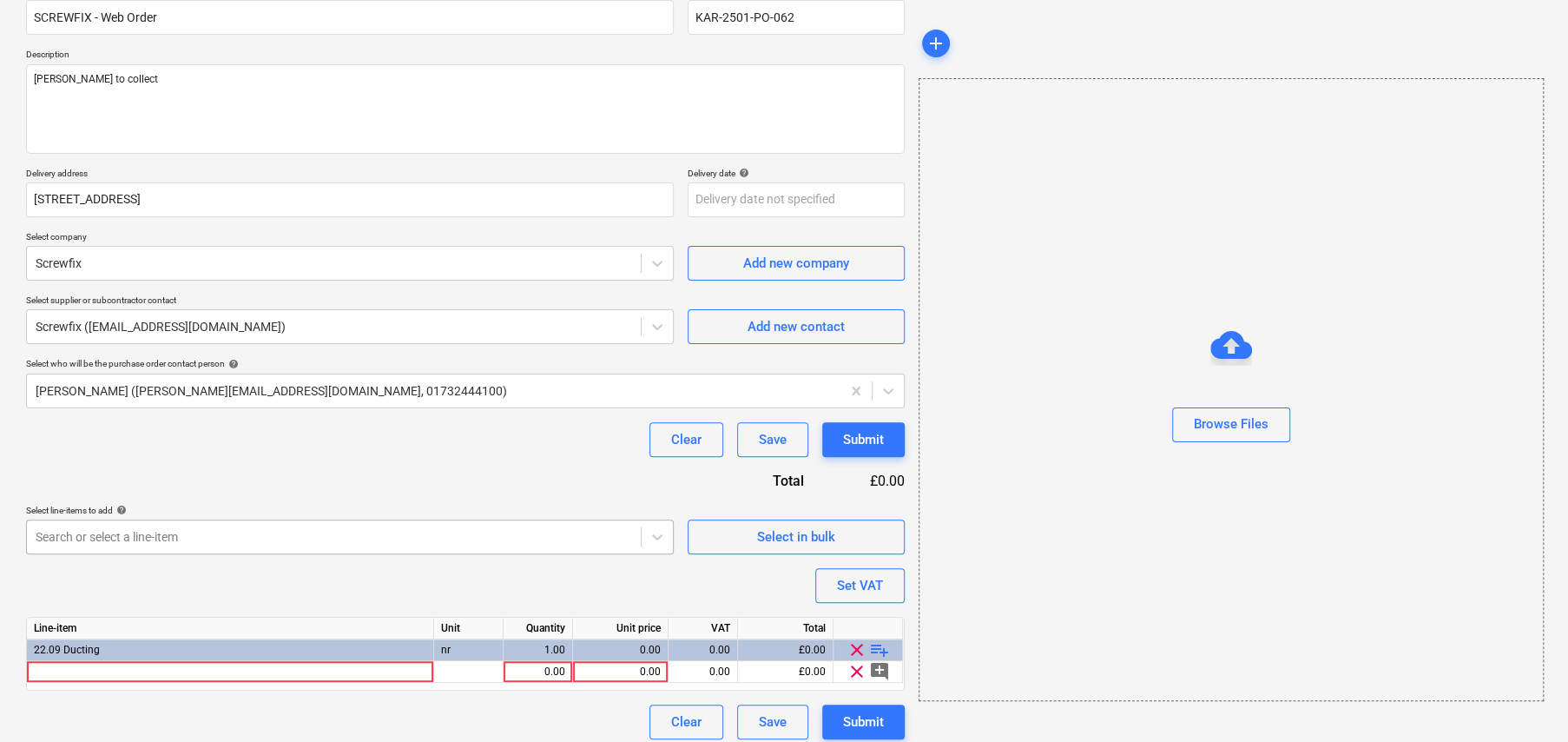
scroll to position [167, 0]
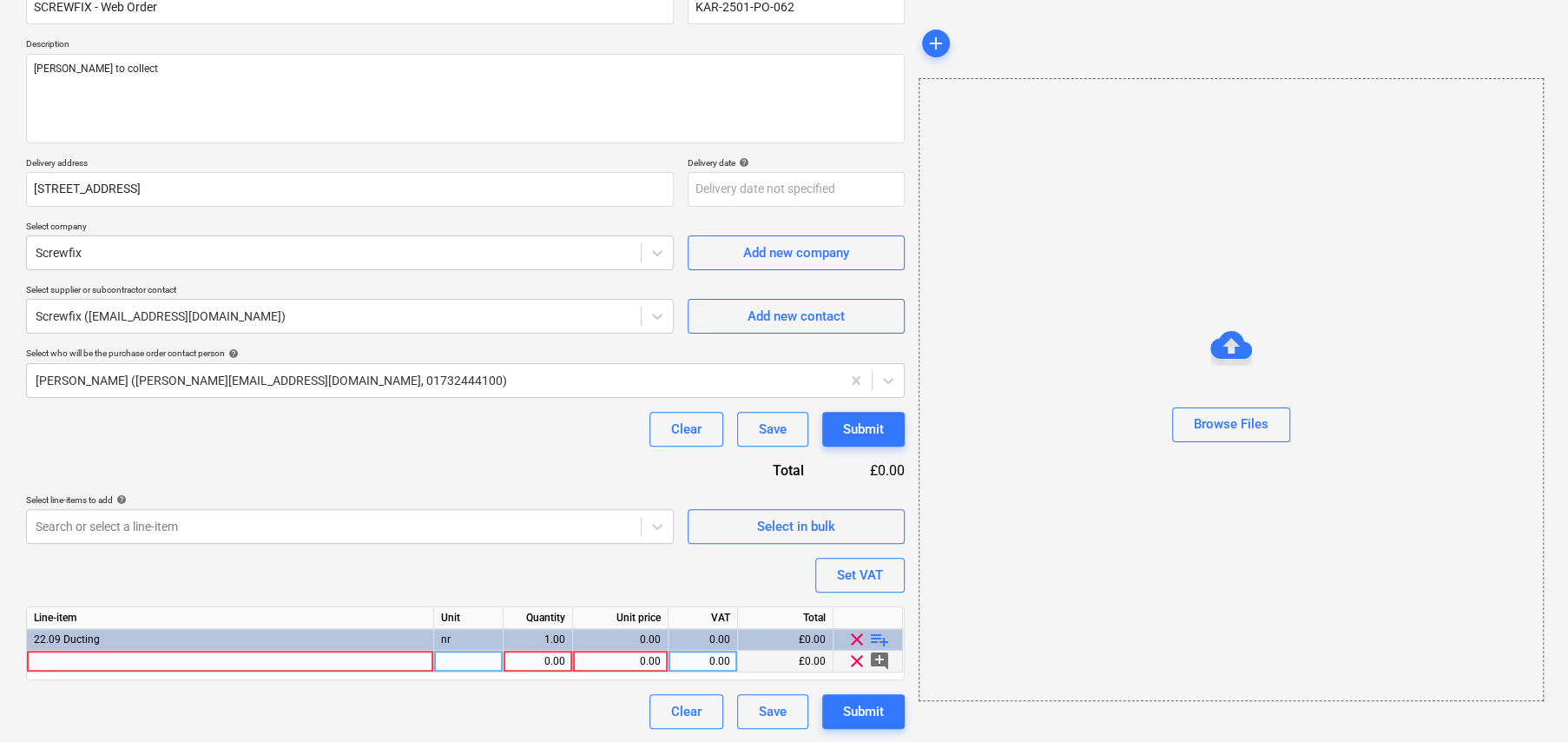
click at [300, 659] on div at bounding box center [230, 661] width 407 height 22
type textarea "x"
click at [303, 656] on div at bounding box center [230, 661] width 407 height 22
type input "FloPlast Bend 90° White 50mm(77457)"
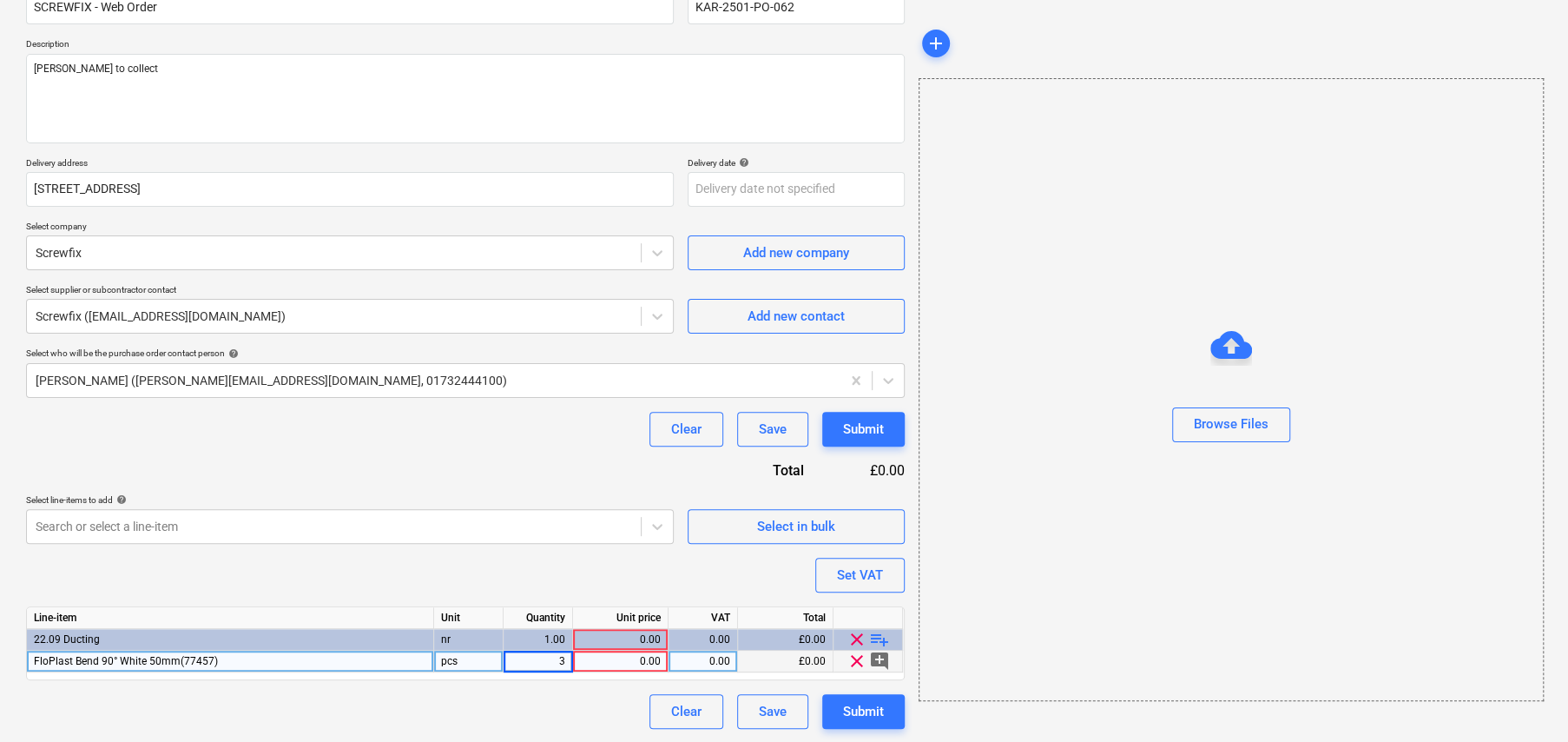
type textarea "x"
type input "1.808"
type textarea "x"
type input "20"
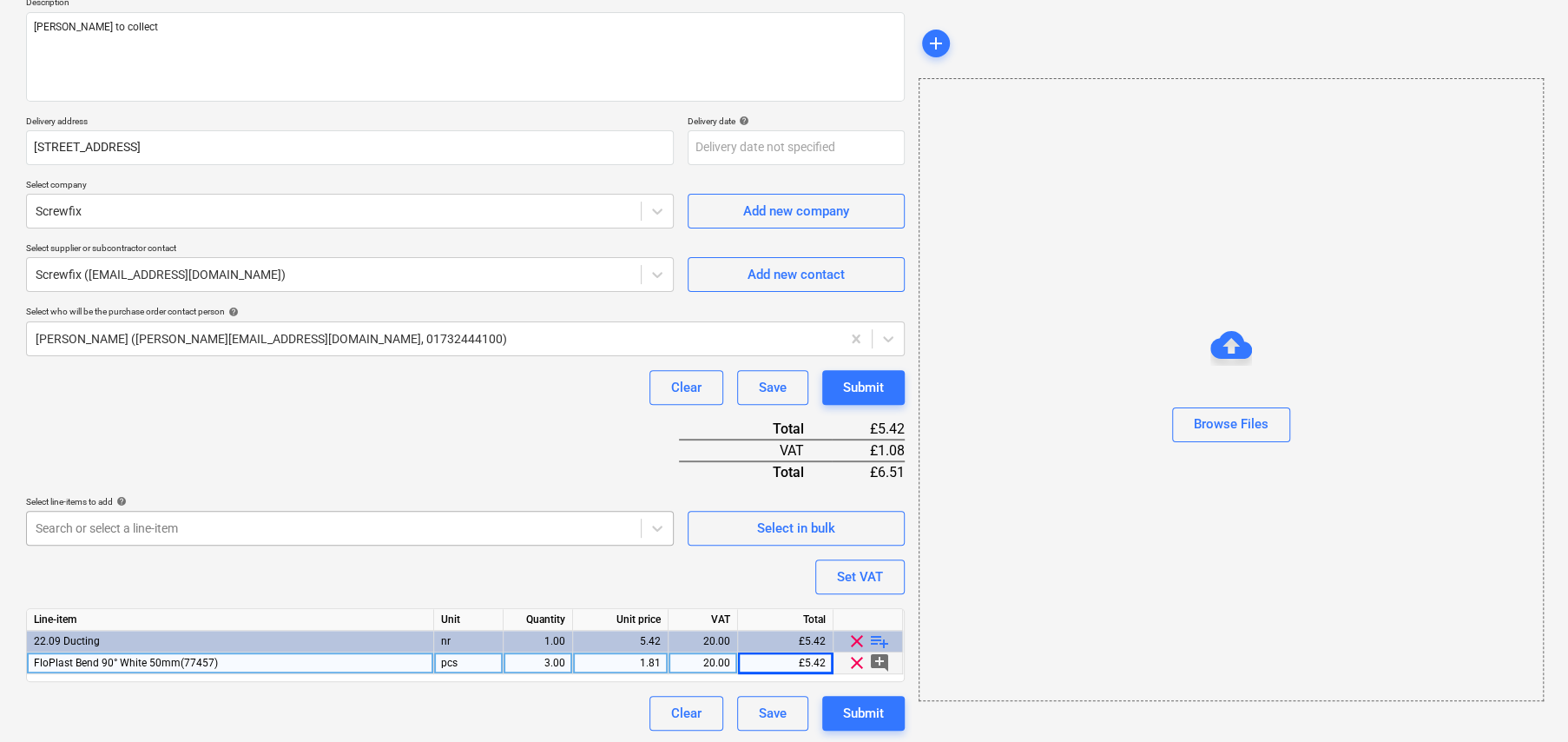
scroll to position [211, 0]
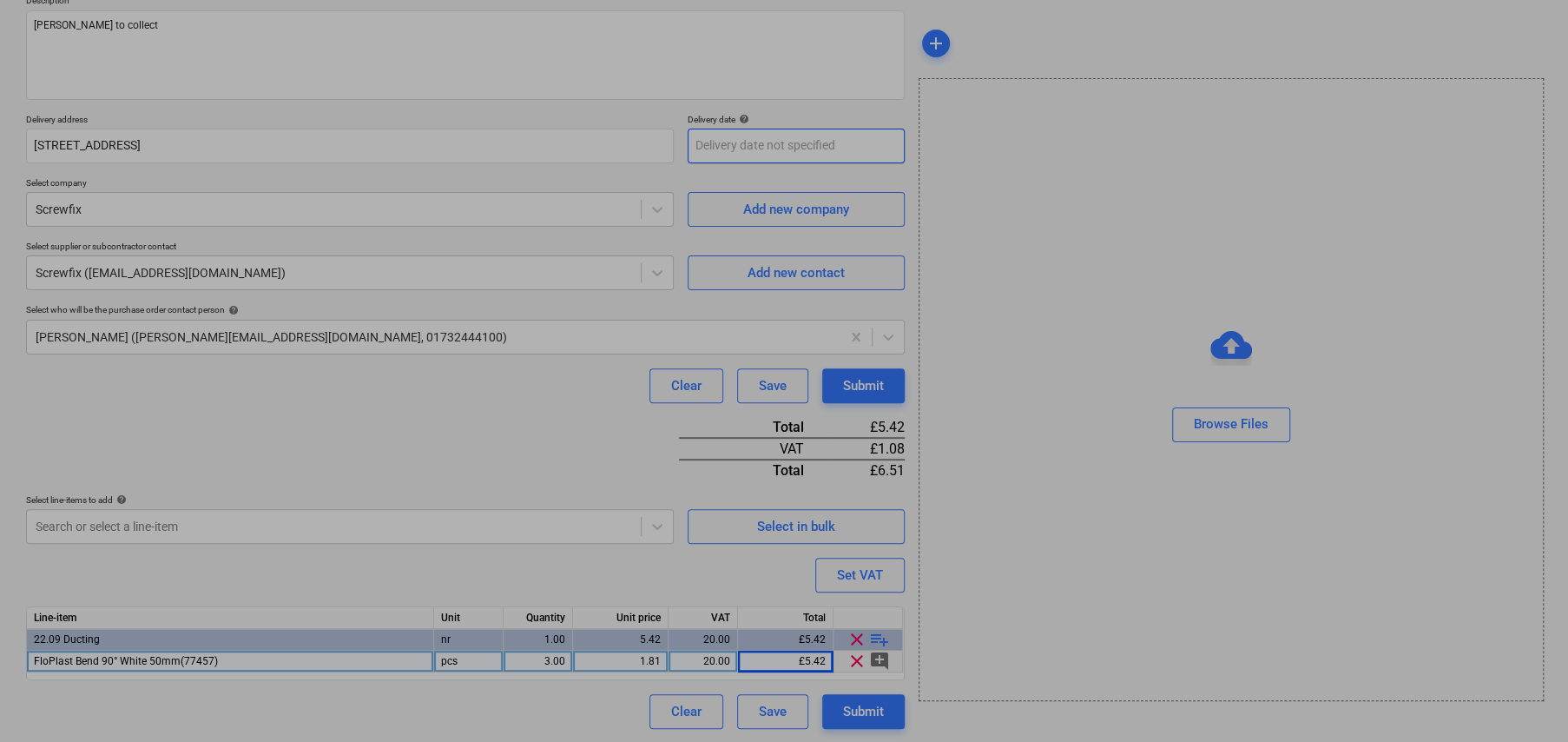
click at [762, 142] on body "Sales Projects Contacts Company Consolidated Invoices Inbox 3 format_size keybo…" at bounding box center [784, 159] width 1568 height 742
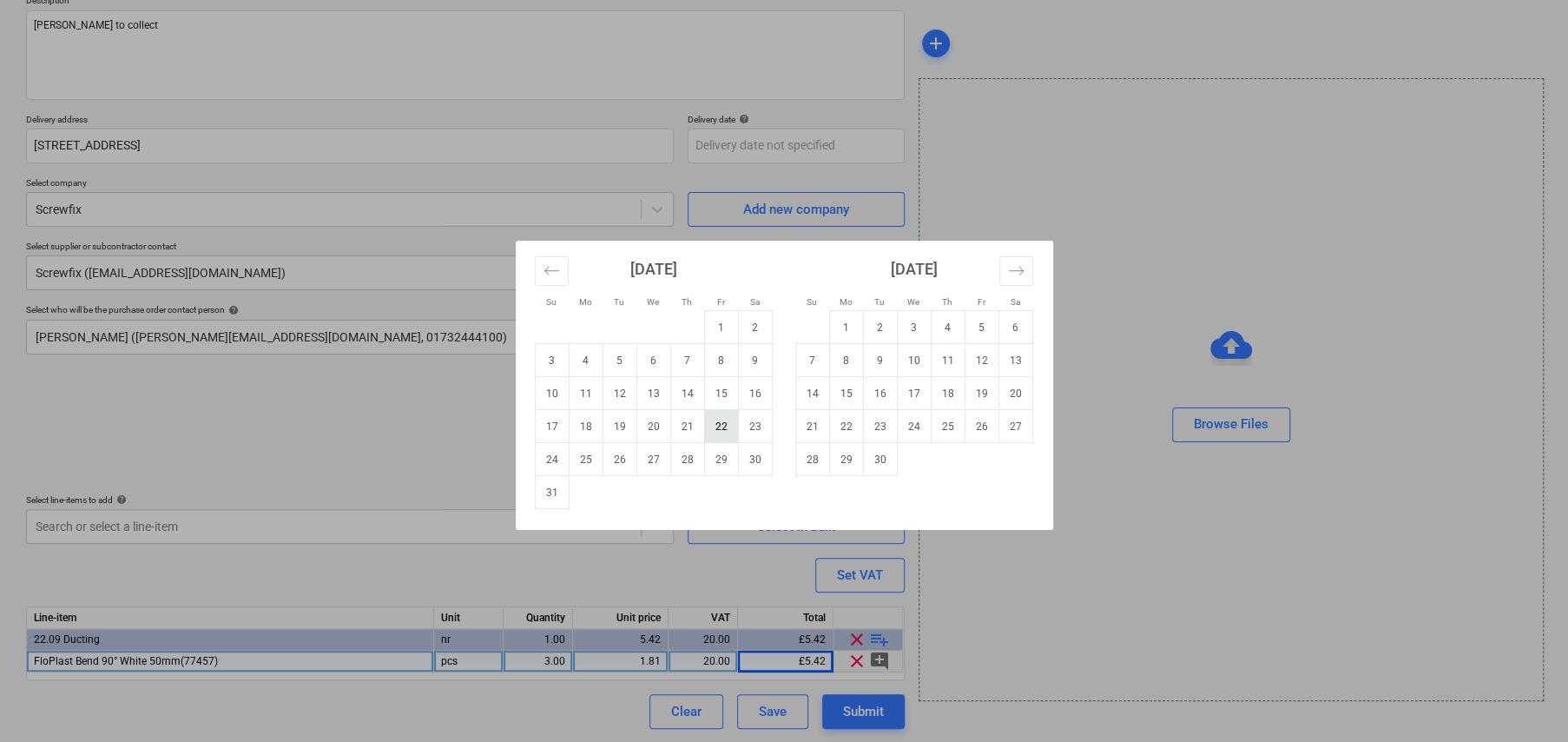
click at [726, 428] on td "22" at bounding box center [721, 426] width 34 height 33
type textarea "x"
type input "[DATE]"
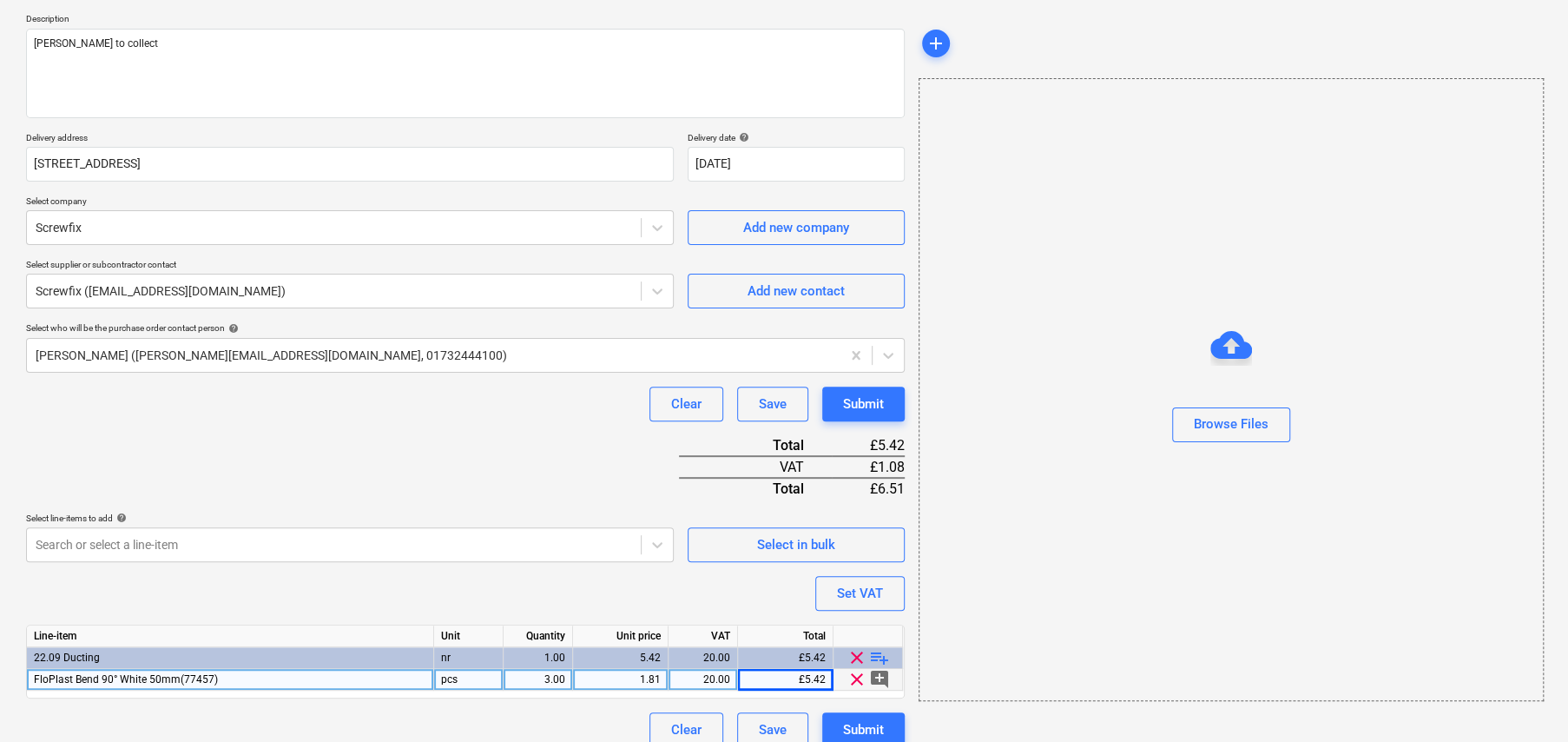
scroll to position [0, 0]
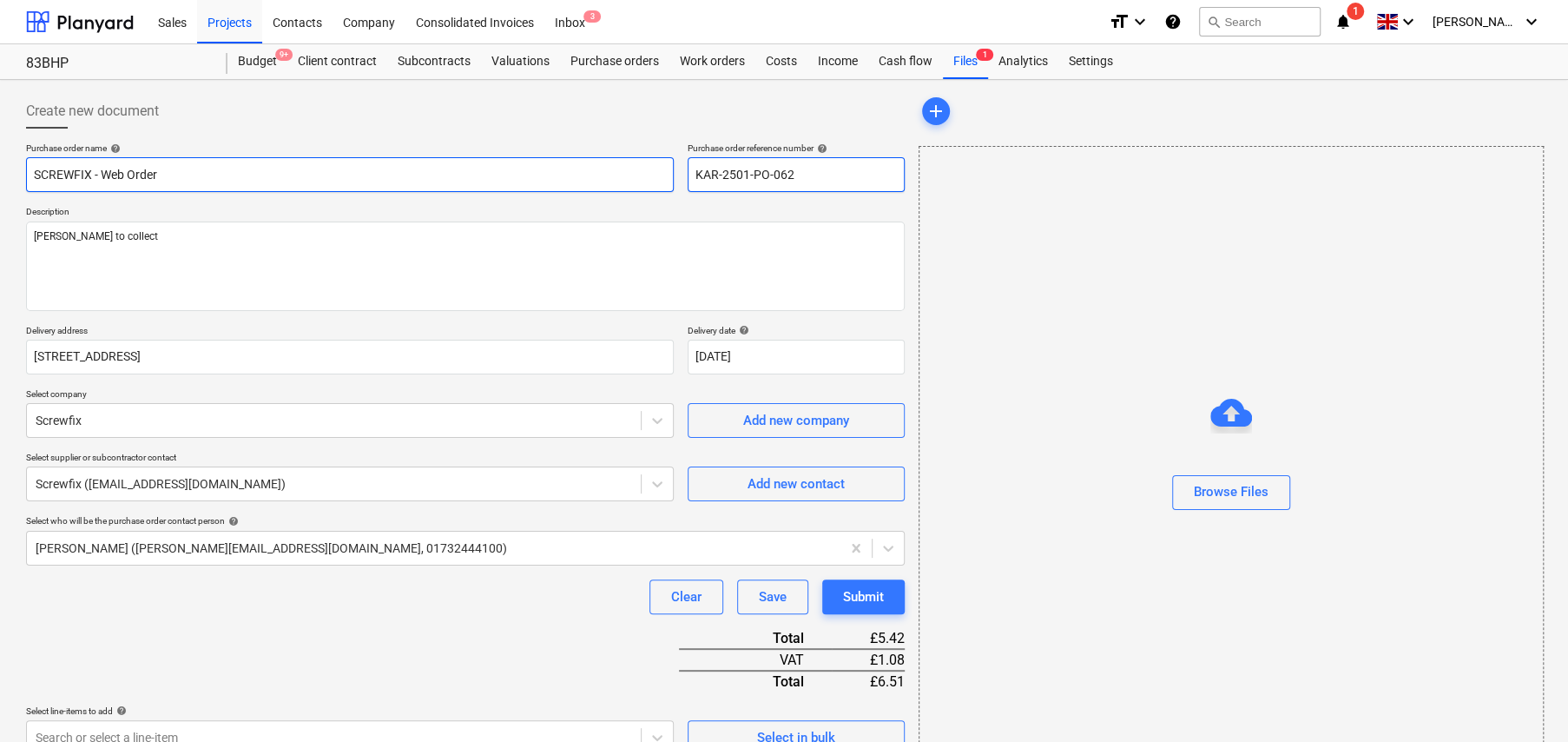
drag, startPoint x: 809, startPoint y: 176, endPoint x: 659, endPoint y: 179, distance: 150.0
click at [663, 179] on div "Purchase order name help SCREWFIX - Web Order Purchase order reference number h…" at bounding box center [465, 166] width 878 height 49
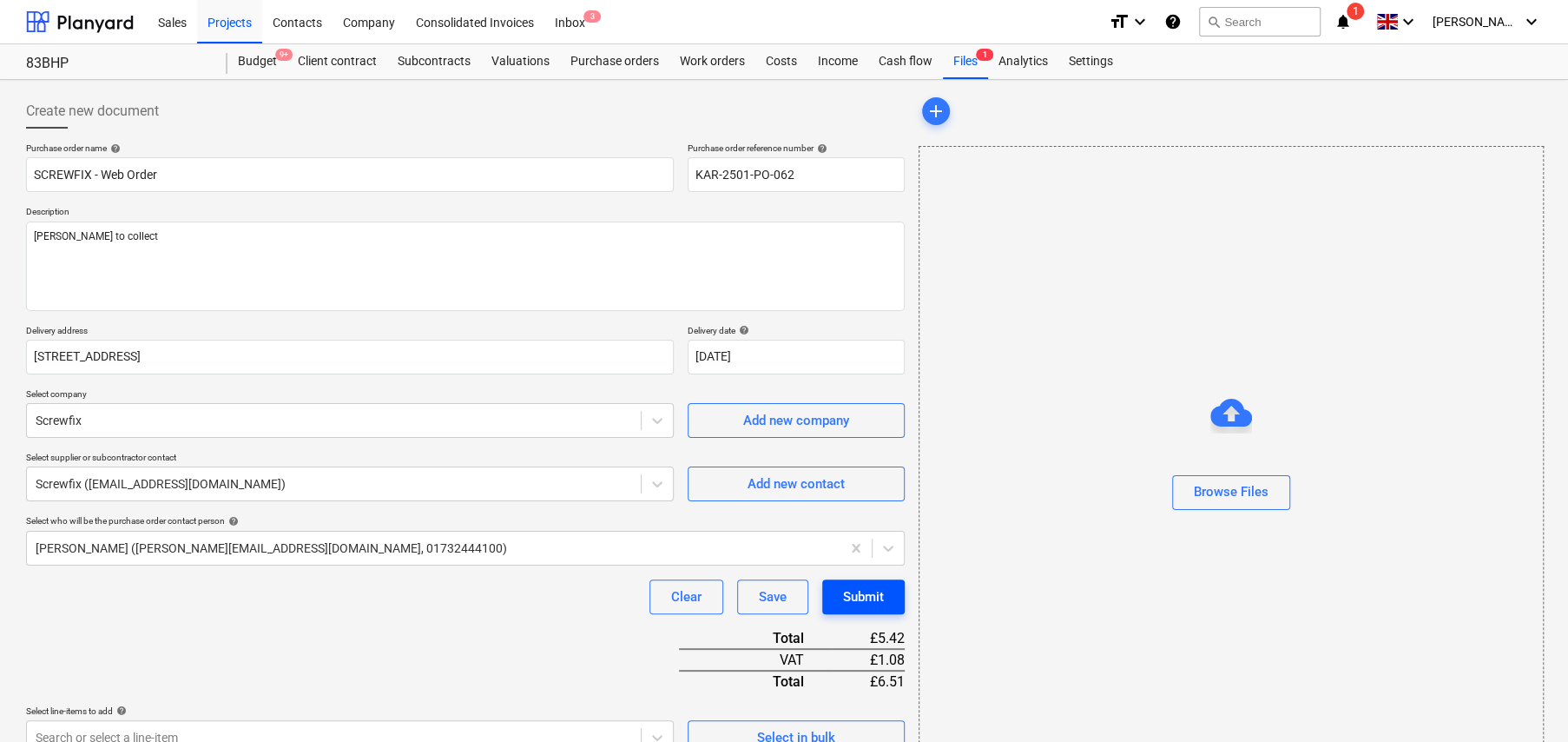
click at [859, 596] on div "Submit" at bounding box center [863, 596] width 40 height 22
type textarea "x"
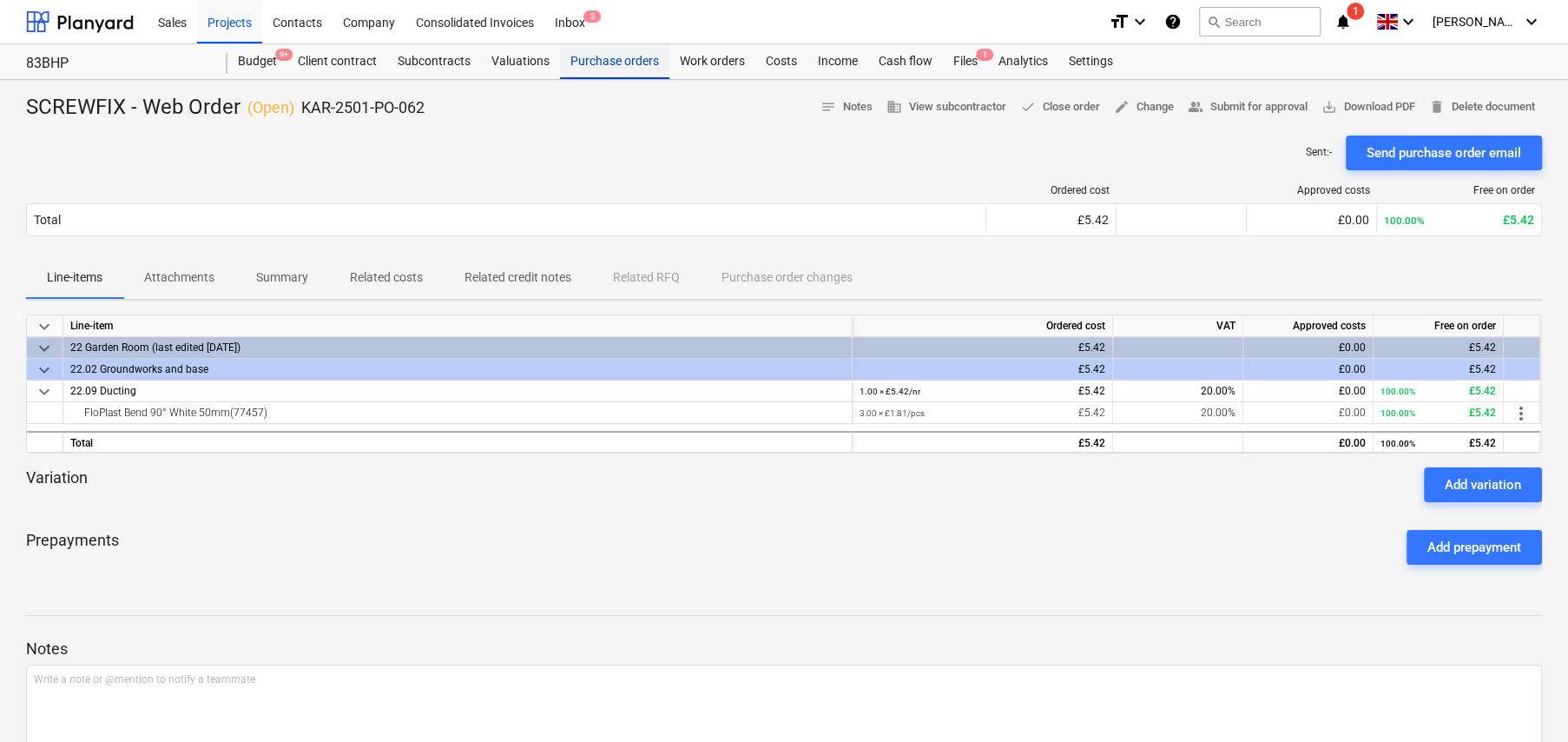
drag, startPoint x: 621, startPoint y: 54, endPoint x: 621, endPoint y: 68, distance: 14.0
click at [621, 54] on div "Purchase orders" at bounding box center [615, 61] width 110 height 35
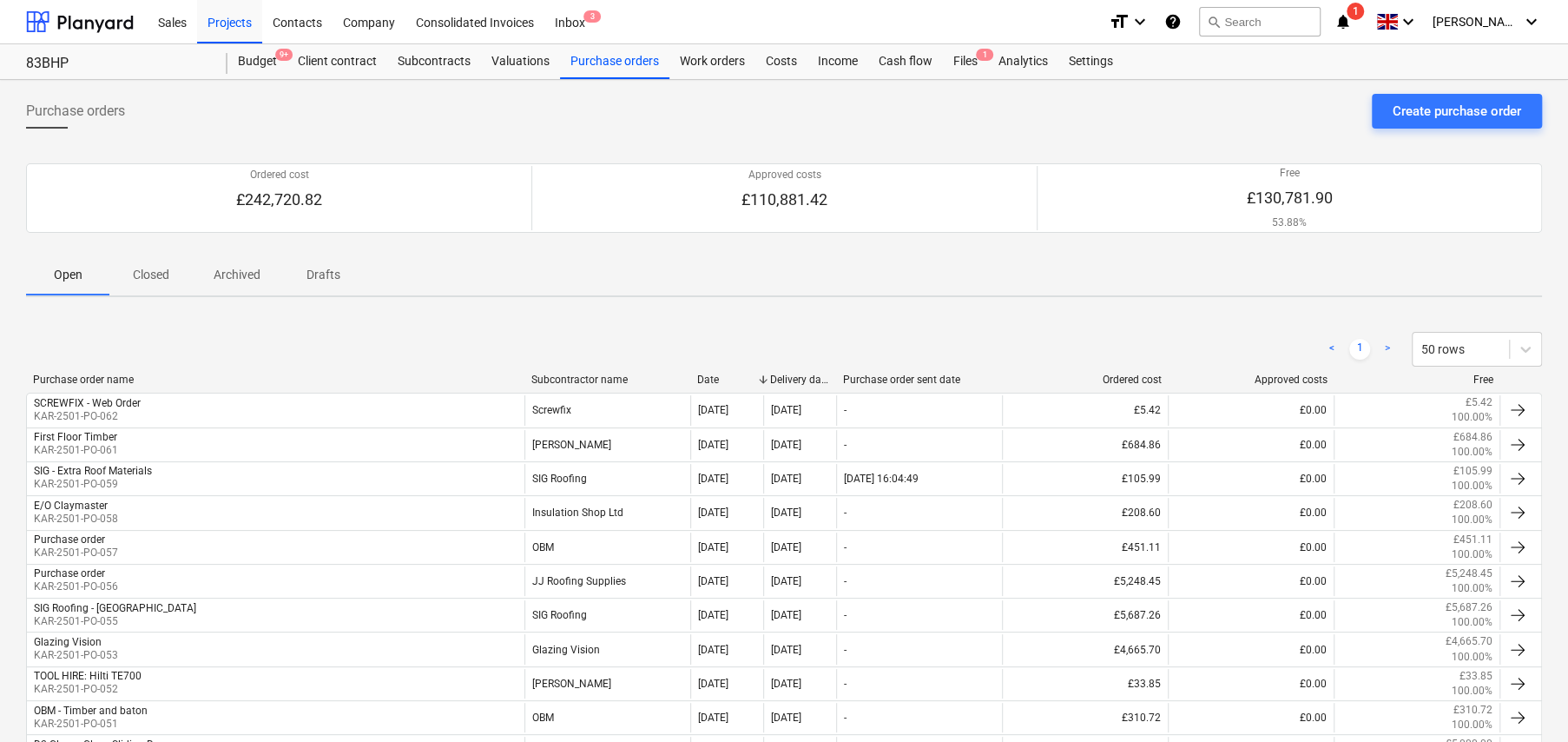
click at [155, 272] on p "Closed" at bounding box center [151, 274] width 41 height 18
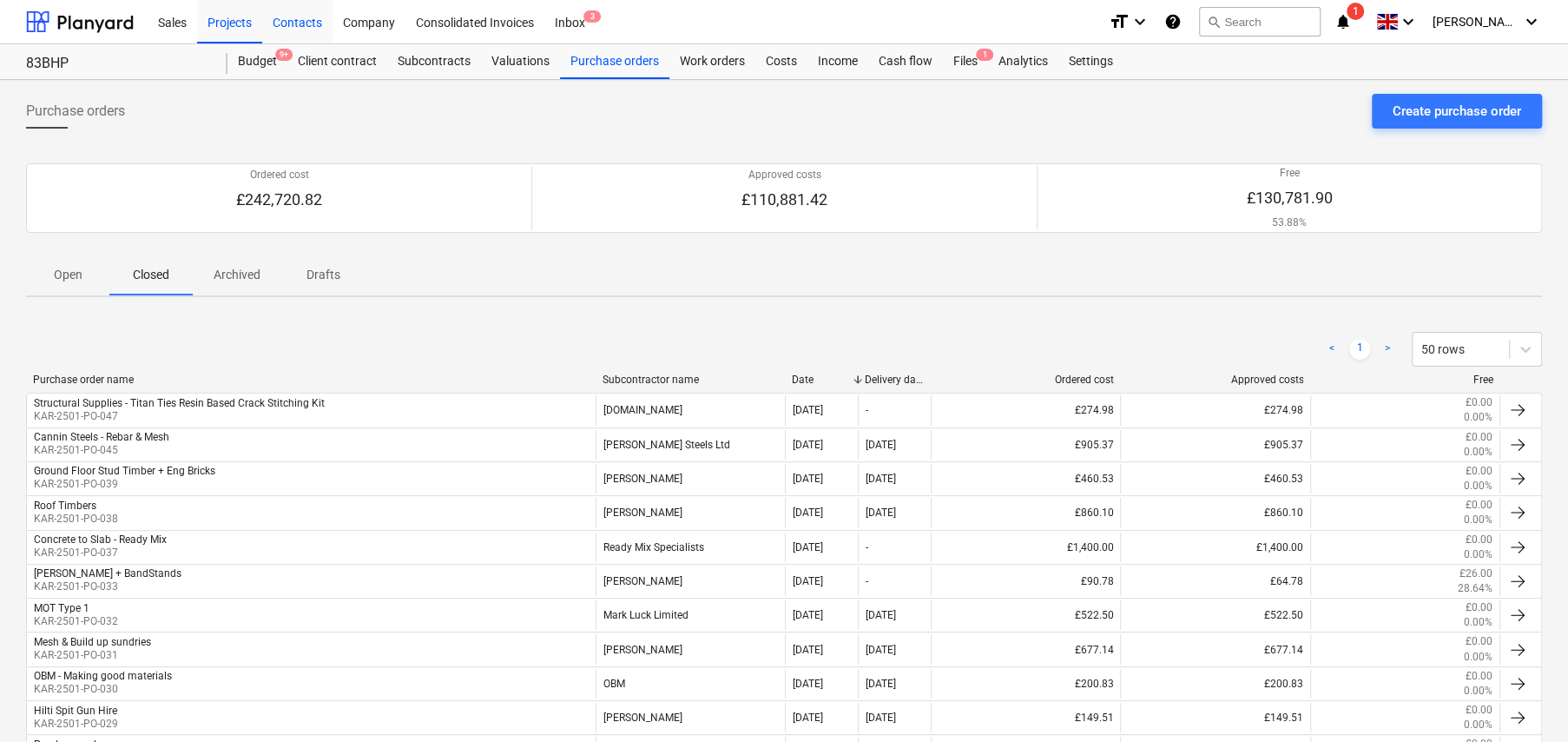
click at [303, 16] on div "Contacts" at bounding box center [298, 21] width 70 height 44
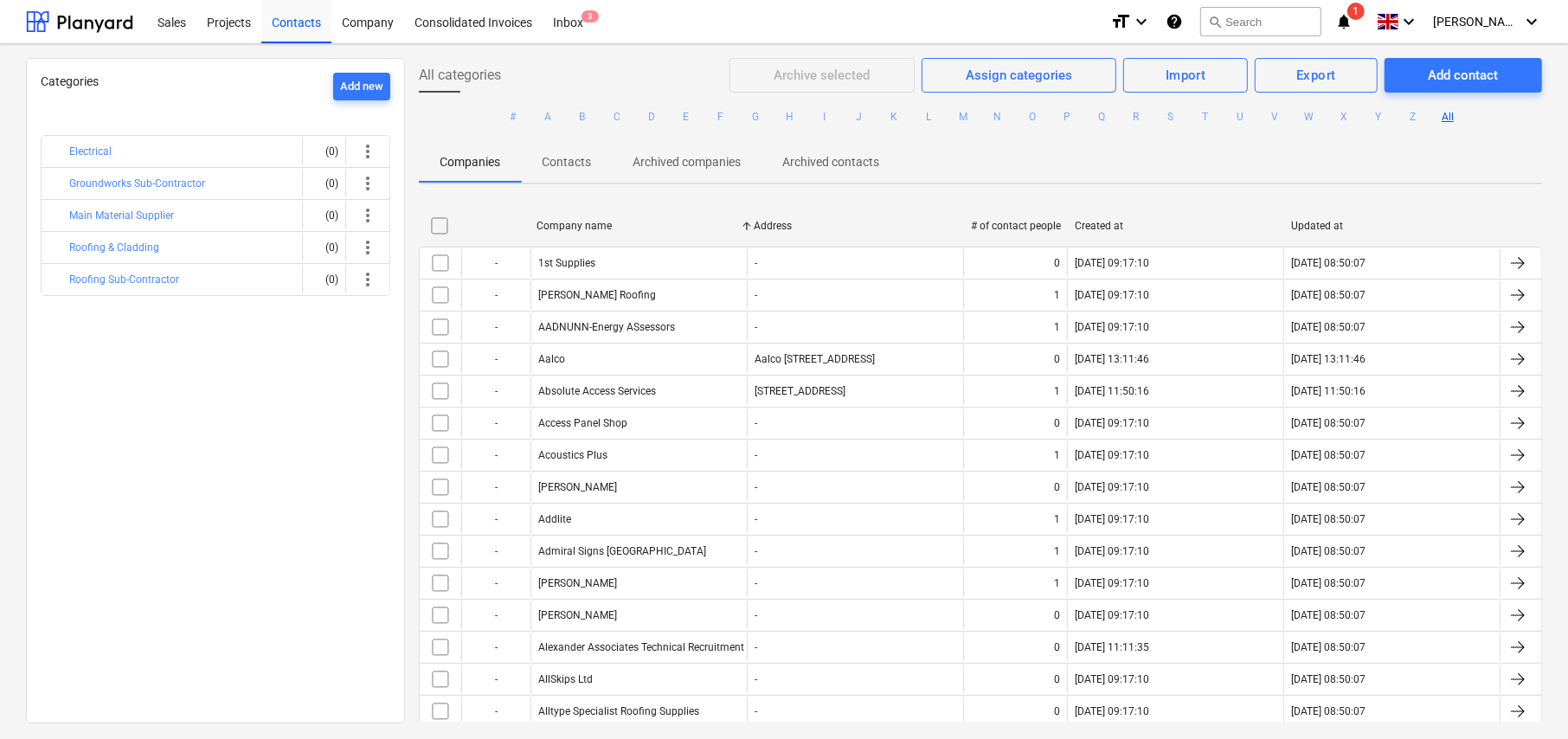
drag, startPoint x: 1134, startPoint y: 119, endPoint x: 1124, endPoint y: 127, distance: 12.8
click at [1134, 118] on button "R" at bounding box center [1135, 116] width 21 height 21
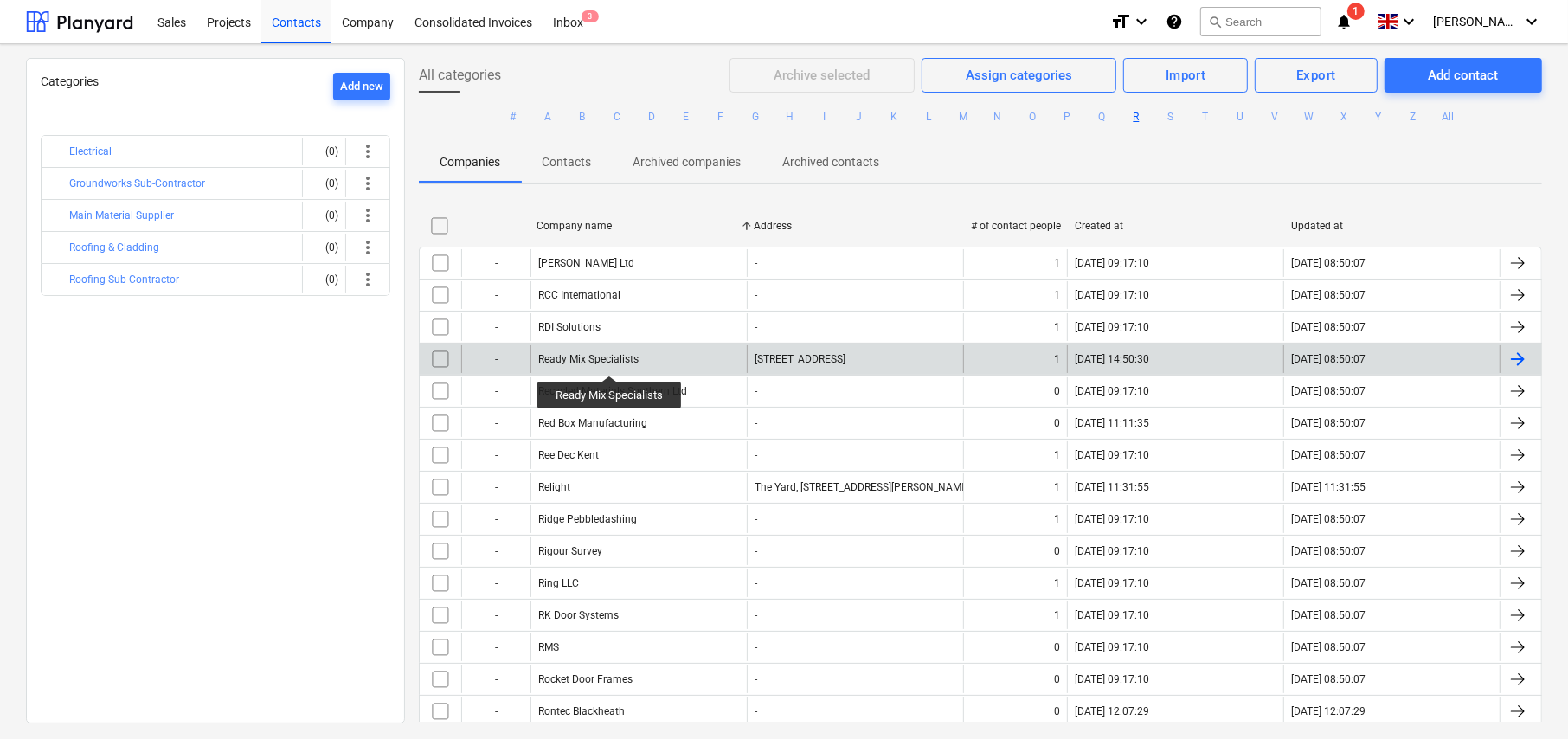
click at [610, 359] on div "Ready Mix Specialists" at bounding box center [589, 359] width 100 height 13
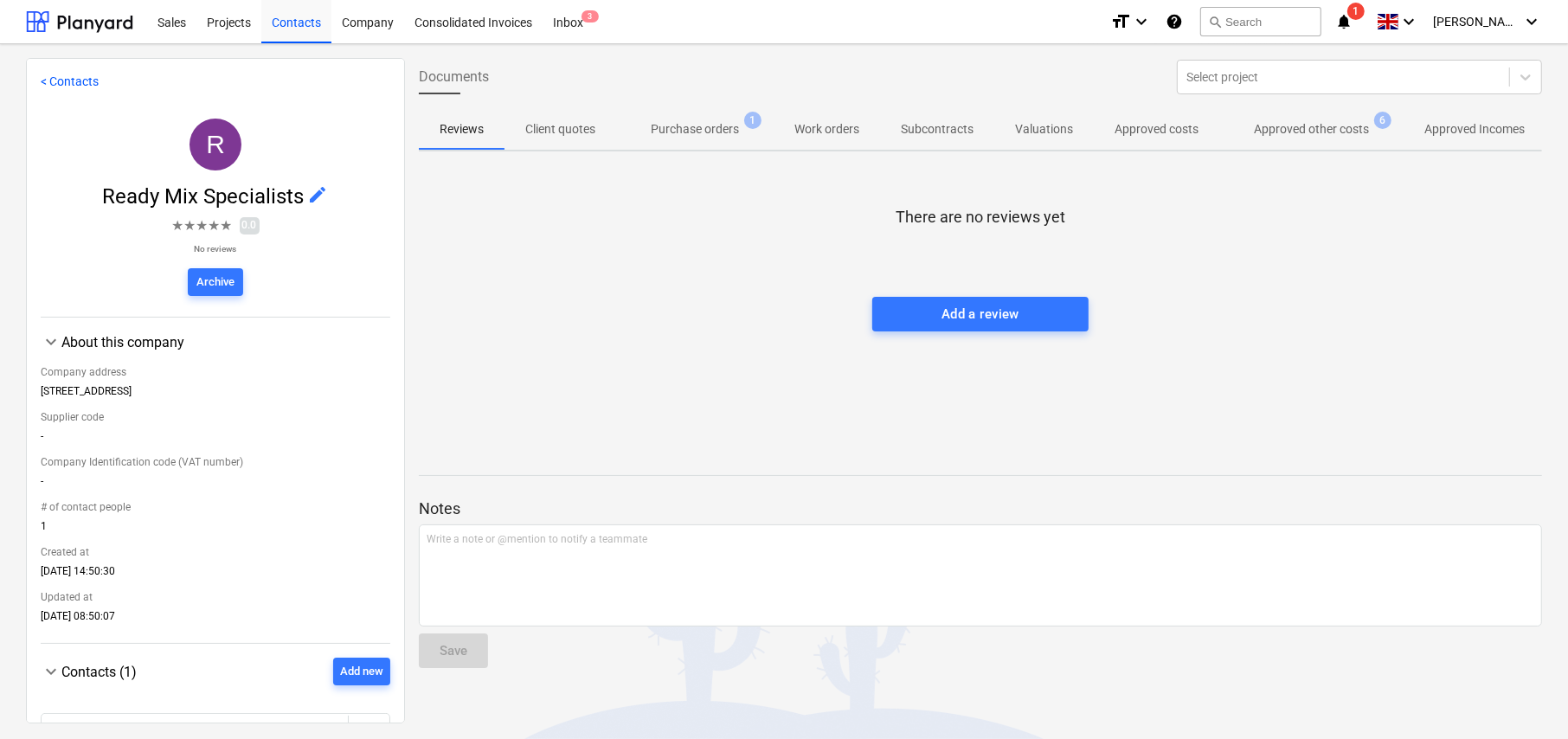
click at [708, 130] on p "Purchase orders" at bounding box center [694, 129] width 88 height 18
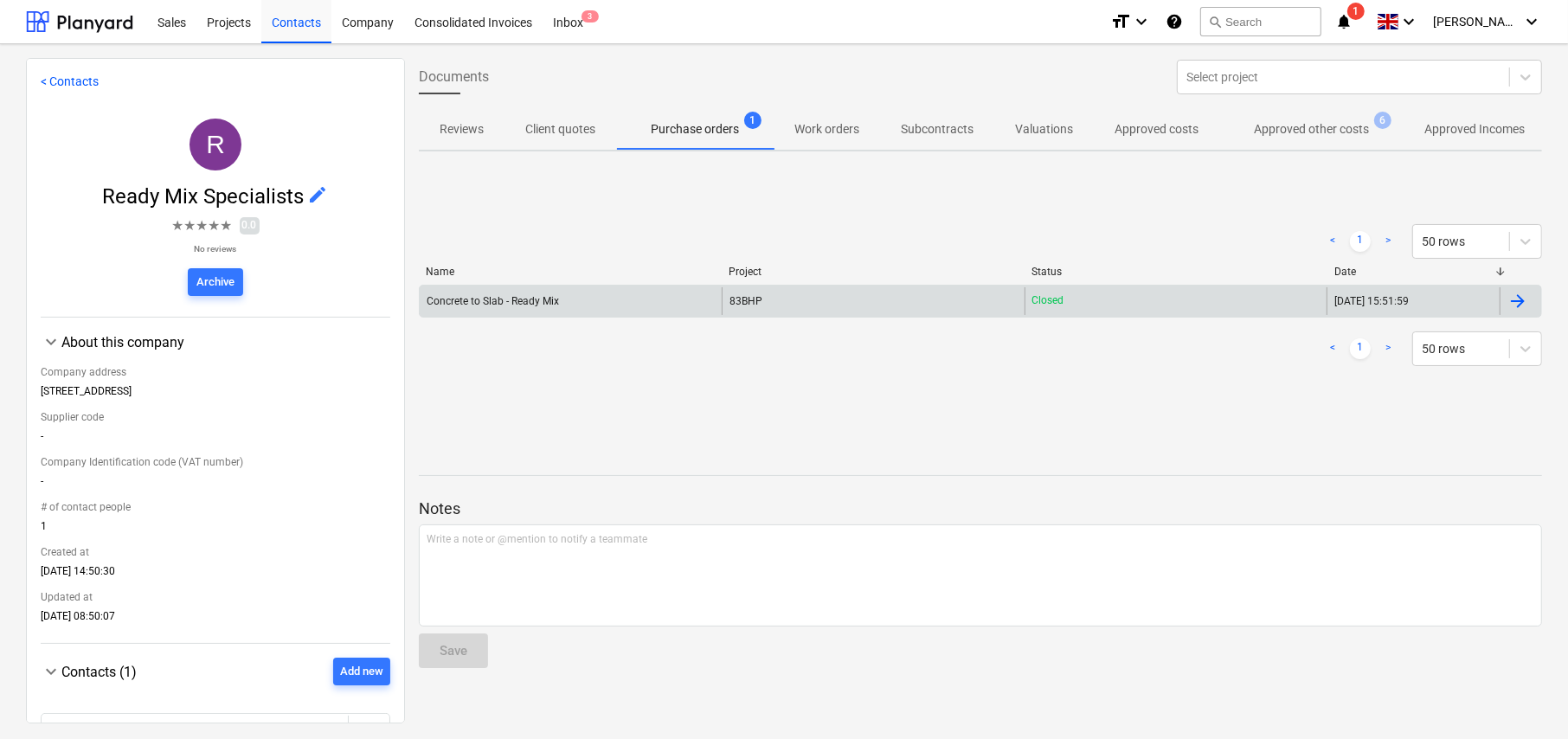
click at [495, 301] on div "Concrete to Slab - Ready Mix" at bounding box center [493, 301] width 133 height 13
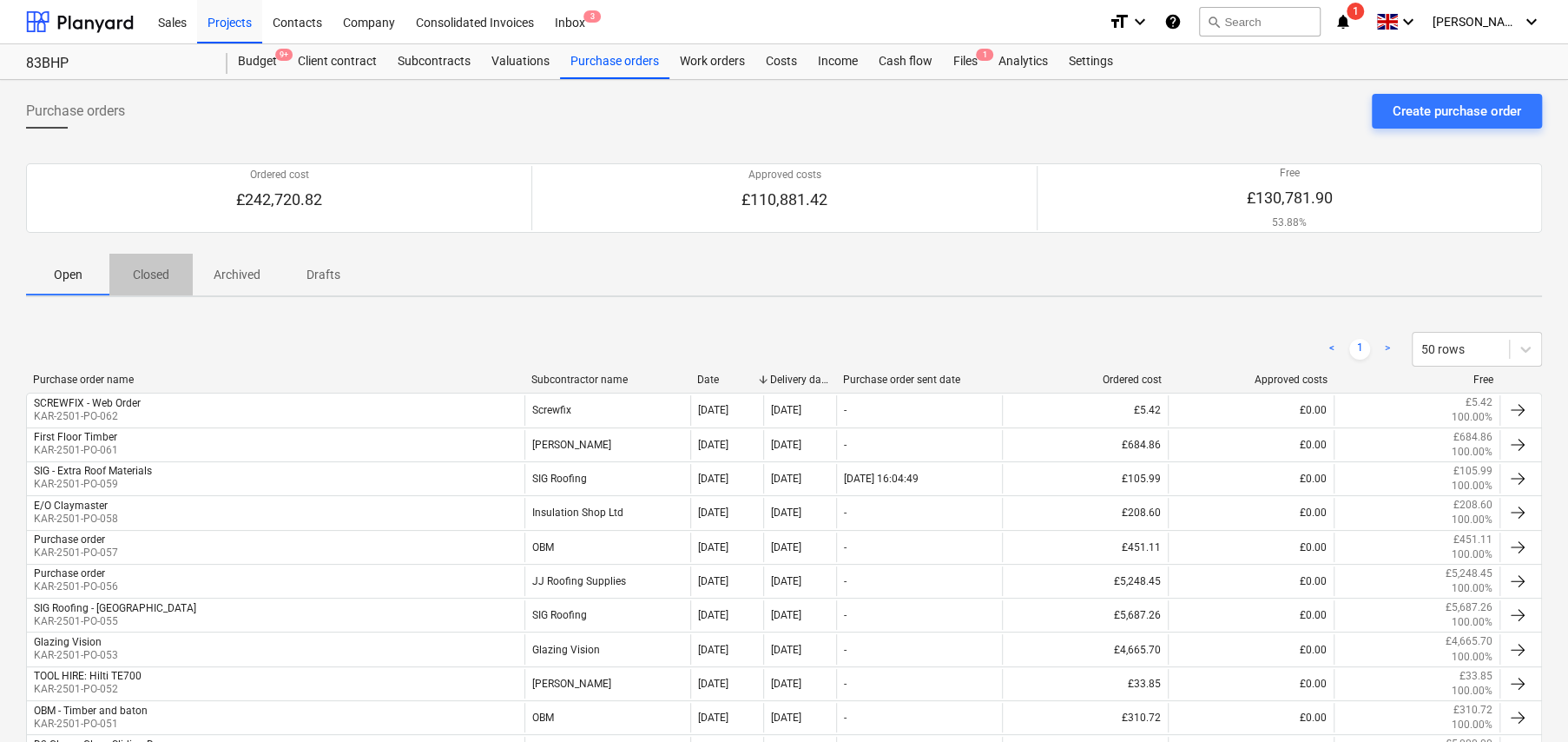
click at [151, 271] on p "Closed" at bounding box center [151, 274] width 41 height 18
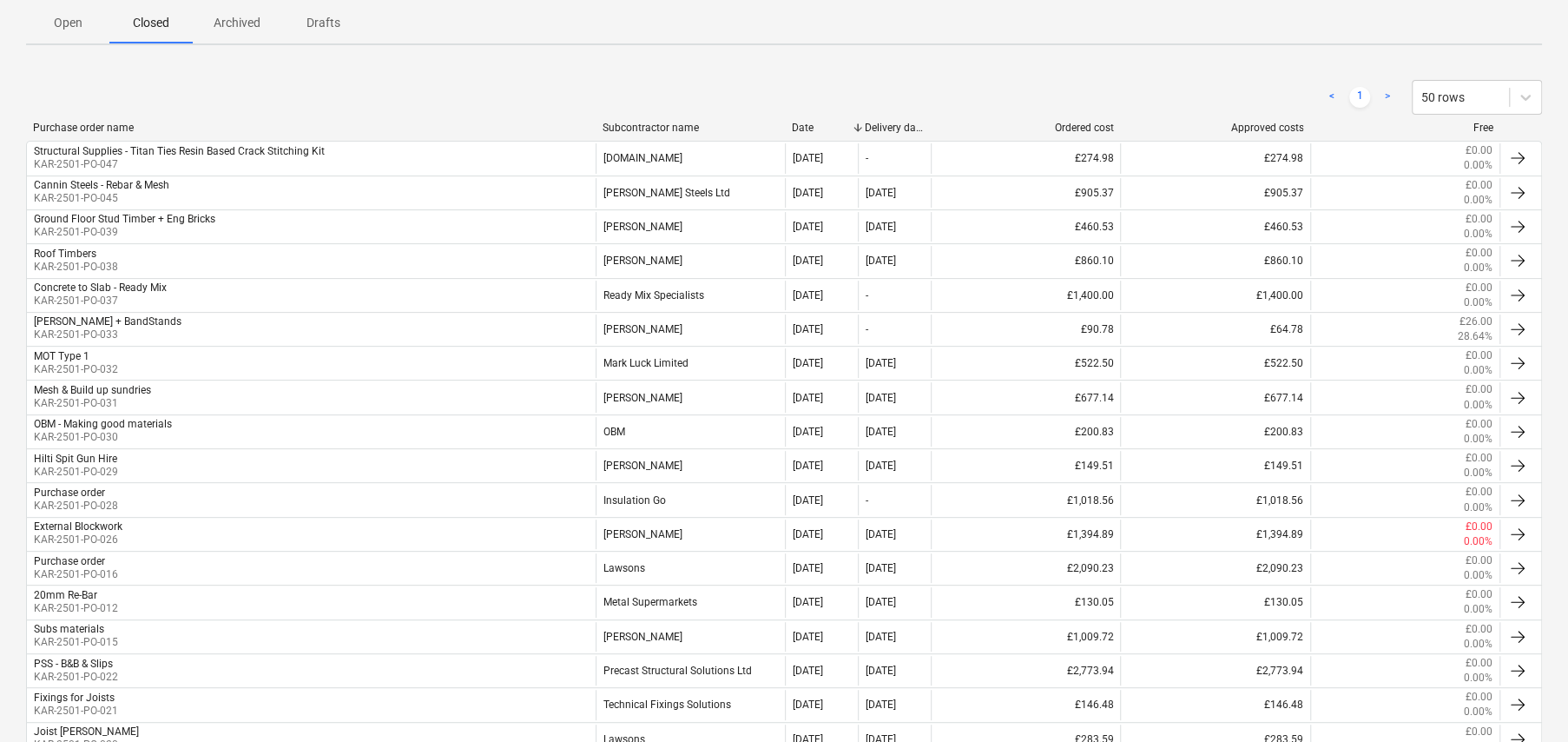
scroll to position [347, 0]
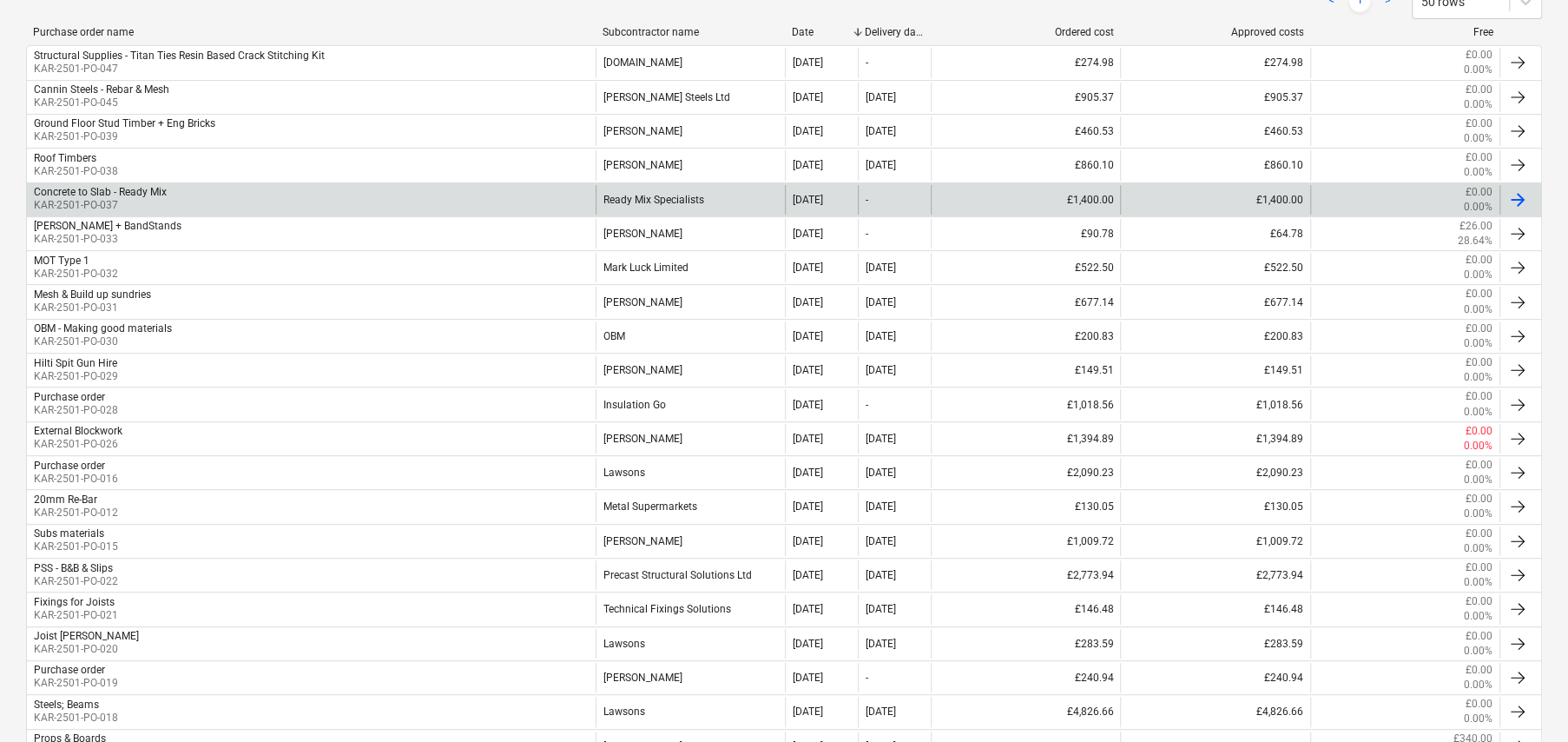
click at [88, 199] on p "KAR-2501-PO-037" at bounding box center [101, 205] width 133 height 14
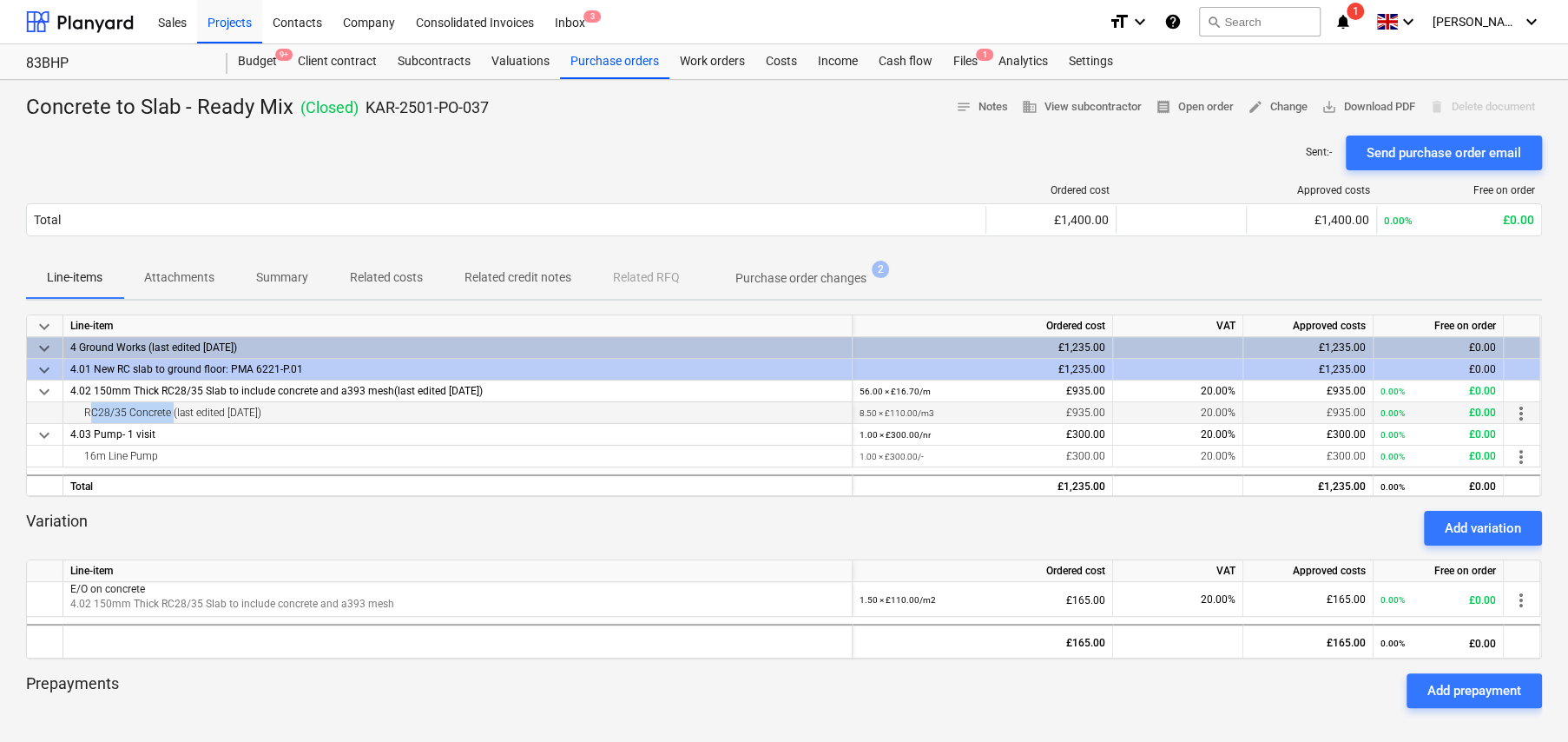
drag, startPoint x: 79, startPoint y: 415, endPoint x: 169, endPoint y: 407, distance: 90.4
click at [169, 407] on div "RC28/35 Concrete (last edited [DATE])" at bounding box center [457, 412] width 774 height 21
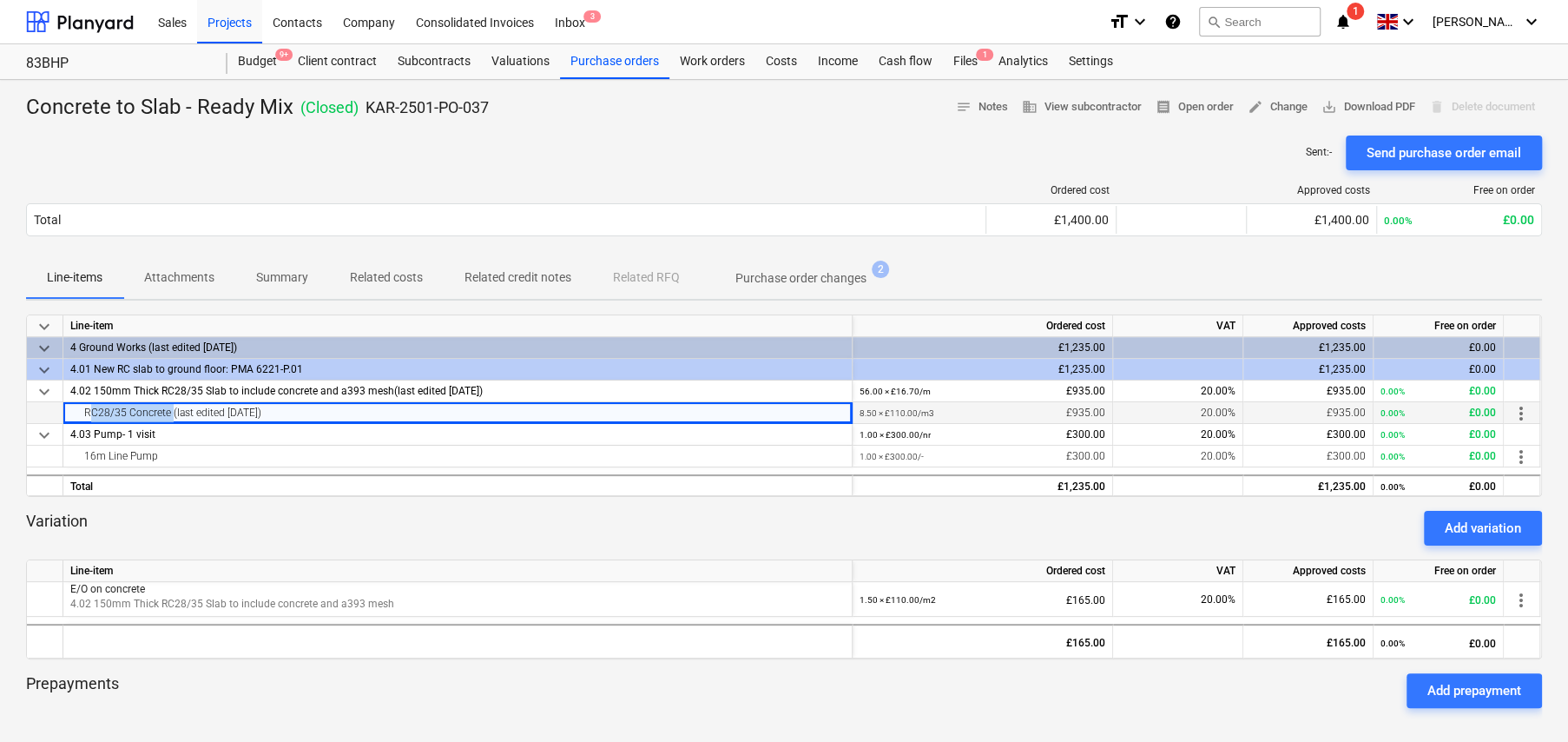
copy div "RC28/35 Concrete"
